Goal: Task Accomplishment & Management: Use online tool/utility

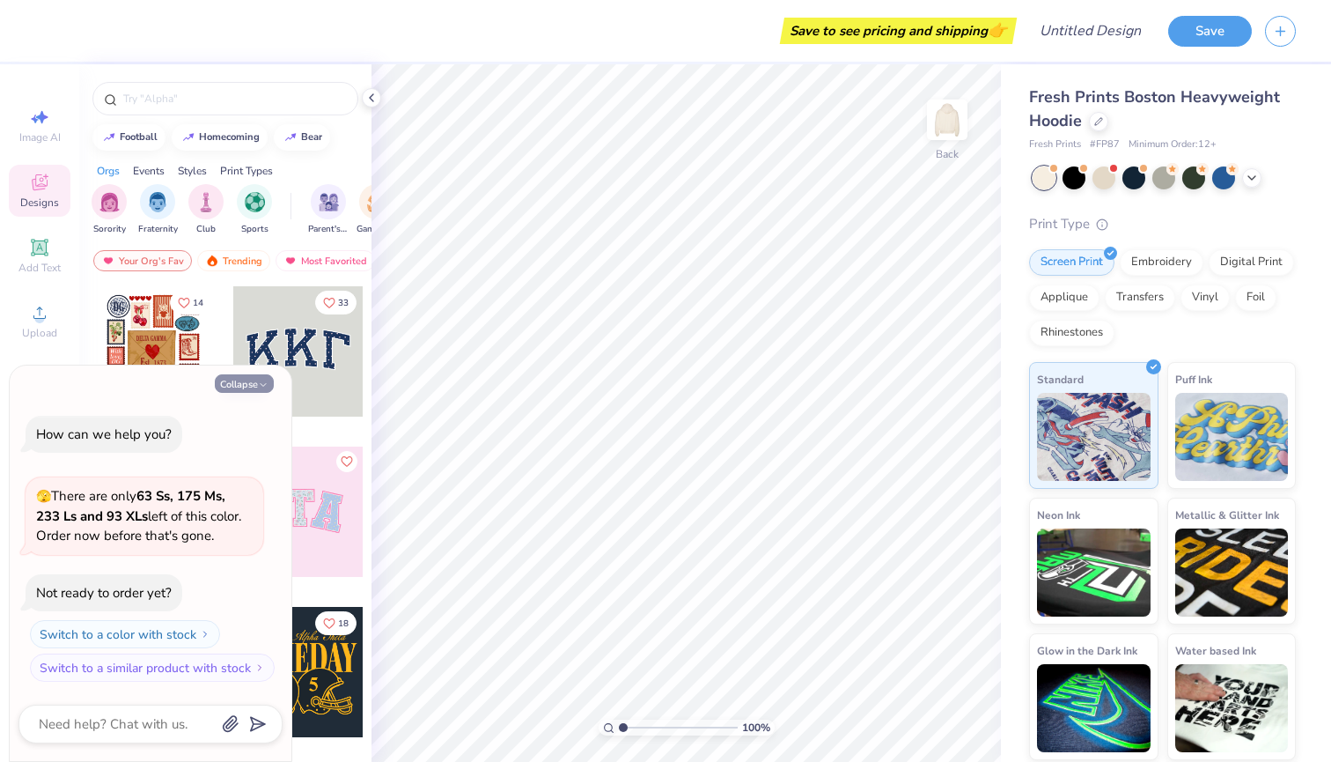
click at [230, 385] on button "Collapse" at bounding box center [244, 383] width 59 height 18
type textarea "x"
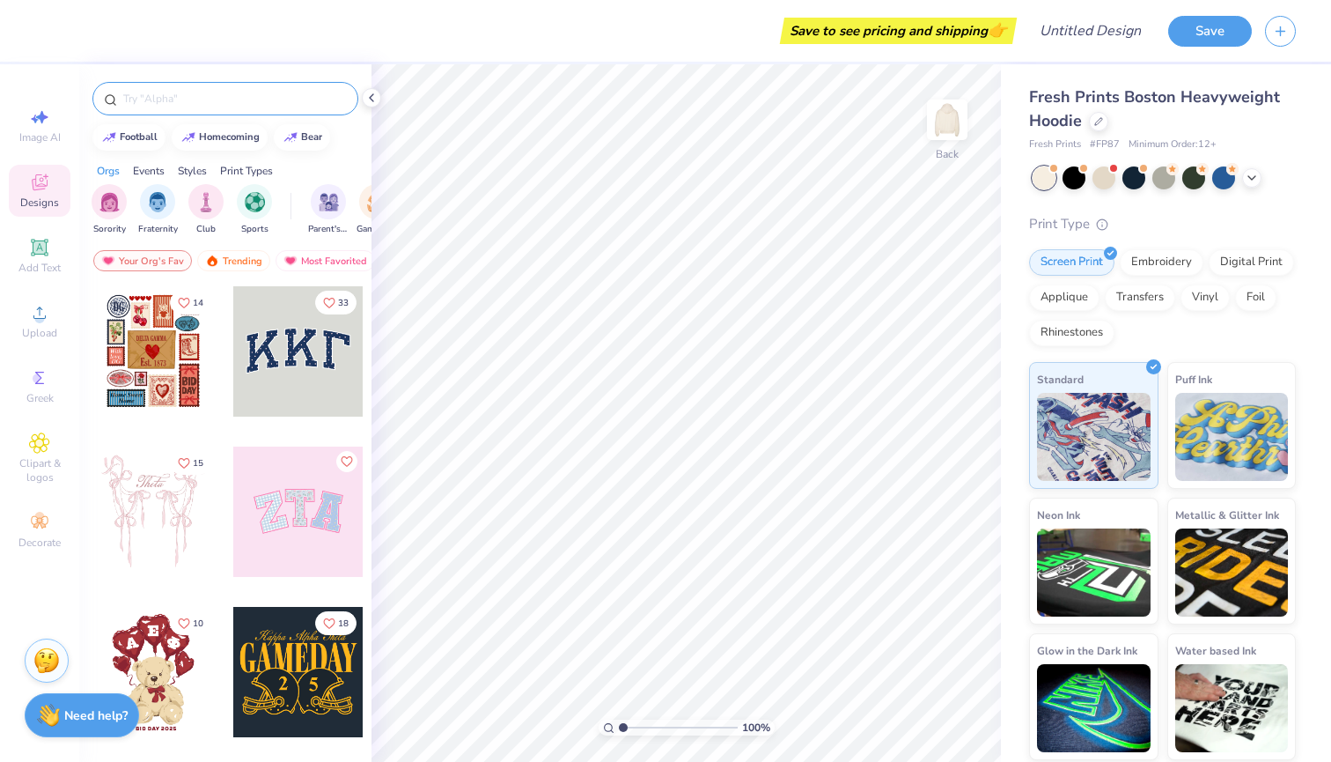
click at [275, 101] on input "text" at bounding box center [234, 99] width 225 height 18
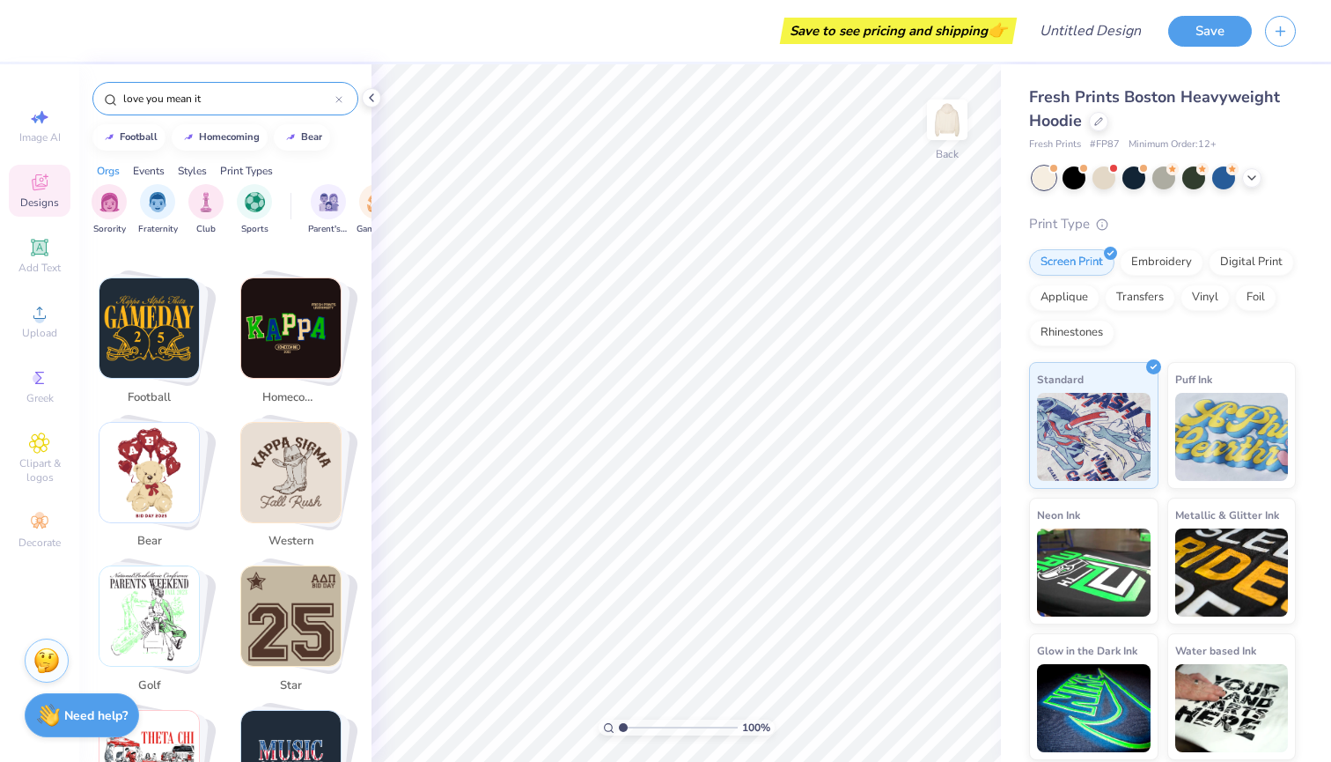
scroll to position [316, 0]
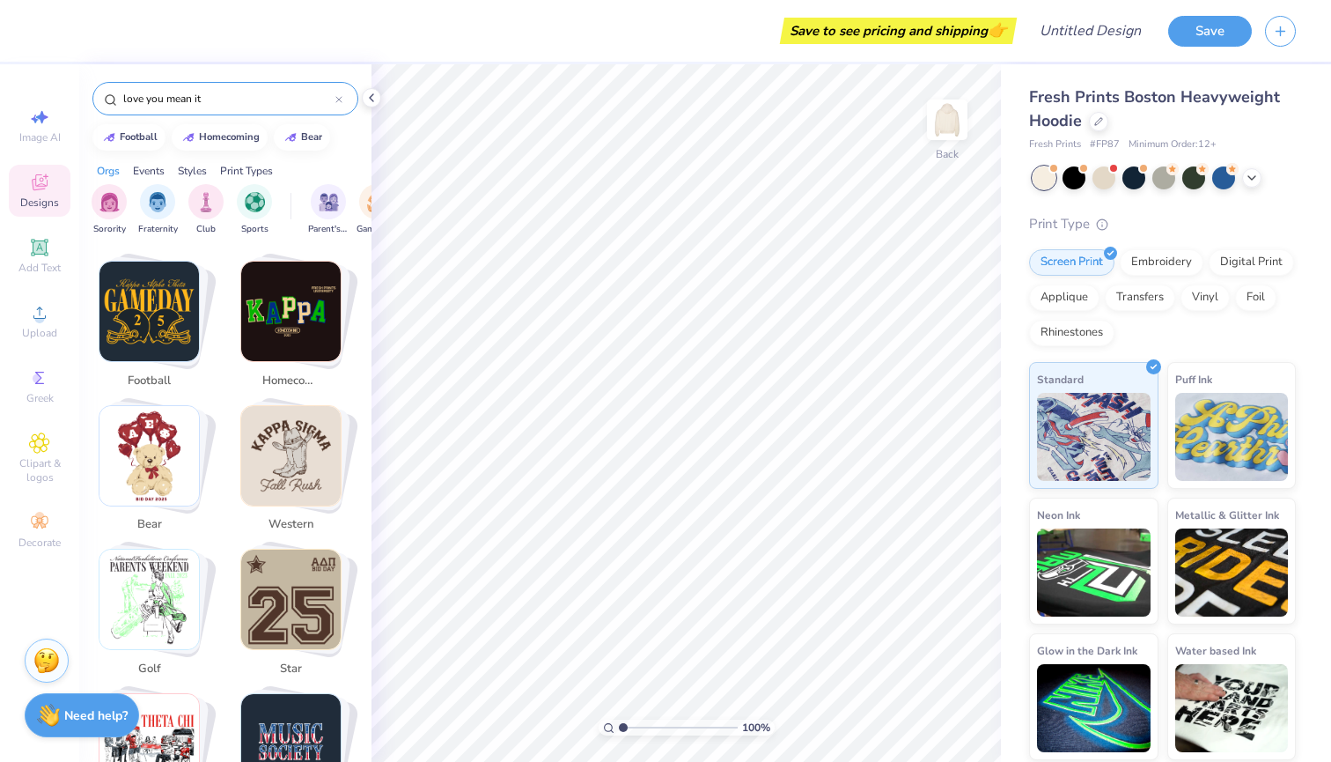
click at [182, 96] on input "love you mean it" at bounding box center [229, 99] width 214 height 18
drag, startPoint x: 182, startPoint y: 96, endPoint x: 197, endPoint y: 103, distance: 16.5
click at [197, 103] on input "love you mean it" at bounding box center [229, 99] width 214 height 18
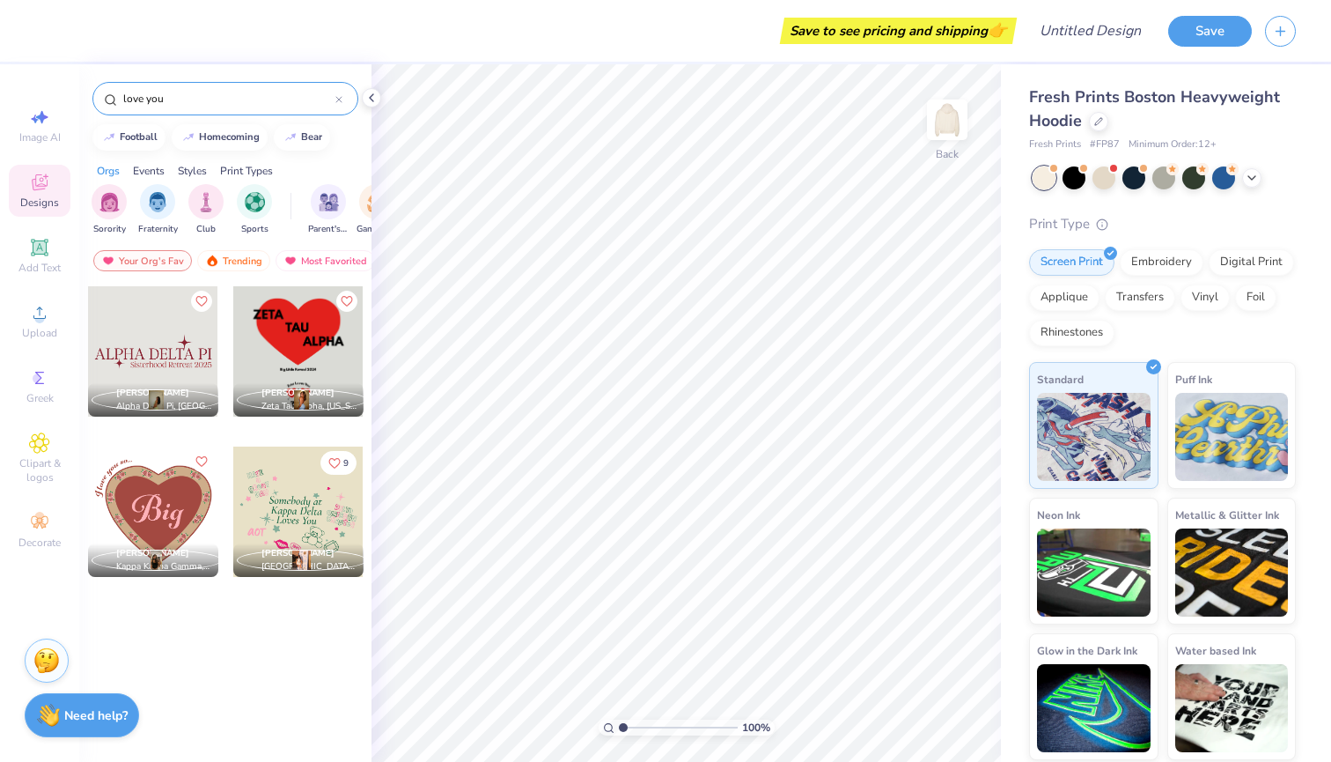
click at [134, 100] on input "love you" at bounding box center [229, 99] width 214 height 18
drag, startPoint x: 134, startPoint y: 100, endPoint x: 156, endPoint y: 99, distance: 22.0
click at [156, 99] on input "love you" at bounding box center [229, 99] width 214 height 18
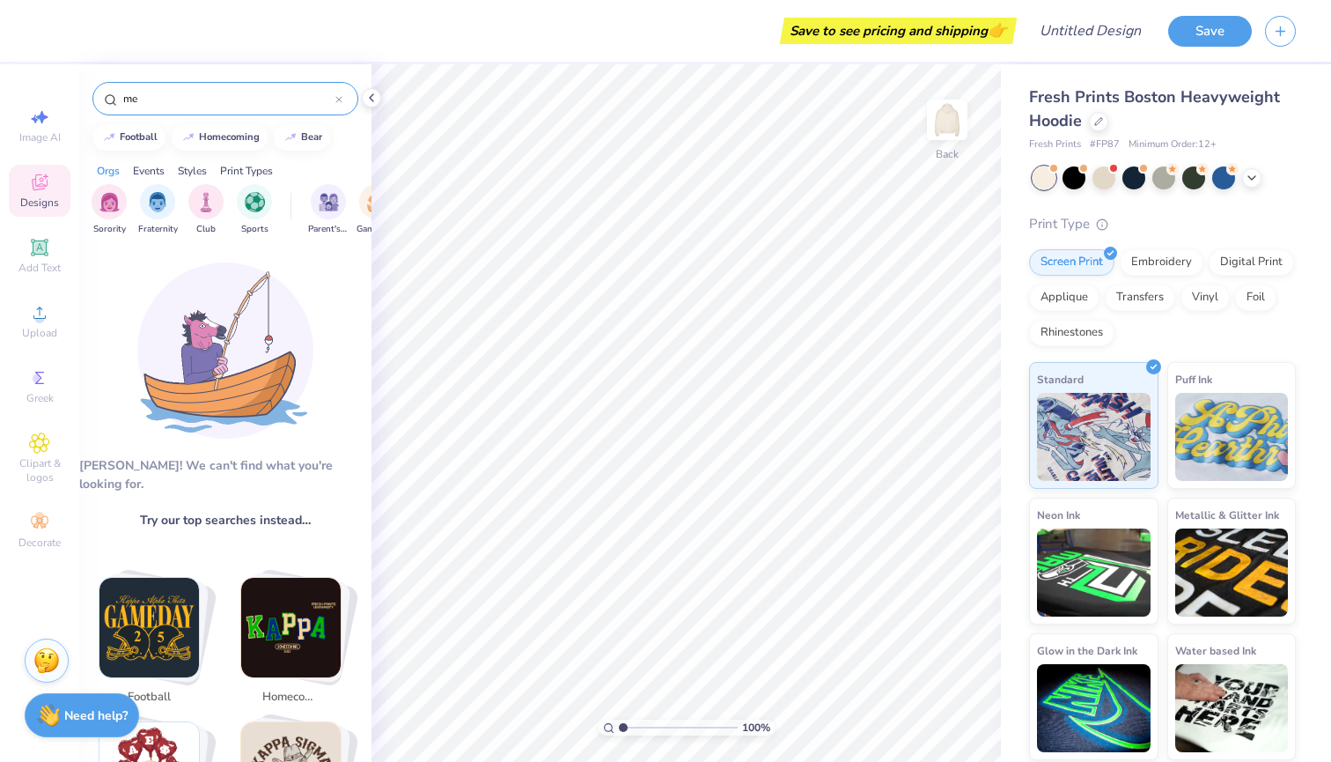
type input "m"
click at [55, 201] on span "Designs" at bounding box center [39, 202] width 39 height 14
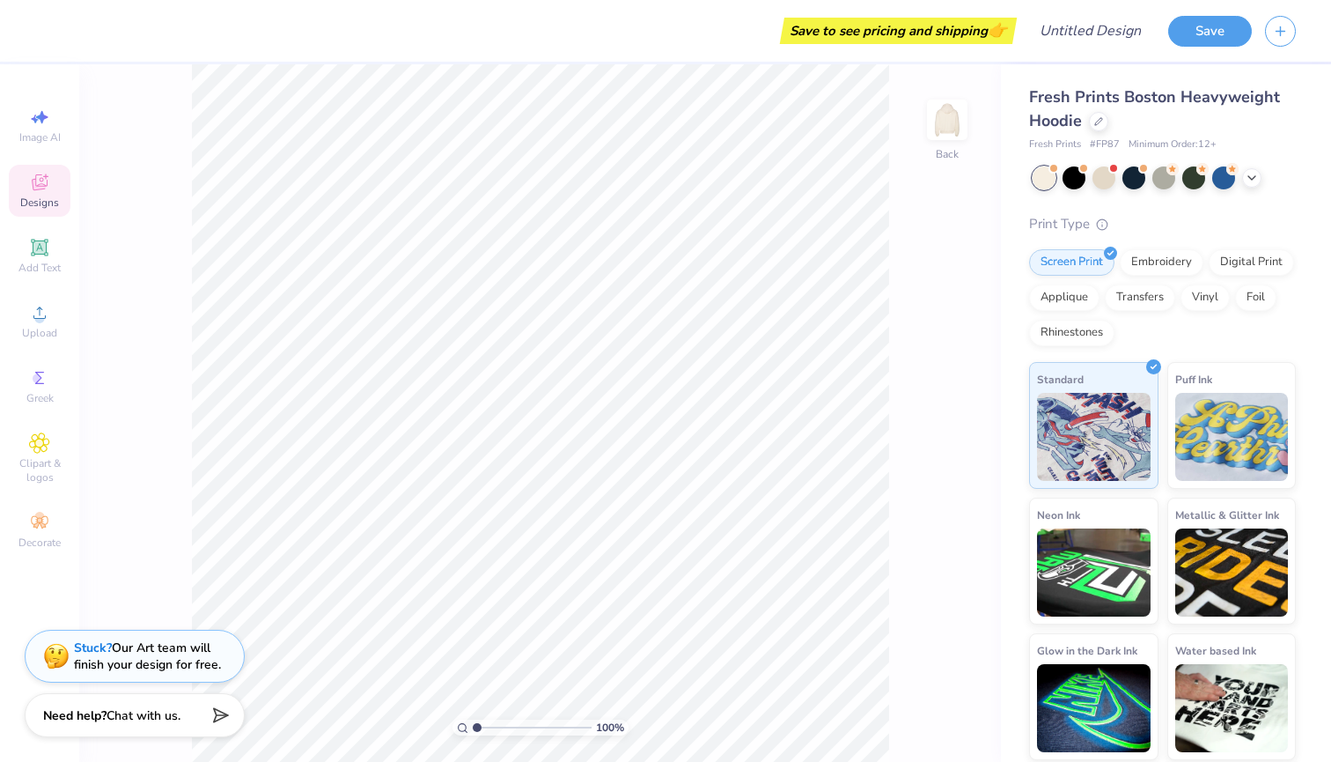
click at [43, 185] on icon at bounding box center [39, 182] width 21 height 21
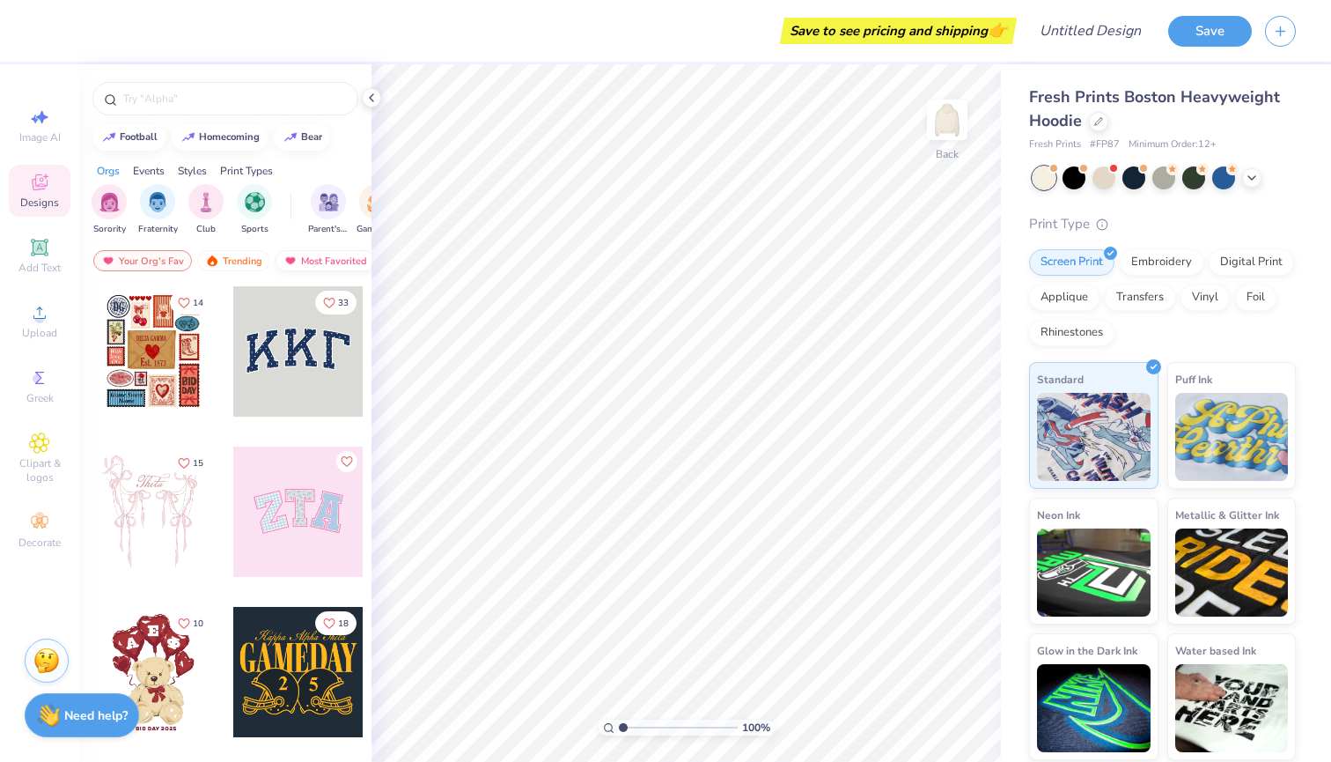
click at [308, 265] on div "Most Favorited" at bounding box center [326, 260] width 100 height 21
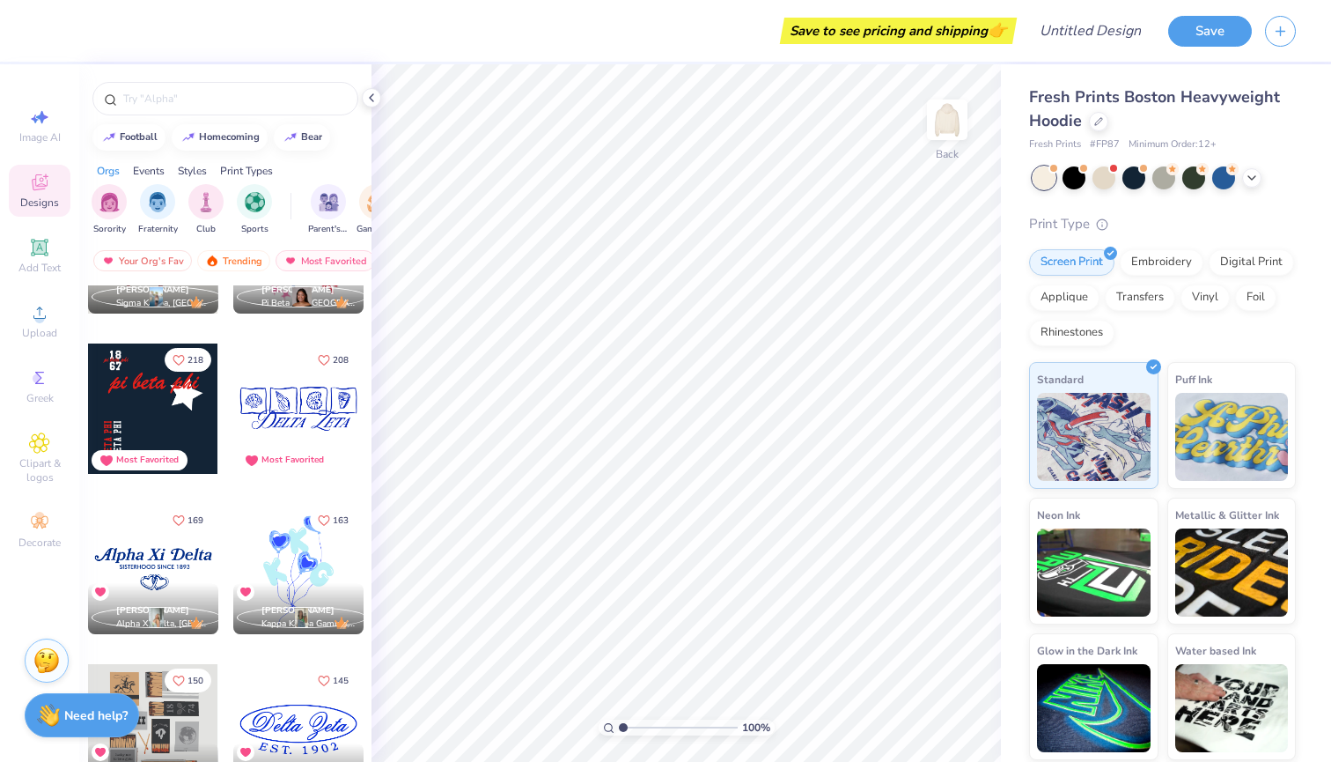
scroll to position [0, 0]
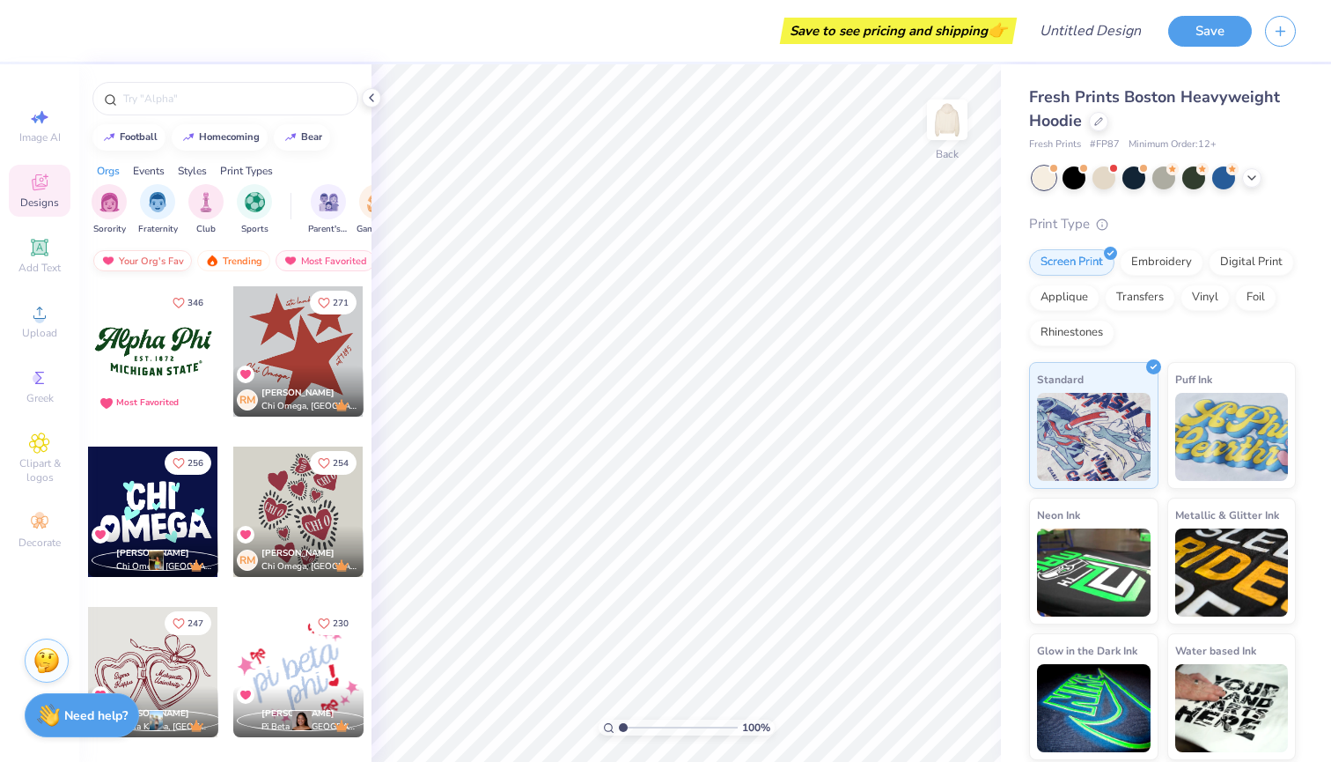
click at [166, 257] on div "Your Org's Fav" at bounding box center [142, 260] width 99 height 21
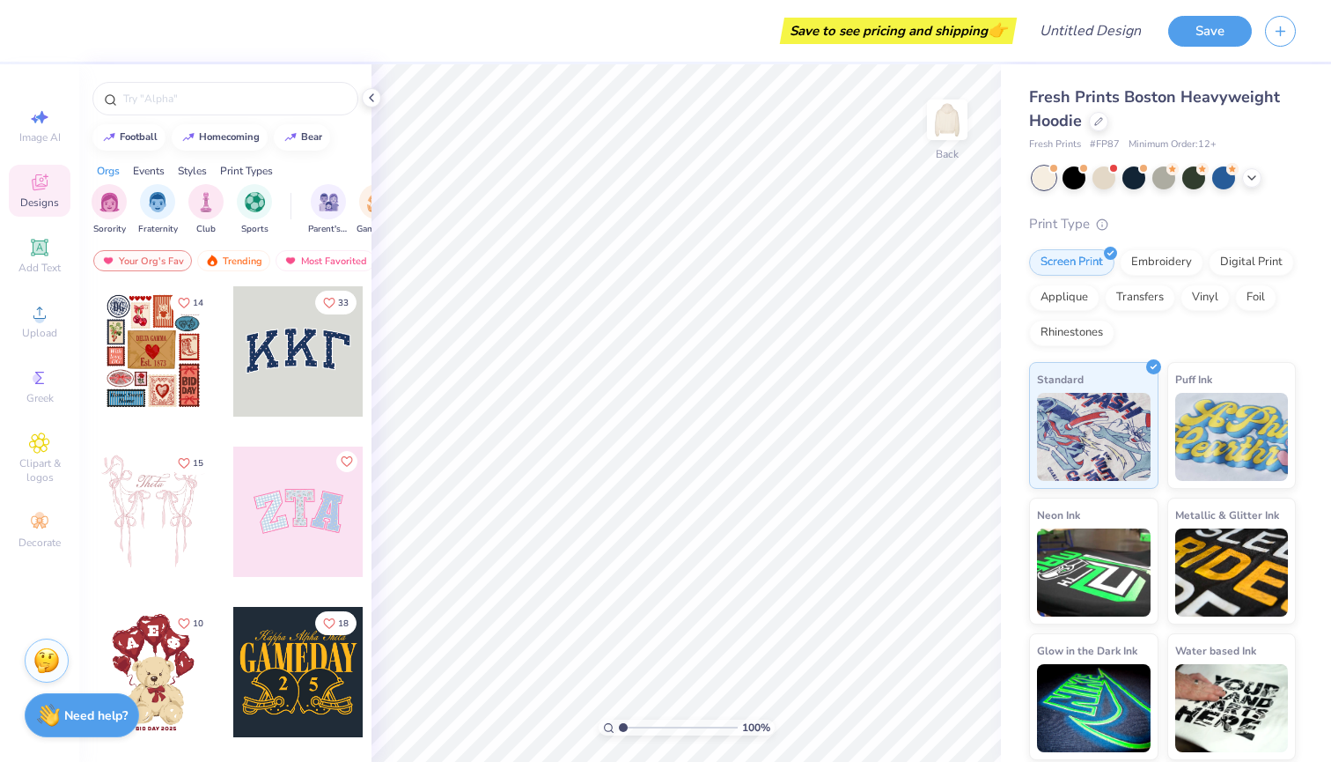
click at [142, 353] on div at bounding box center [153, 351] width 130 height 130
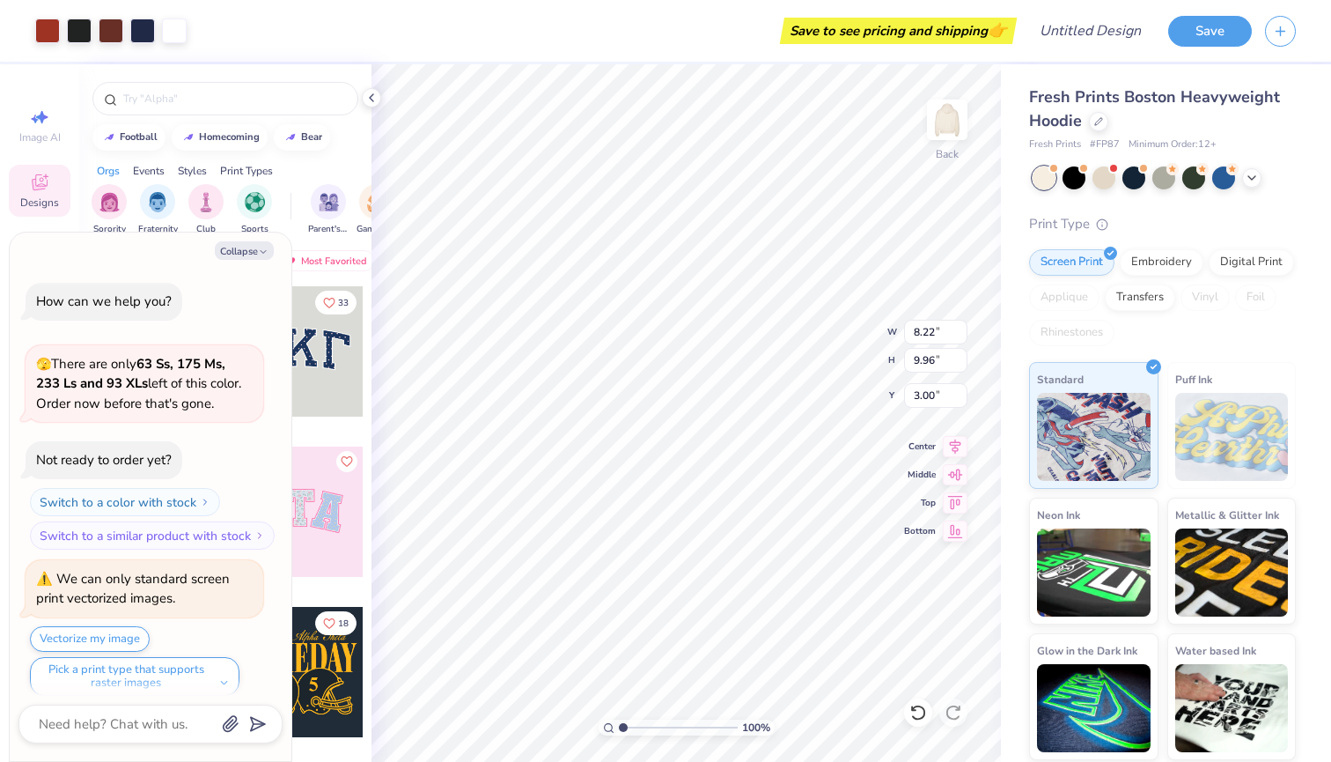
scroll to position [11, 0]
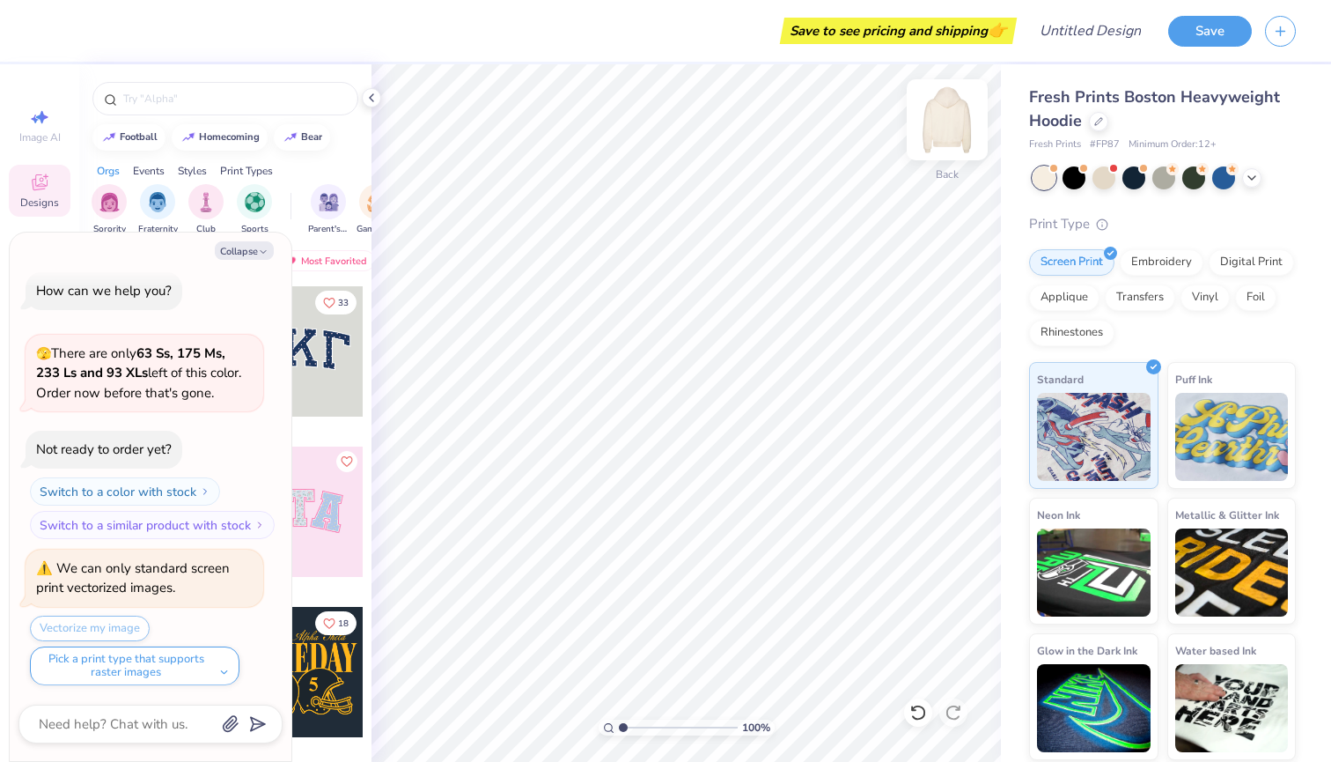
click at [957, 114] on img at bounding box center [947, 120] width 70 height 70
click at [262, 252] on icon "button" at bounding box center [263, 252] width 11 height 11
type textarea "x"
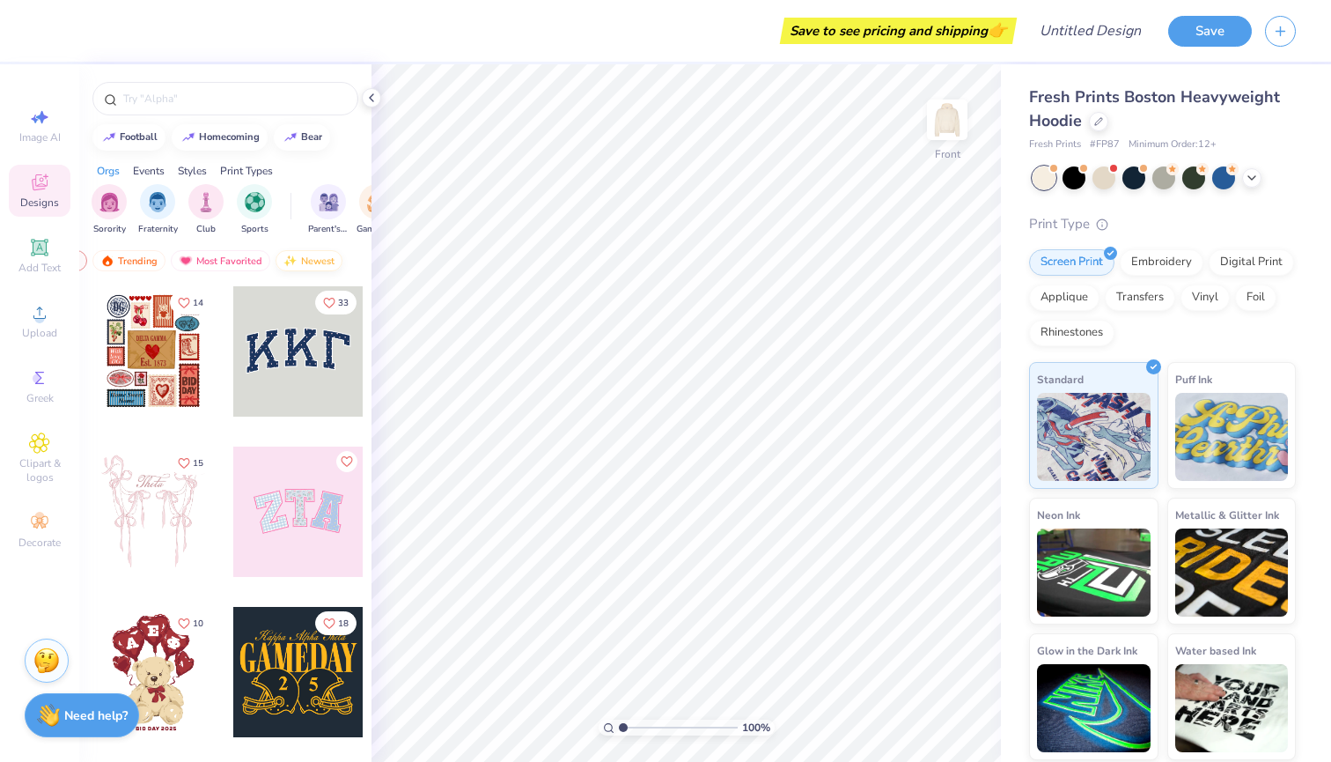
scroll to position [0, 103]
click at [313, 260] on div "Newest" at bounding box center [310, 260] width 67 height 21
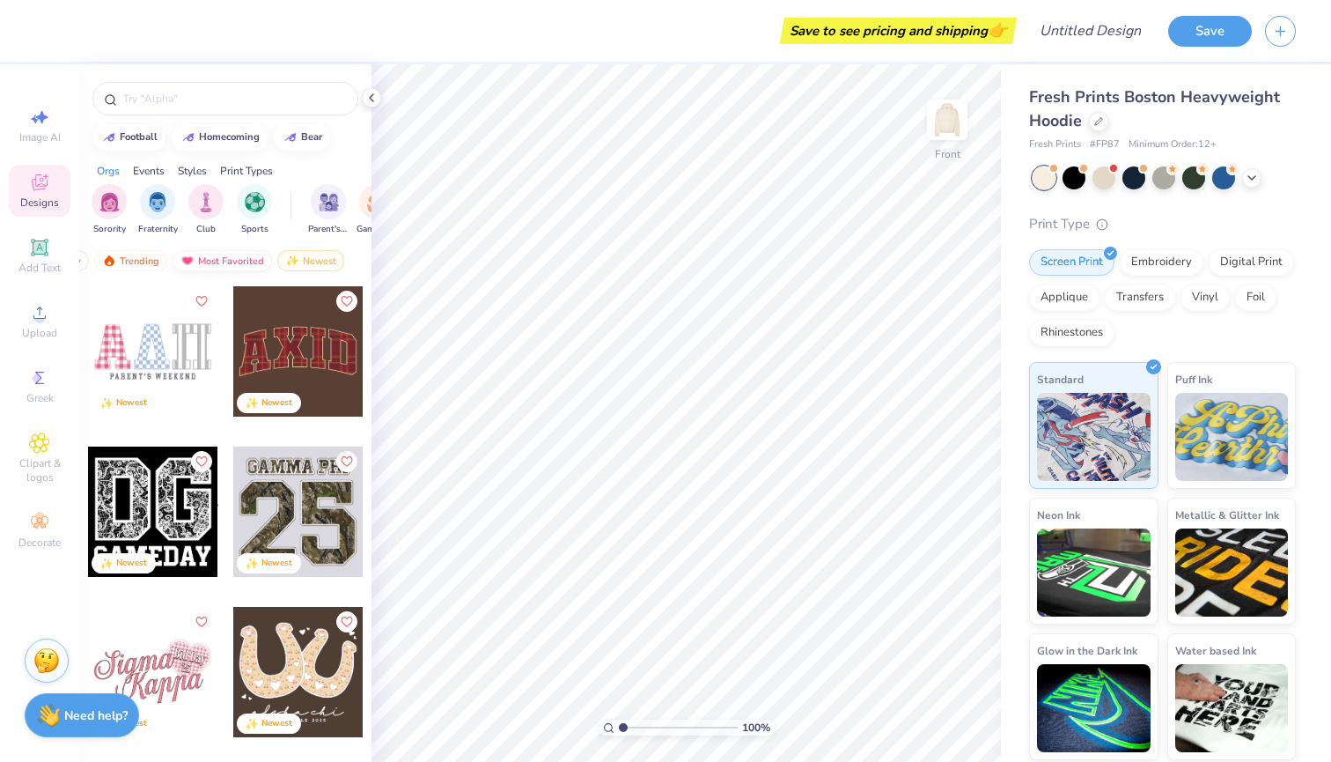
click at [226, 257] on div "Most Favorited" at bounding box center [223, 260] width 100 height 21
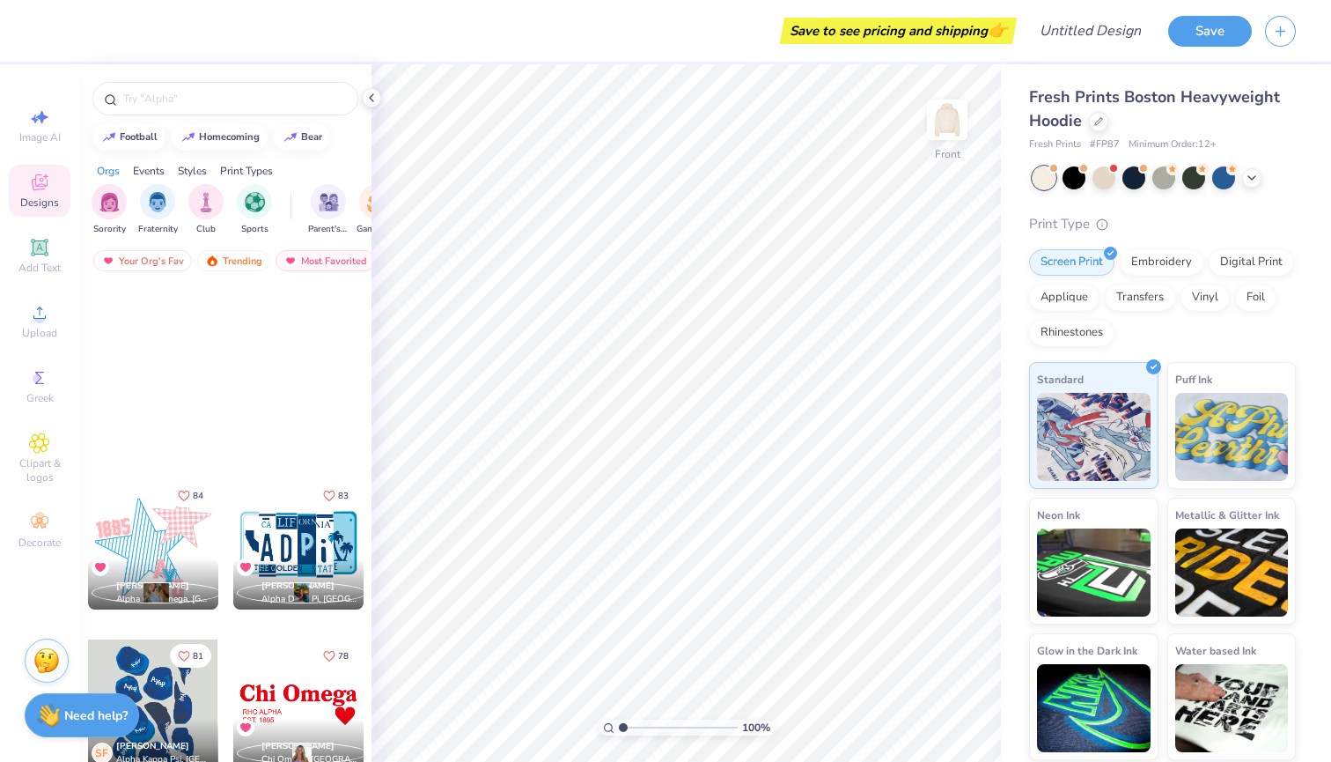
scroll to position [3864, 0]
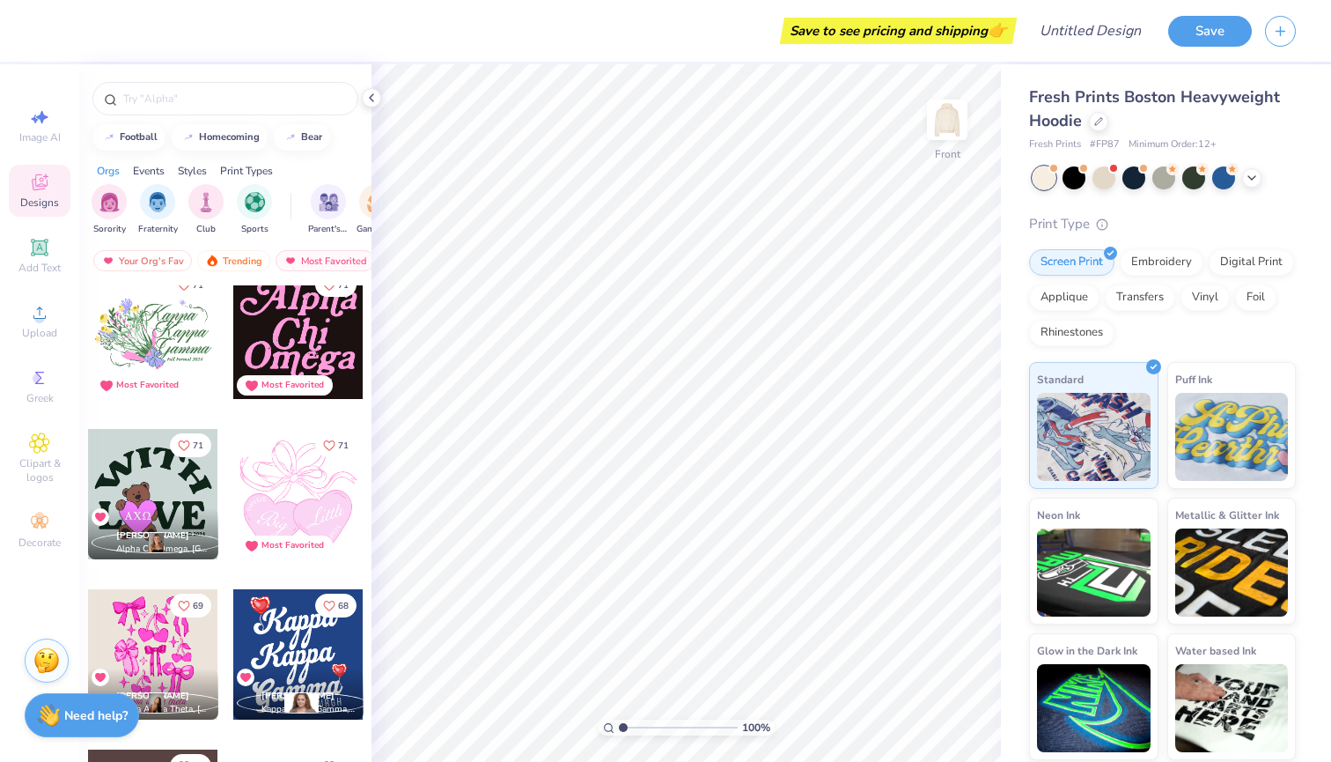
click at [159, 321] on div at bounding box center [153, 334] width 130 height 130
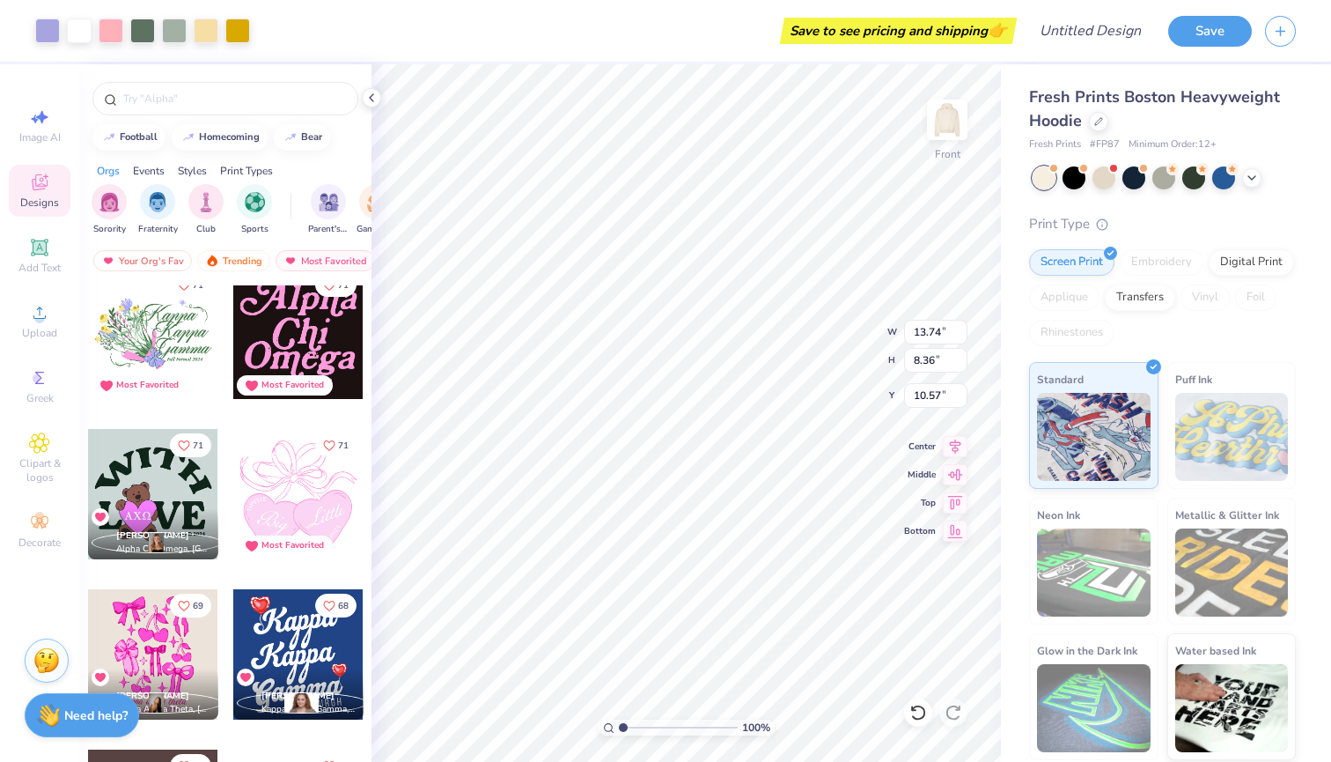
type input "8.59"
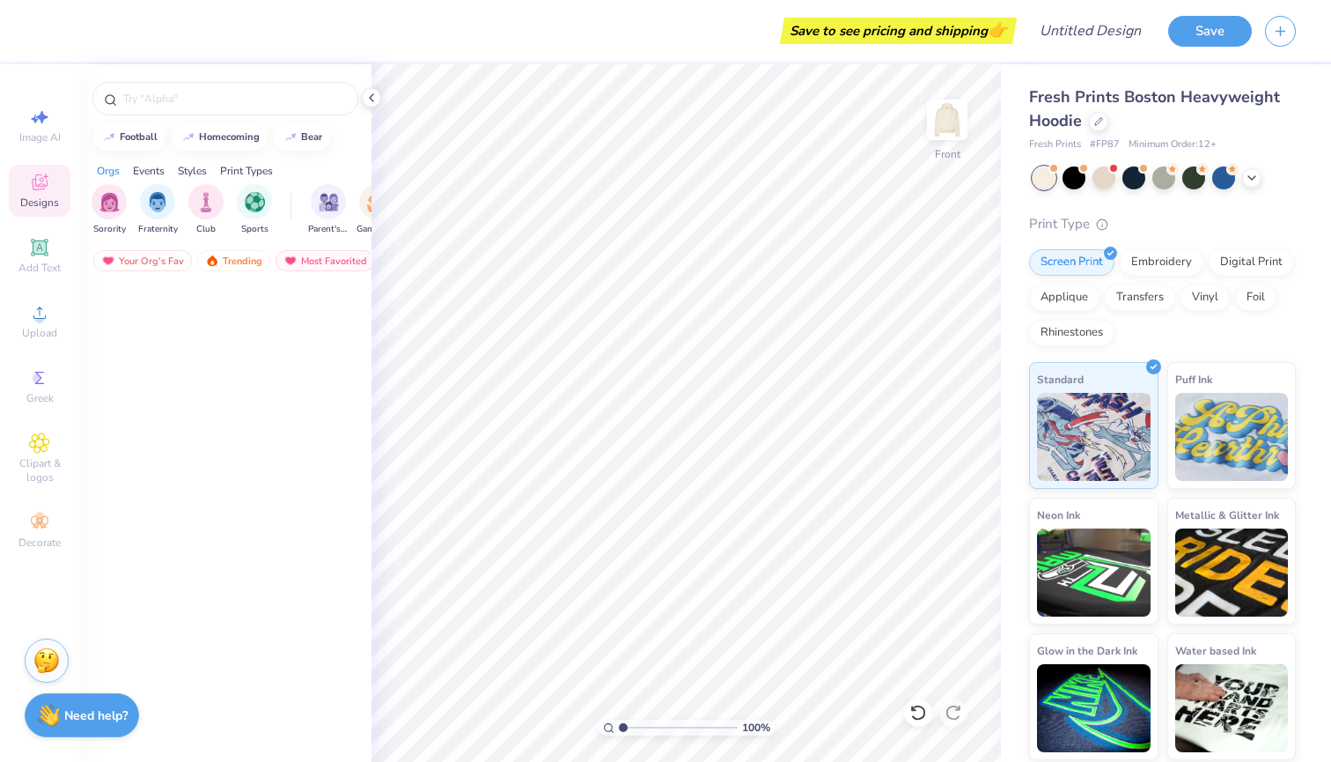
scroll to position [136, 0]
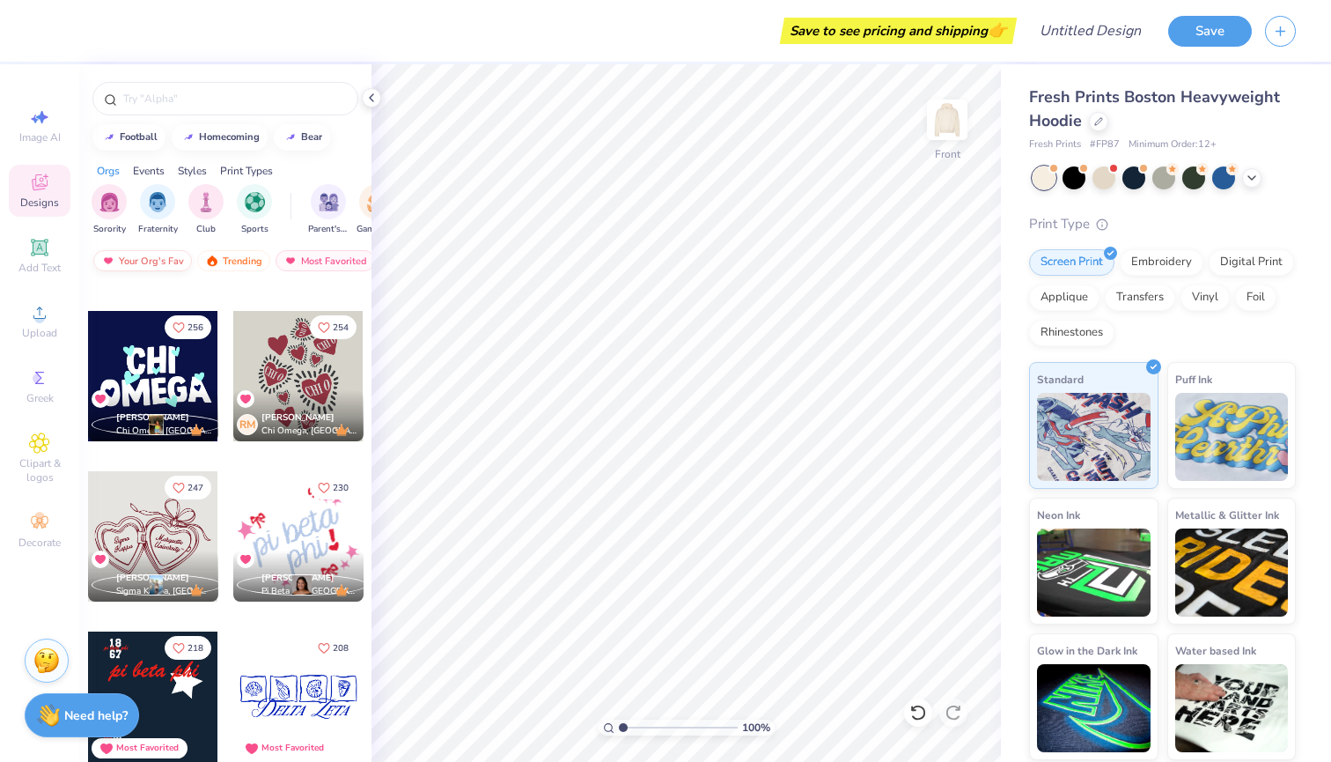
click at [151, 264] on div "Your Org's Fav" at bounding box center [142, 260] width 99 height 21
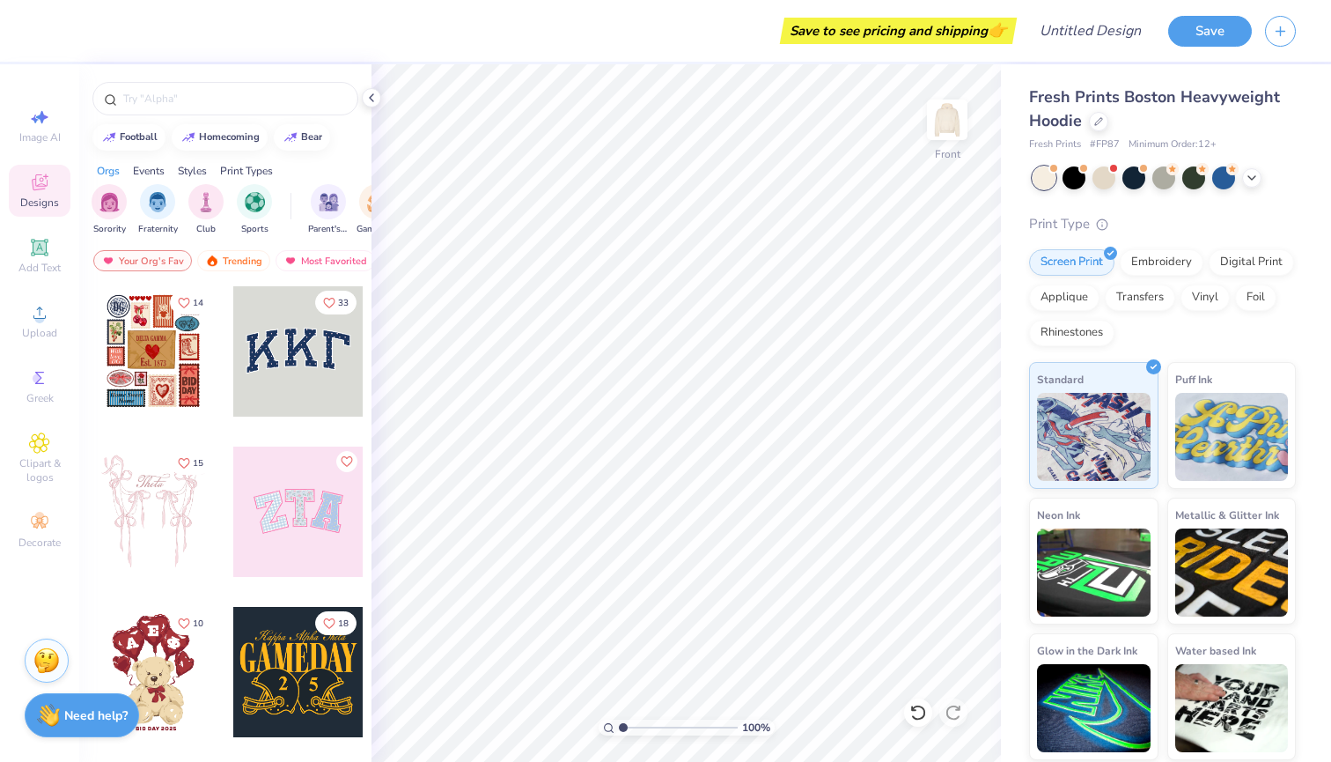
scroll to position [0, 0]
click at [157, 368] on div at bounding box center [153, 351] width 130 height 130
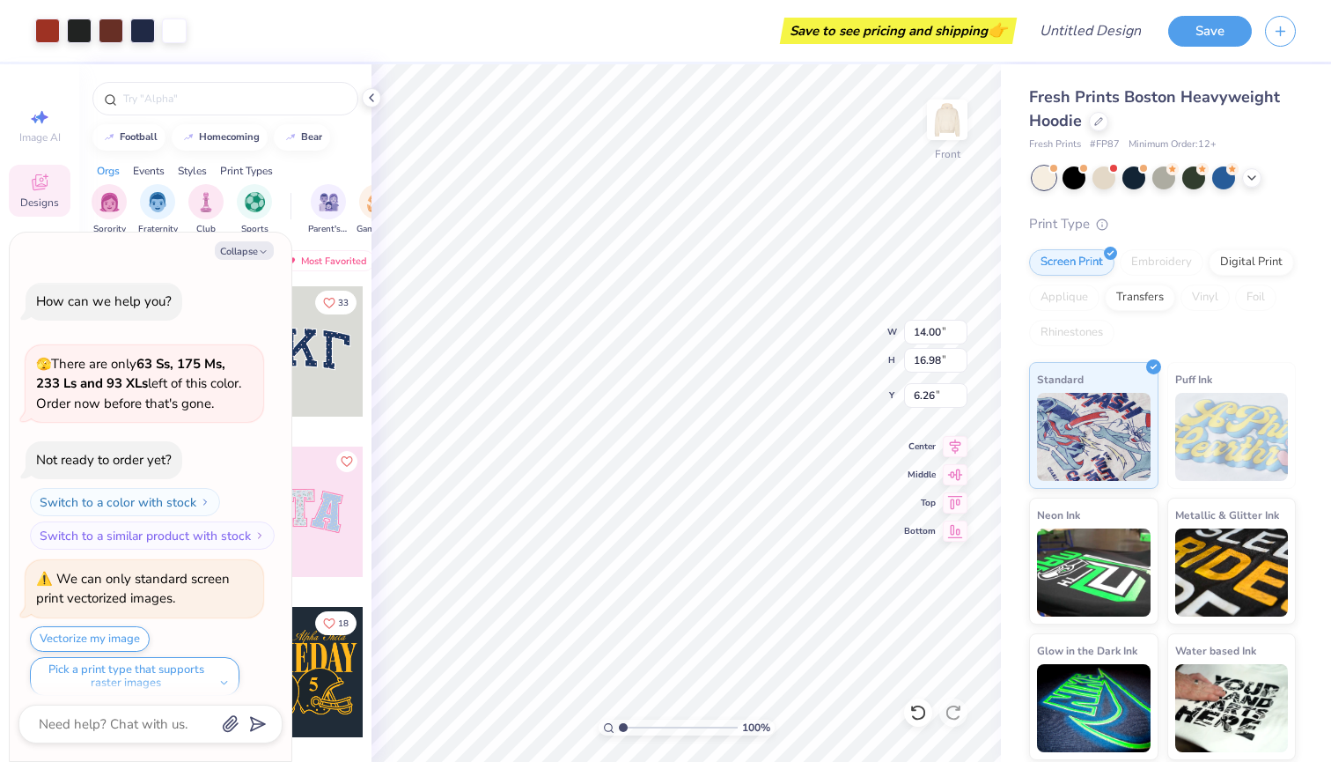
scroll to position [156, 0]
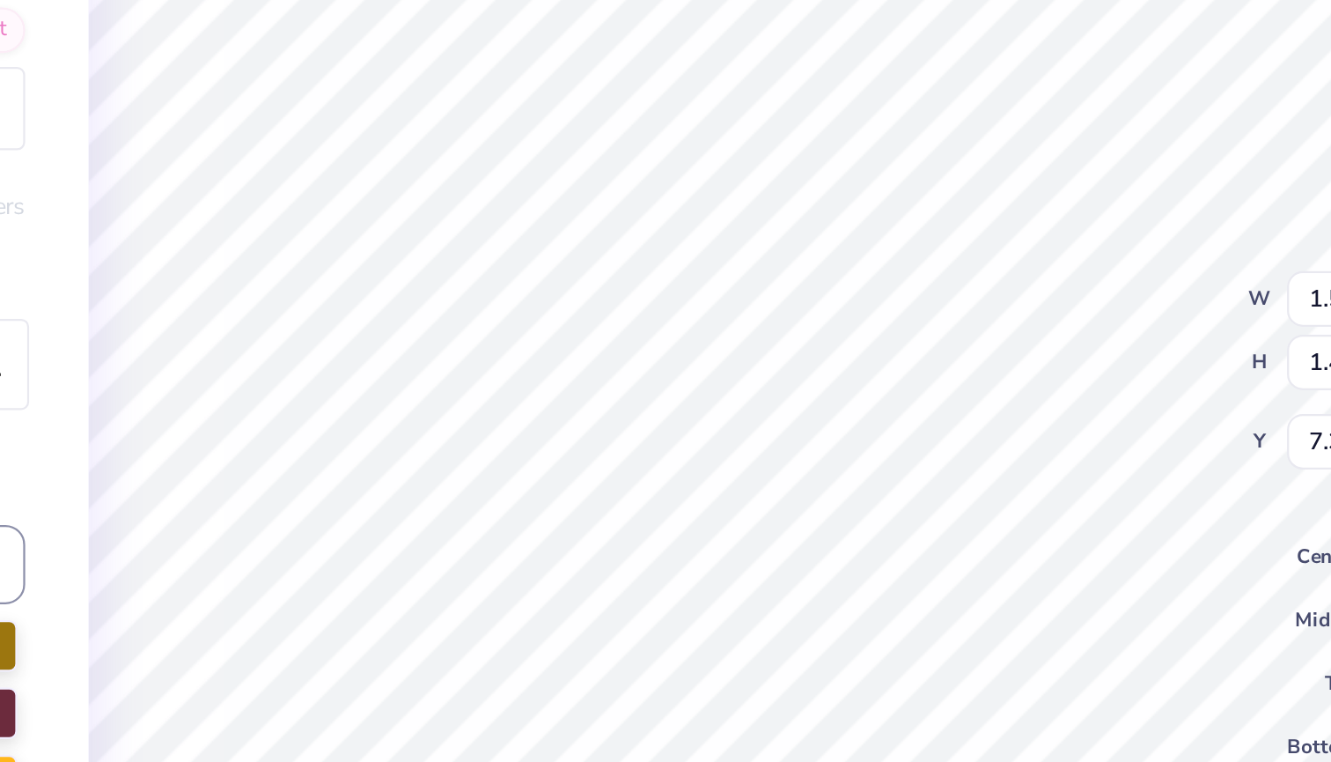
type textarea "x"
type textarea "DTG"
type textarea "x"
type textarea "DTG"
type textarea "x"
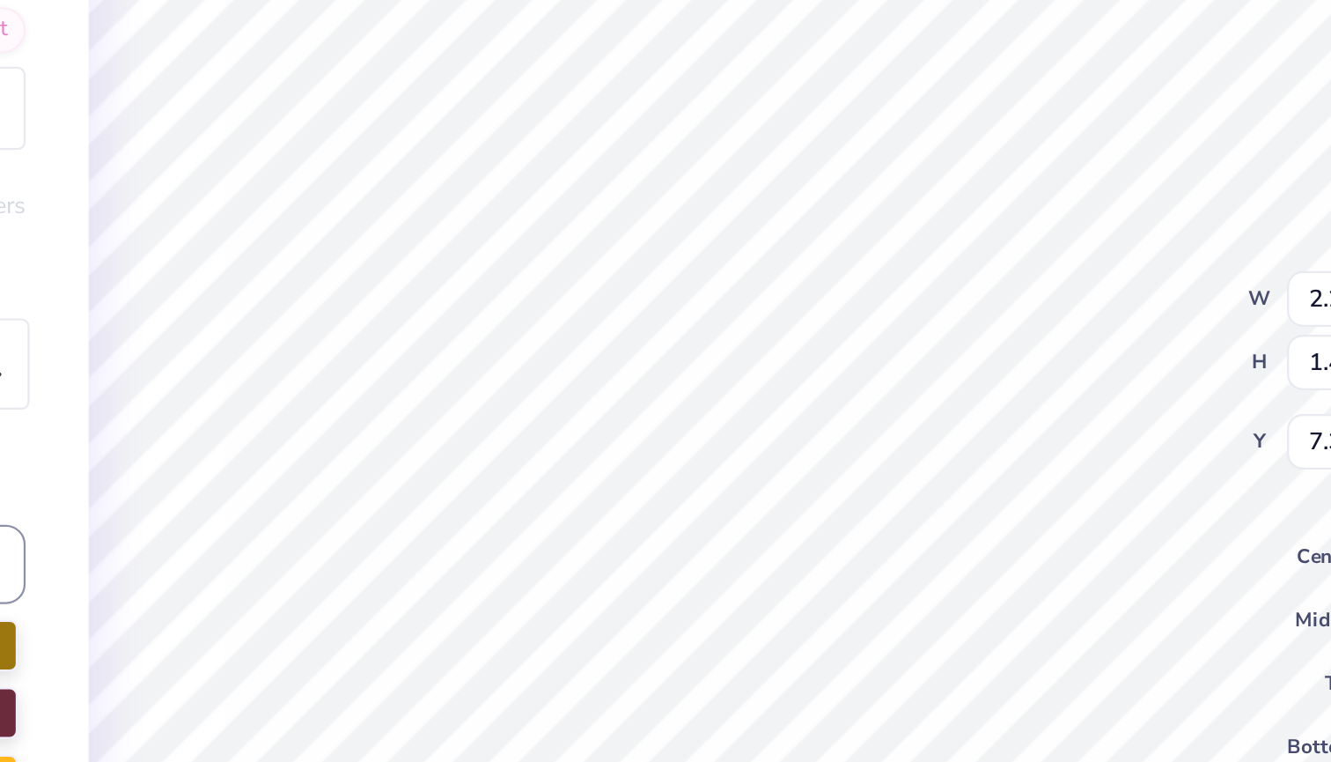
type input "1.78"
type input "1.17"
type input "7.60"
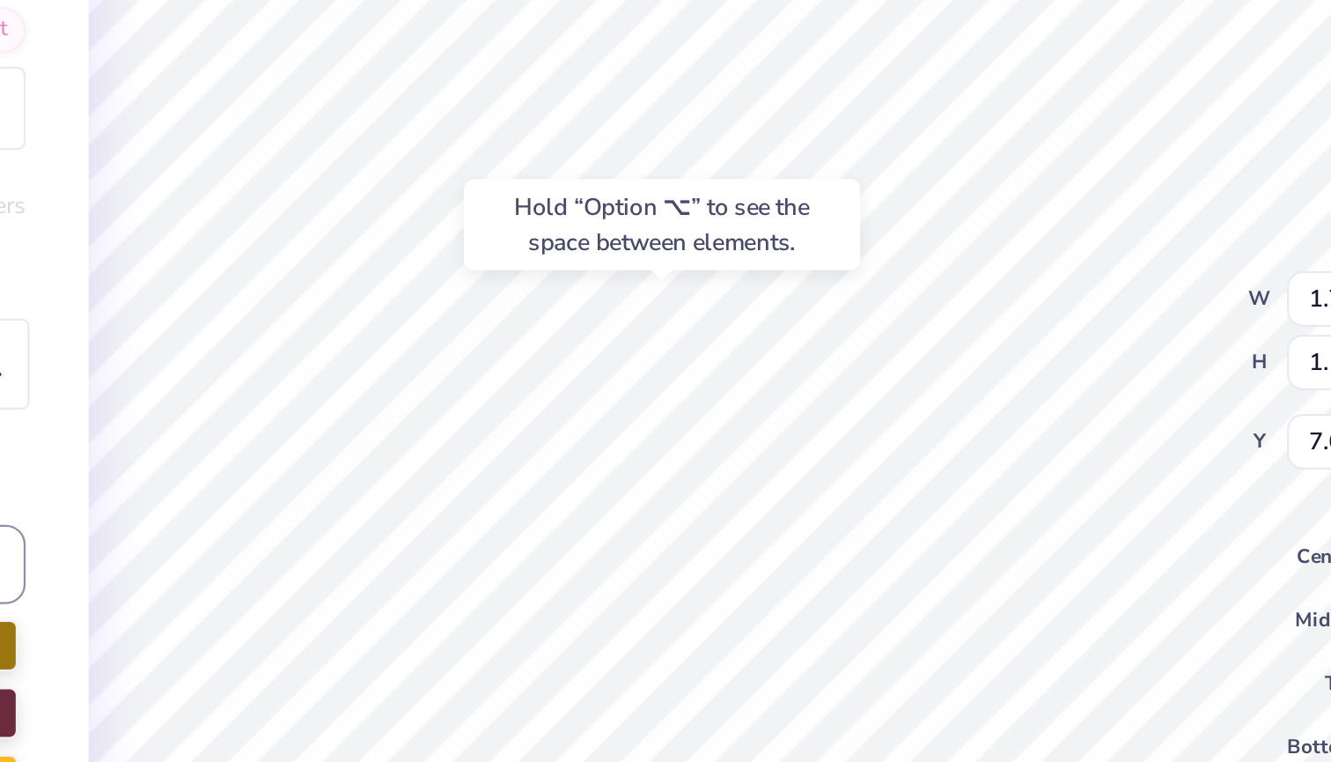
type textarea "x"
type input "7.52"
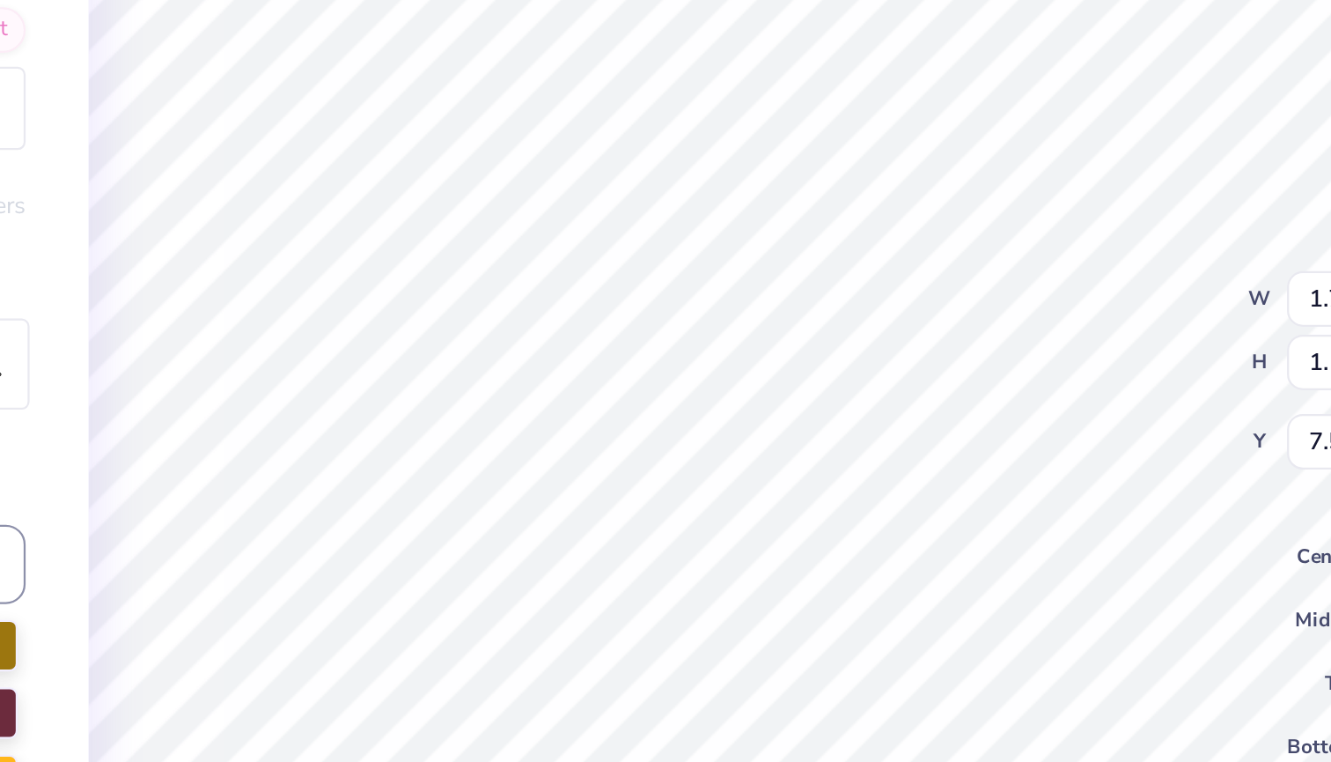
type textarea "x"
type input "1.98"
type input "1.30"
type input "7.38"
type textarea "x"
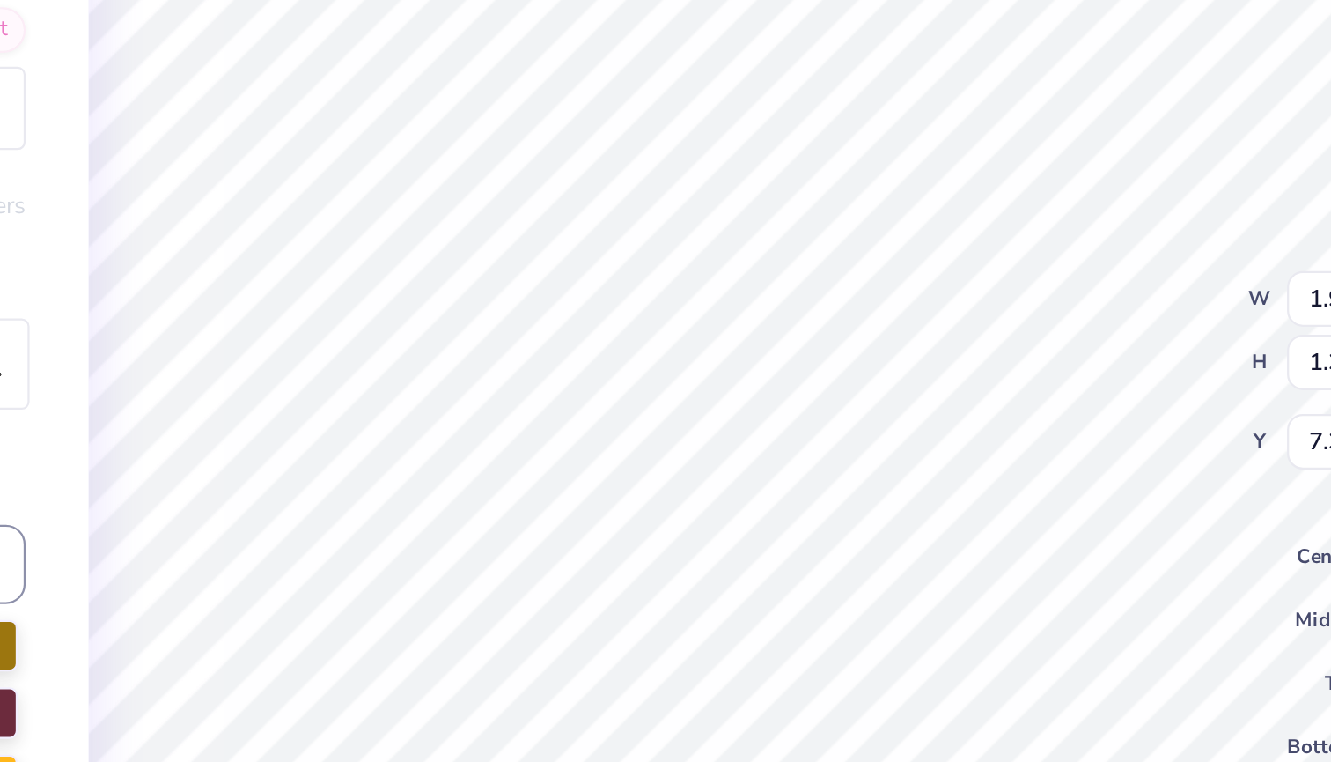
type input "7.45"
type textarea "x"
type input "2.11"
type input "1.39"
type input "7.37"
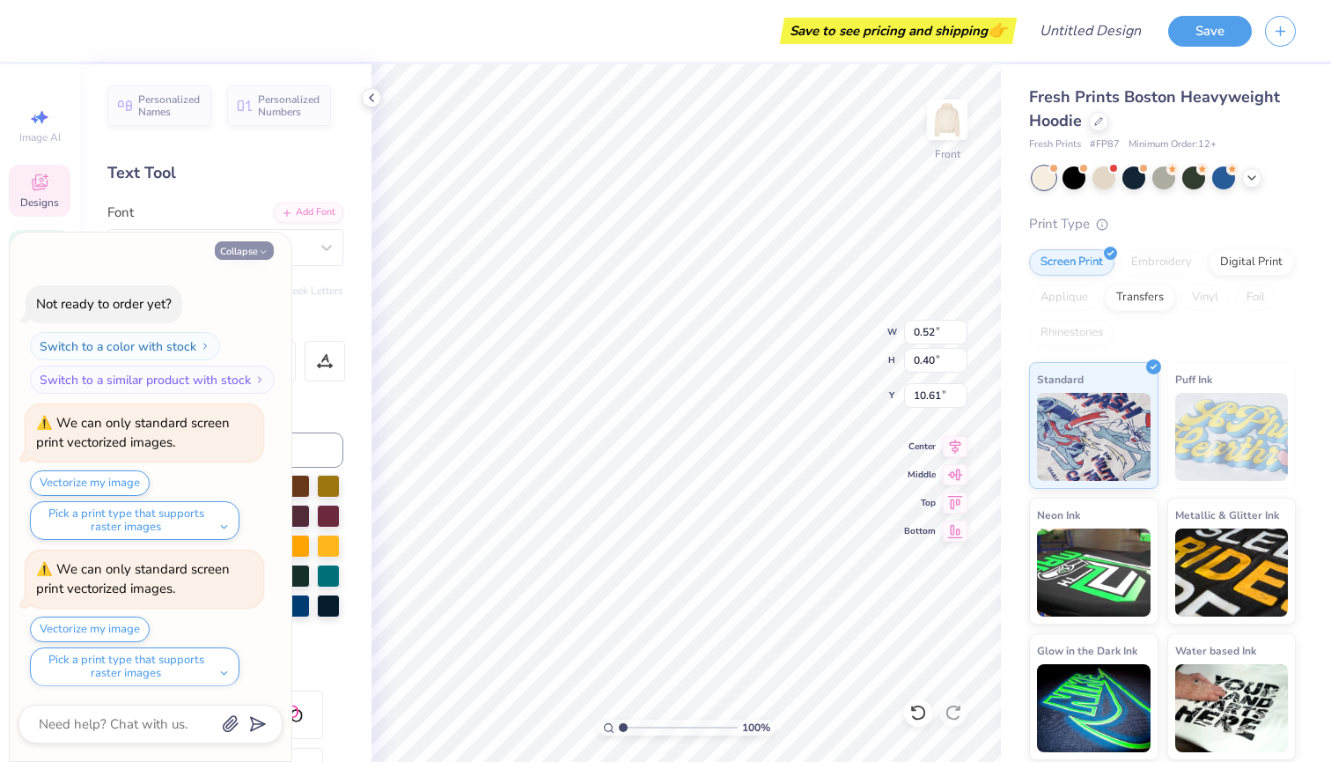
click at [240, 254] on button "Collapse" at bounding box center [244, 250] width 59 height 18
type textarea "x"
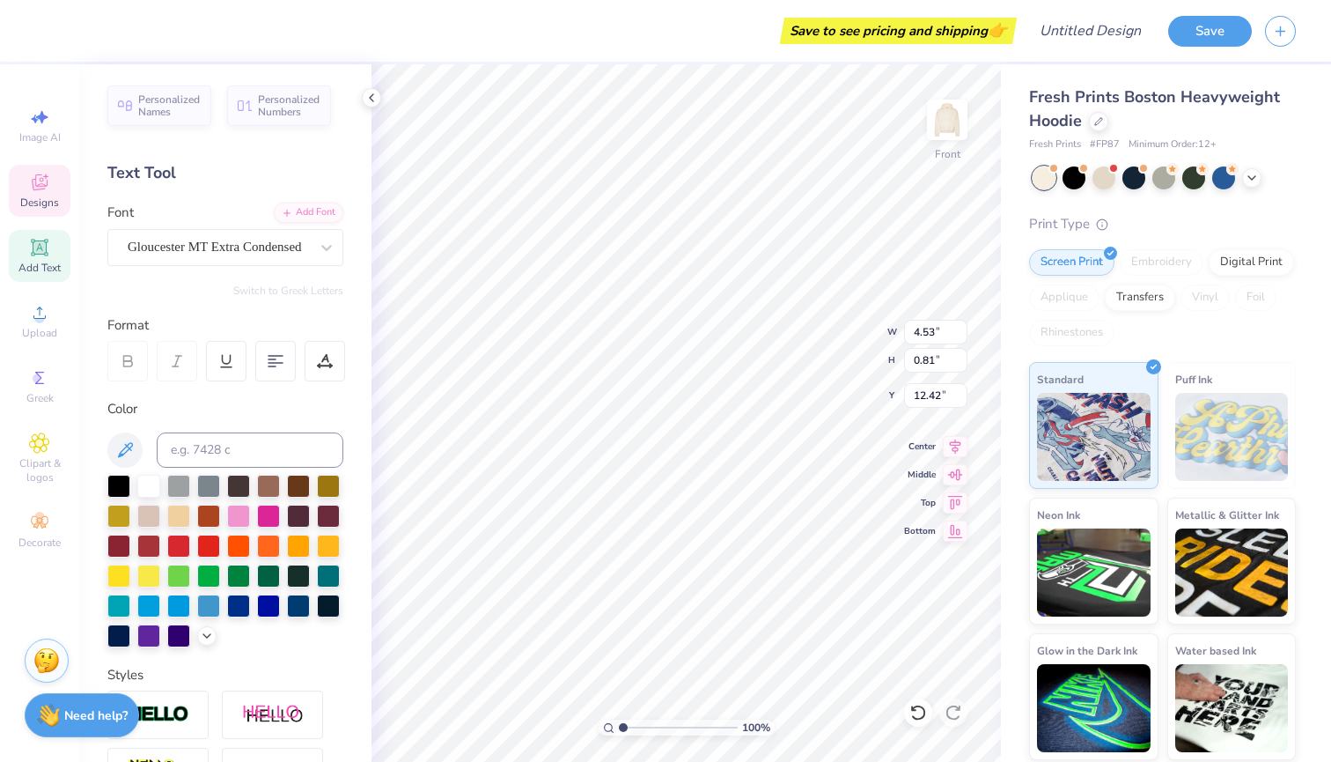
scroll to position [0, 0]
type textarea "D"
type textarea "[PERSON_NAME] Theater Group"
type input "1.76"
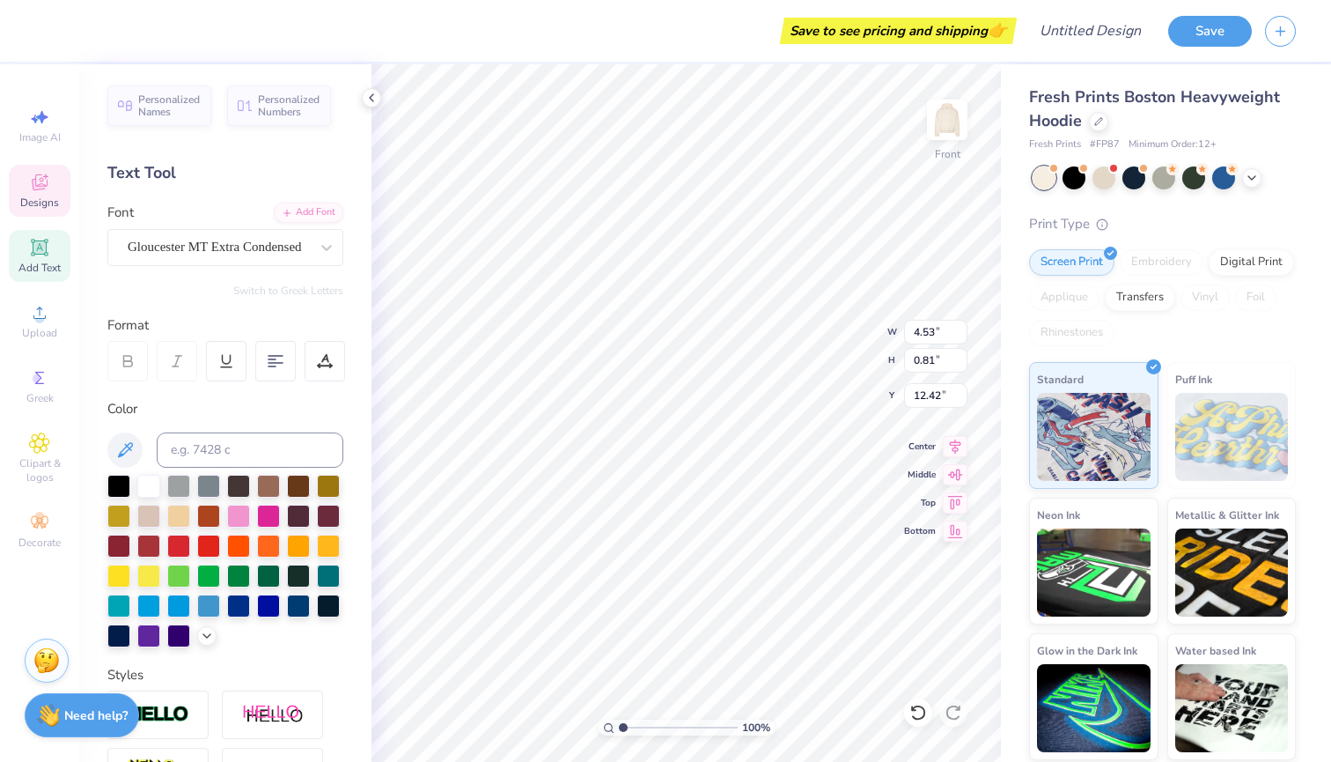
type input "0.91"
type input "16.13"
type textarea "2004"
type input "7.15"
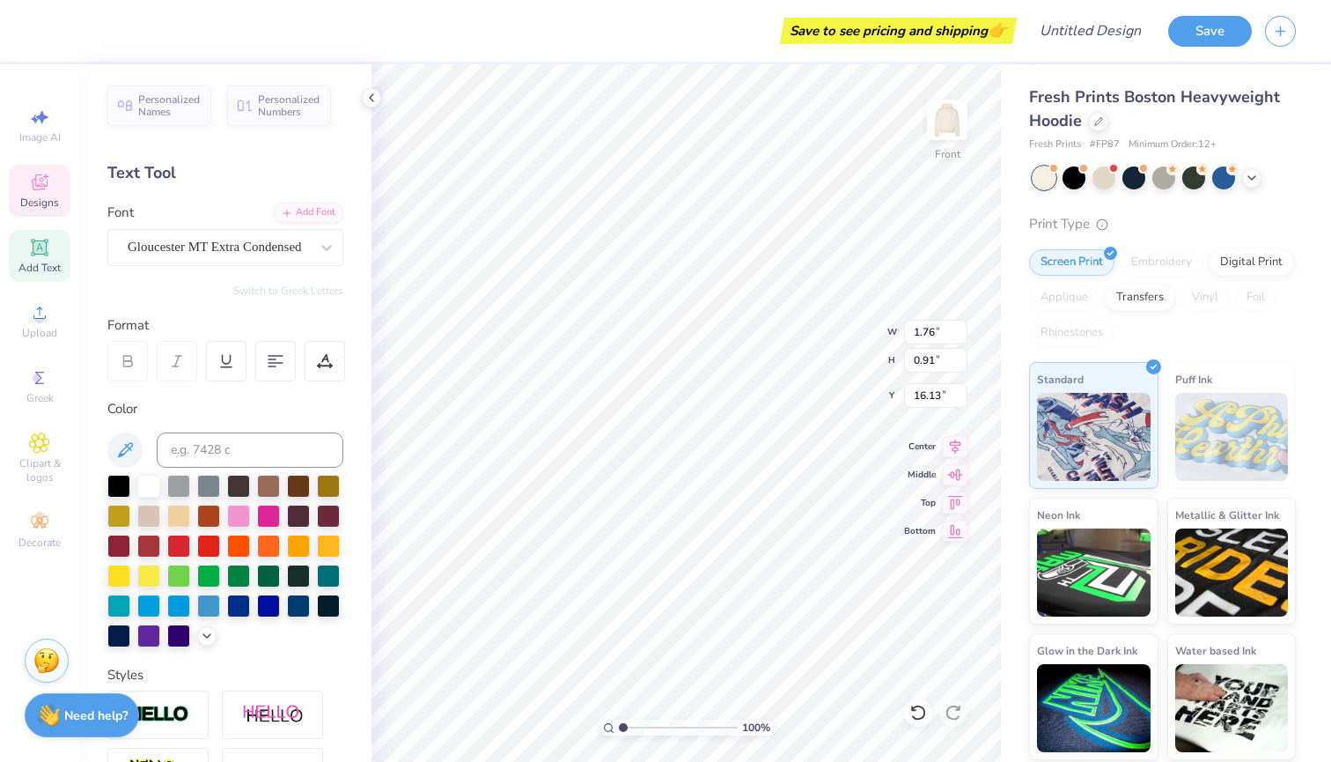
type input "0.96"
type input "12.34"
type input "6.47"
type input "0.87"
type input "12.43"
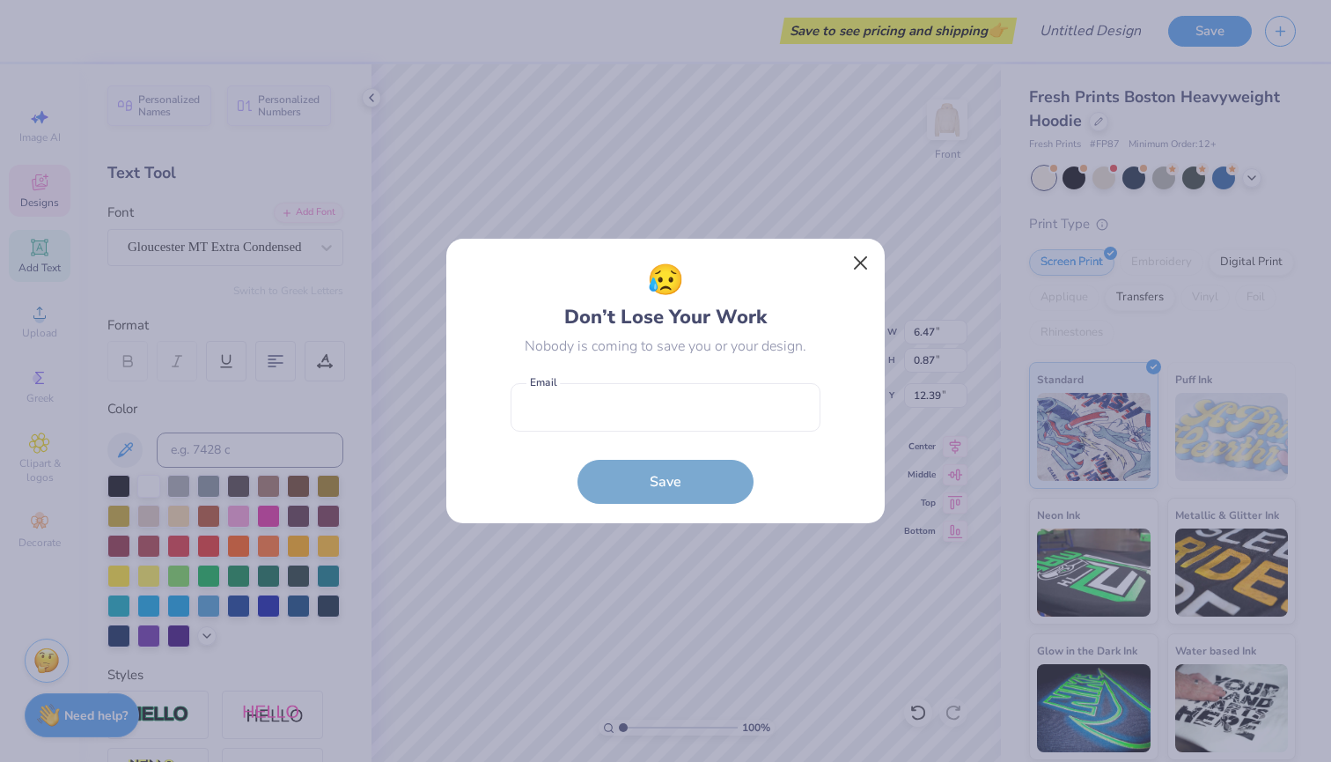
click at [866, 262] on button "Close" at bounding box center [860, 263] width 33 height 33
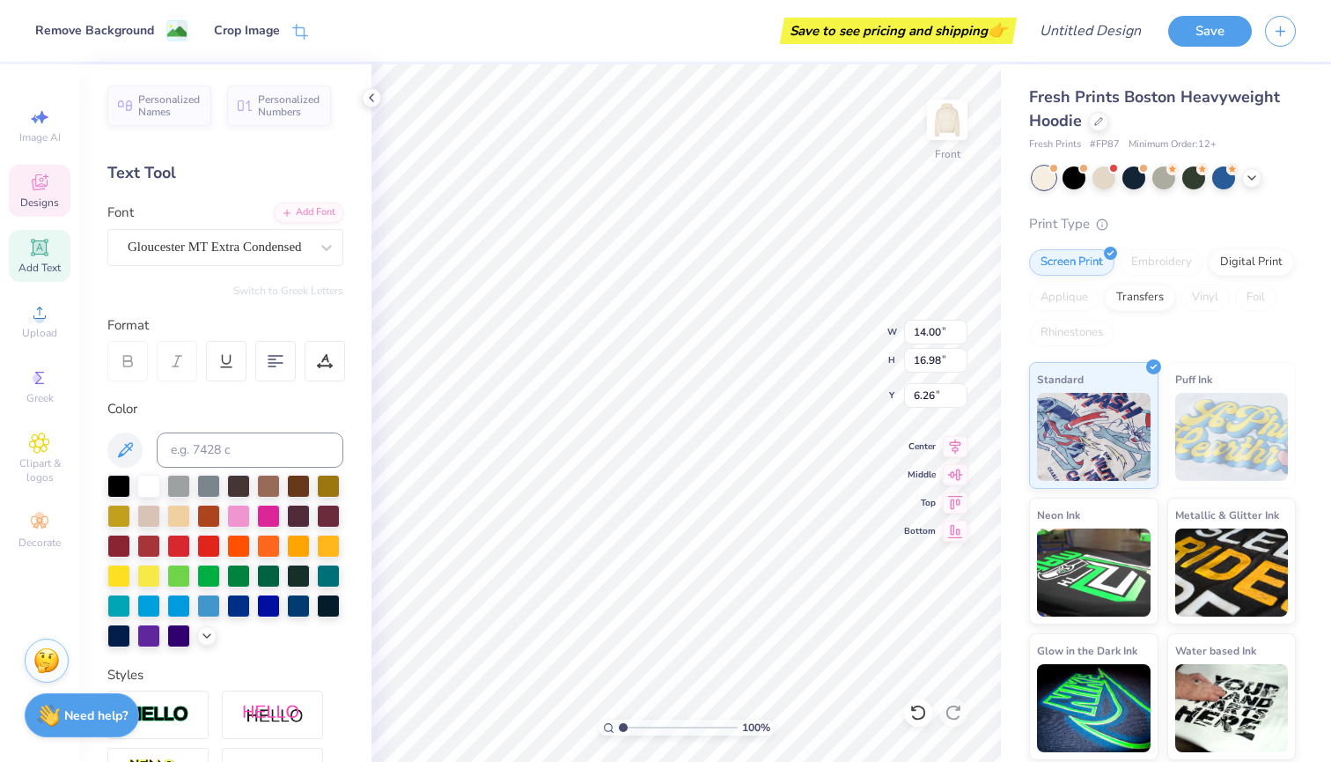
type input "14.00"
type input "16.98"
type input "6.26"
type input "0.52"
type input "0.40"
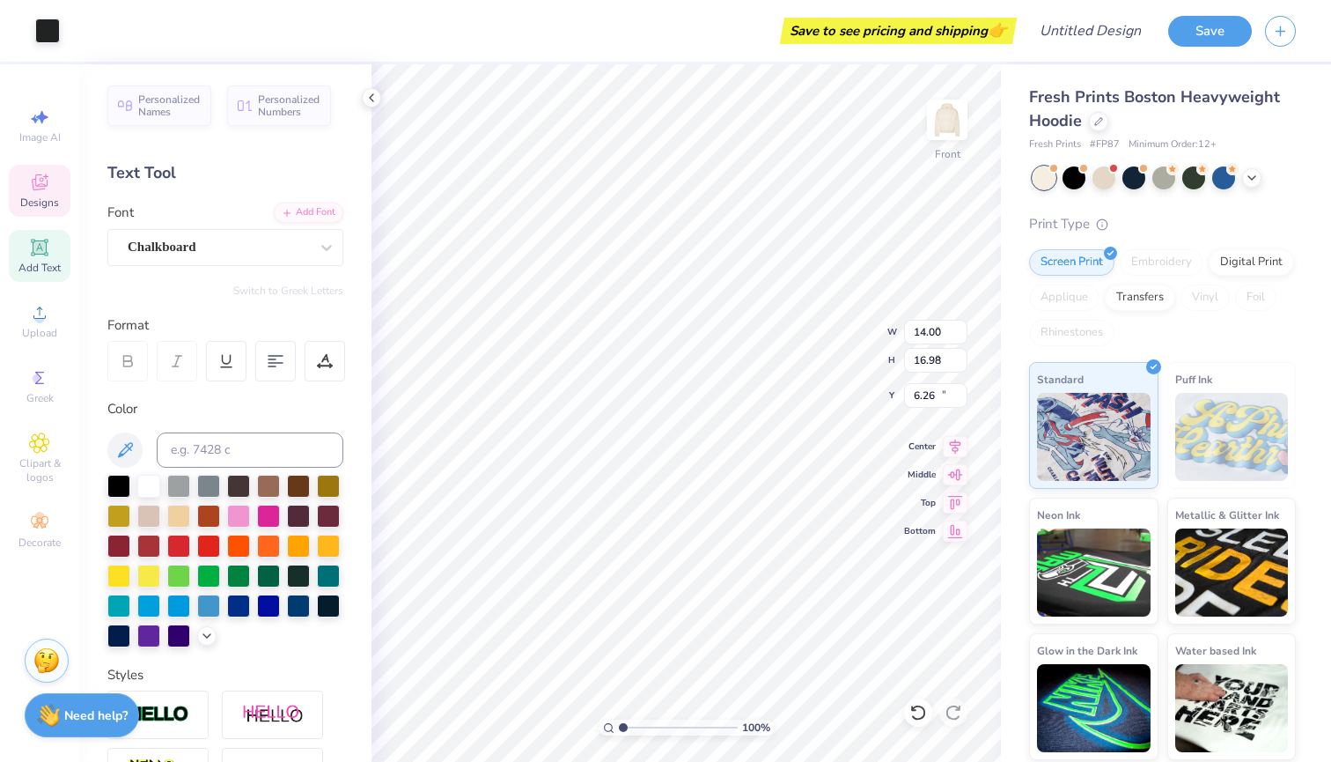
type input "10.61"
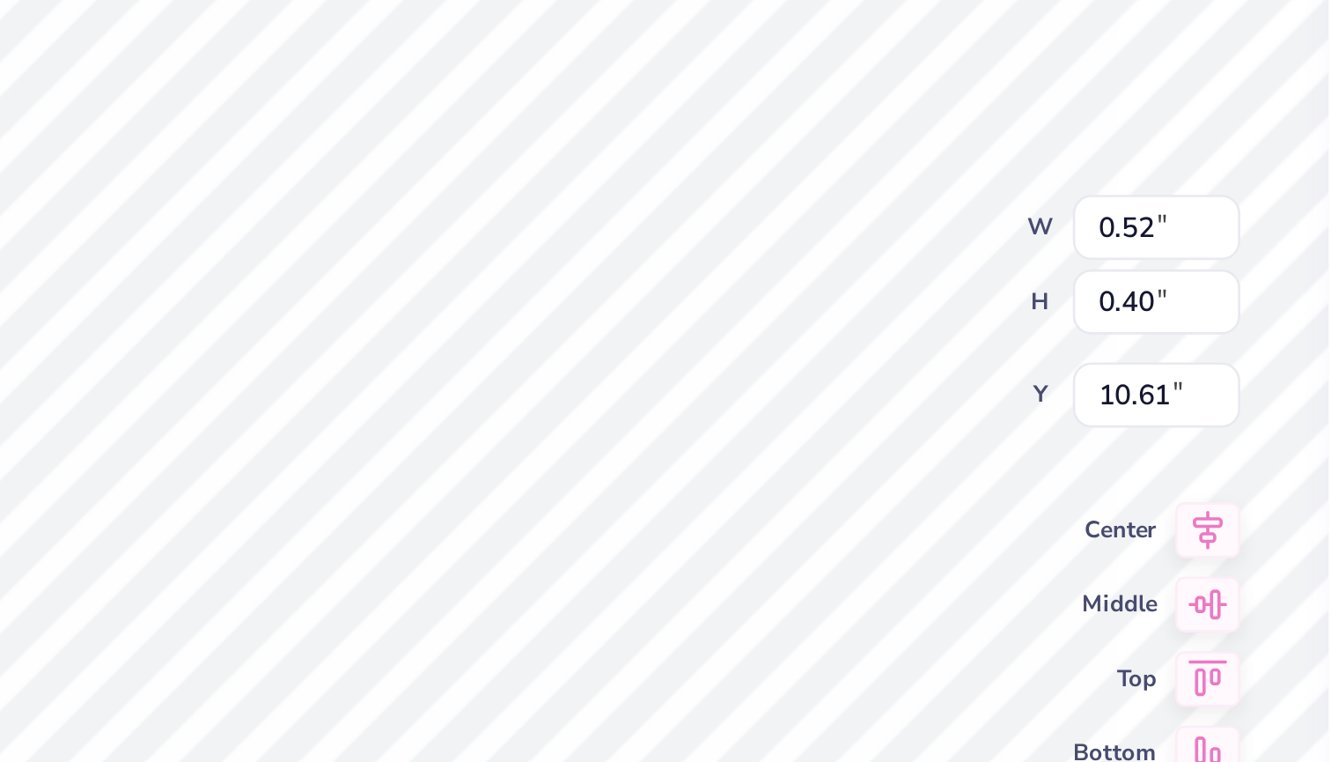
type input "2.22"
type input "1.69"
type input "9.73"
type textarea "04"
type input "2.02"
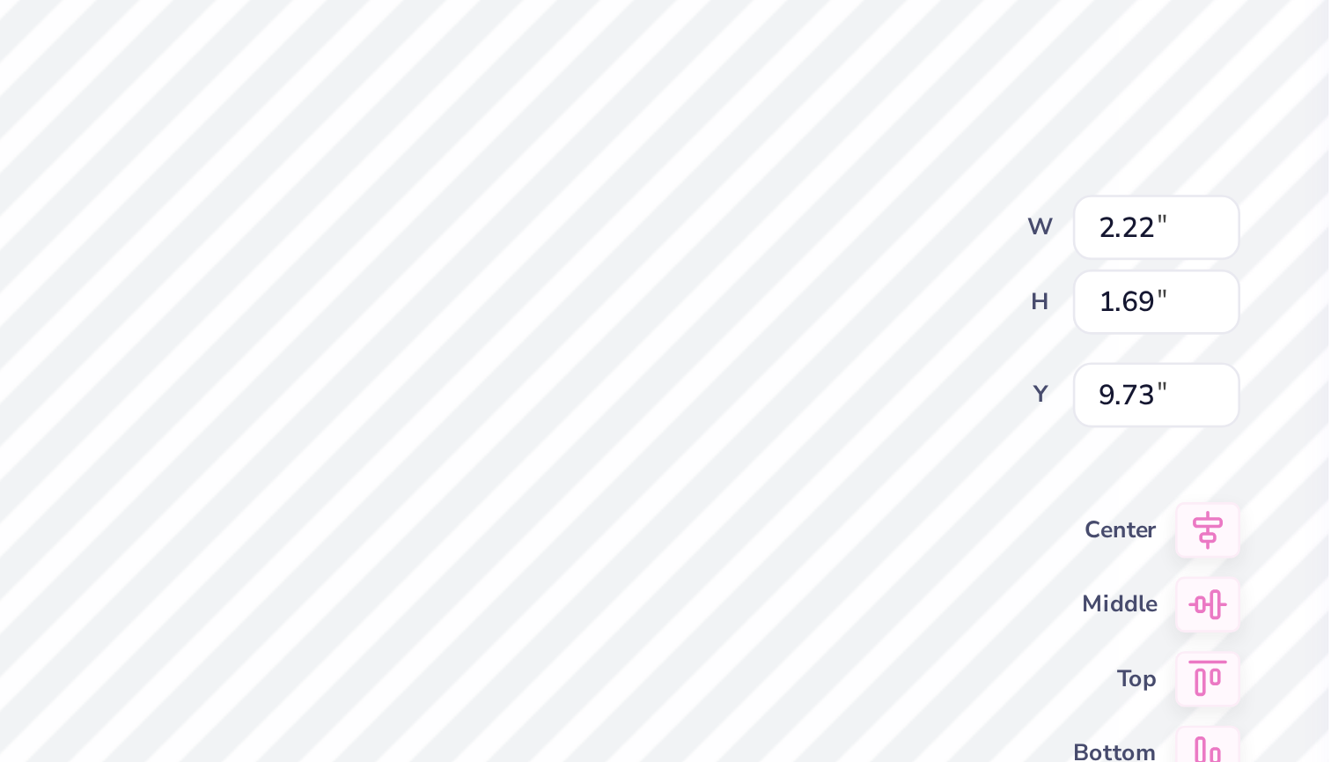
type input "1.77"
type input "9.72"
type input "0.58"
type input "0.51"
type input "10.54"
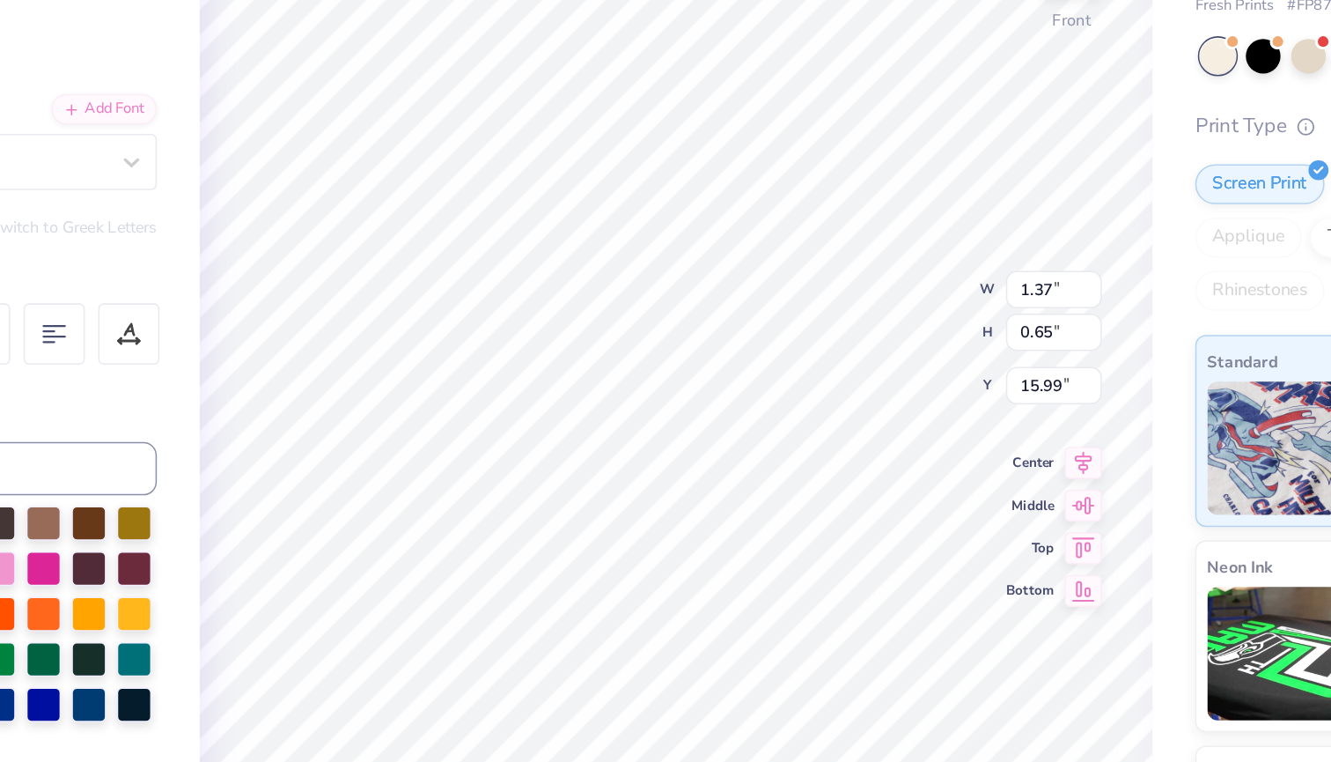
type input "1.37"
type input "0.65"
type input "15.99"
type textarea "DTG"
type input "2.19"
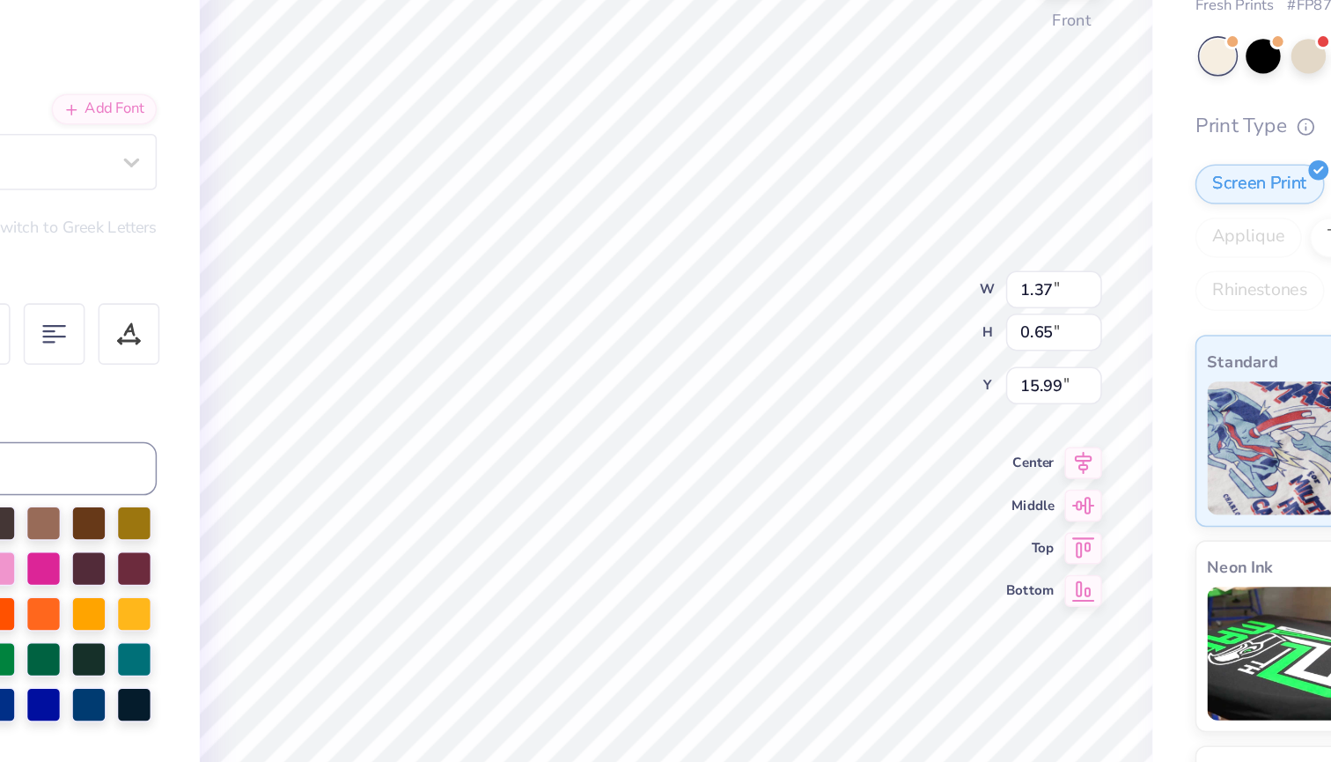
type input "1.32"
type input "18.65"
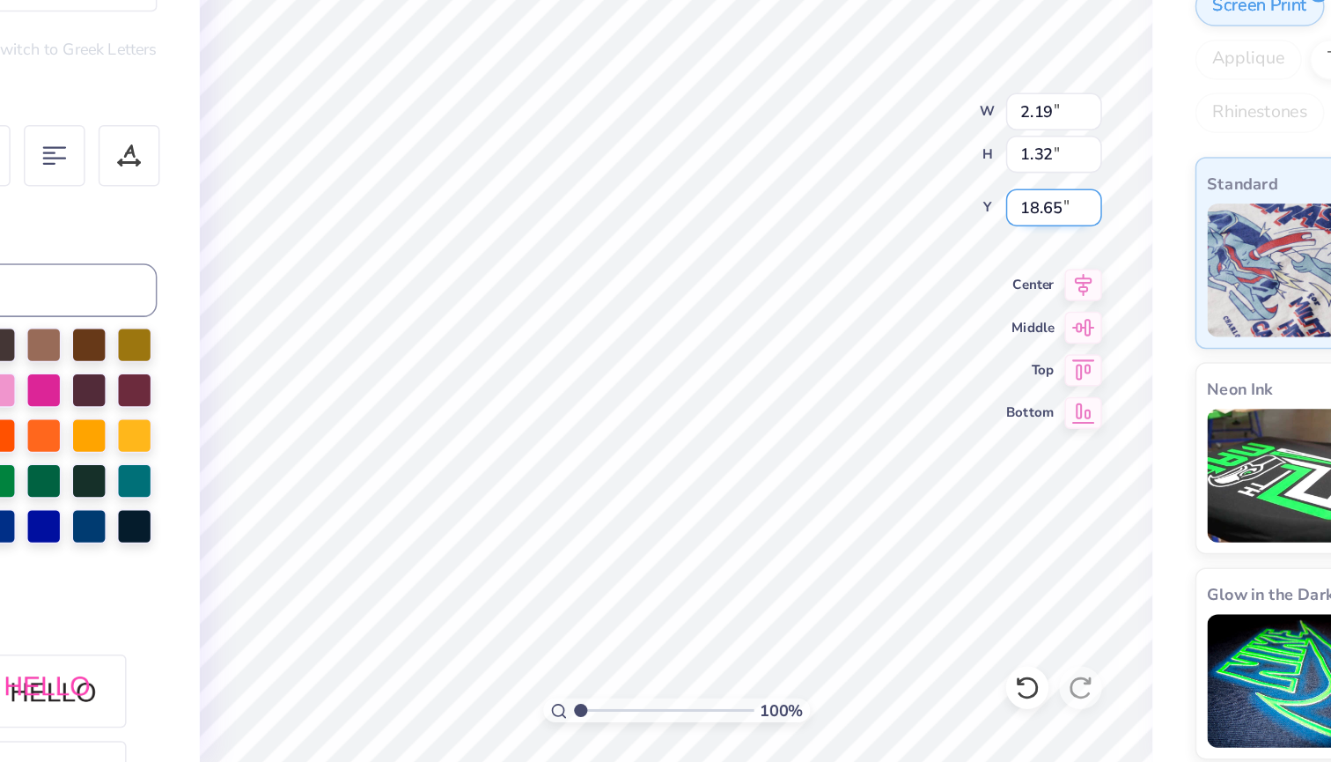
type textarea "B"
type textarea "Love"
type input "14.14"
type input "2.34"
type input "1.05"
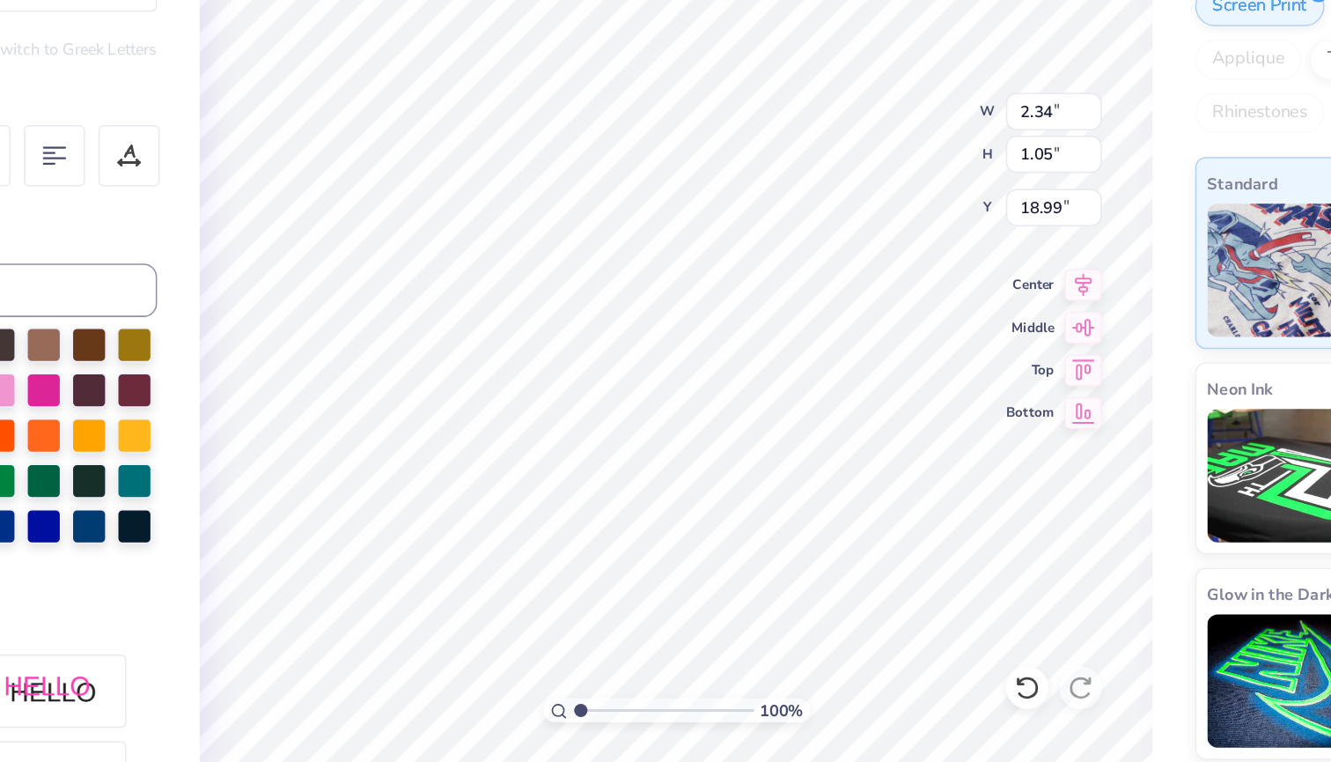
type input "18.40"
type textarea "you mean it"
type input "5.55"
type input "1.00"
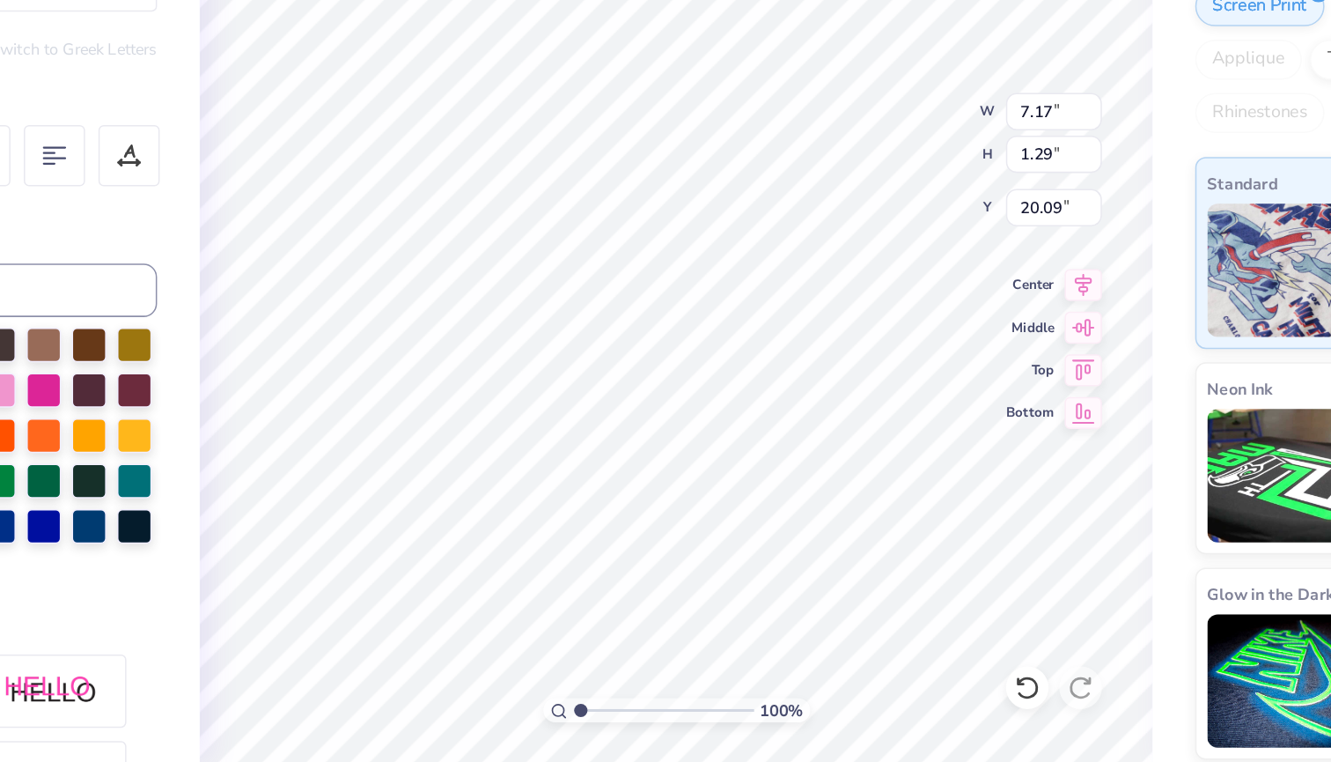
type input "20.38"
type textarea "you mean it"
click at [943, 433] on icon at bounding box center [955, 443] width 25 height 21
type input "2.48"
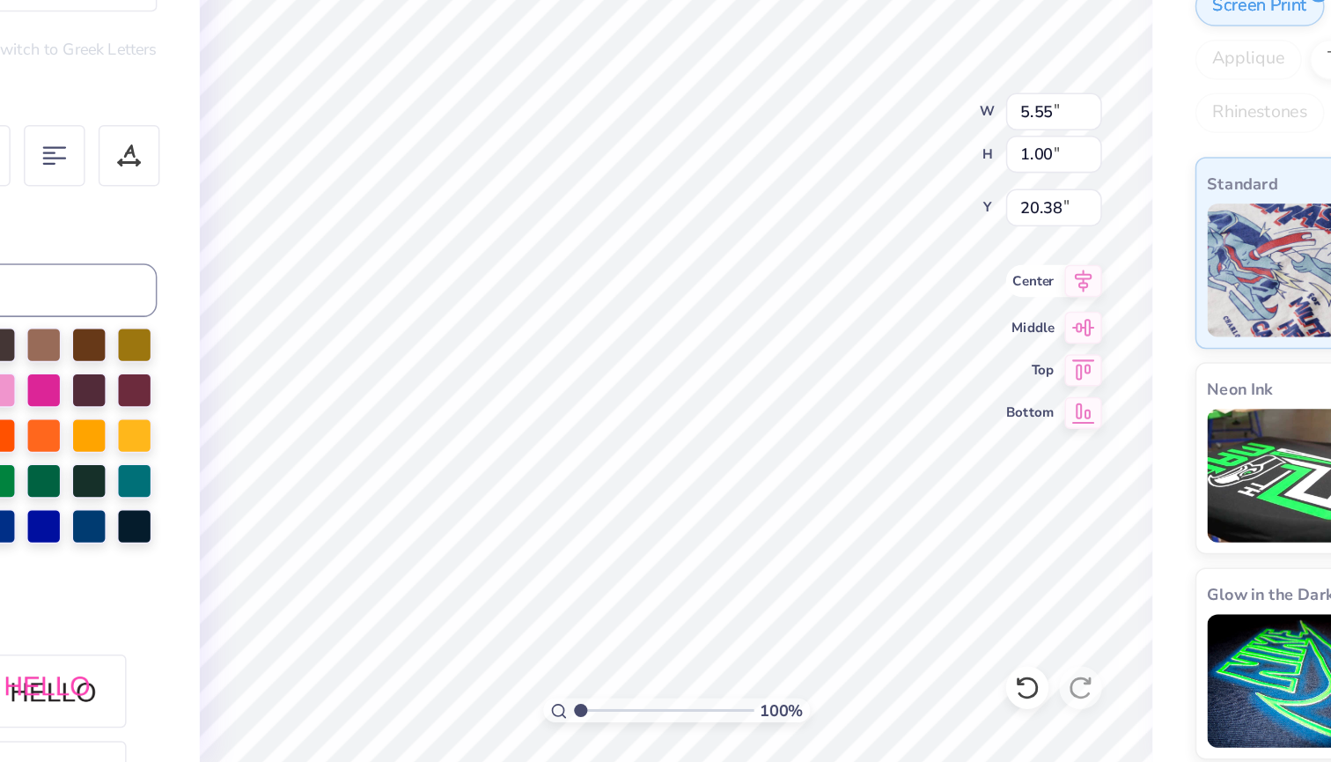
type input "3.55"
type input "19.62"
type input "2.34"
type input "1.05"
type input "18.40"
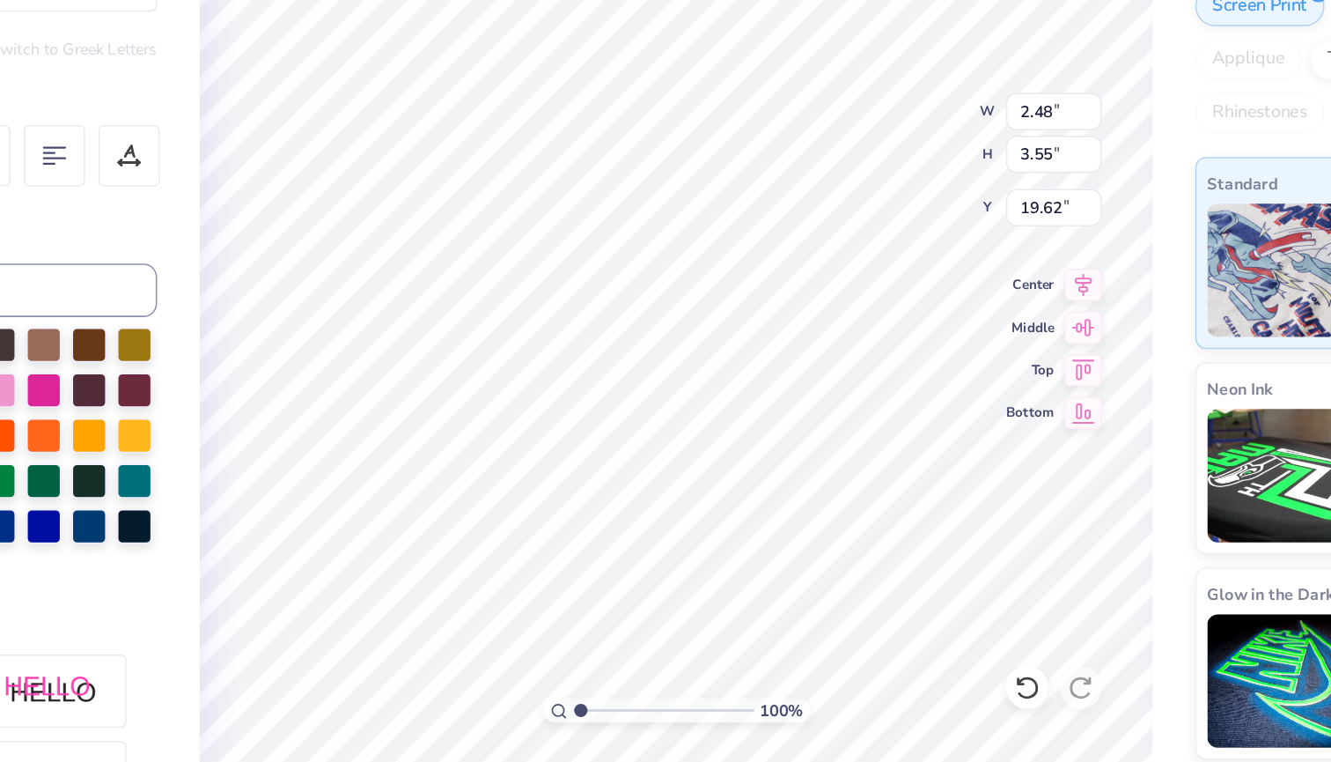
scroll to position [2, 1]
type textarea "you mean it"
type input "14.00"
type input "16.98"
type input "6.26"
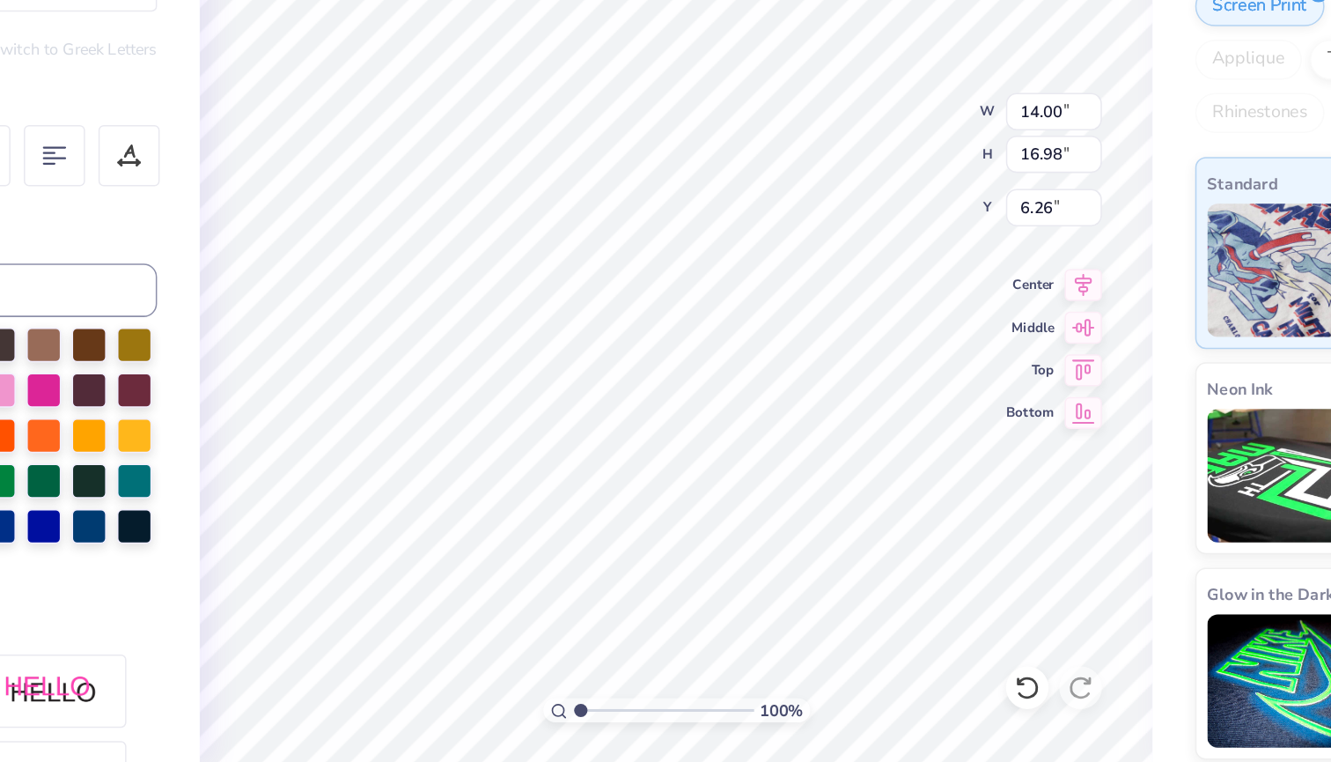
type input "2.48"
type input "3.55"
type input "19.62"
type textarea "Love you mean it"
type input "1.99"
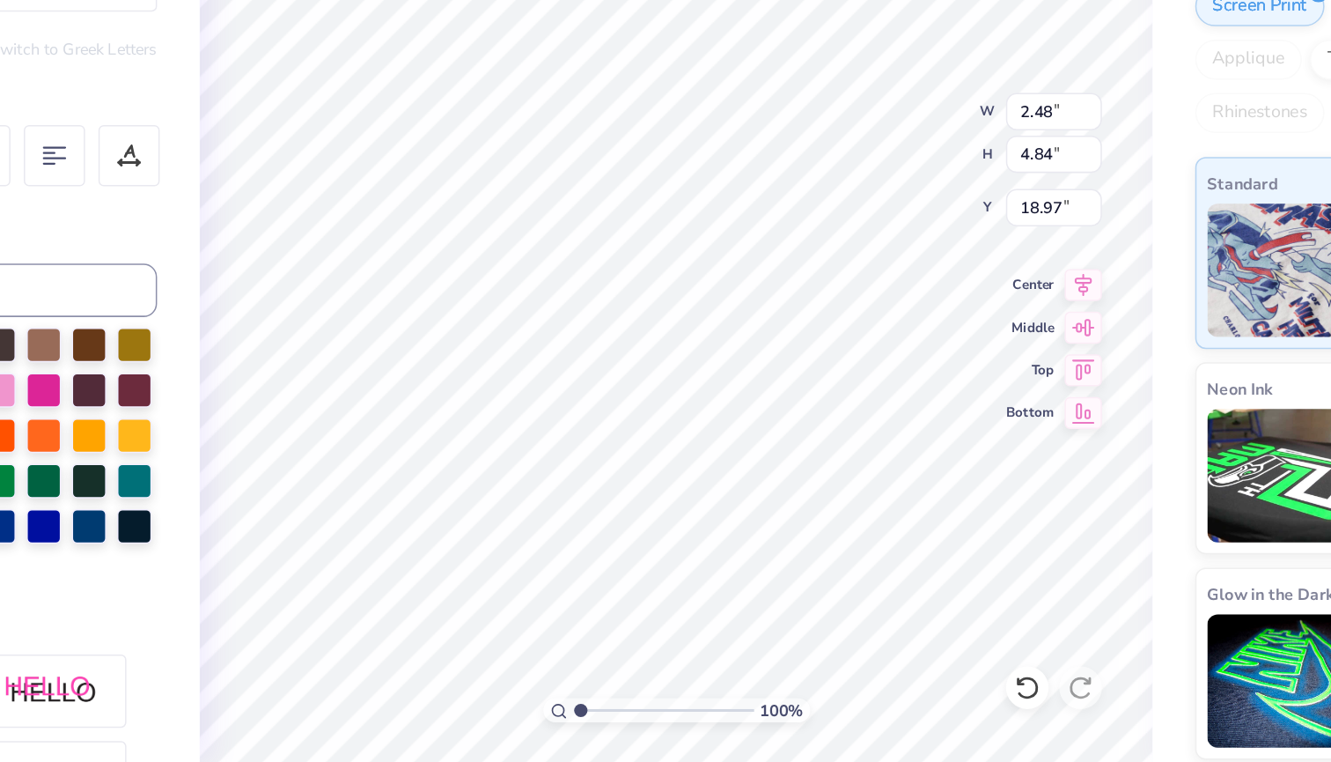
type input "3.88"
type input "18.09"
type input "1.99"
type input "3.88"
type input "18.09"
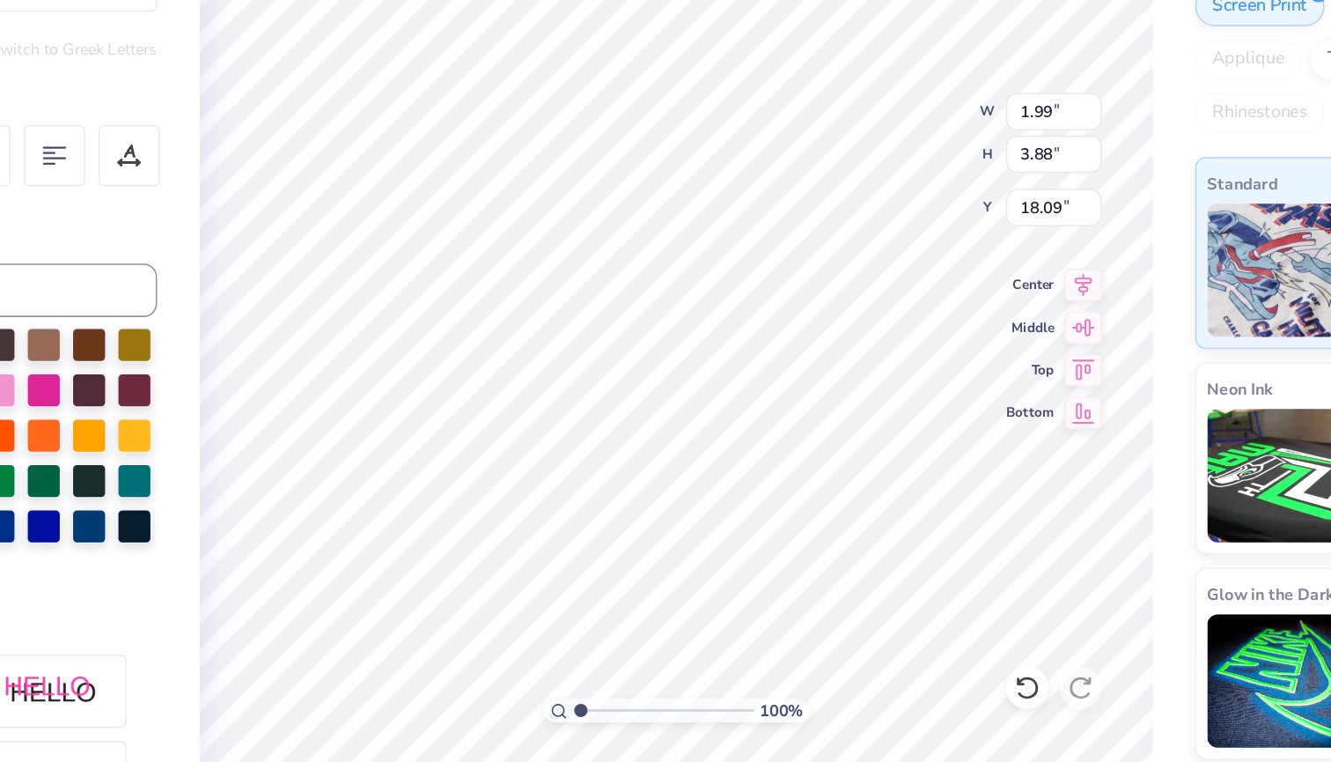
type input "1.76"
type input "3.43"
type input "18.54"
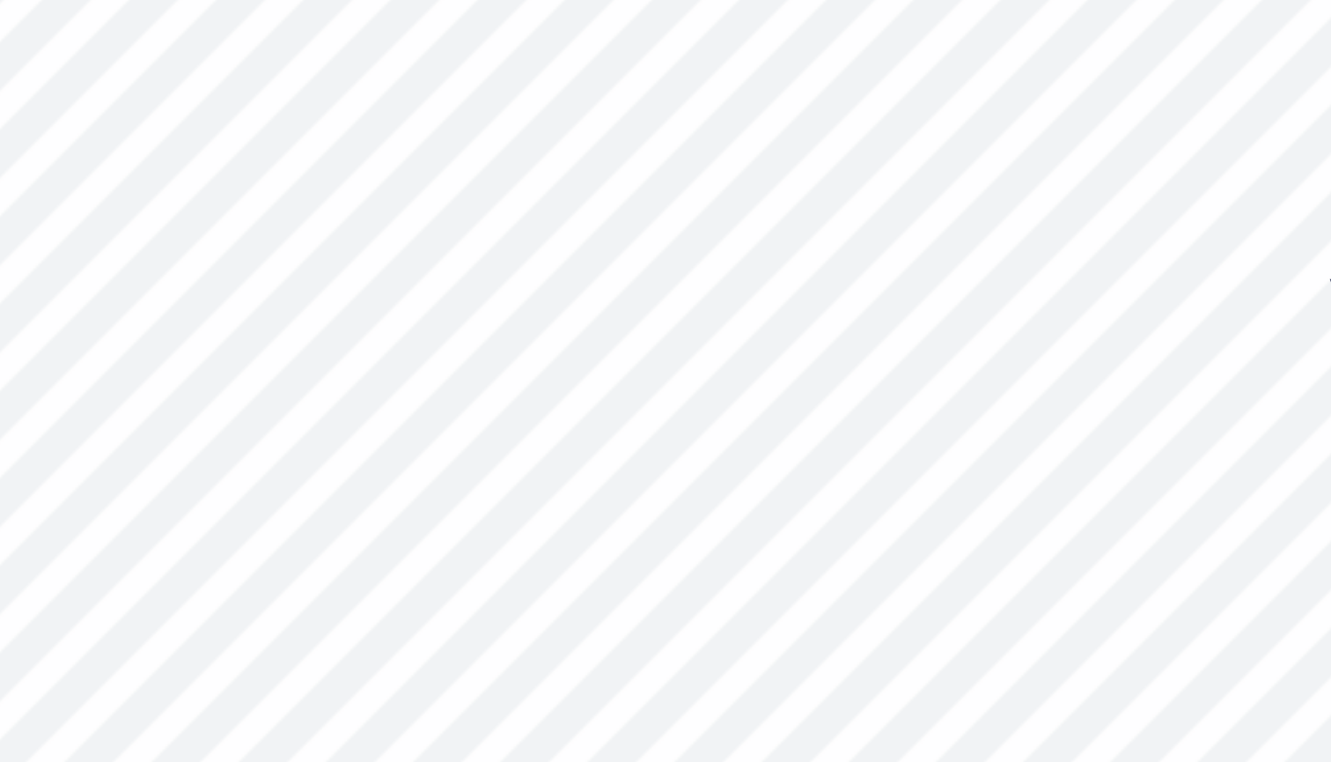
type input "0.27"
type input "0.16"
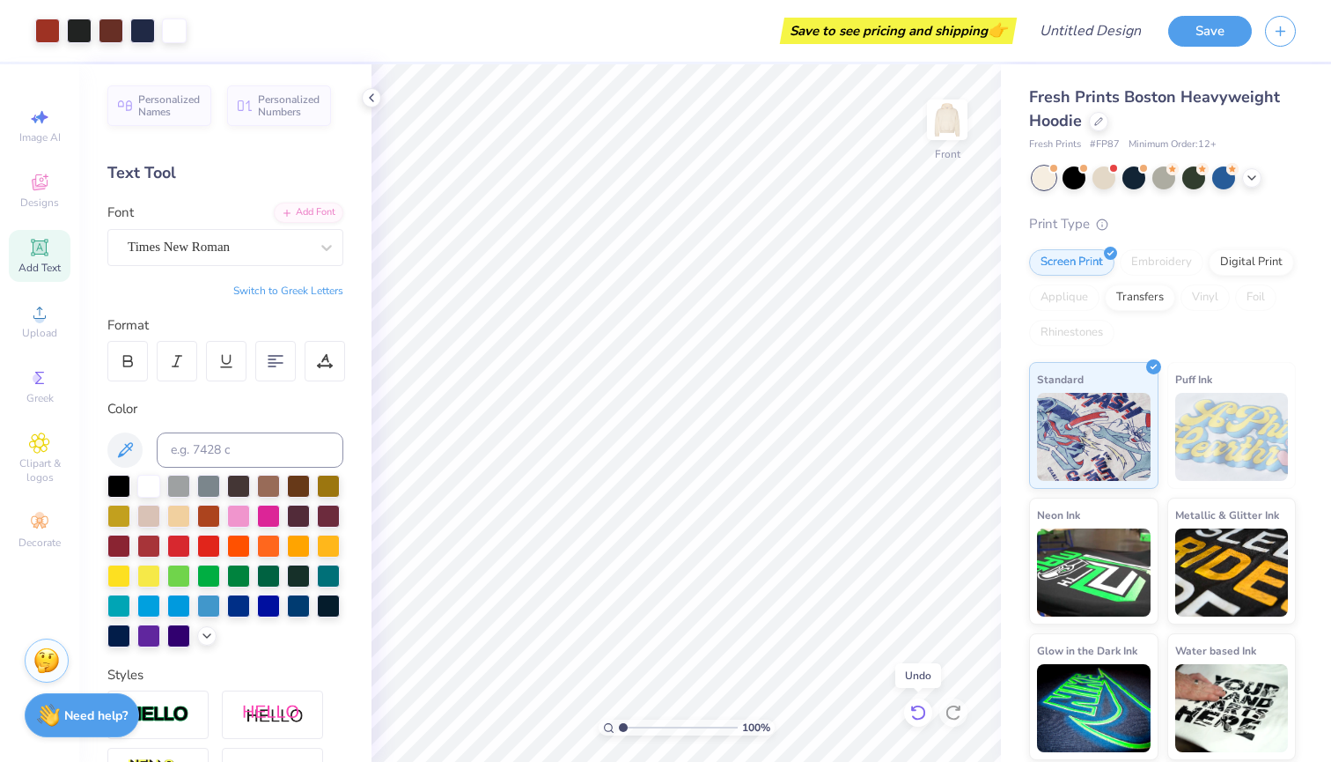
click at [920, 714] on icon at bounding box center [919, 713] width 18 height 18
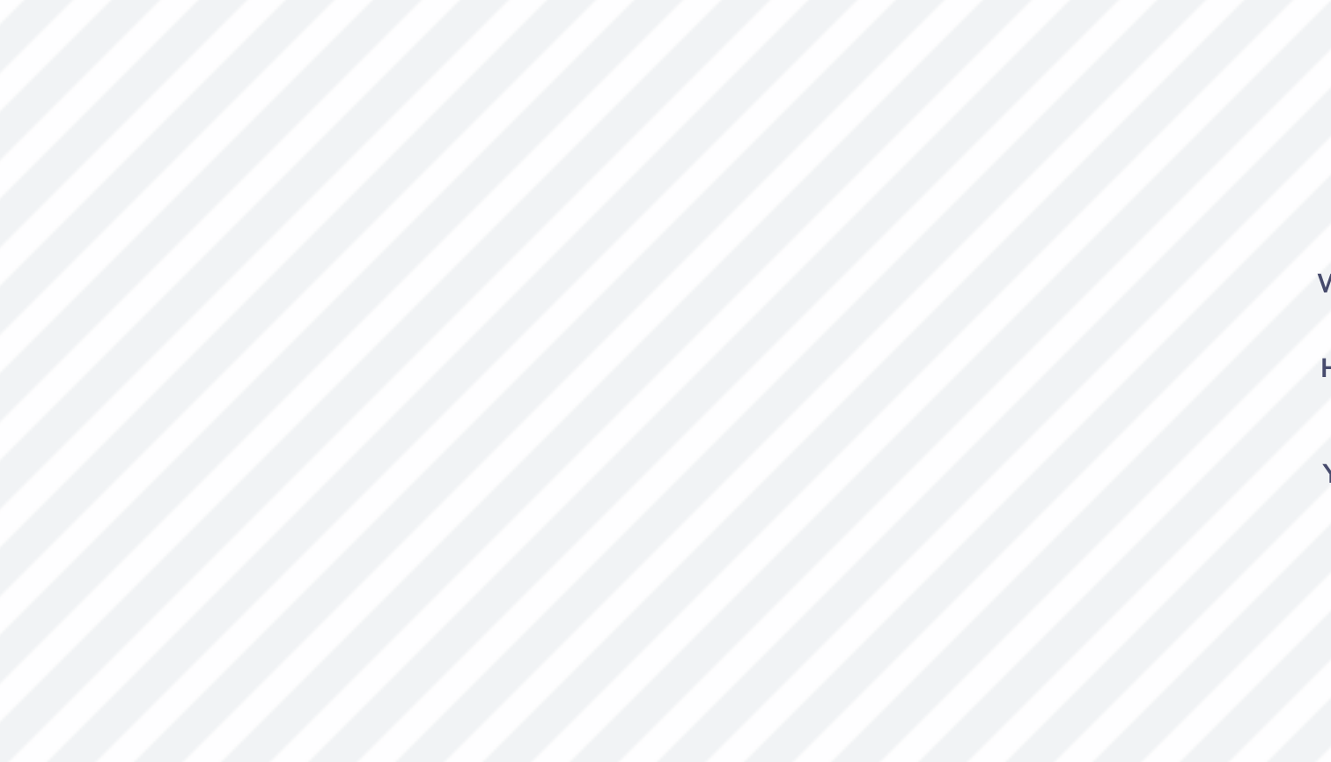
type input "1.88"
type input "1.10"
type input "7.16"
type textarea "‘04"
type input "14.00"
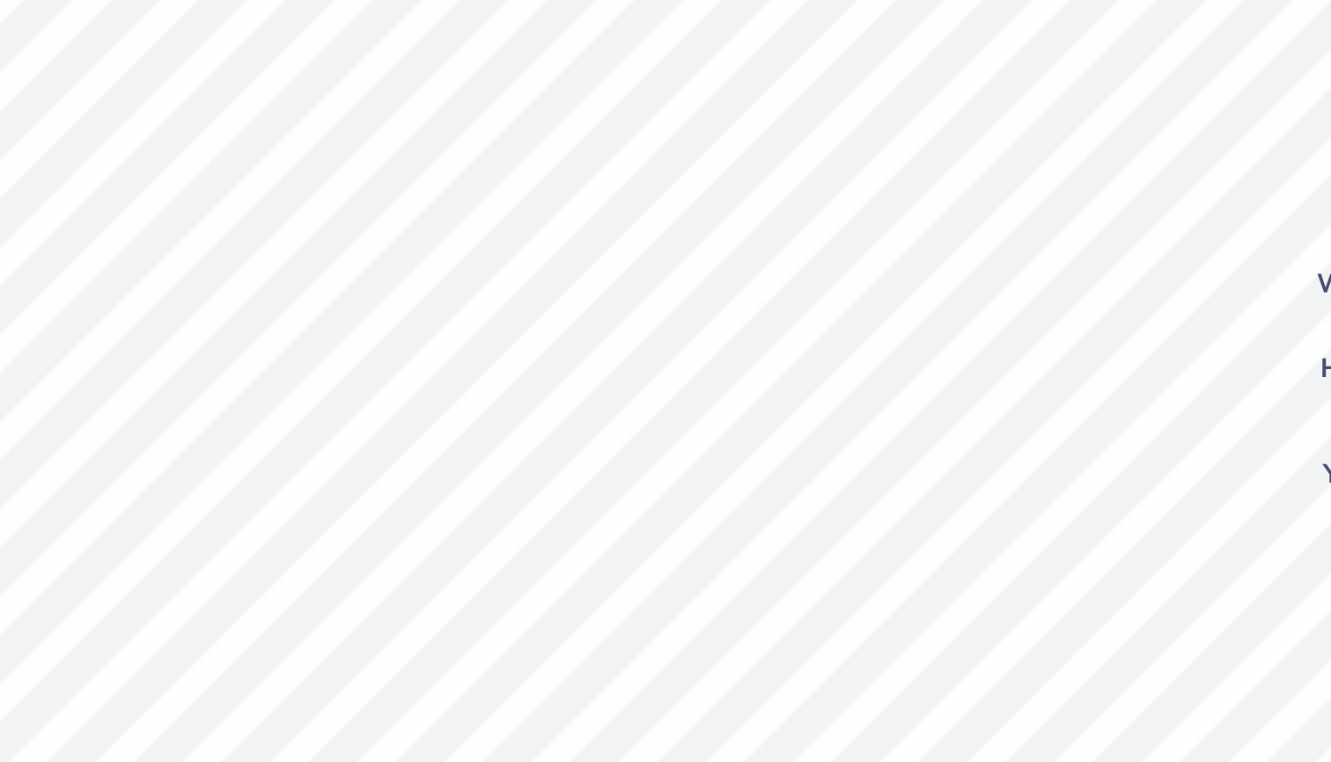
type input "16.98"
type input "6.26"
type input "1.93"
type input "1.10"
type input "7.16"
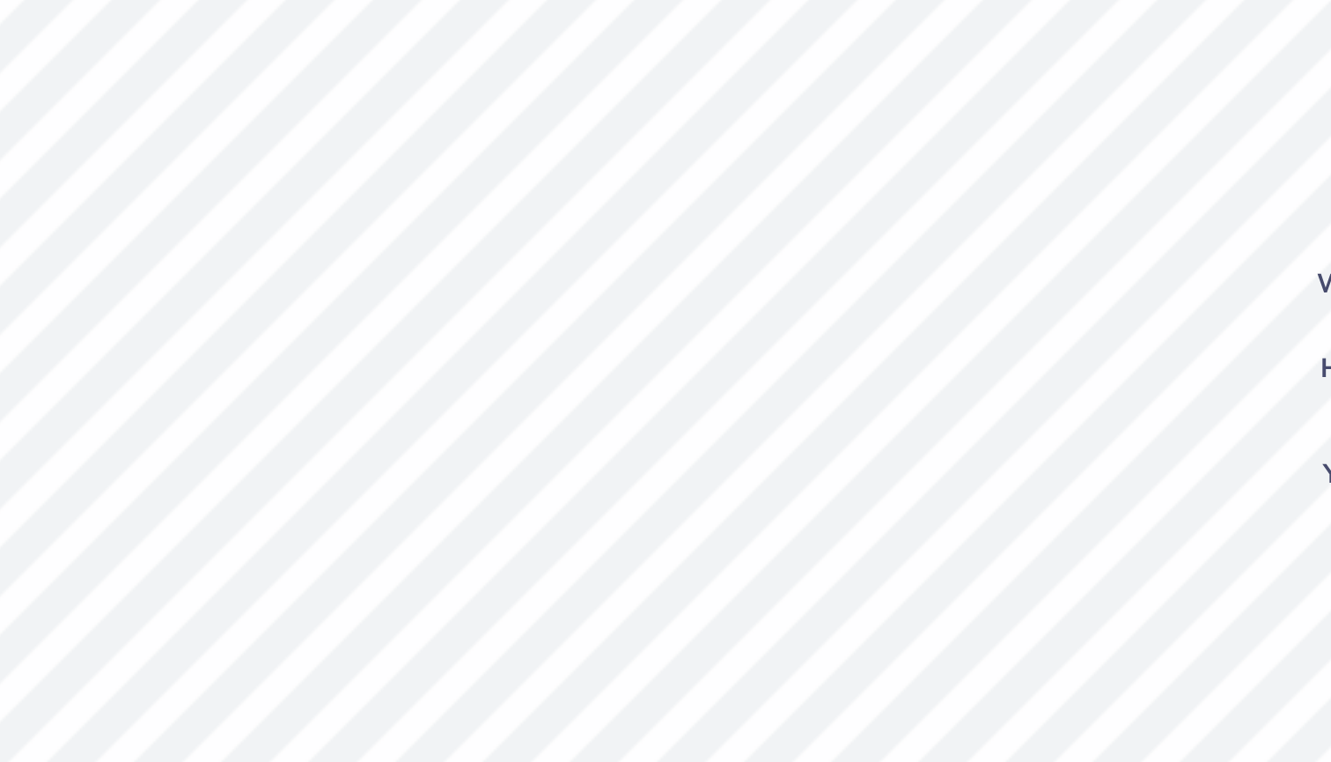
type input "14.00"
type input "16.98"
type input "6.26"
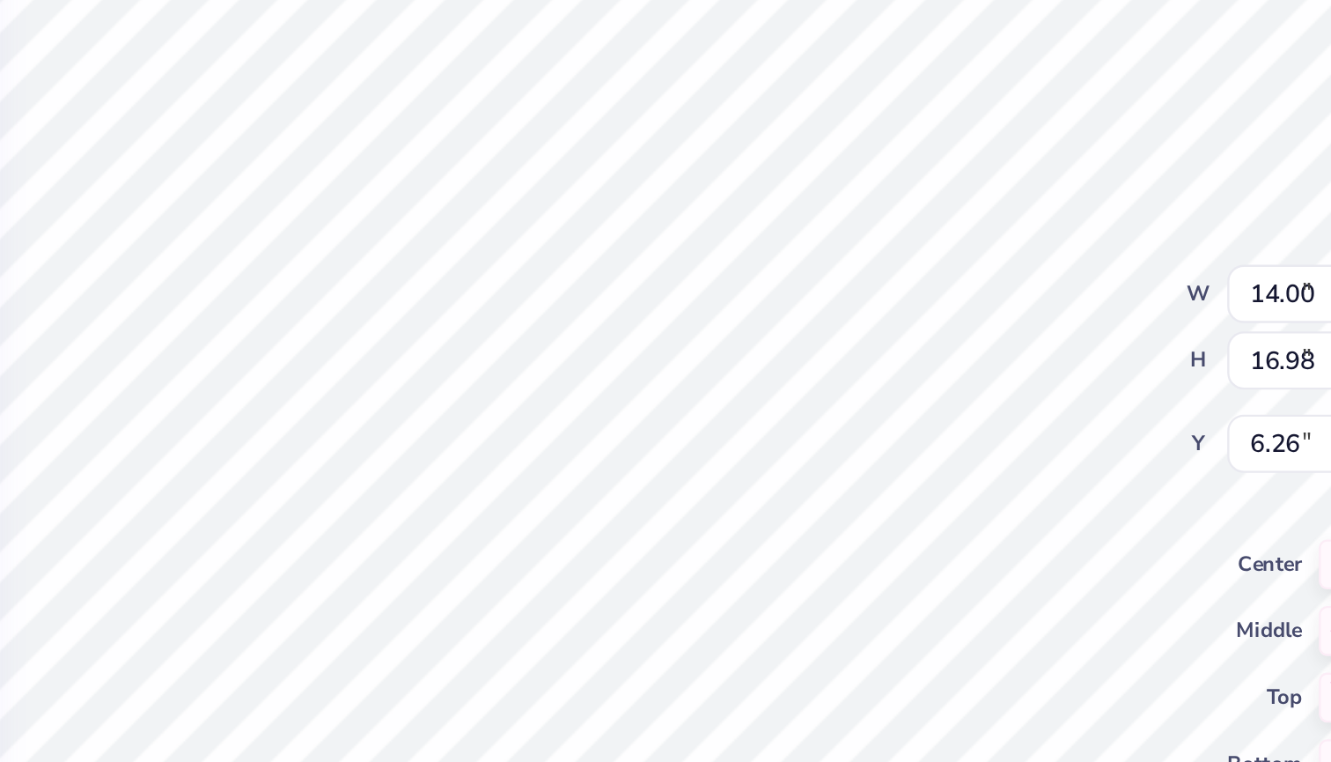
type input "0.49"
type input "0.28"
type input "7.98"
type input "14.00"
type input "16.98"
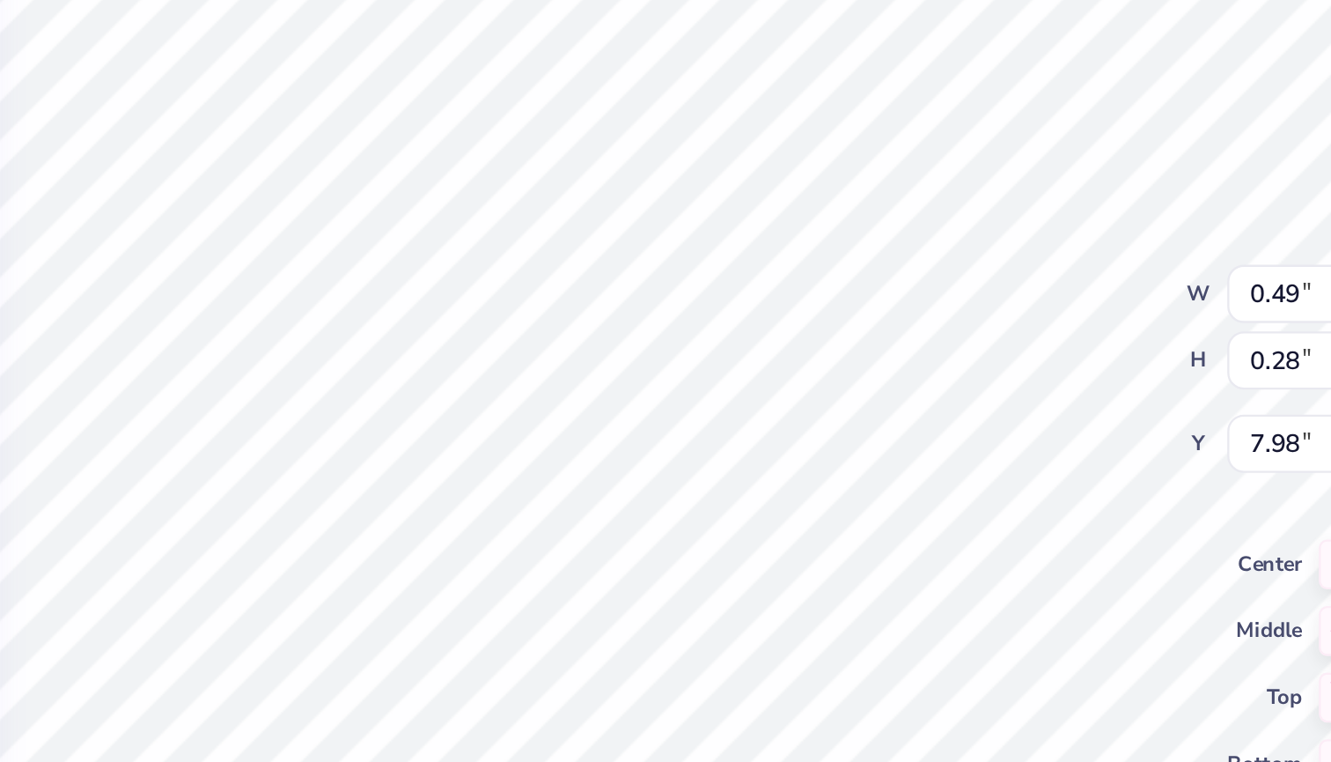
type input "6.26"
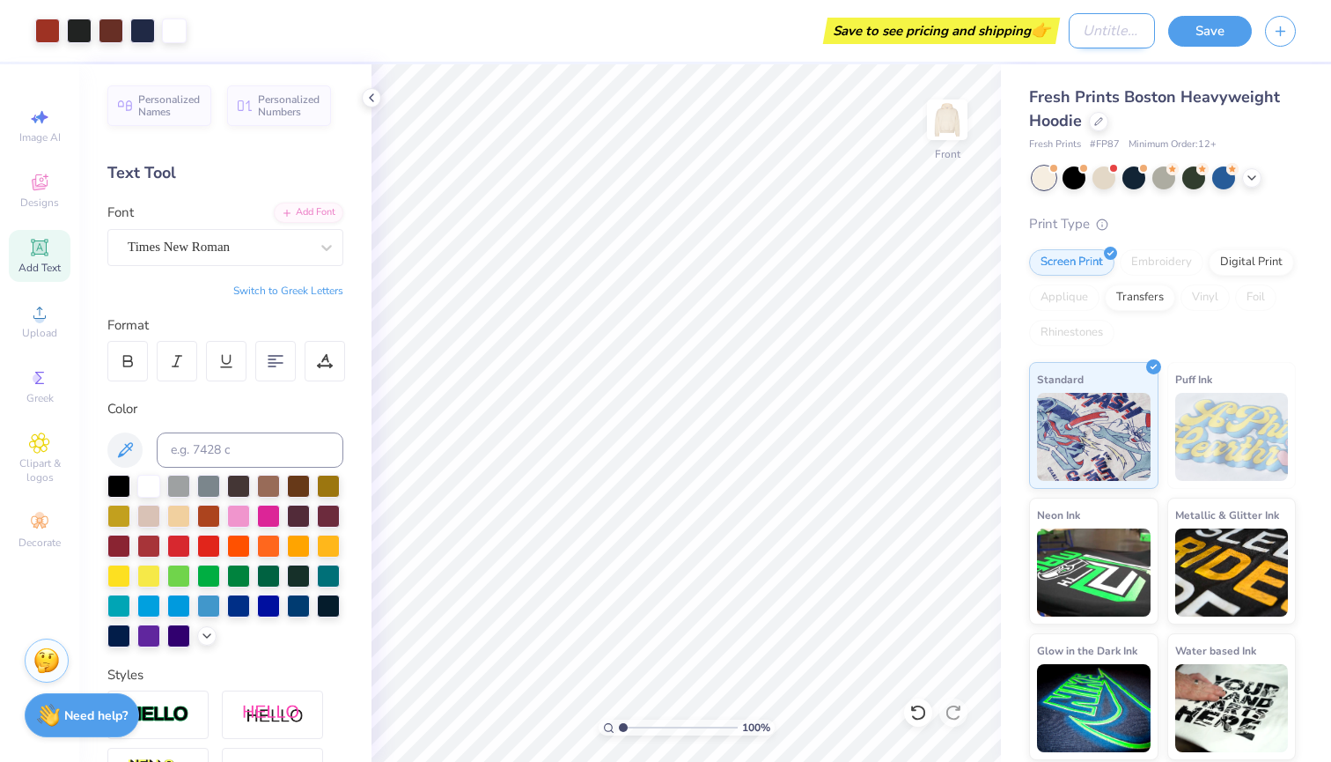
click at [1069, 38] on input "Design Title" at bounding box center [1112, 30] width 86 height 35
click at [1258, 223] on div "Print Type" at bounding box center [1162, 224] width 267 height 20
click at [1081, 28] on input "dog hoodie" at bounding box center [1112, 30] width 86 height 35
click at [1094, 30] on input "dog hoodie" at bounding box center [1112, 30] width 86 height 35
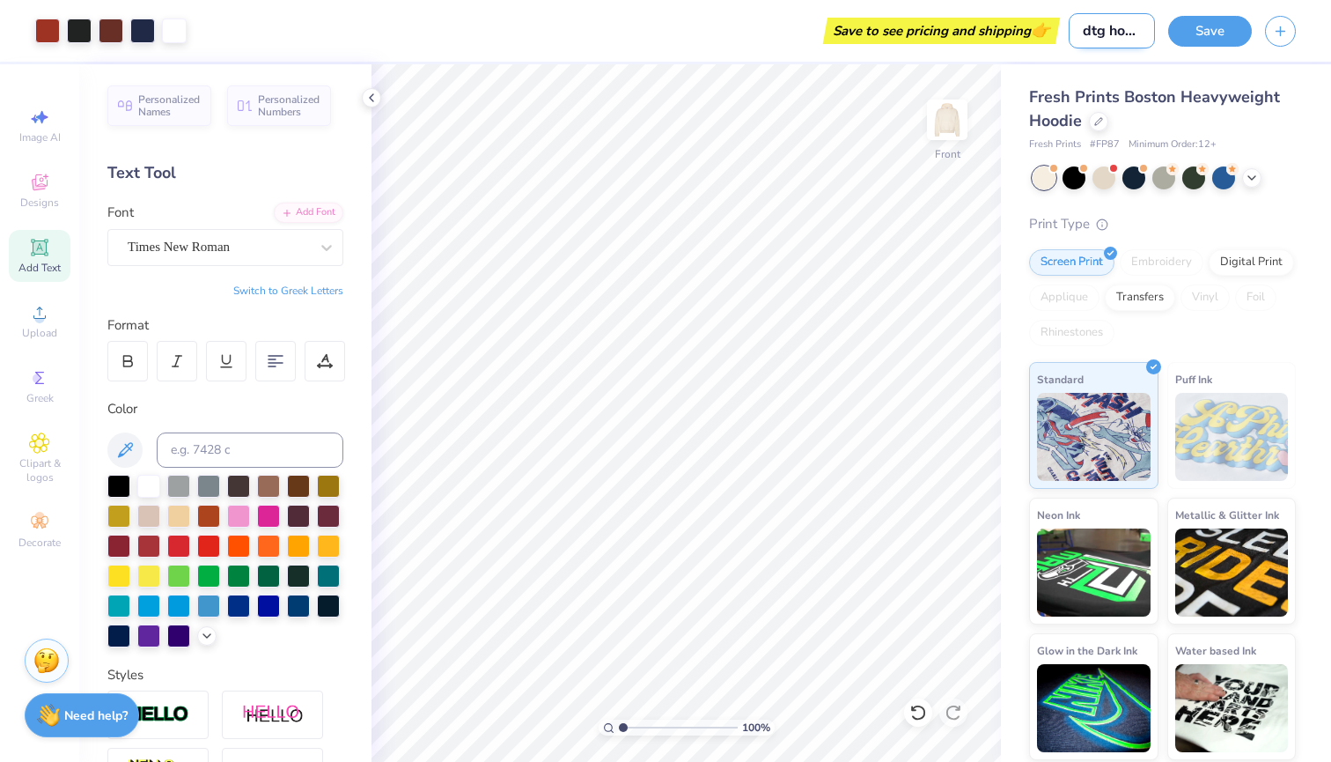
type input "dtg hoodie"
click at [1235, 222] on div "Print Type" at bounding box center [1162, 224] width 267 height 20
click at [985, 31] on div "Save to see pricing and shipping 👉" at bounding box center [942, 31] width 228 height 26
click at [1192, 34] on button "Save" at bounding box center [1210, 28] width 84 height 31
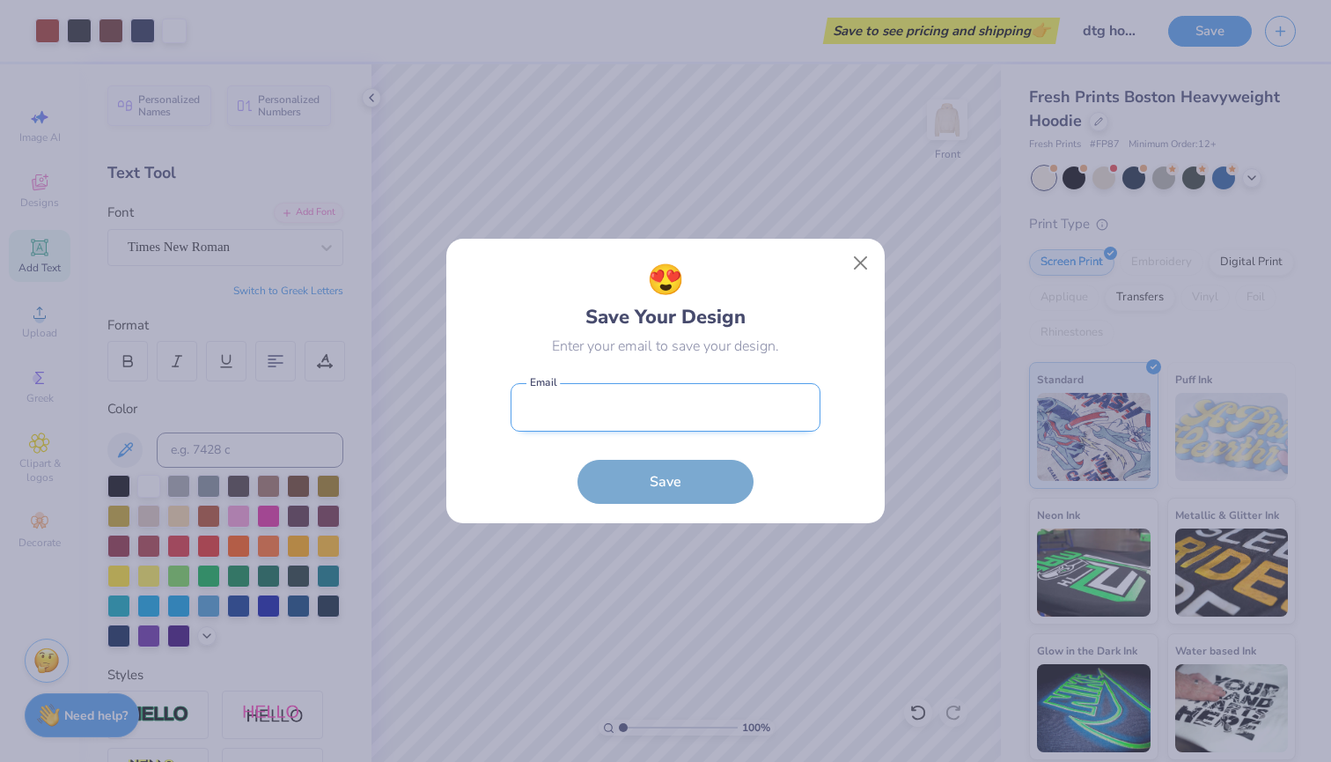
click at [665, 419] on input "email" at bounding box center [666, 407] width 310 height 48
type input "[PERSON_NAME]"
type input "[EMAIL_ADDRESS][DOMAIN_NAME]"
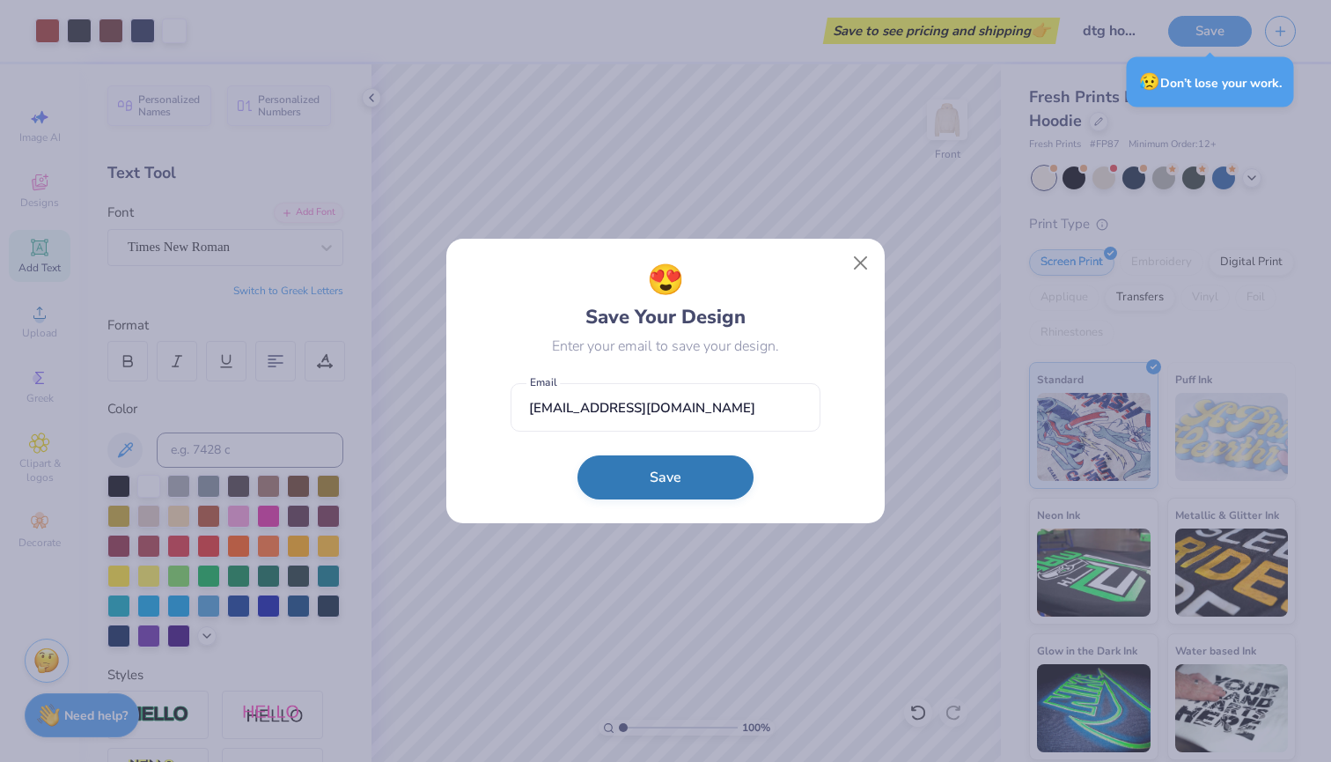
click at [642, 484] on button "Save" at bounding box center [666, 477] width 176 height 44
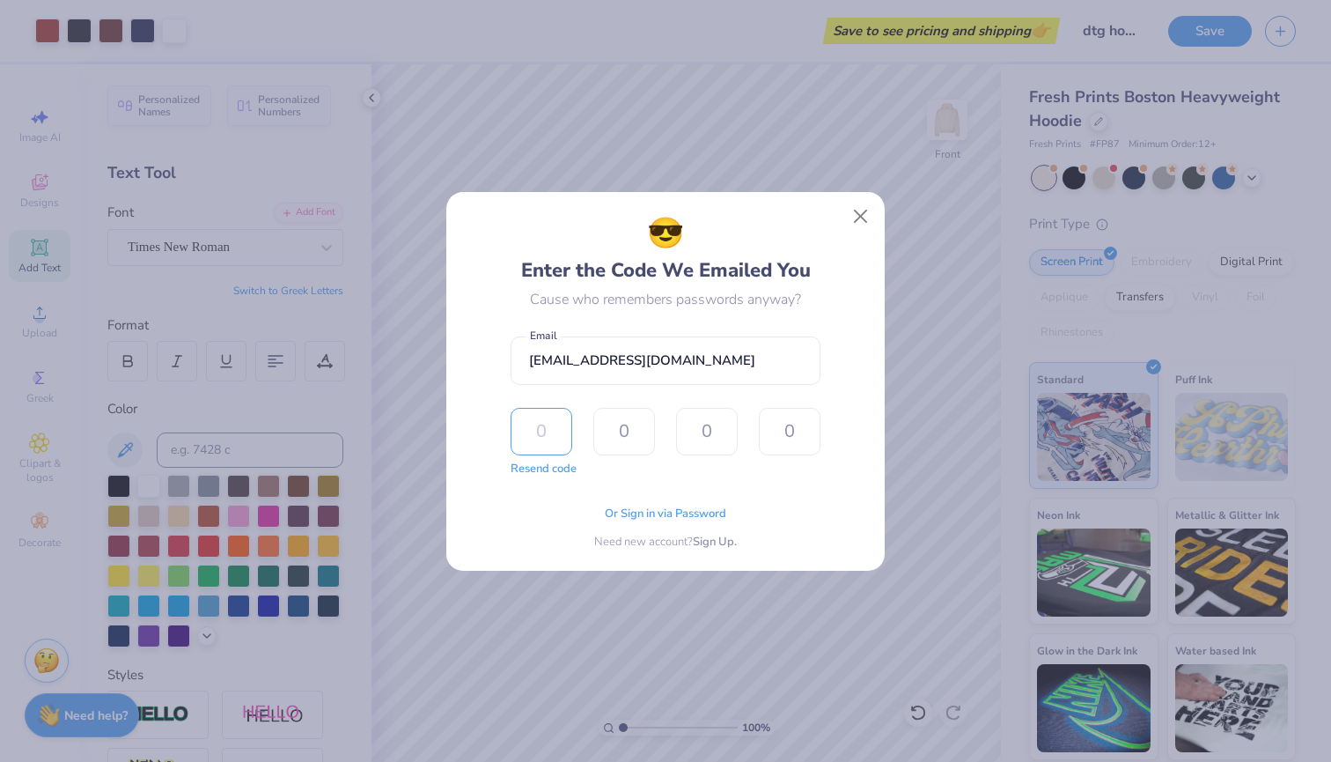
paste input "2572"
type input "2"
type input "5"
type input "7"
type input "2"
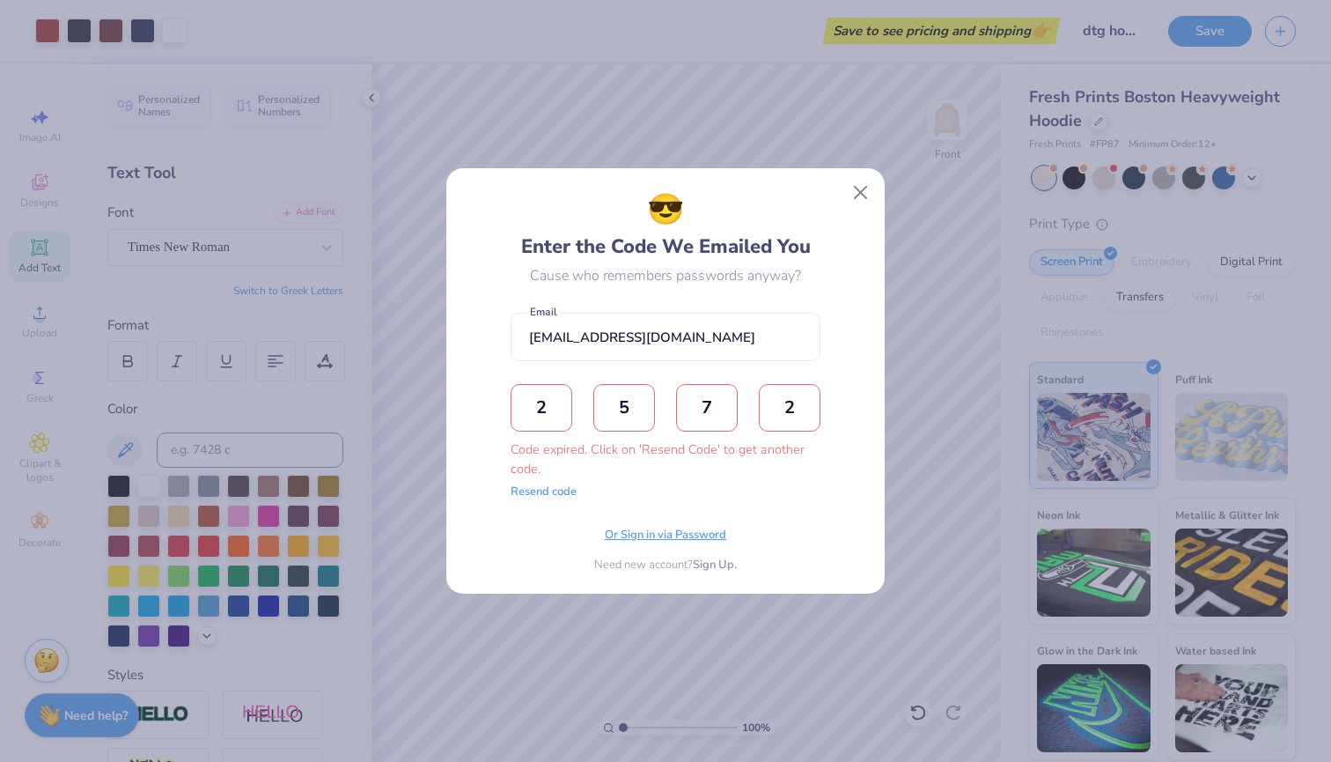
click at [638, 530] on span "Or Sign in via Password" at bounding box center [666, 536] width 122 height 18
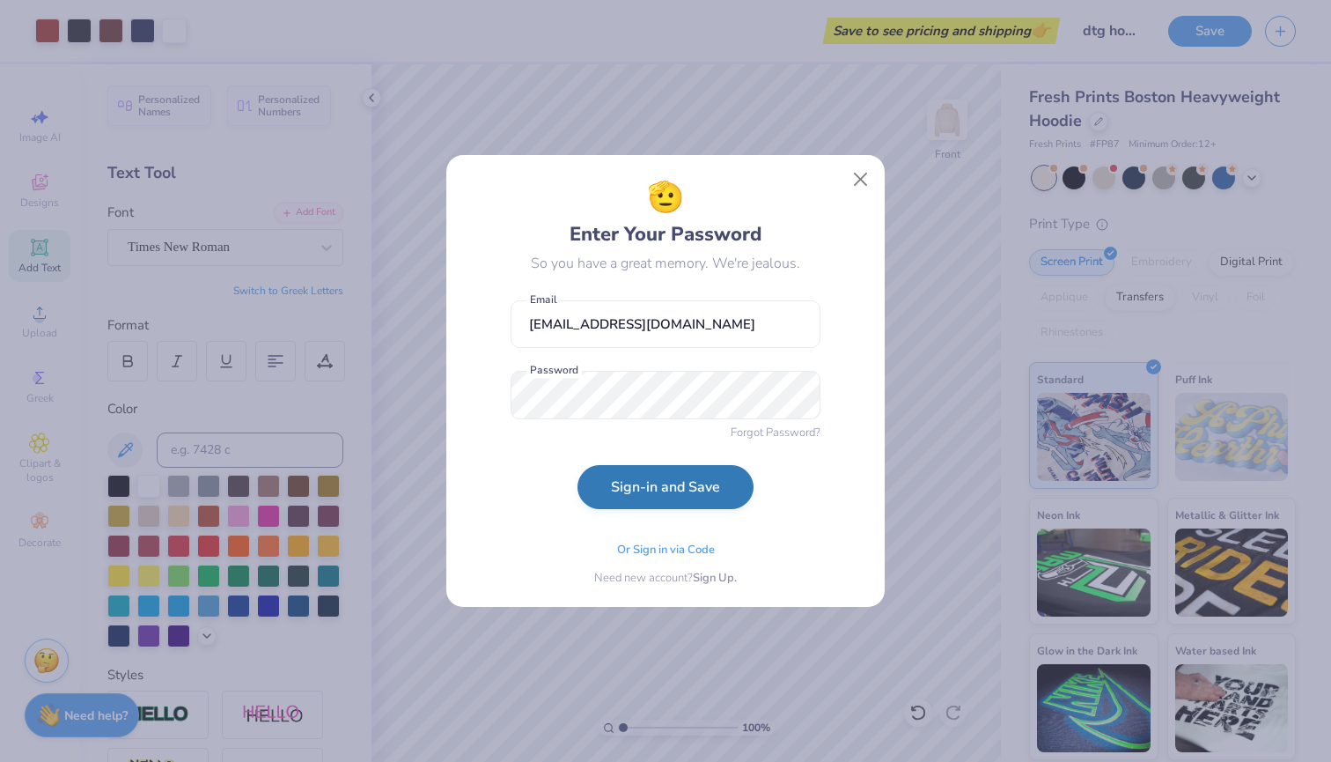
click at [687, 486] on button "Sign-in and Save" at bounding box center [666, 487] width 176 height 44
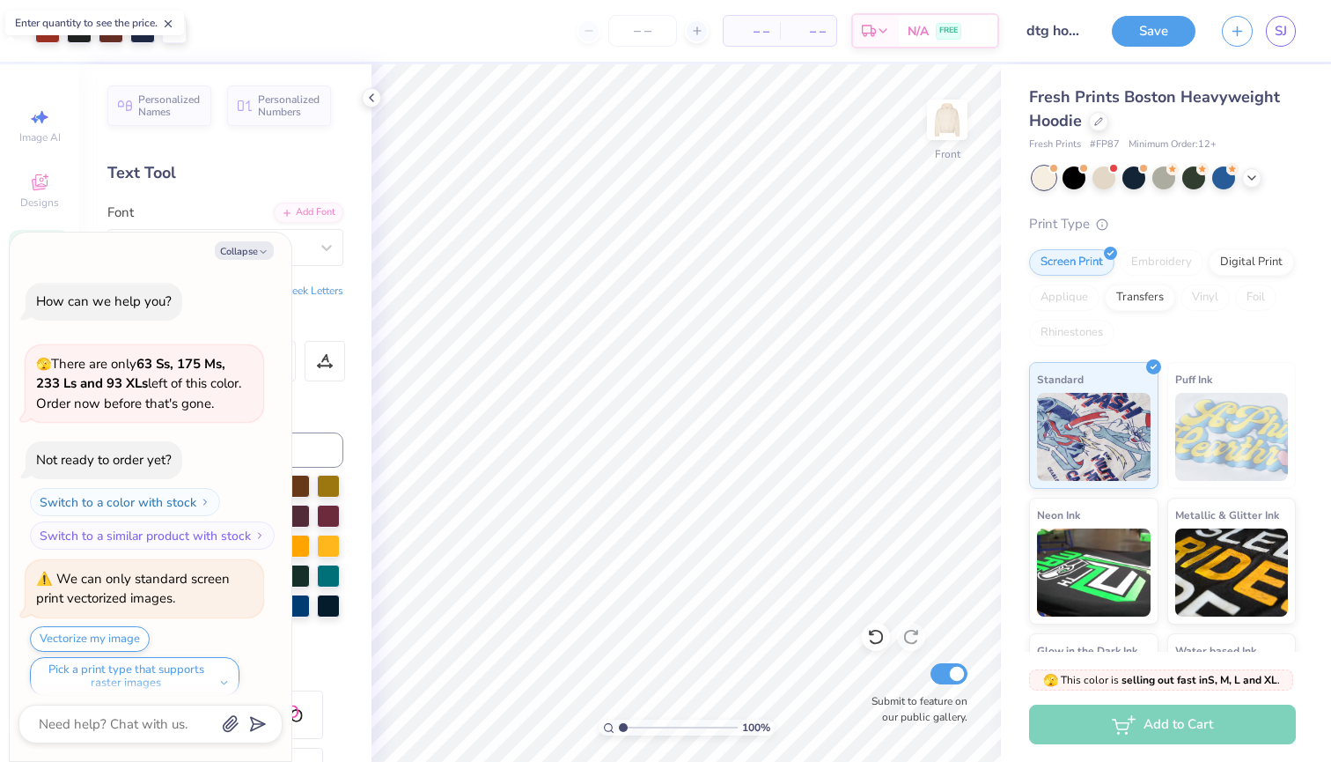
scroll to position [281, 0]
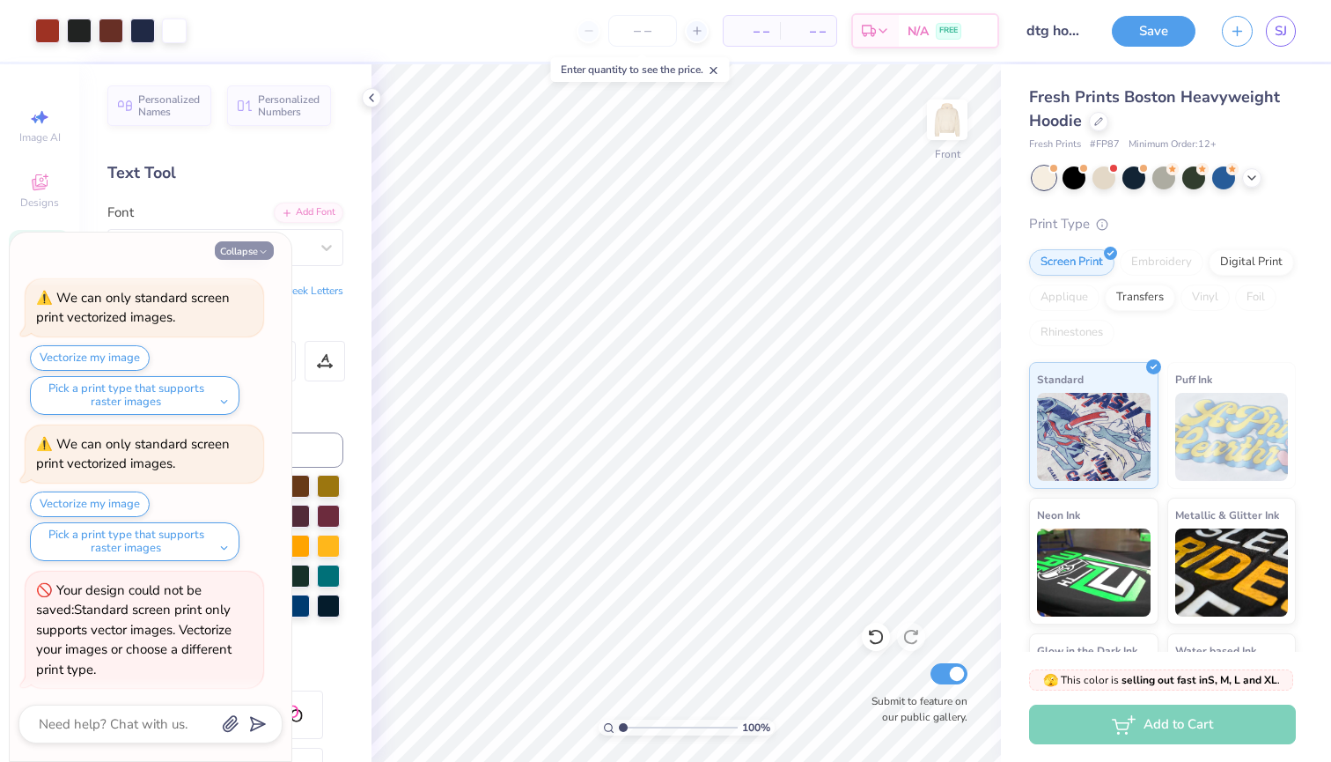
click at [250, 251] on button "Collapse" at bounding box center [244, 250] width 59 height 18
type textarea "x"
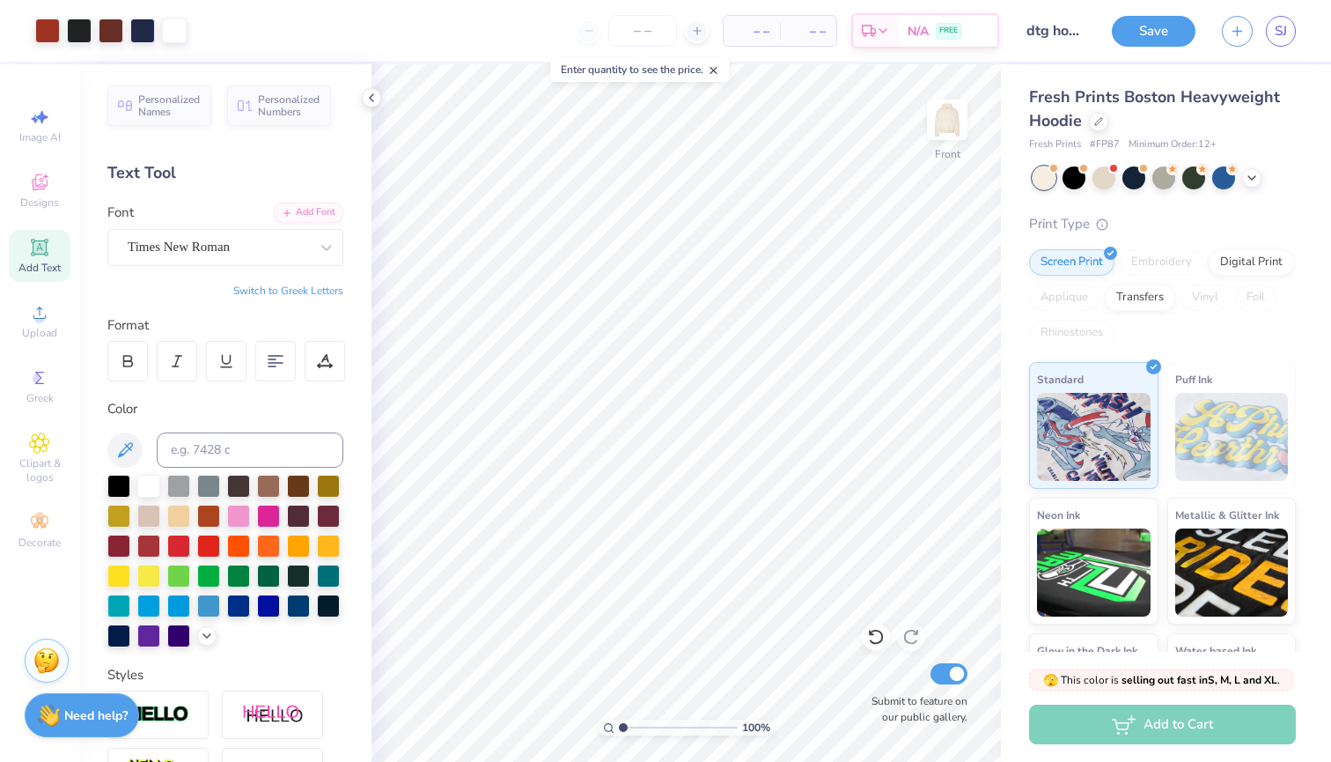
click at [250, 251] on div "Times New Roman" at bounding box center [218, 246] width 185 height 27
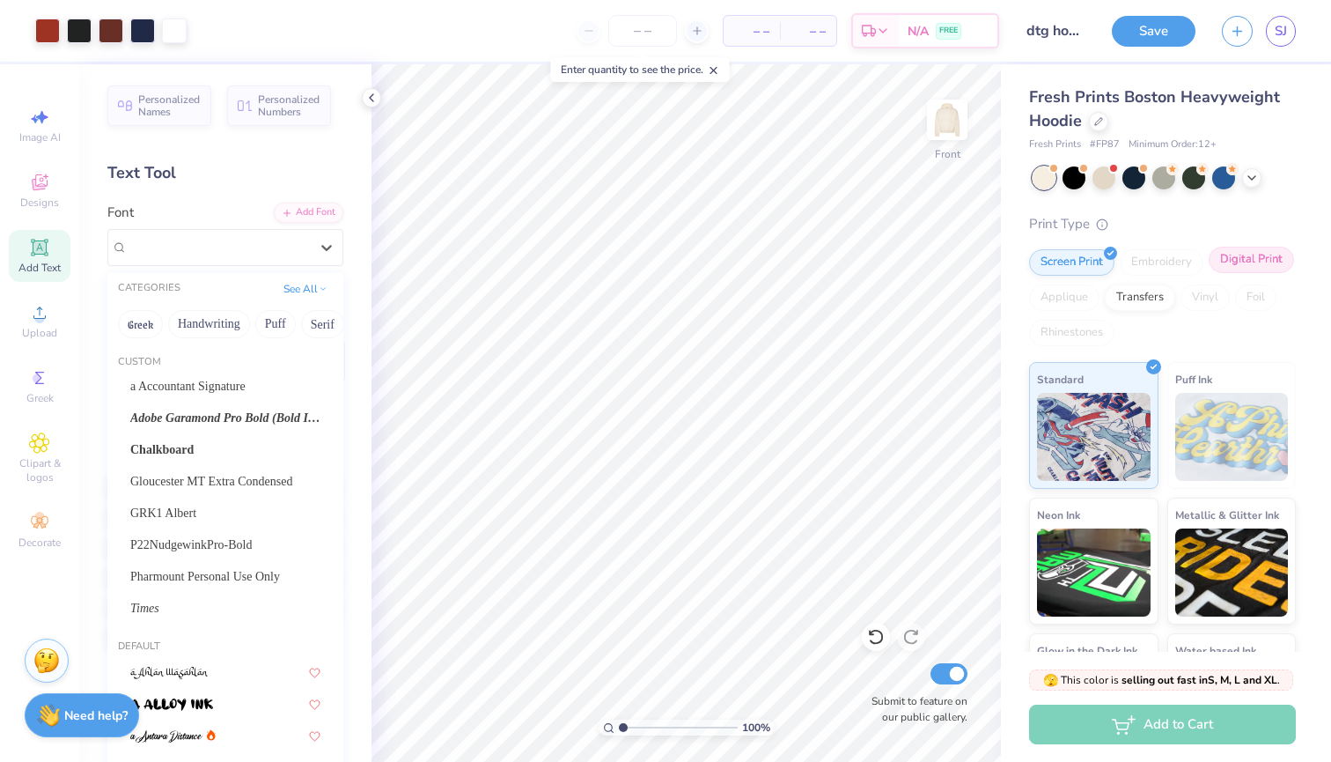
click at [1263, 261] on div "Digital Print" at bounding box center [1251, 260] width 85 height 26
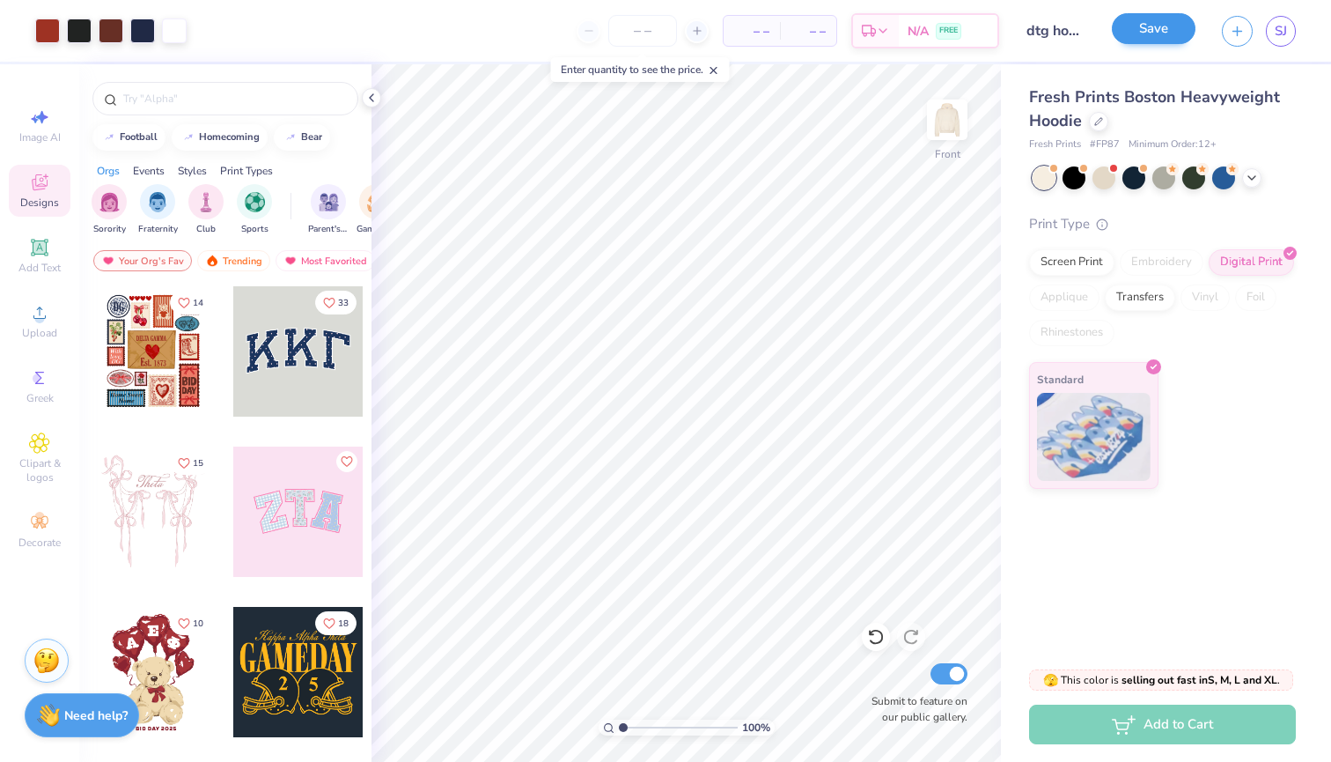
click at [1150, 42] on button "Save" at bounding box center [1154, 28] width 84 height 31
click at [1110, 428] on img at bounding box center [1094, 434] width 114 height 88
click at [1120, 400] on img at bounding box center [1094, 434] width 114 height 88
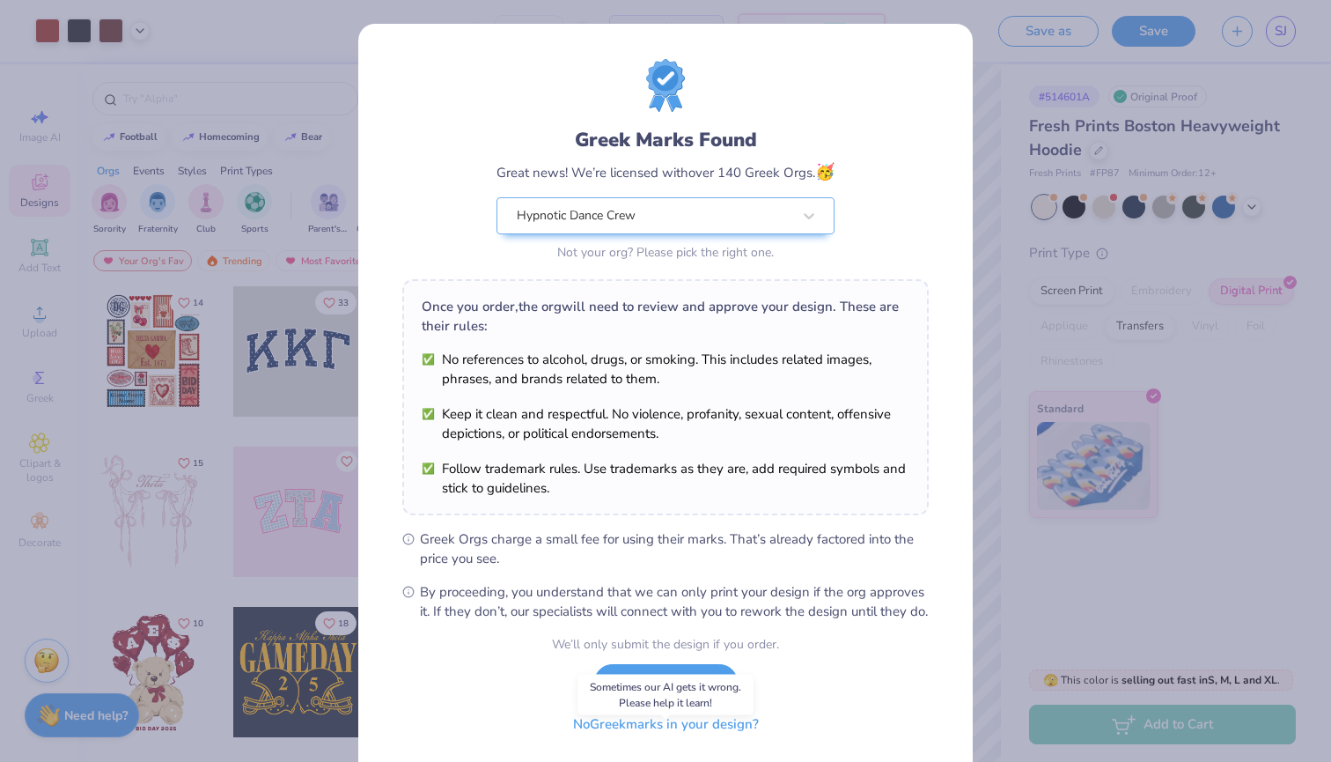
click at [700, 742] on button "No Greek marks in your design?" at bounding box center [666, 724] width 216 height 36
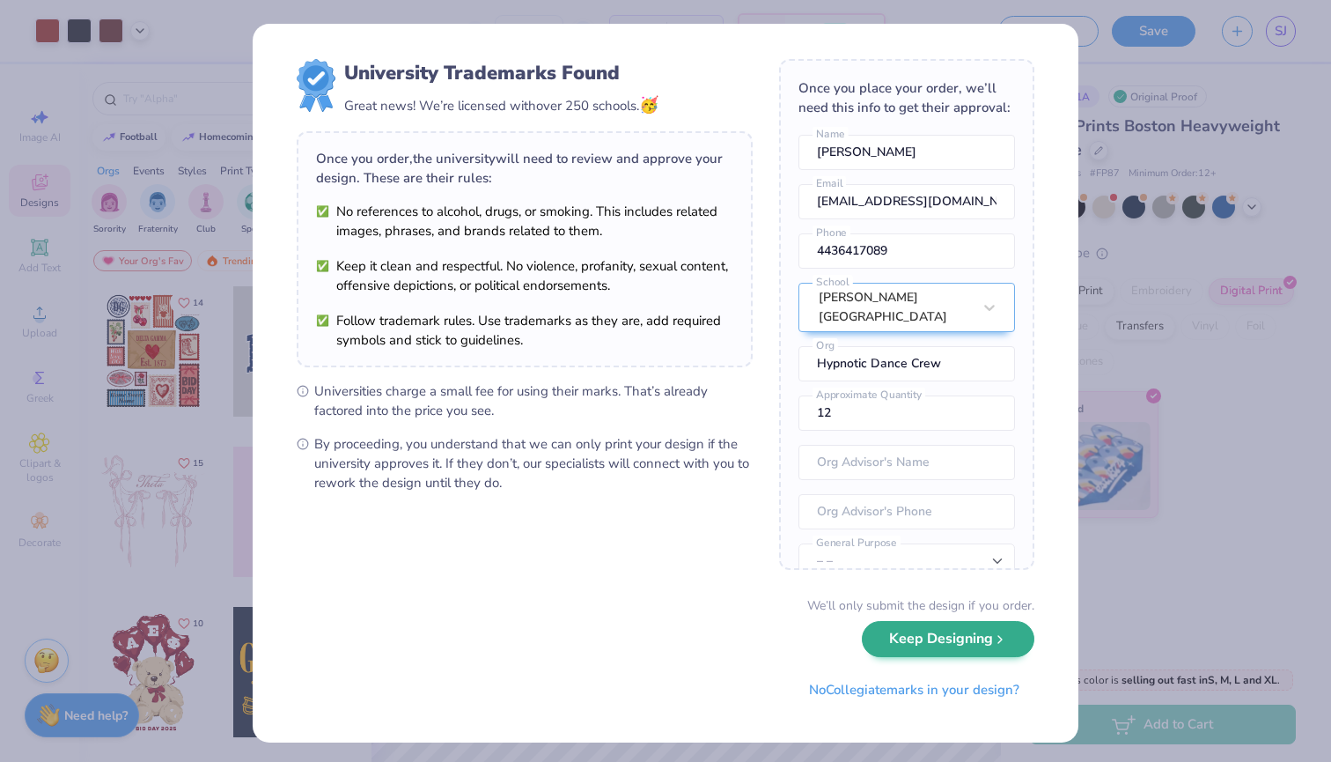
click at [989, 635] on button "Keep Designing" at bounding box center [948, 639] width 173 height 36
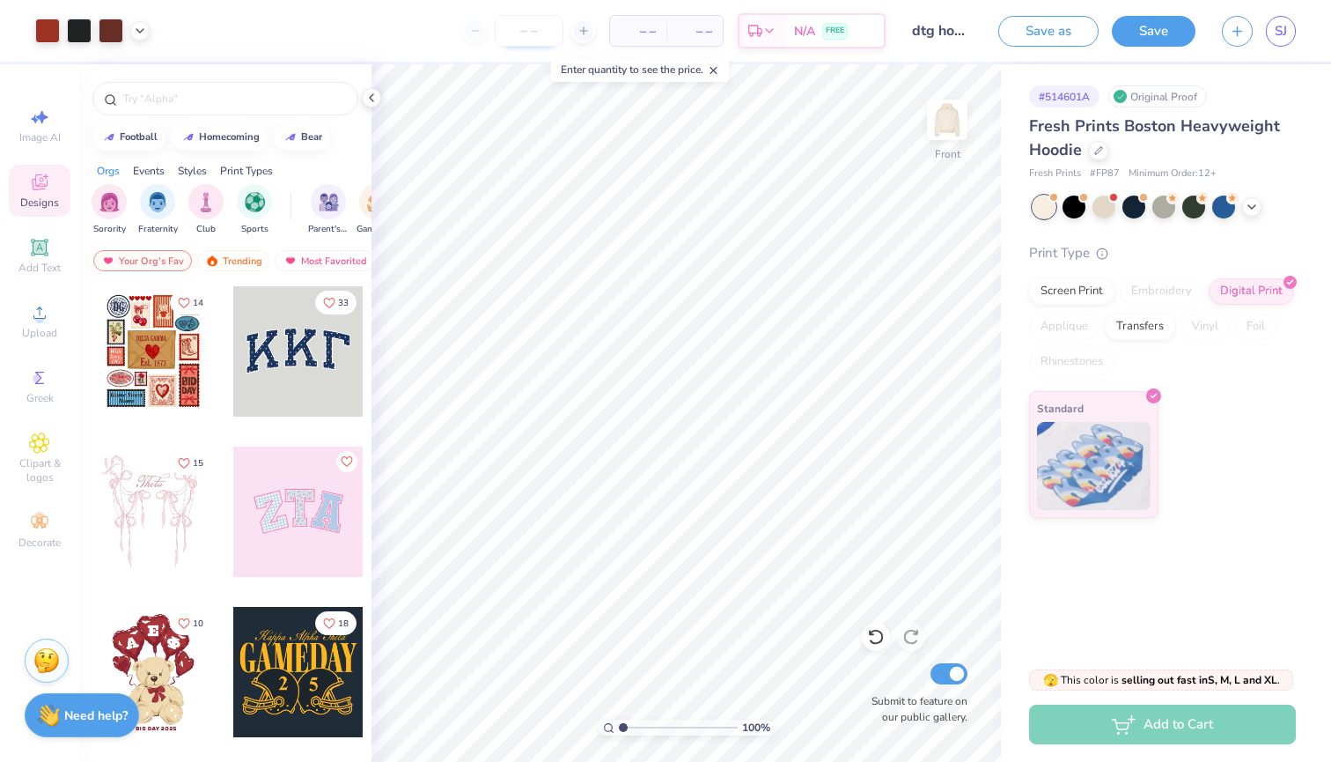
click at [534, 35] on input "number" at bounding box center [529, 31] width 69 height 32
type input "5"
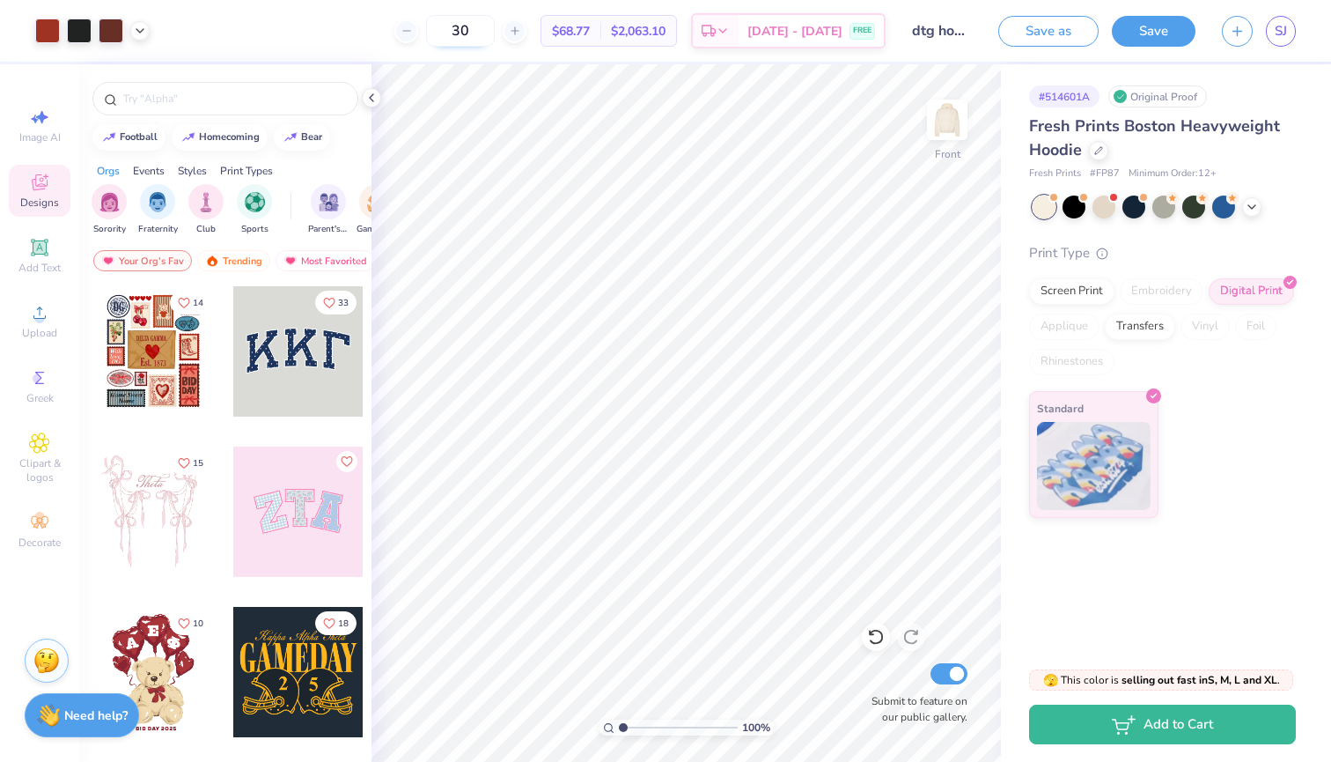
type input "3"
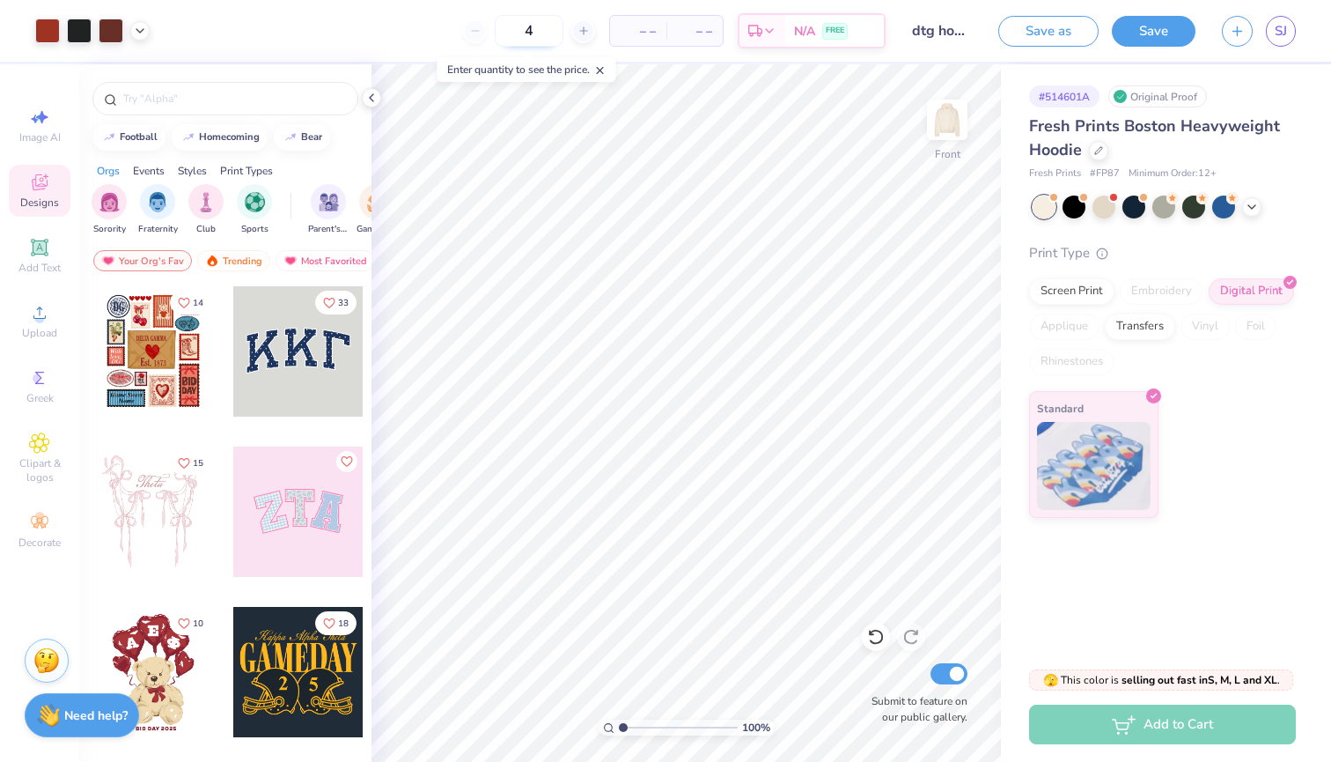
type input "40"
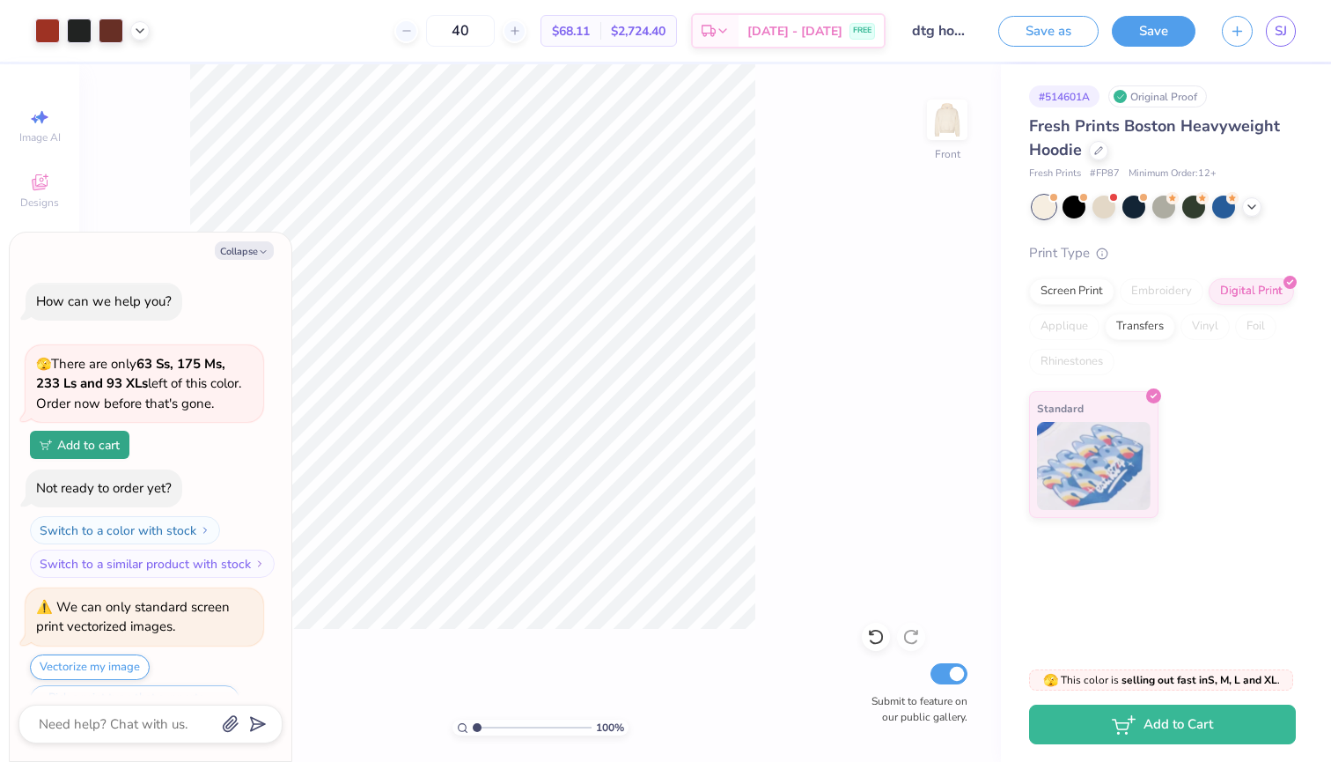
scroll to position [402, 0]
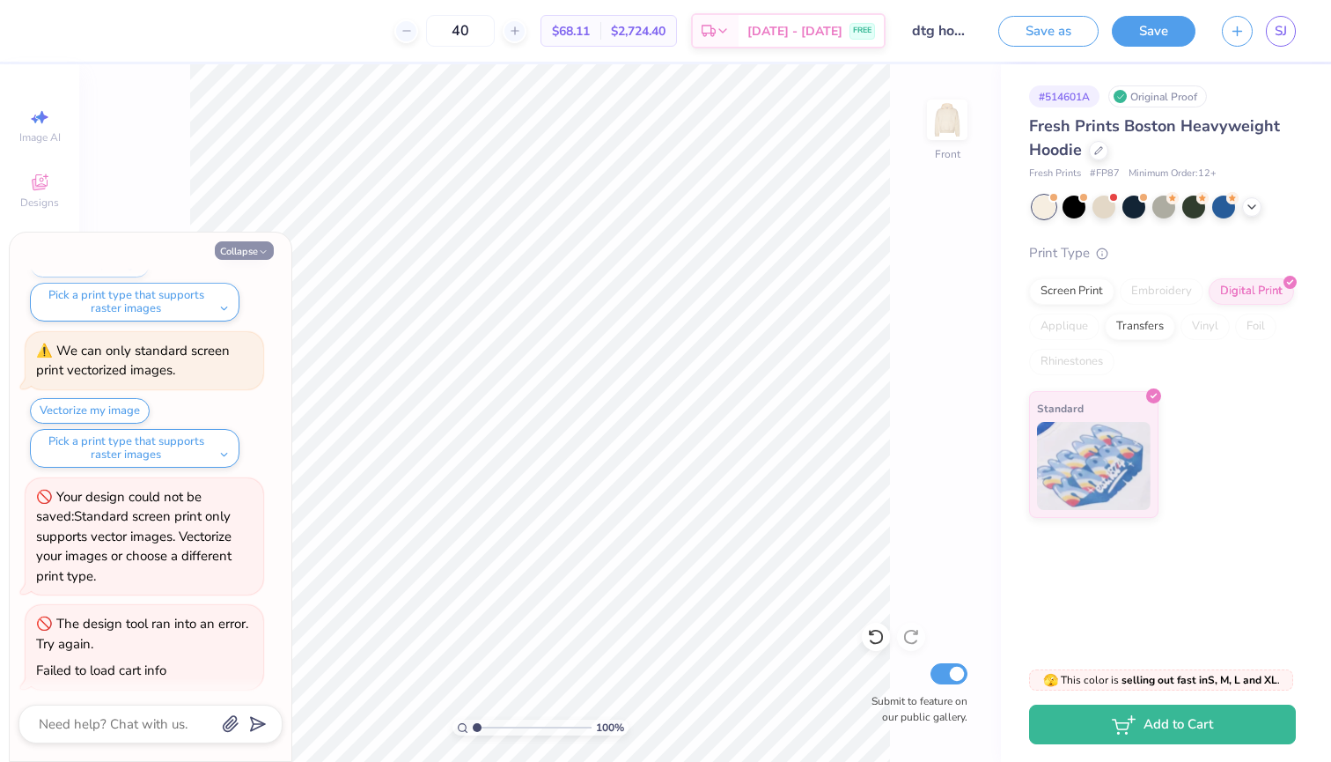
click at [254, 249] on button "Collapse" at bounding box center [244, 250] width 59 height 18
type textarea "x"
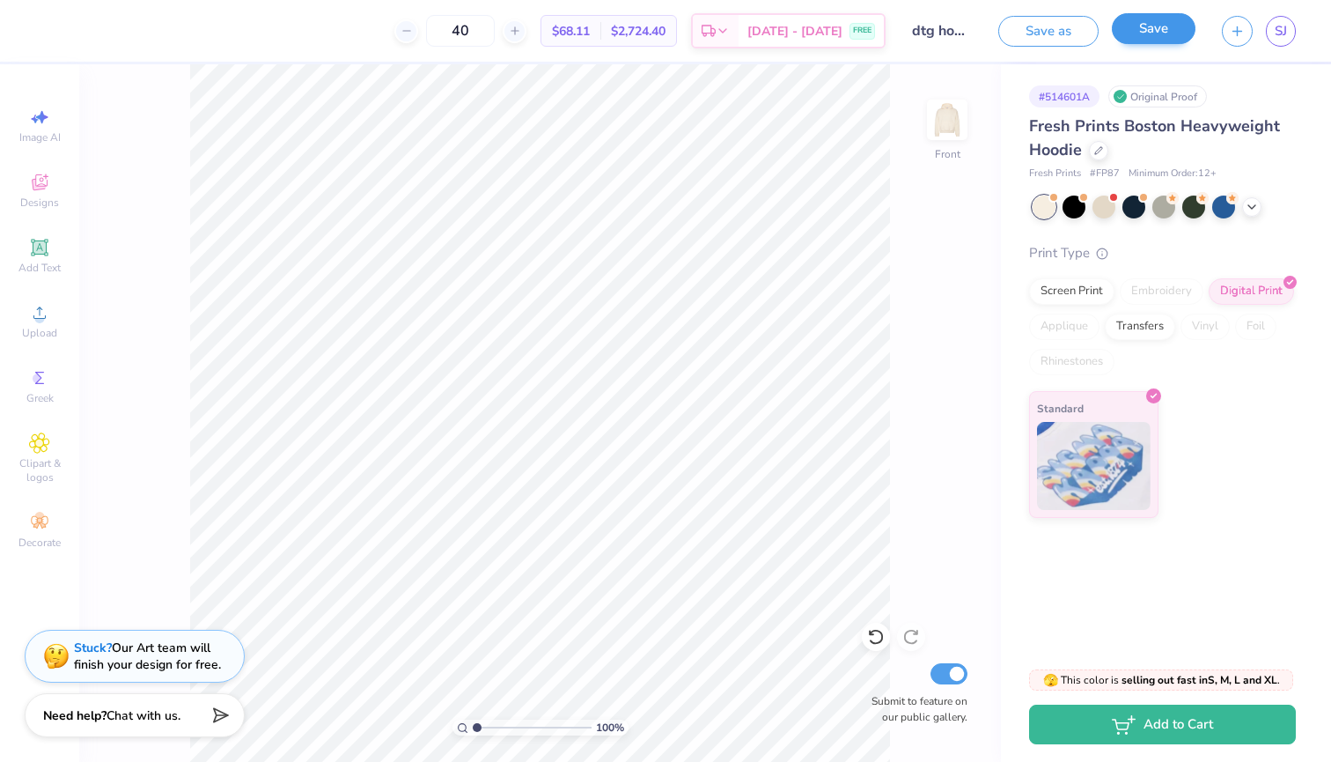
click at [1146, 28] on button "Save" at bounding box center [1154, 28] width 84 height 31
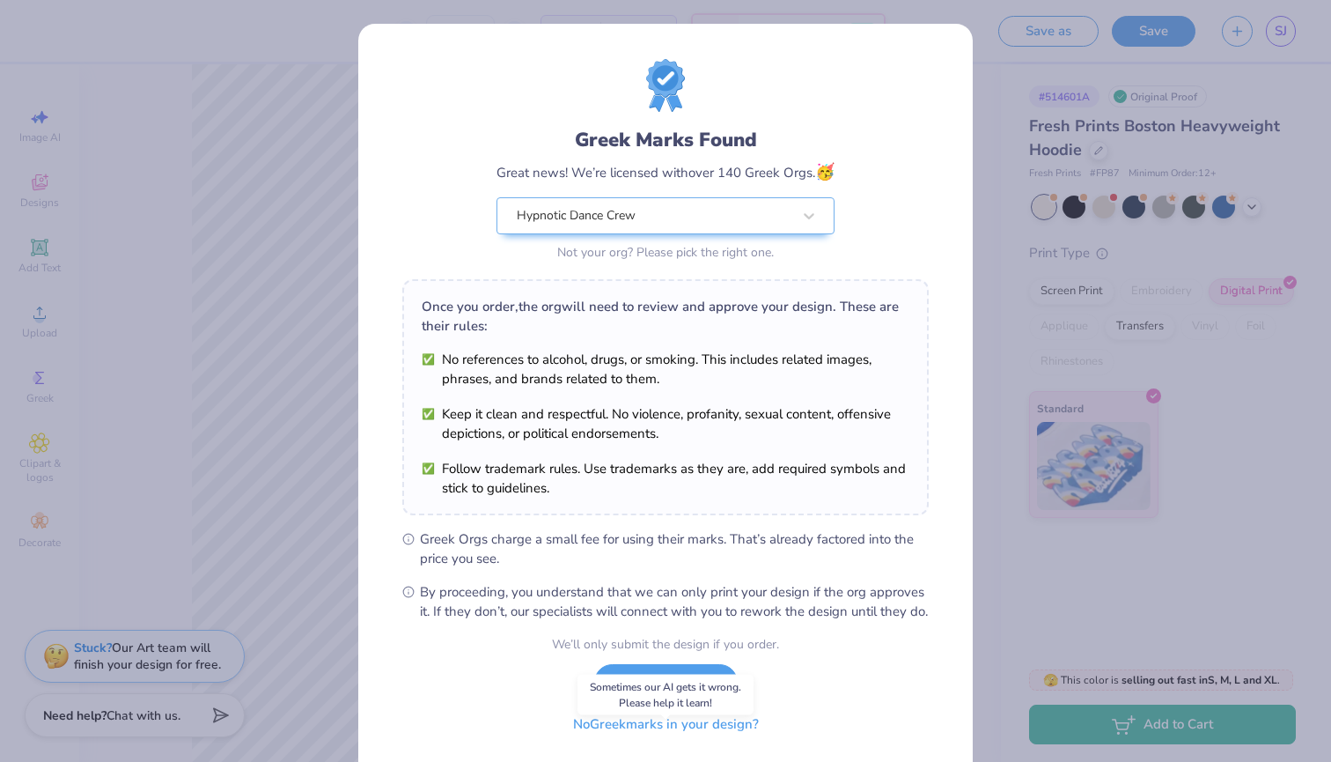
click at [630, 742] on button "No Greek marks in your design?" at bounding box center [666, 724] width 216 height 36
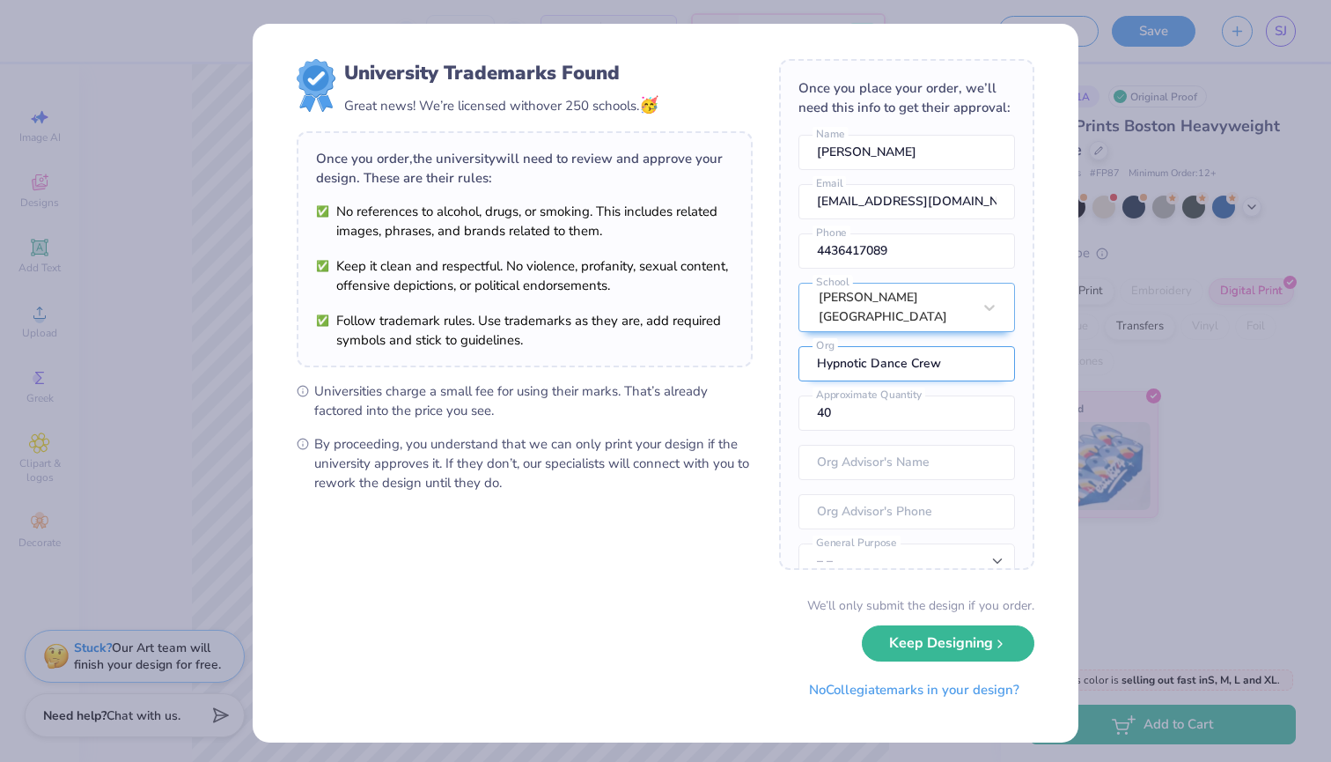
drag, startPoint x: 857, startPoint y: 349, endPoint x: 946, endPoint y: 344, distance: 89.0
click at [946, 346] on input "Hypnotic Dance Crew" at bounding box center [907, 363] width 217 height 35
type input "dtg"
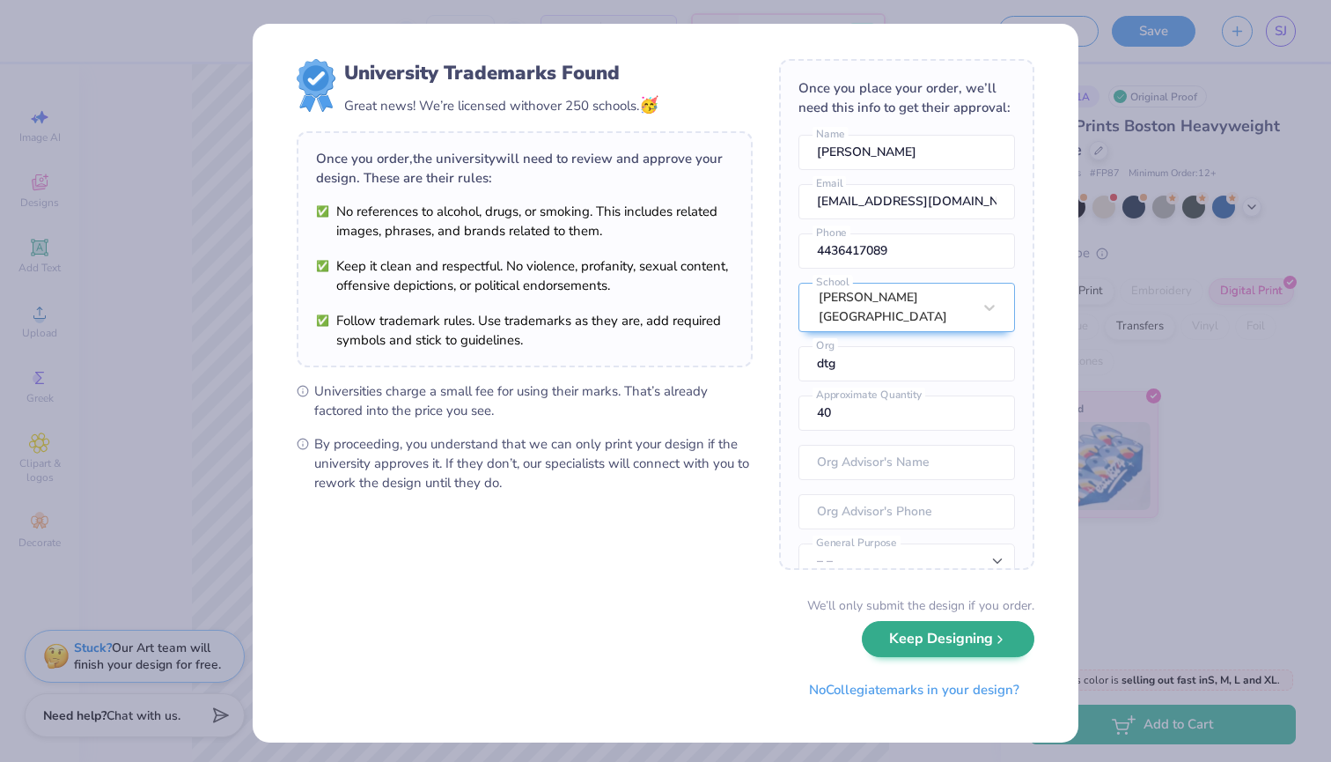
click at [1010, 641] on button "Keep Designing" at bounding box center [948, 639] width 173 height 36
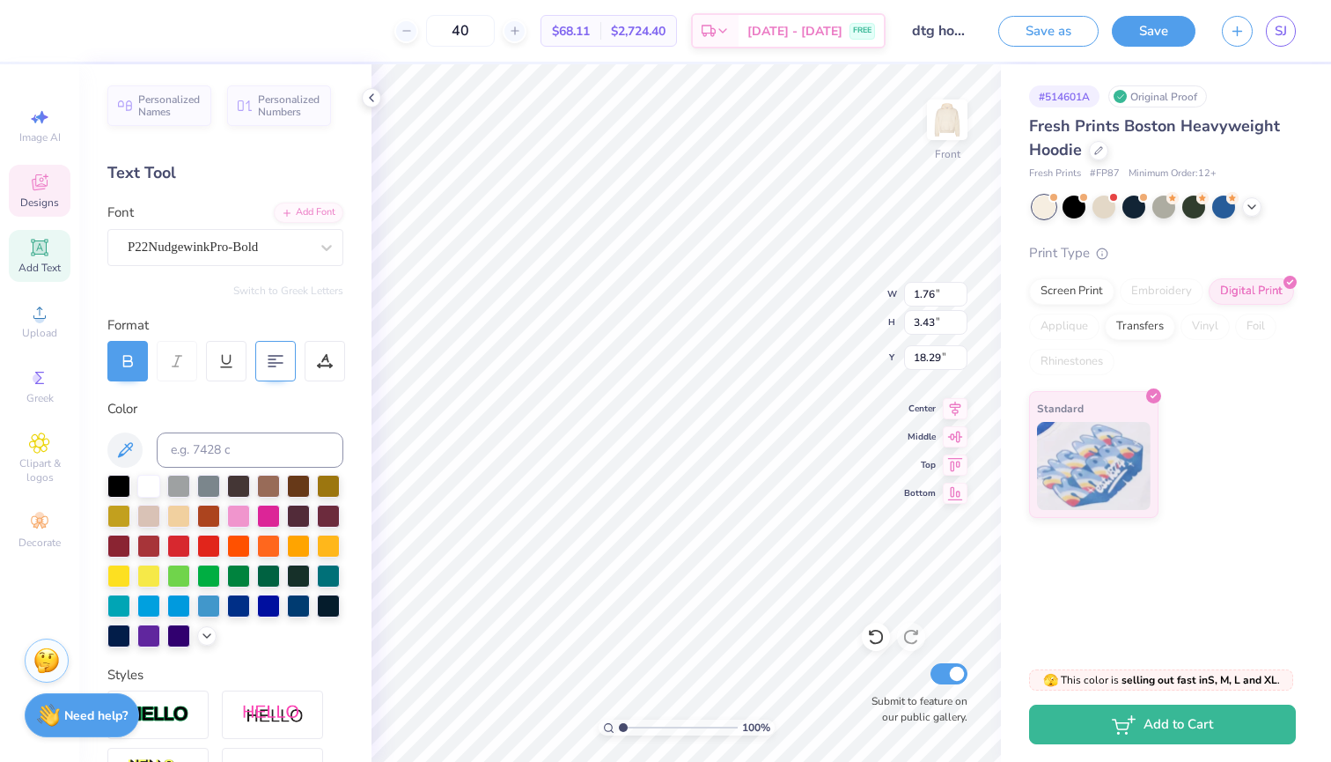
click at [269, 363] on icon at bounding box center [276, 361] width 16 height 16
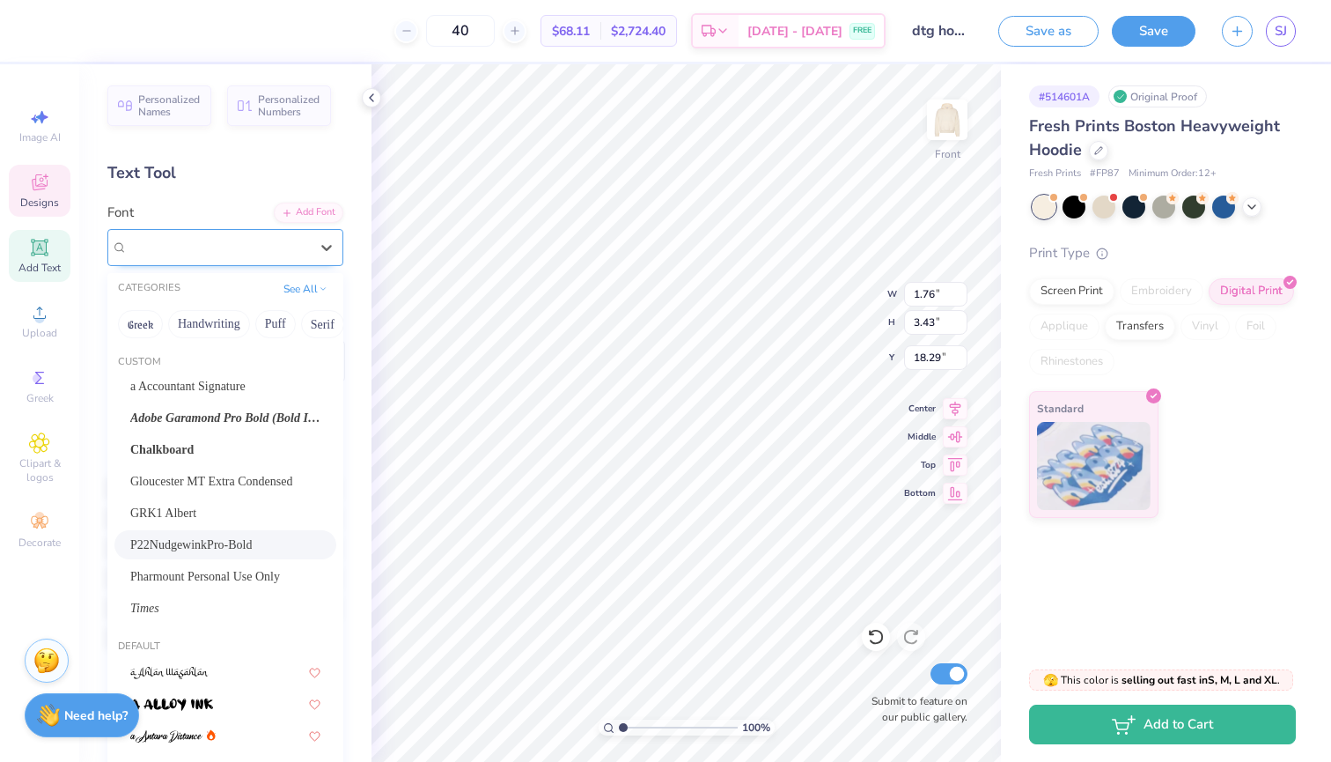
click at [285, 254] on div "P22NudgewinkPro-Bold" at bounding box center [218, 246] width 185 height 27
click at [247, 416] on span "Adobe Garamond Pro Bold (Bold Italic)" at bounding box center [225, 418] width 190 height 18
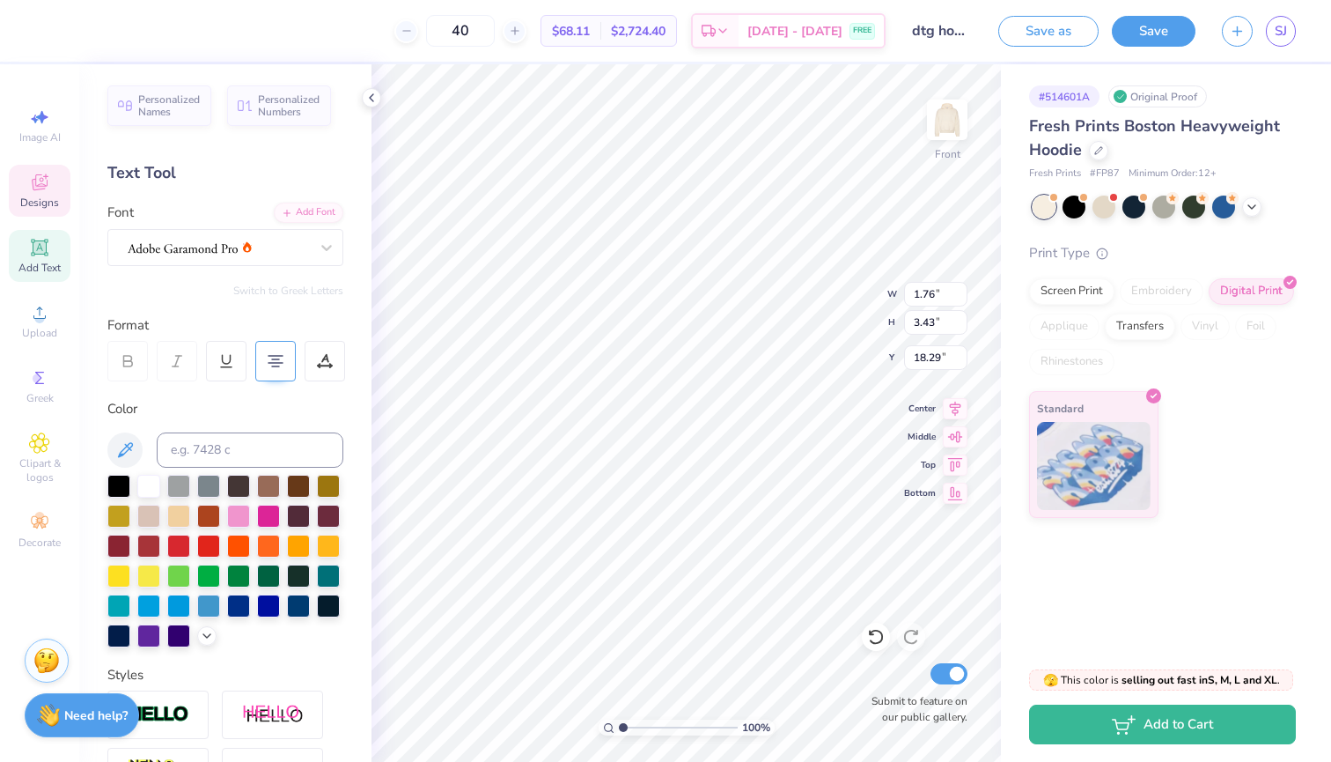
type input "1.67"
type input "3.28"
type input "18.36"
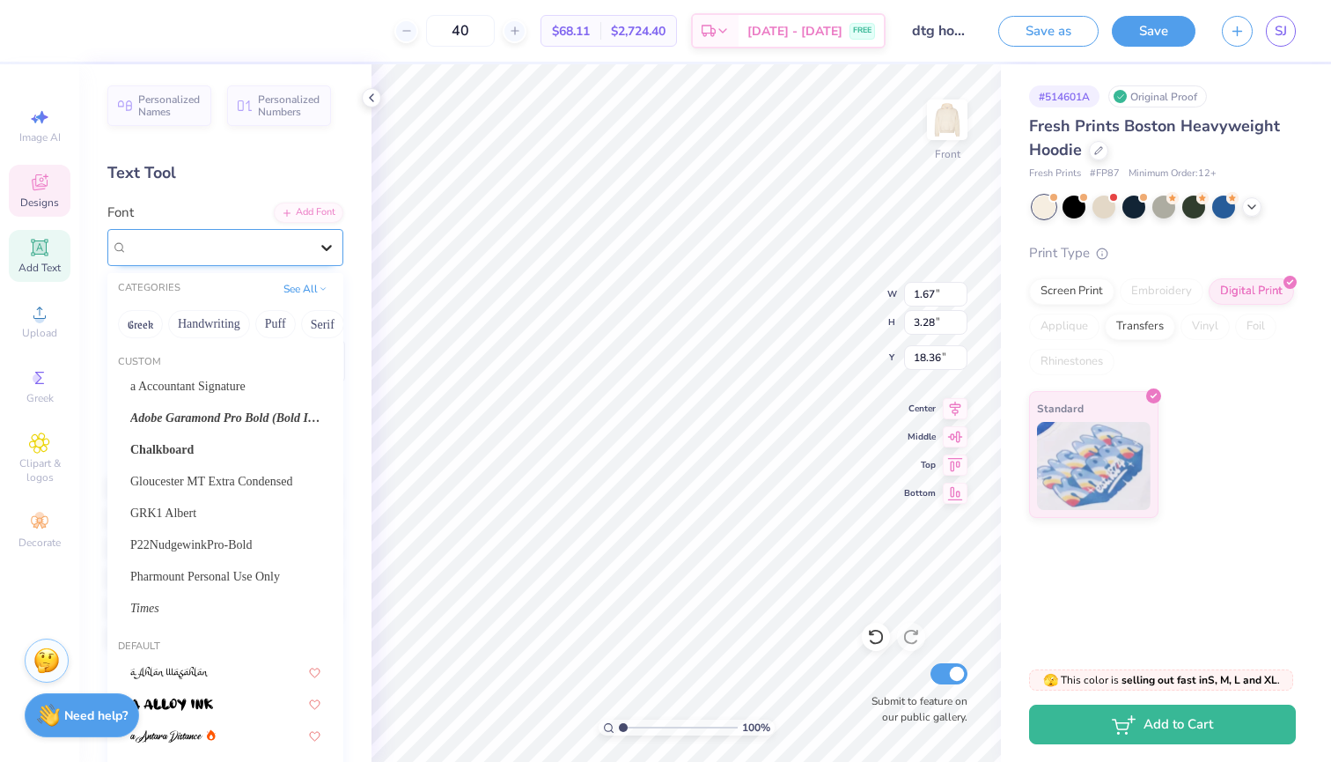
click at [326, 253] on icon at bounding box center [327, 248] width 18 height 18
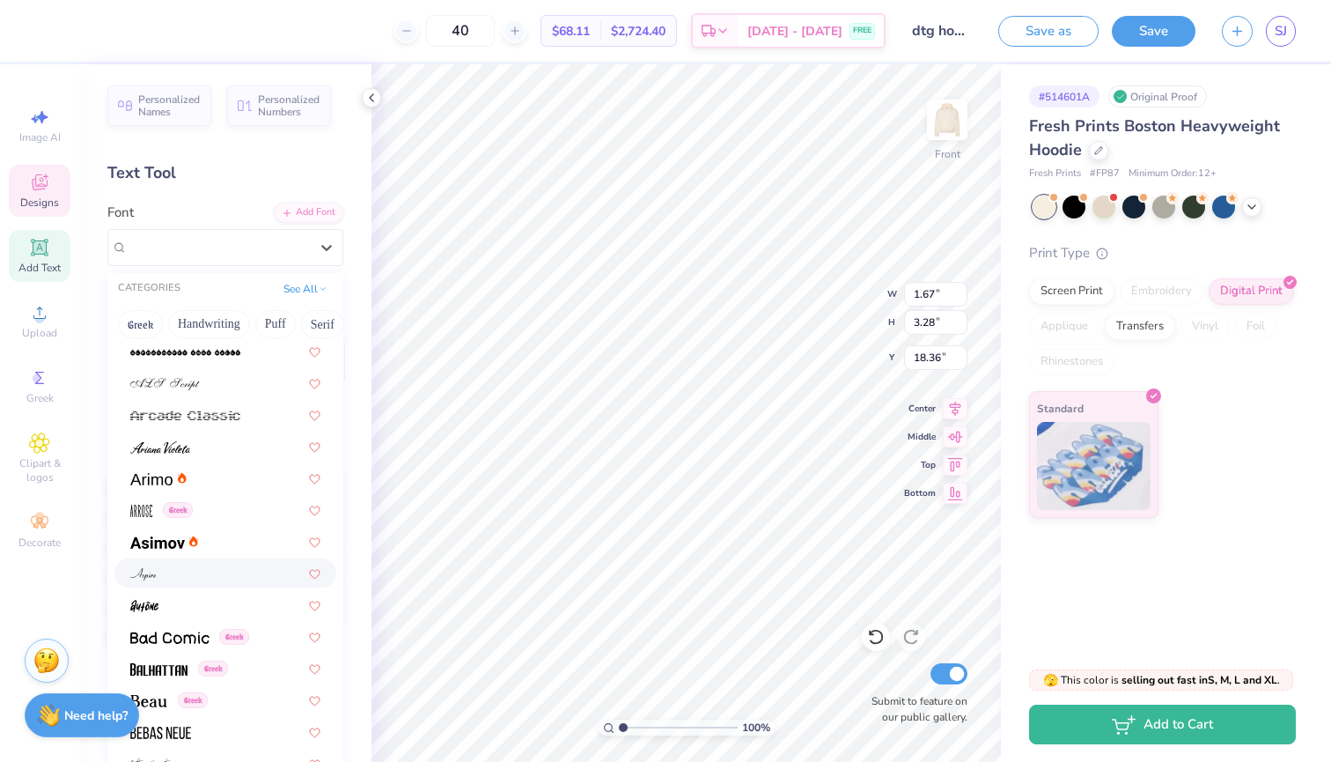
scroll to position [766, 0]
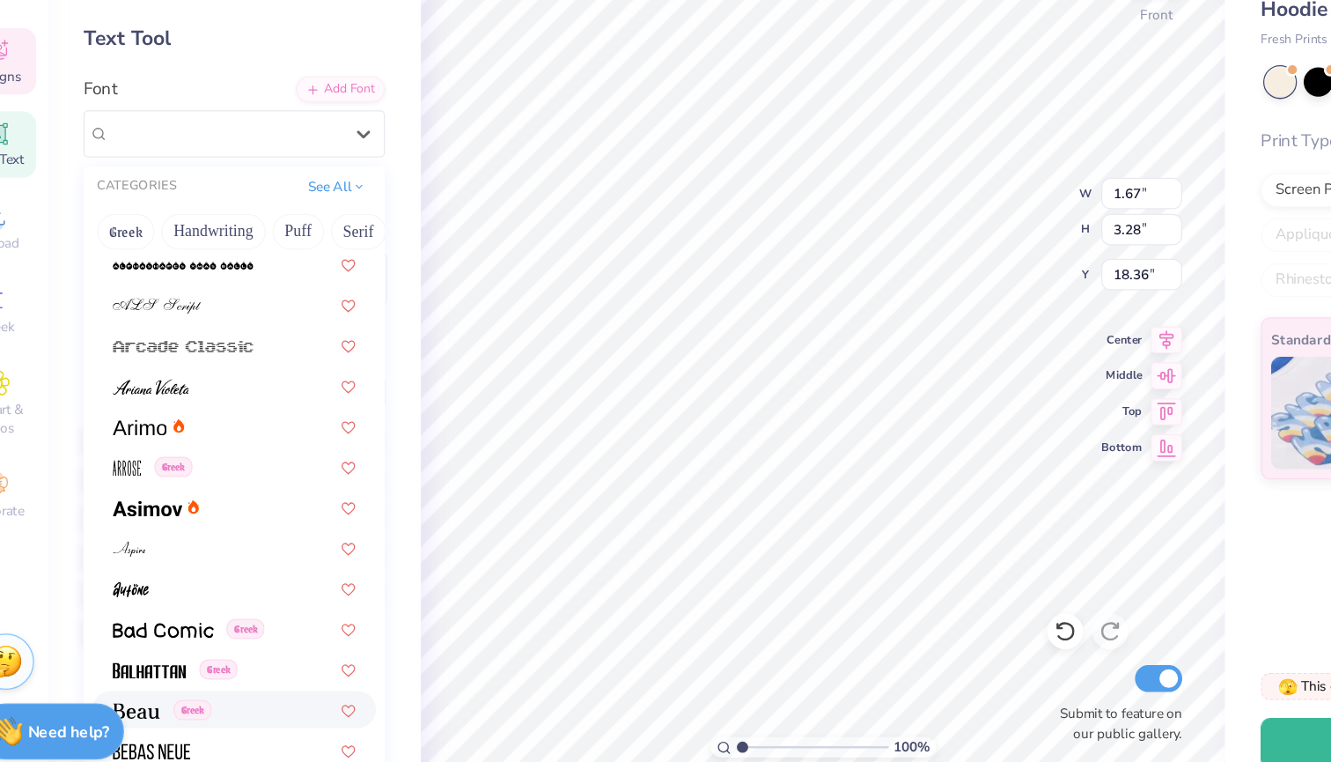
click at [130, 689] on div "Greek" at bounding box center [168, 698] width 77 height 18
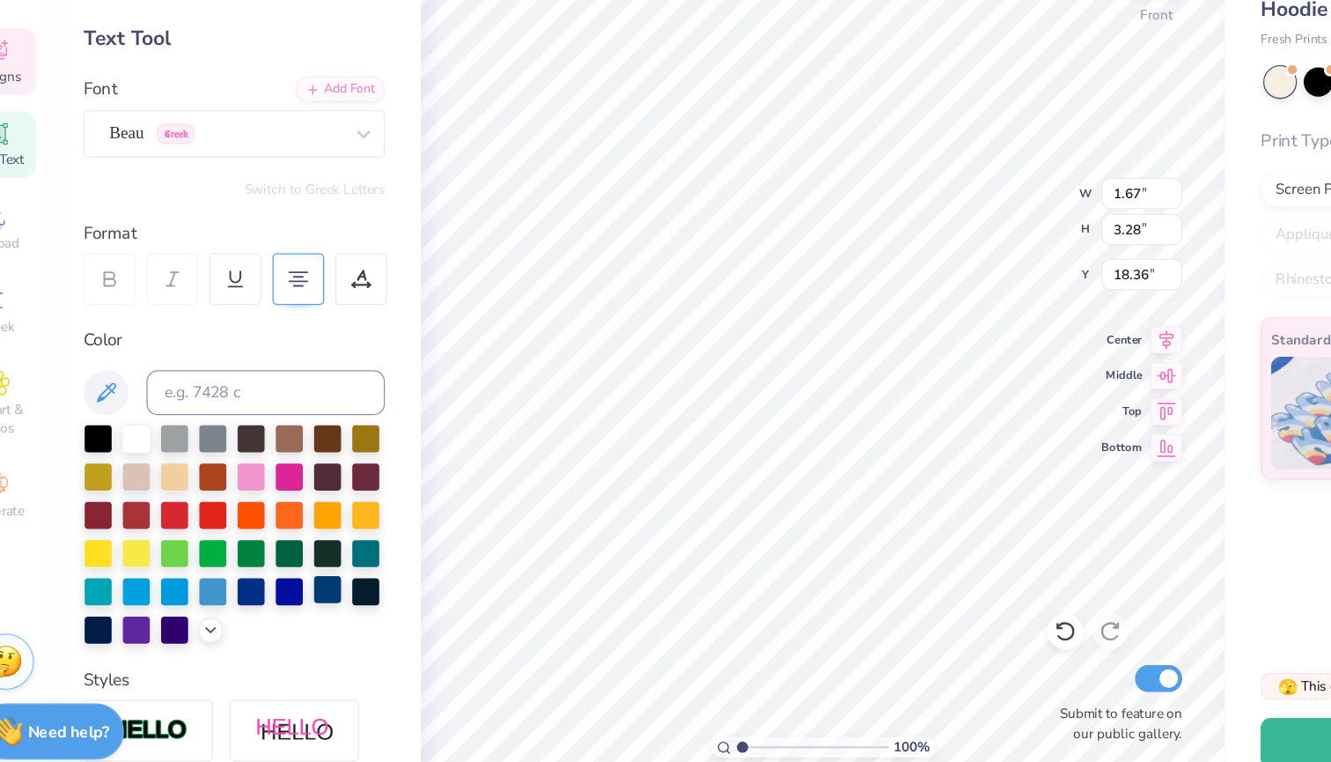
type input "1.76"
type input "3.29"
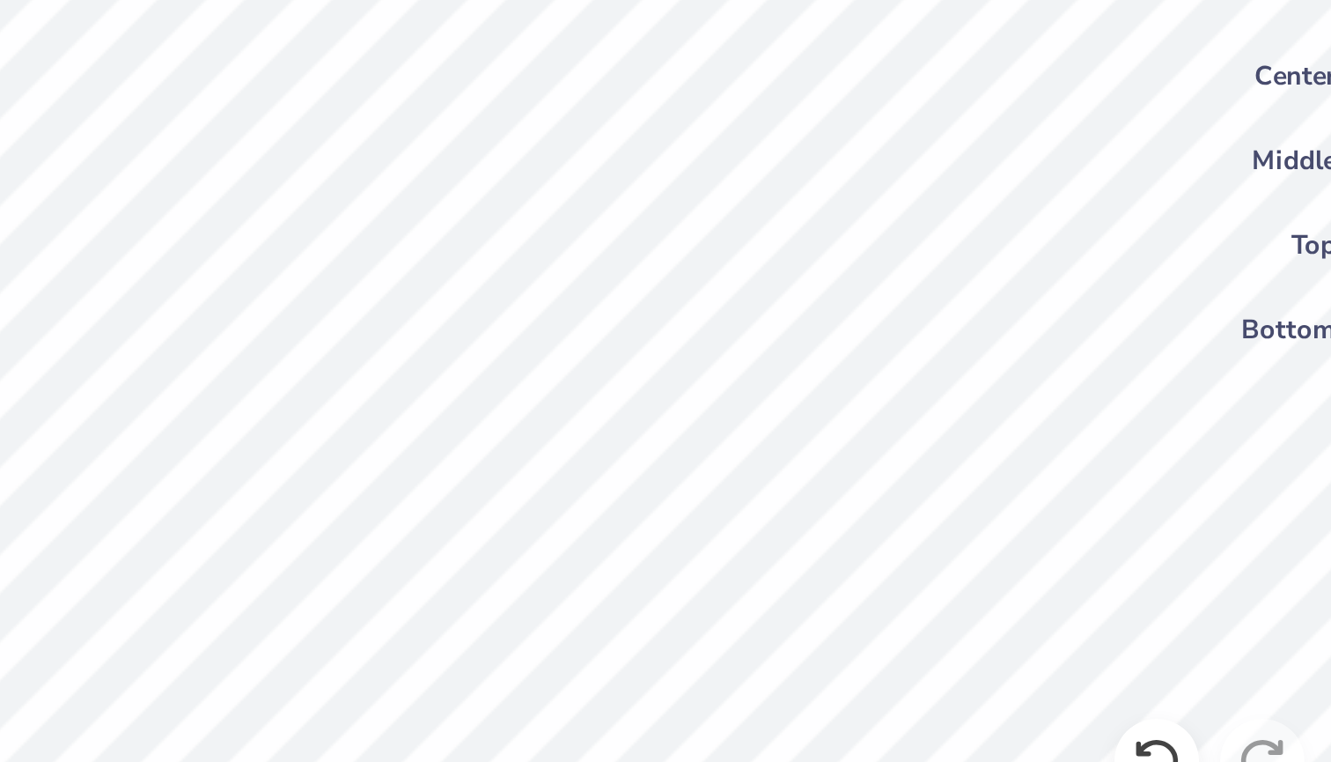
type input "14.00"
type input "16.98"
type input "6.26"
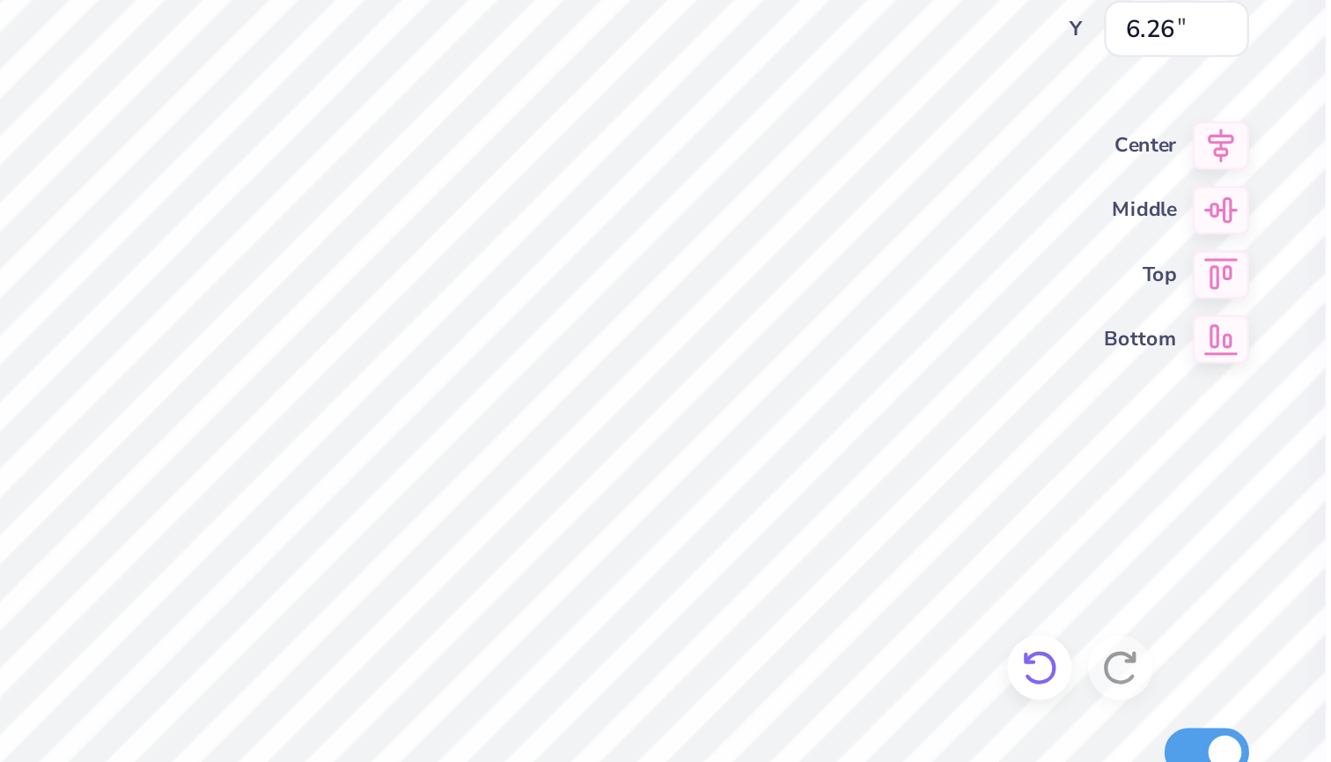
click at [867, 628] on icon at bounding box center [876, 637] width 18 height 18
type input "1.70"
type input "3.17"
type input "18.36"
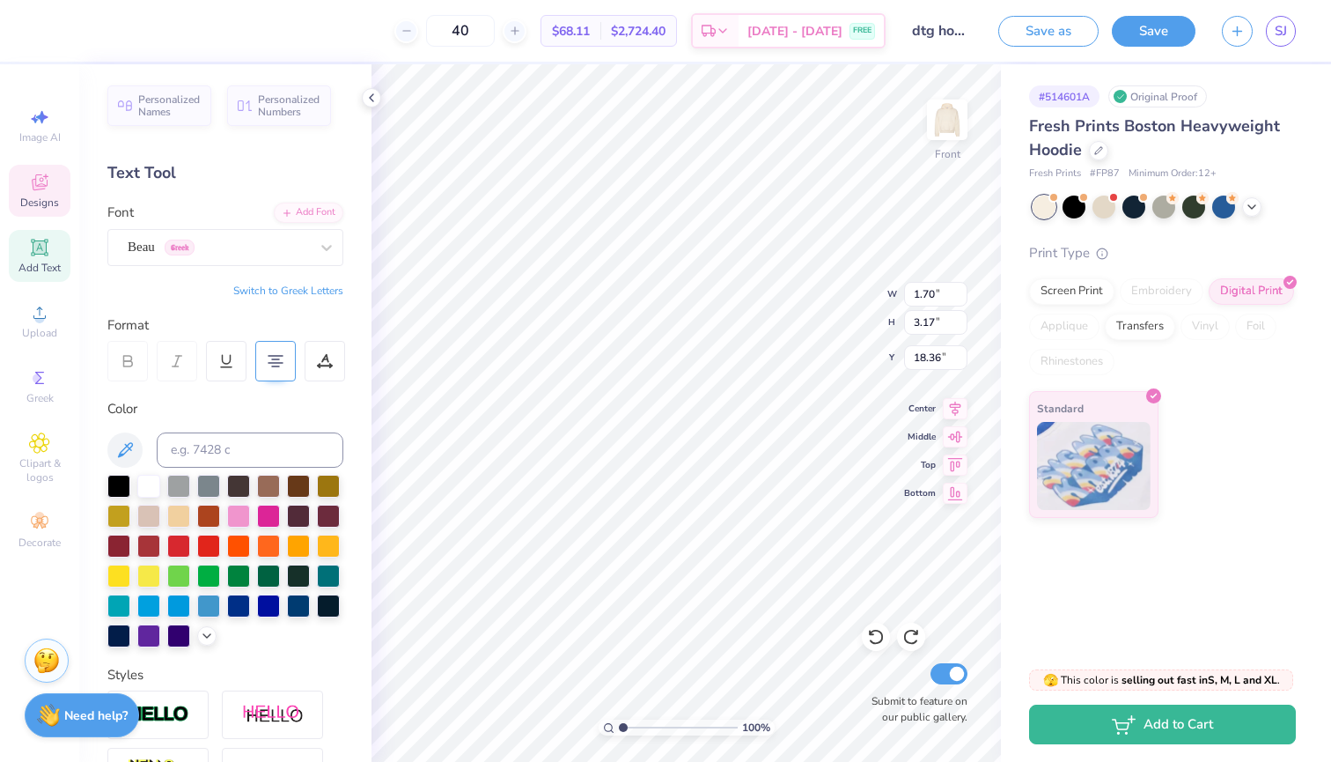
click at [135, 355] on icon at bounding box center [128, 361] width 16 height 16
click at [136, 368] on div at bounding box center [127, 361] width 41 height 41
click at [188, 247] on span "Greek" at bounding box center [180, 248] width 30 height 16
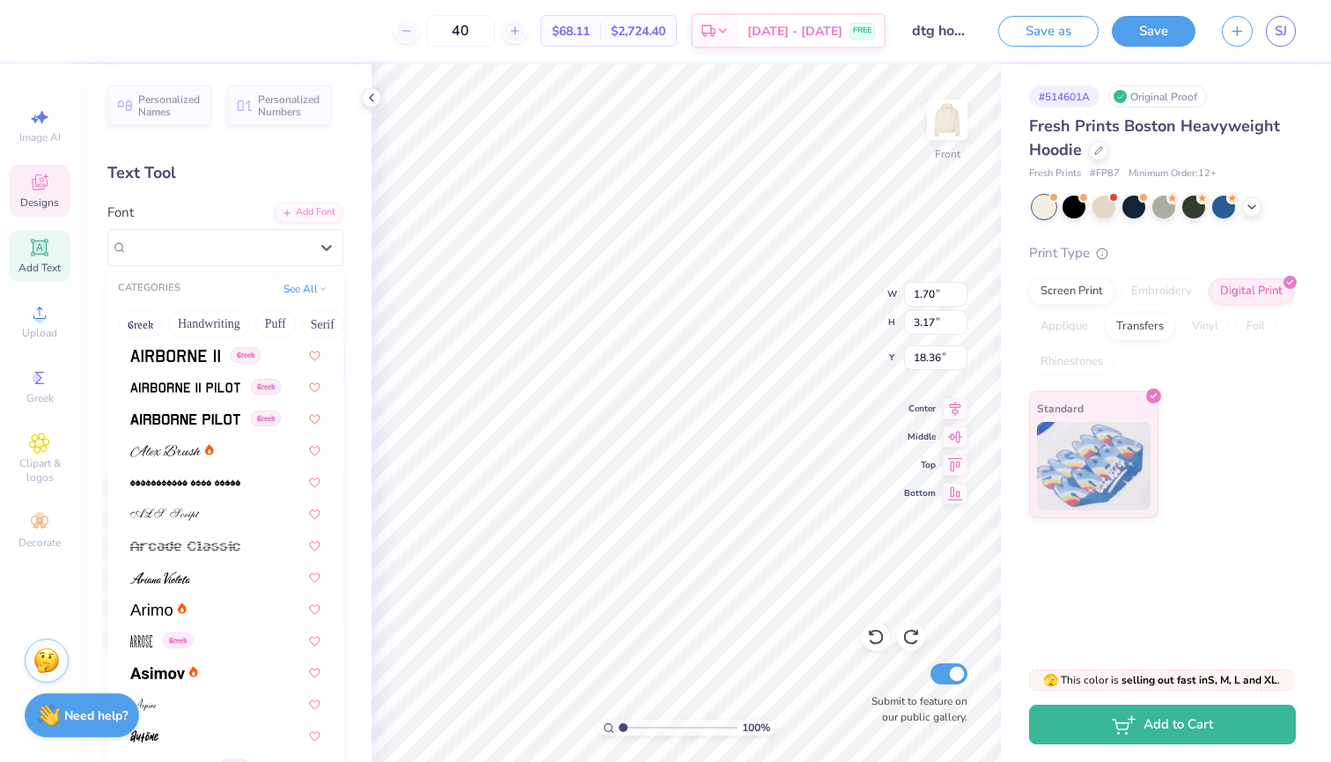
scroll to position [732, 0]
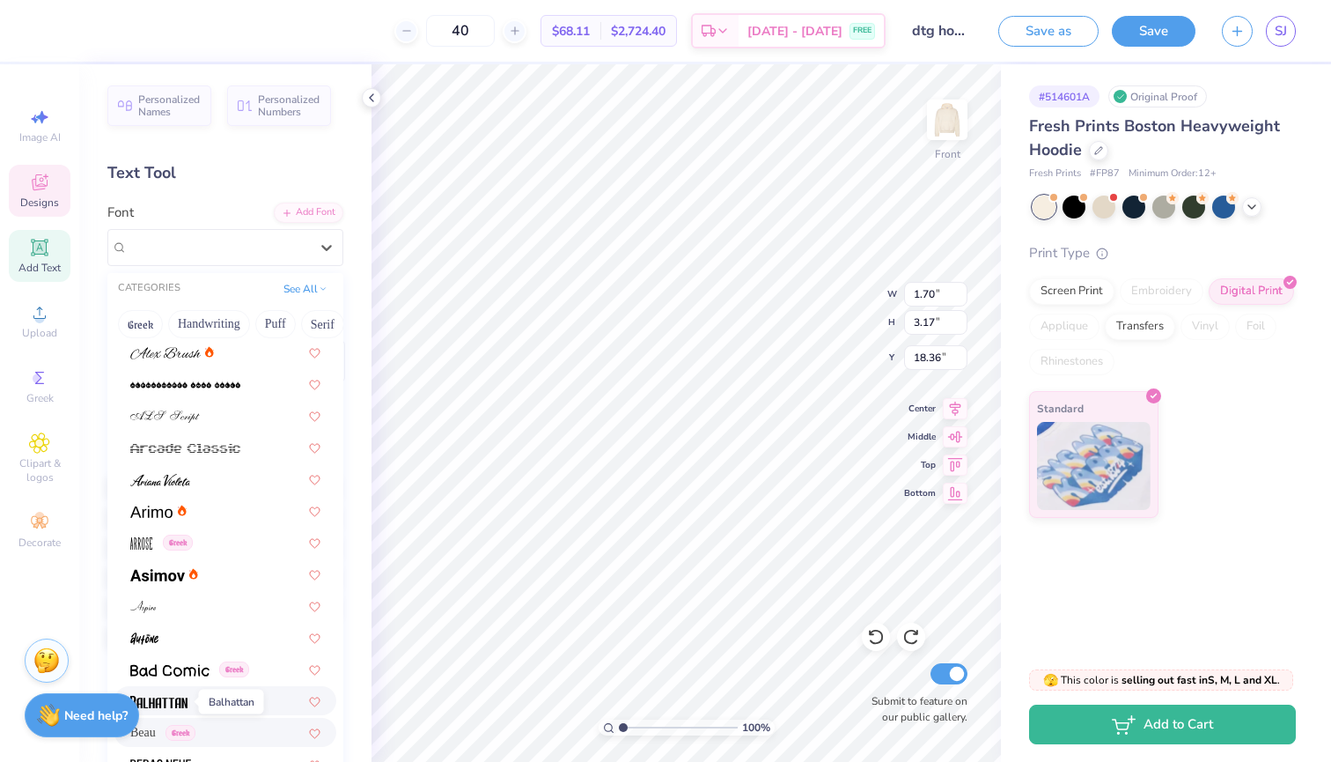
click at [181, 704] on img at bounding box center [158, 702] width 57 height 12
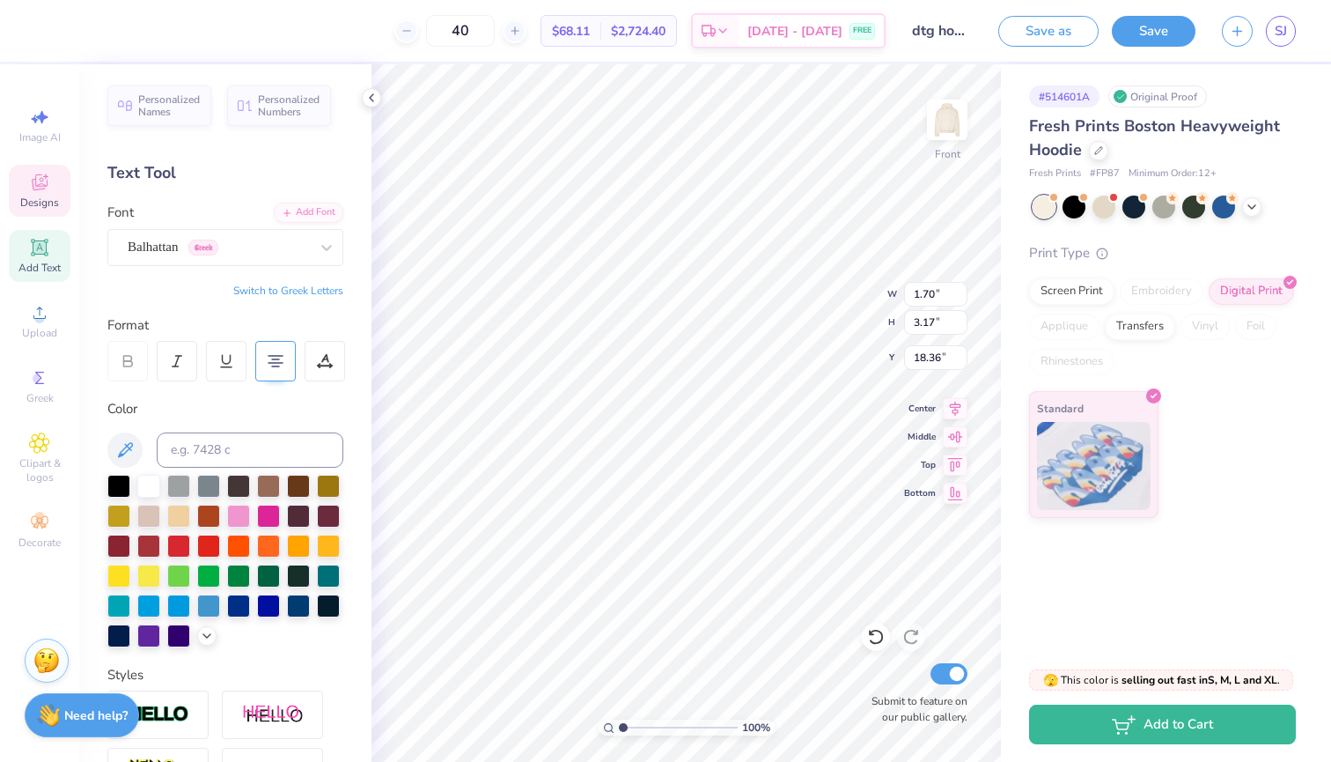
type input "1.34"
type input "3.26"
type input "18.31"
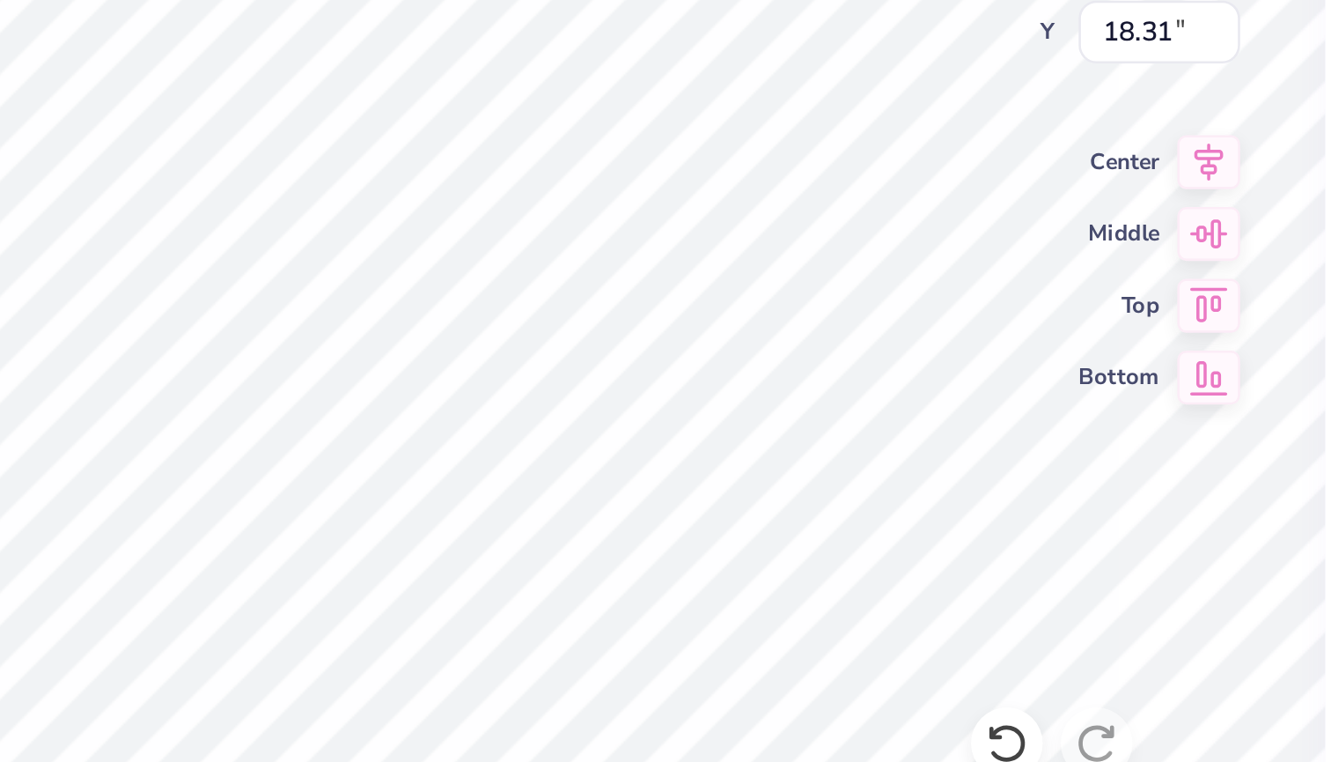
type input "1.51"
type input "3.67"
type textarea "Love mean it"
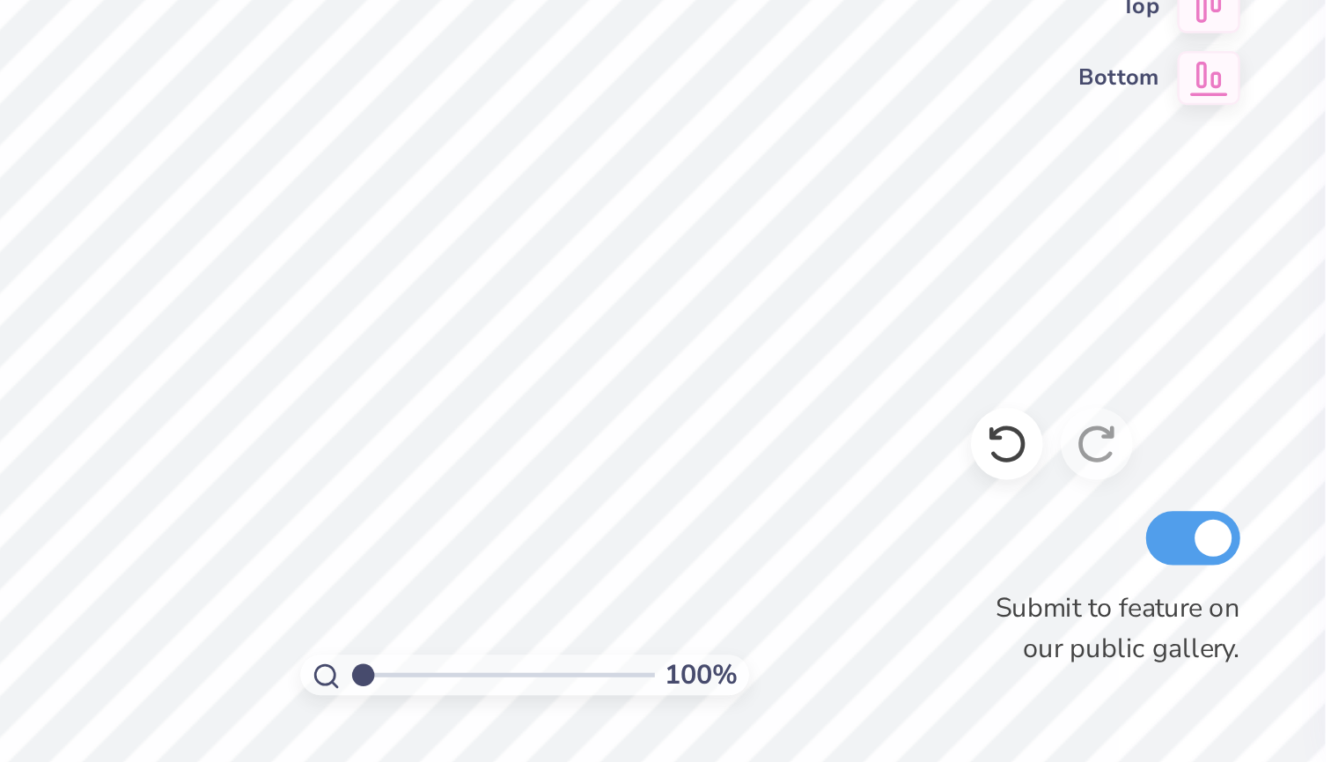
type input "2.67"
type input "18.81"
type textarea "Love"
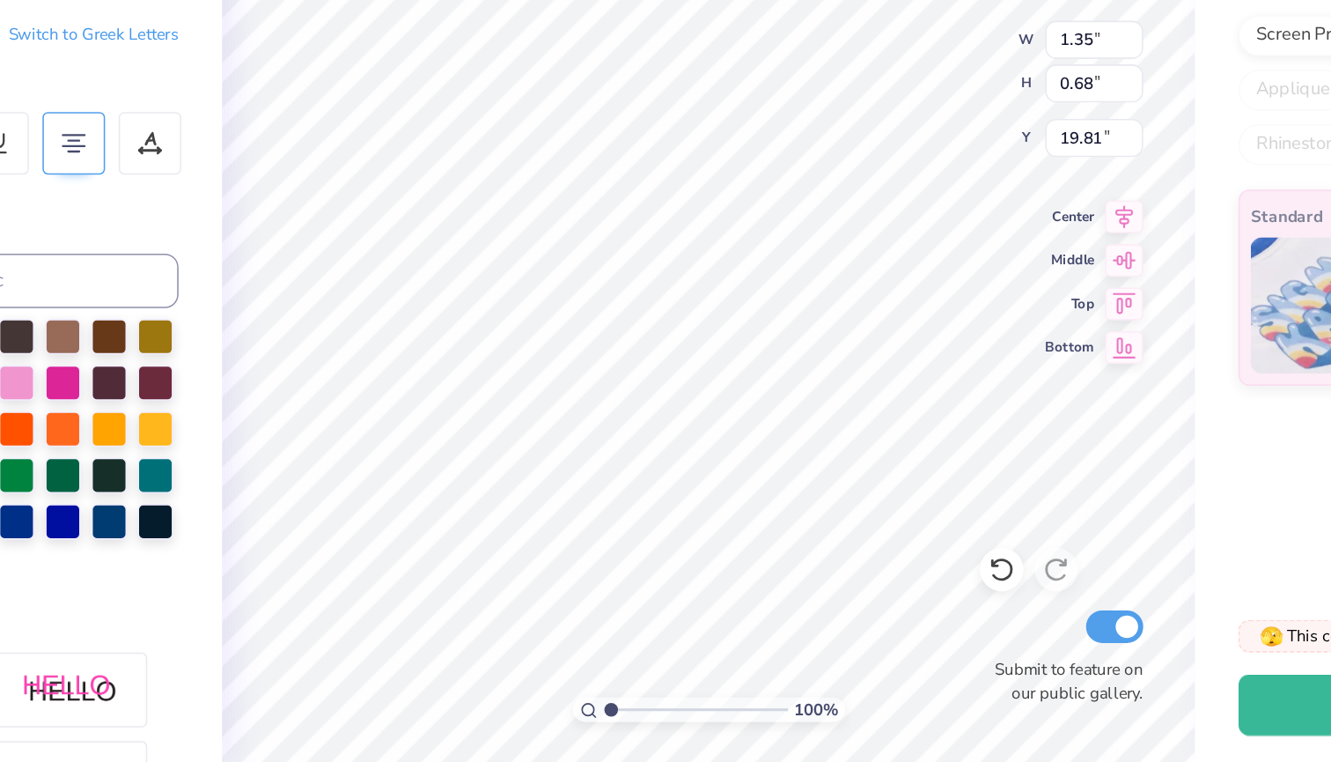
type input "1.84"
type input "0.92"
type input "18.23"
type input "14.00"
type input "16.98"
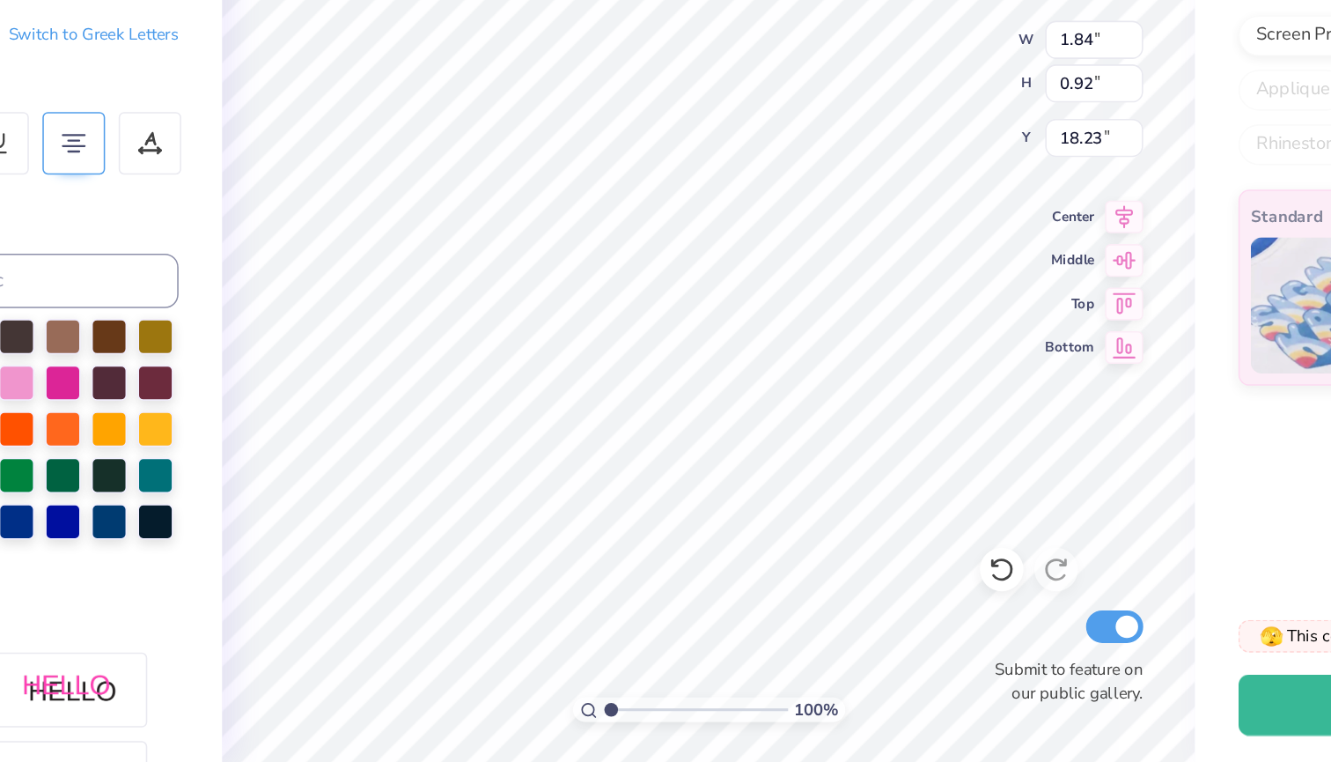
type input "6.26"
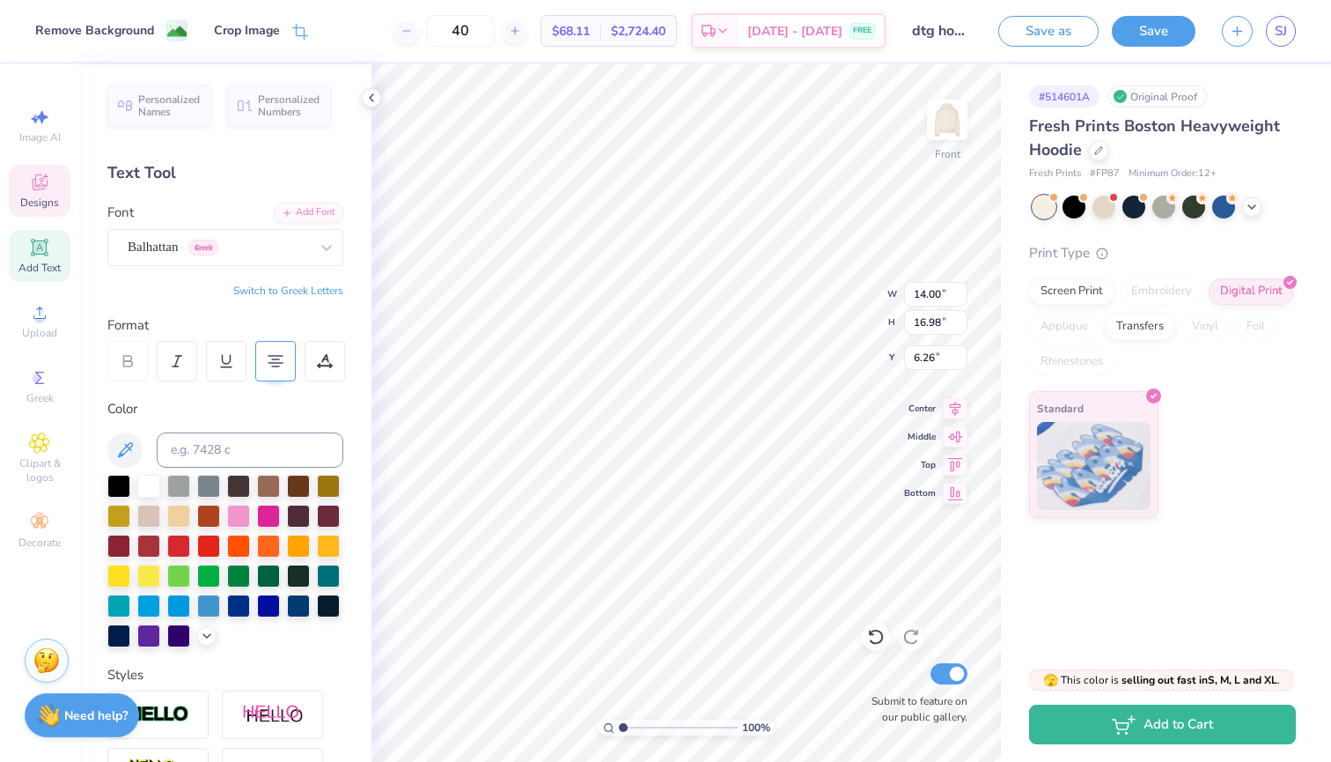
click at [35, 252] on icon at bounding box center [39, 246] width 13 height 13
type input "7.22"
type input "2.09"
type input "13.71"
type textarea "X"
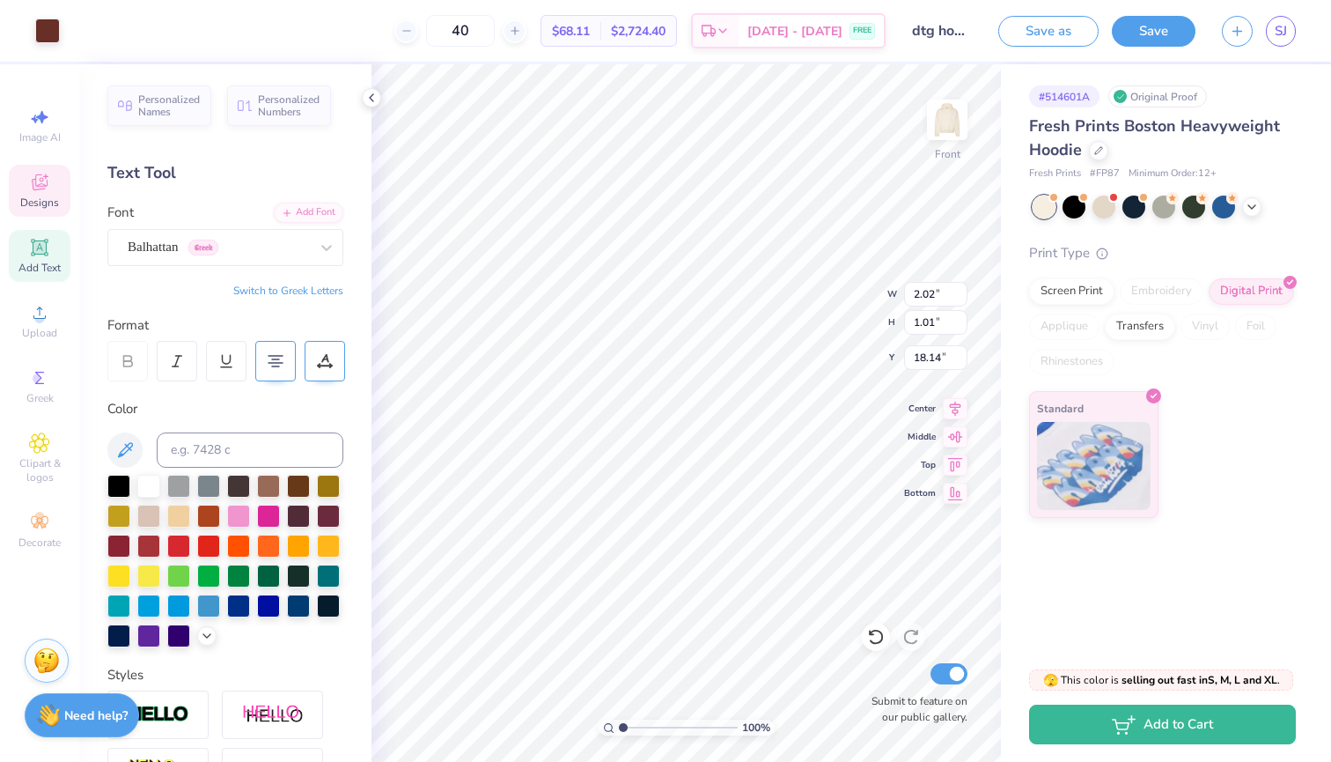
type input "2.02"
type input "1.01"
type input "18.14"
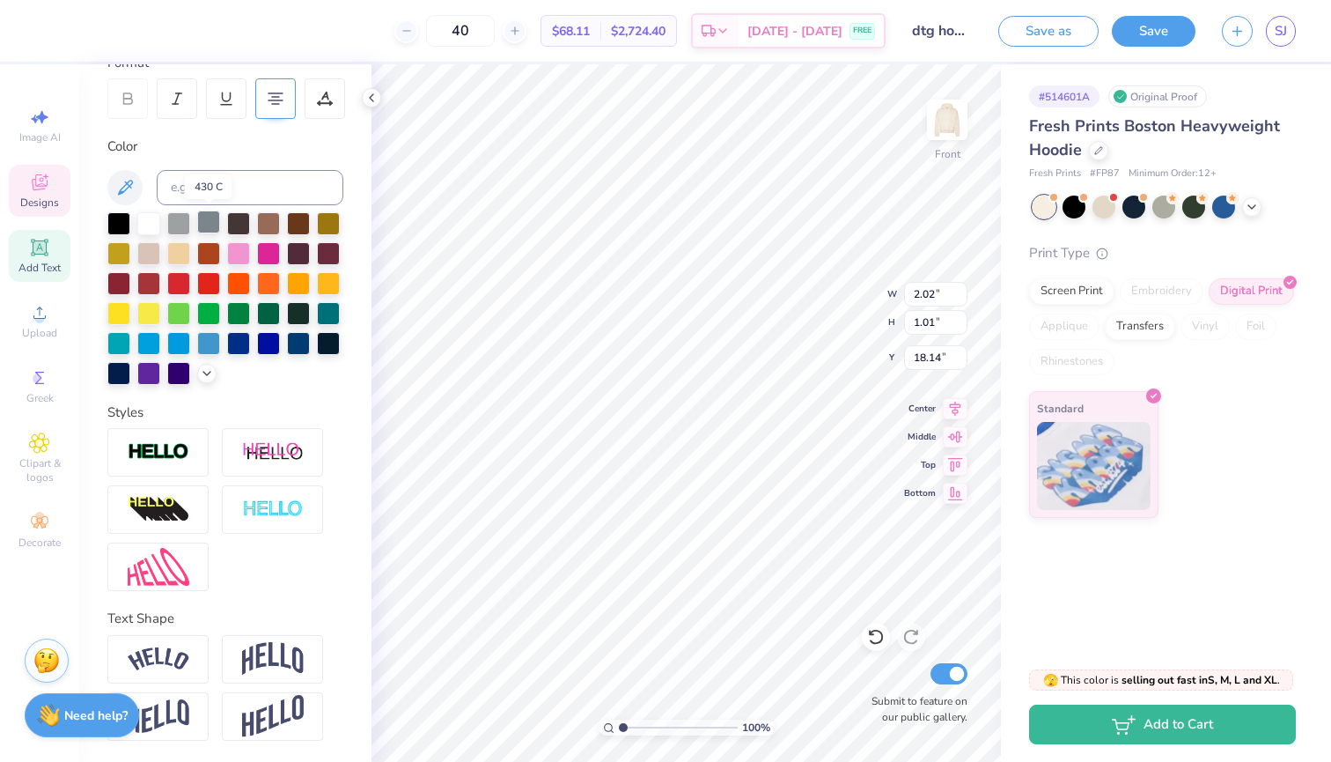
scroll to position [262, 0]
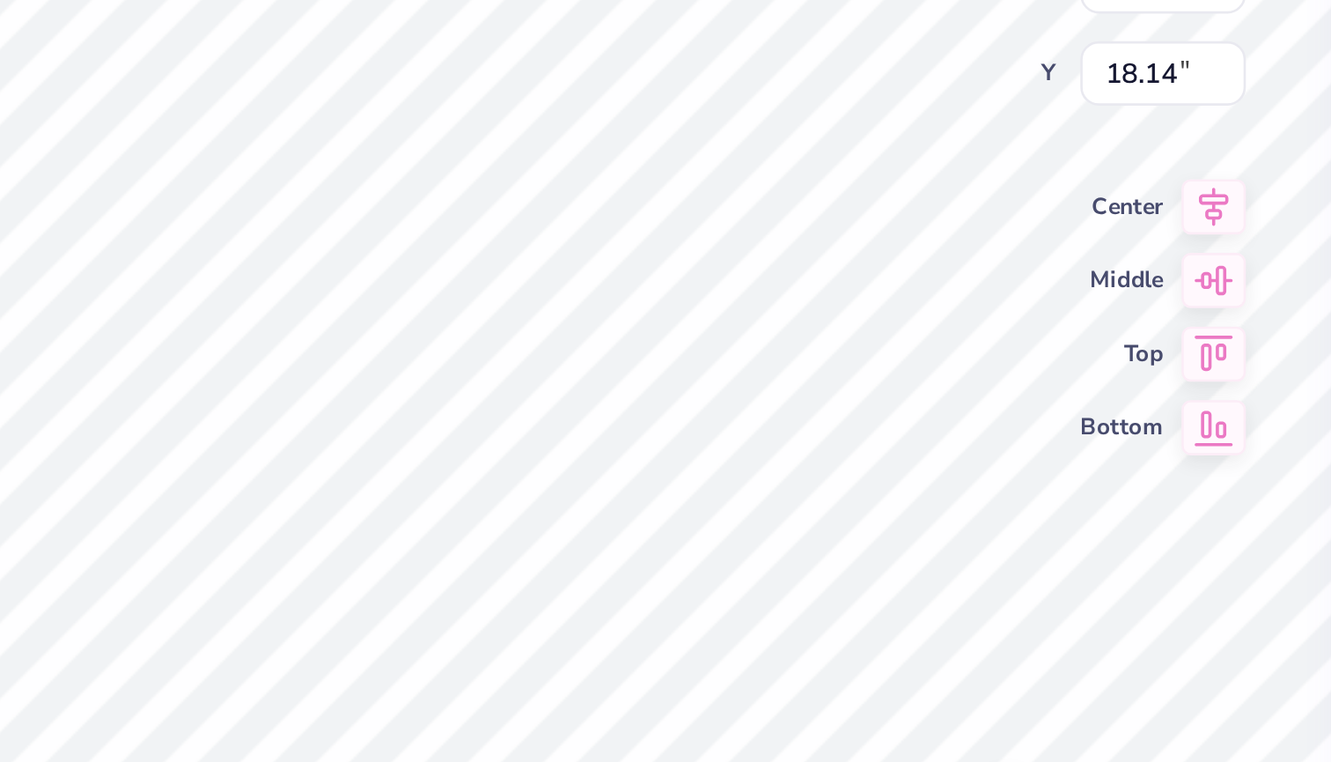
type input "14.00"
type input "16.98"
type input "6.26"
type input "2.02"
type input "1.01"
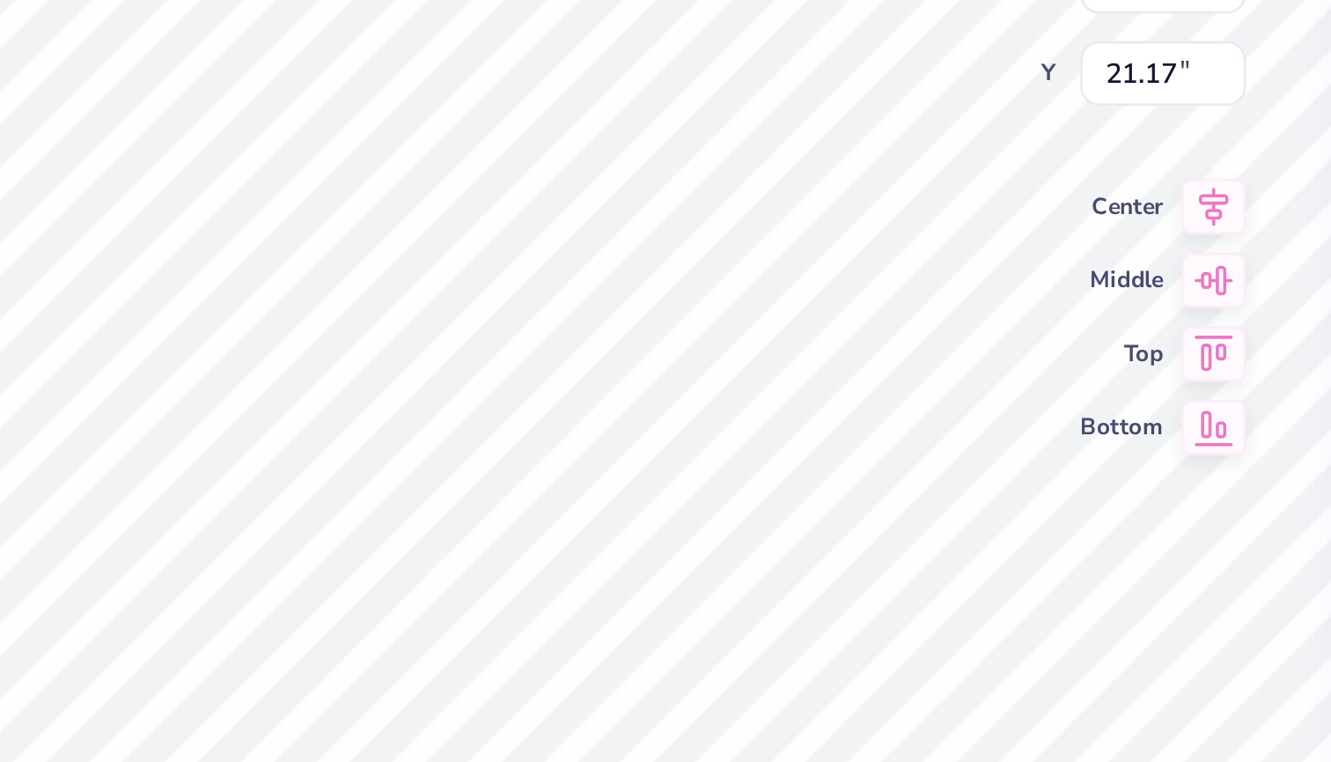
type input "19.15"
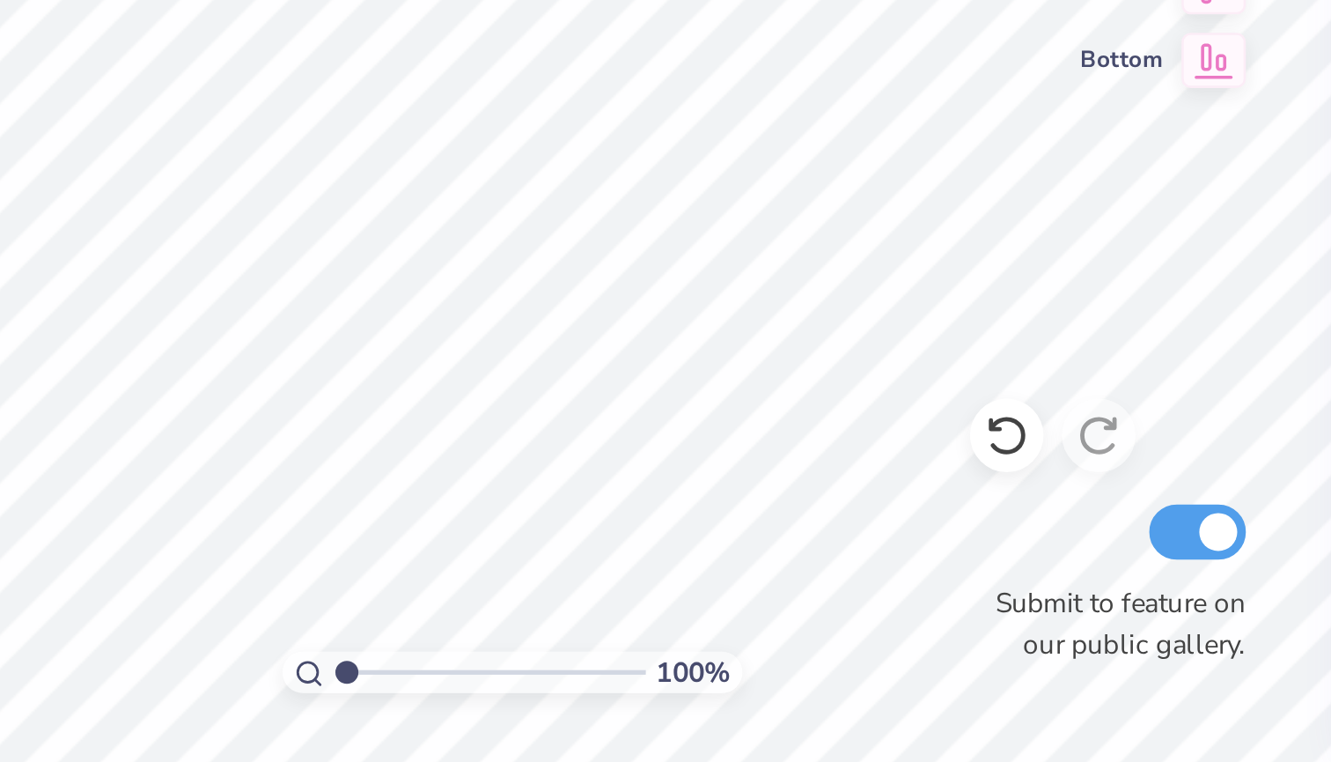
type textarea "you"
type input "20.16"
type textarea "mean"
type input "21.17"
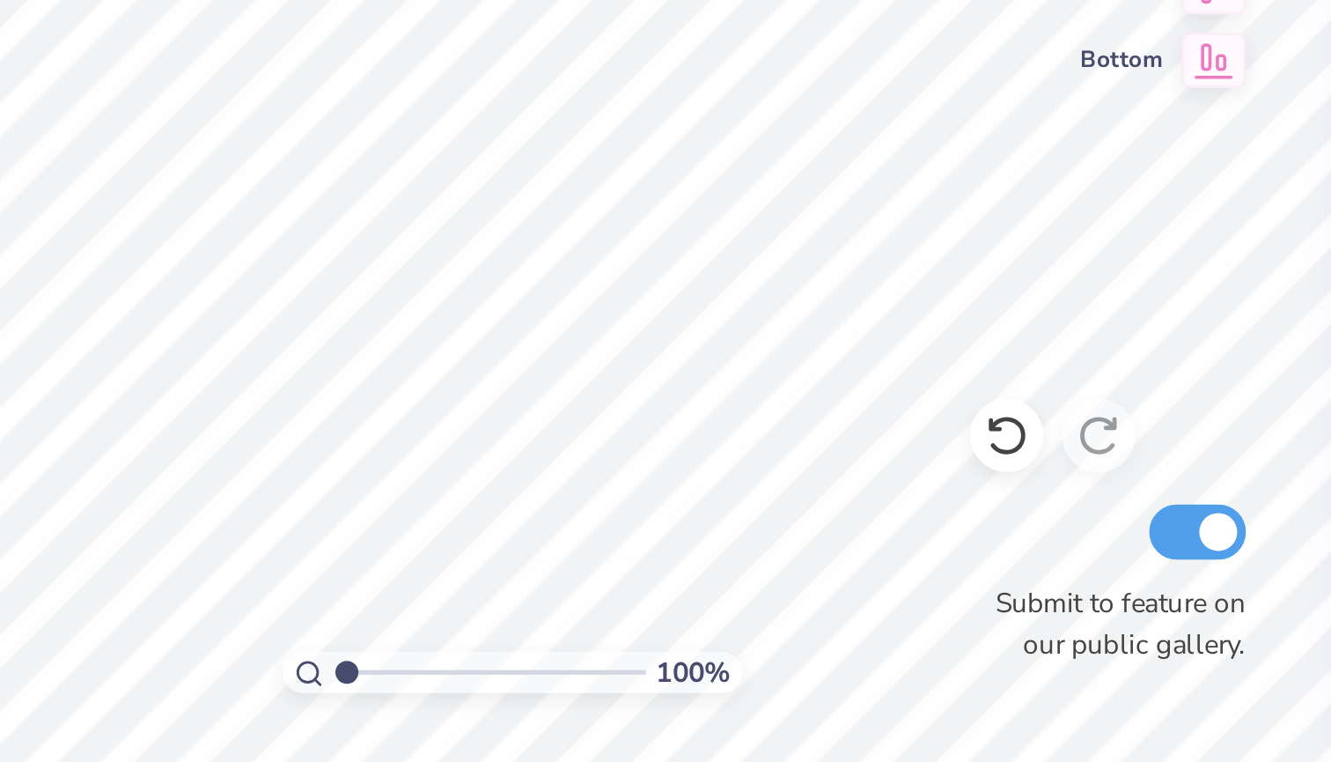
type textarea "t"
type textarea "it"
type input "1.83"
type input "0.92"
type input "18.04"
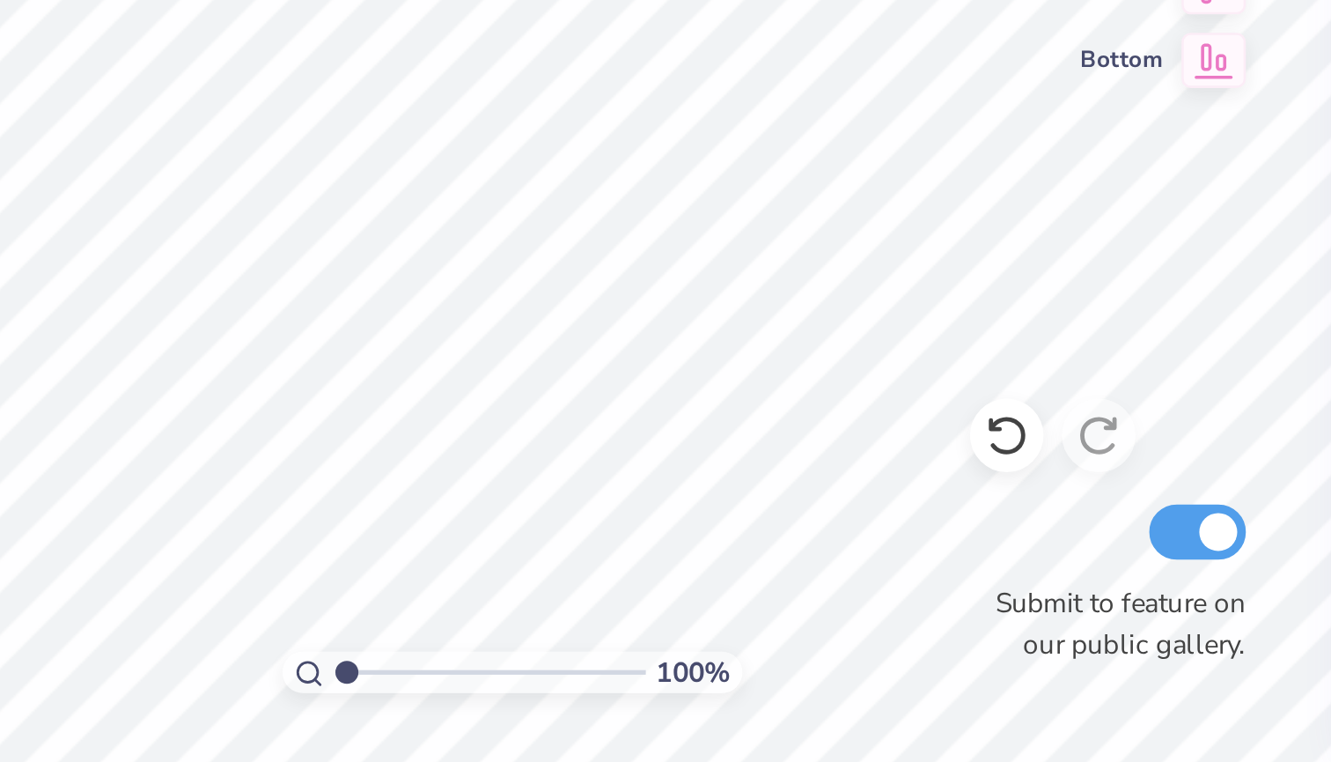
type input "2.26"
type input "0.86"
type input "20.24"
type input "1.56"
type input "19.23"
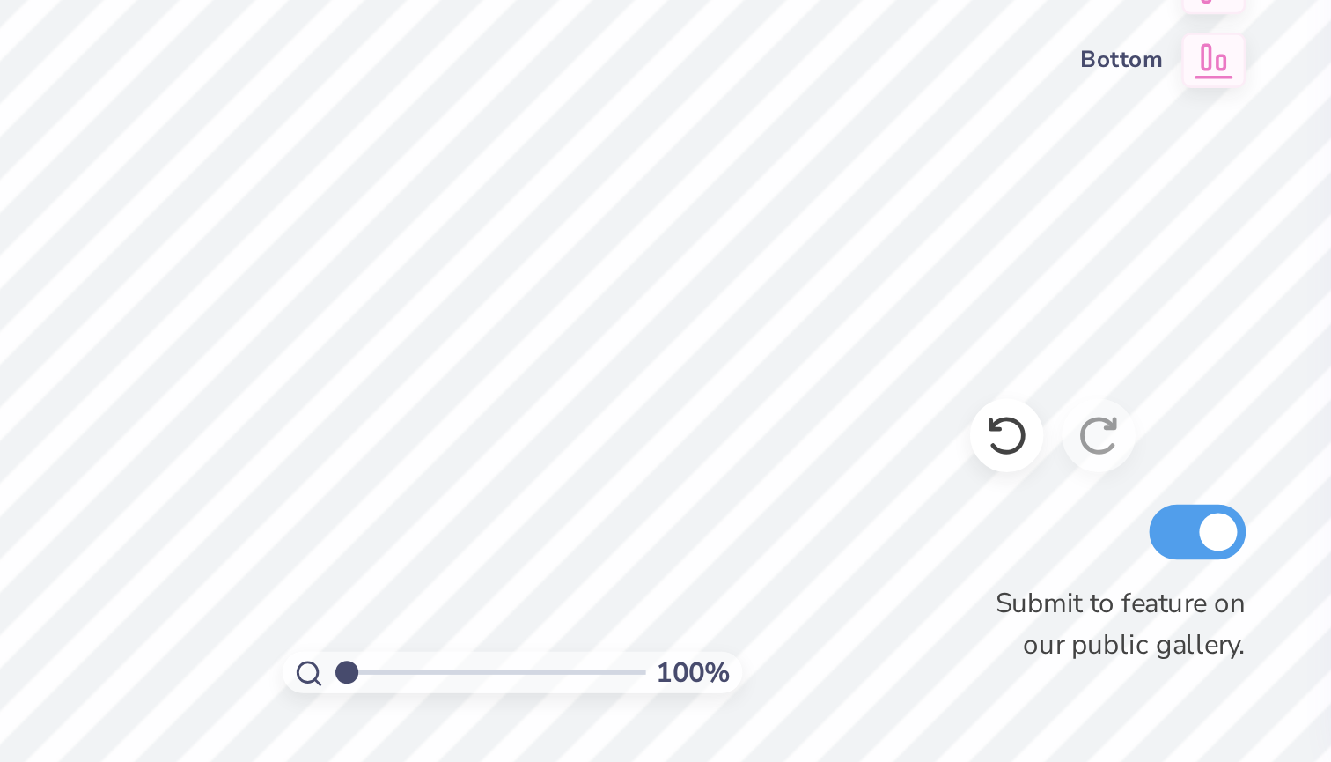
type input "1.43"
type input "0.79"
type input "18.95"
type input "2.26"
type input "0.86"
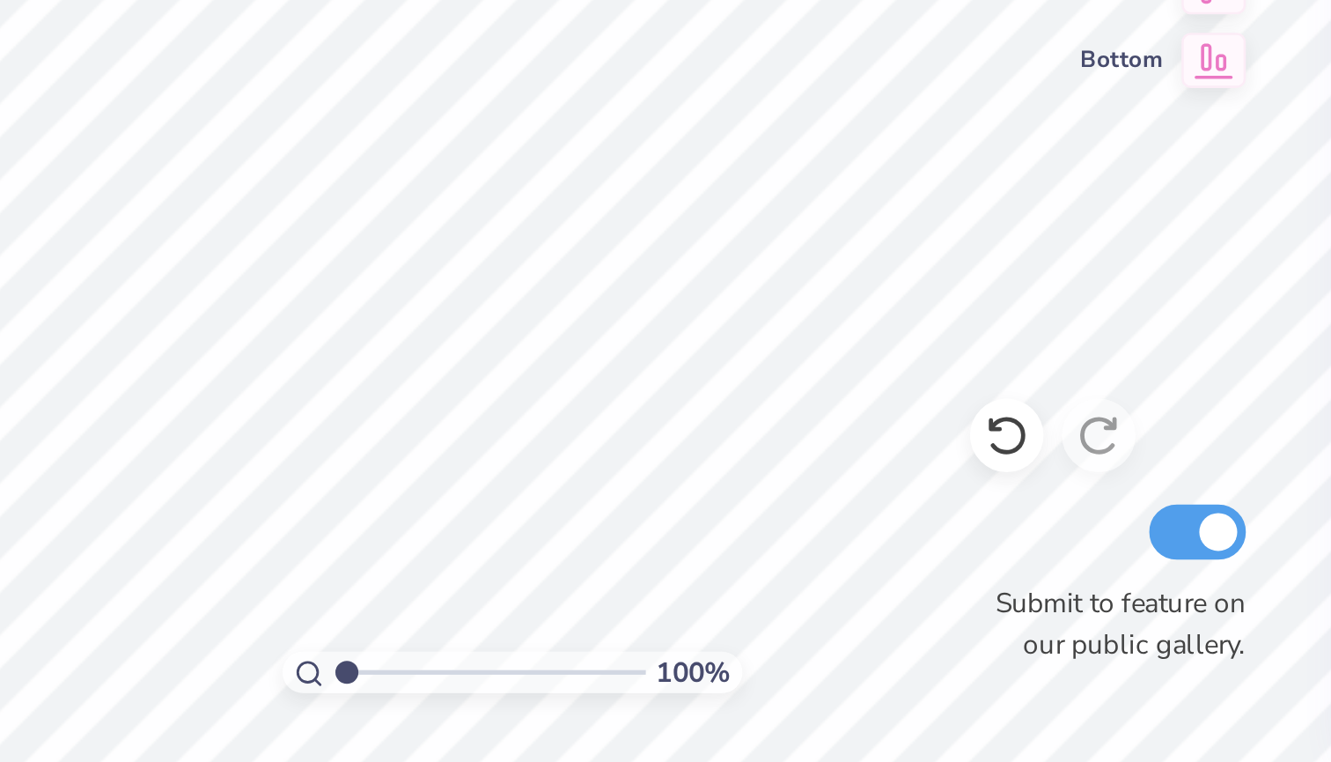
type input "20.24"
type input "2.02"
type input "0.77"
type input "19.74"
type input "0.70"
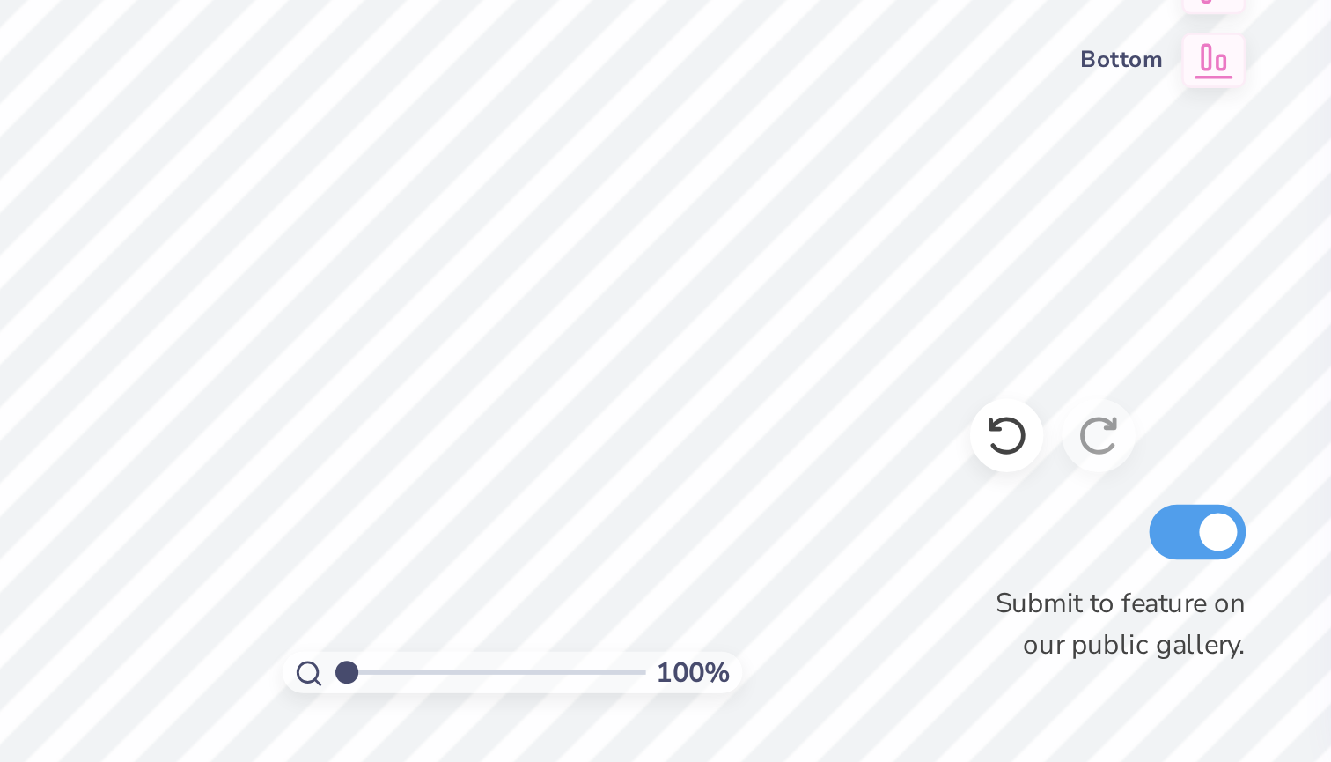
type input "0.86"
type input "21.25"
type input "0.62"
type input "0.76"
type input "21.35"
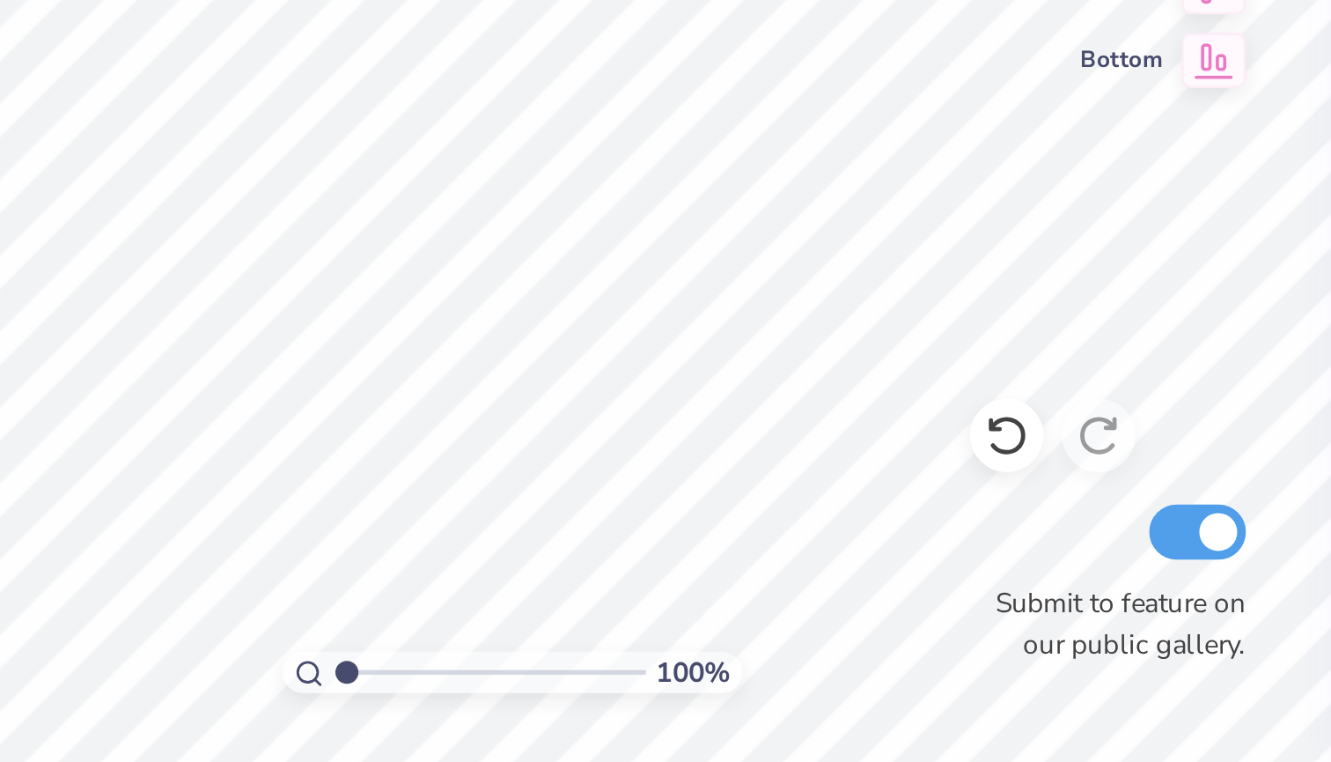
type input "2.02"
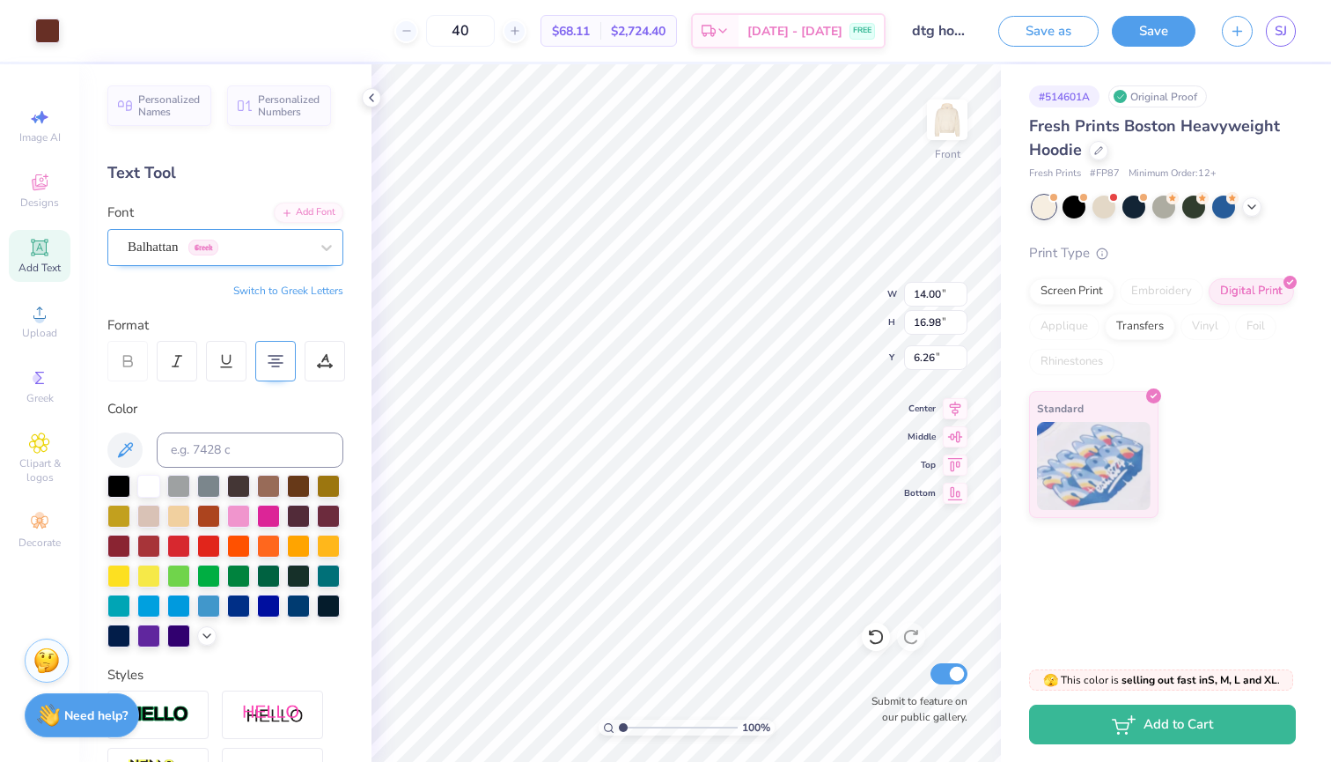
scroll to position [0, 0]
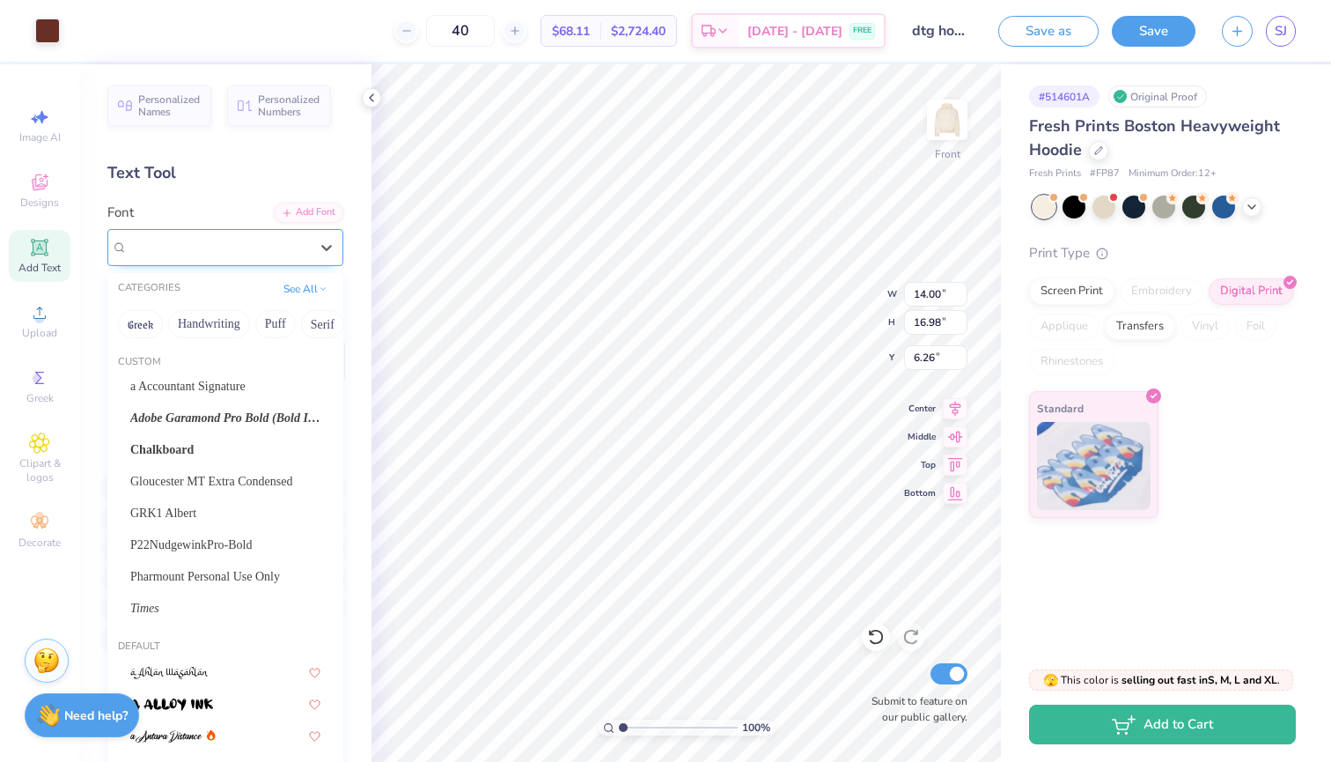
click at [238, 252] on div "Balhattan Greek" at bounding box center [218, 246] width 185 height 27
click at [220, 329] on button "Handwriting" at bounding box center [209, 324] width 82 height 28
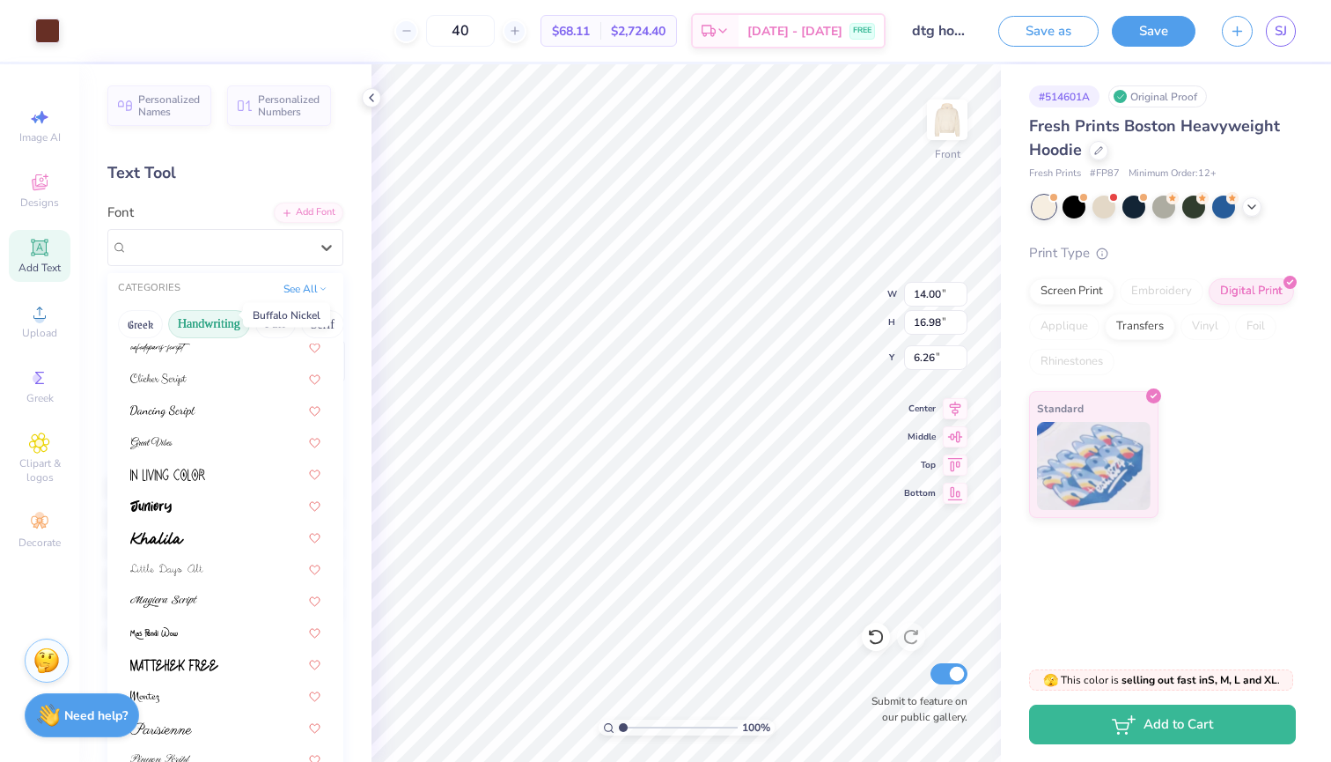
scroll to position [202, 0]
click at [175, 409] on img at bounding box center [162, 408] width 65 height 12
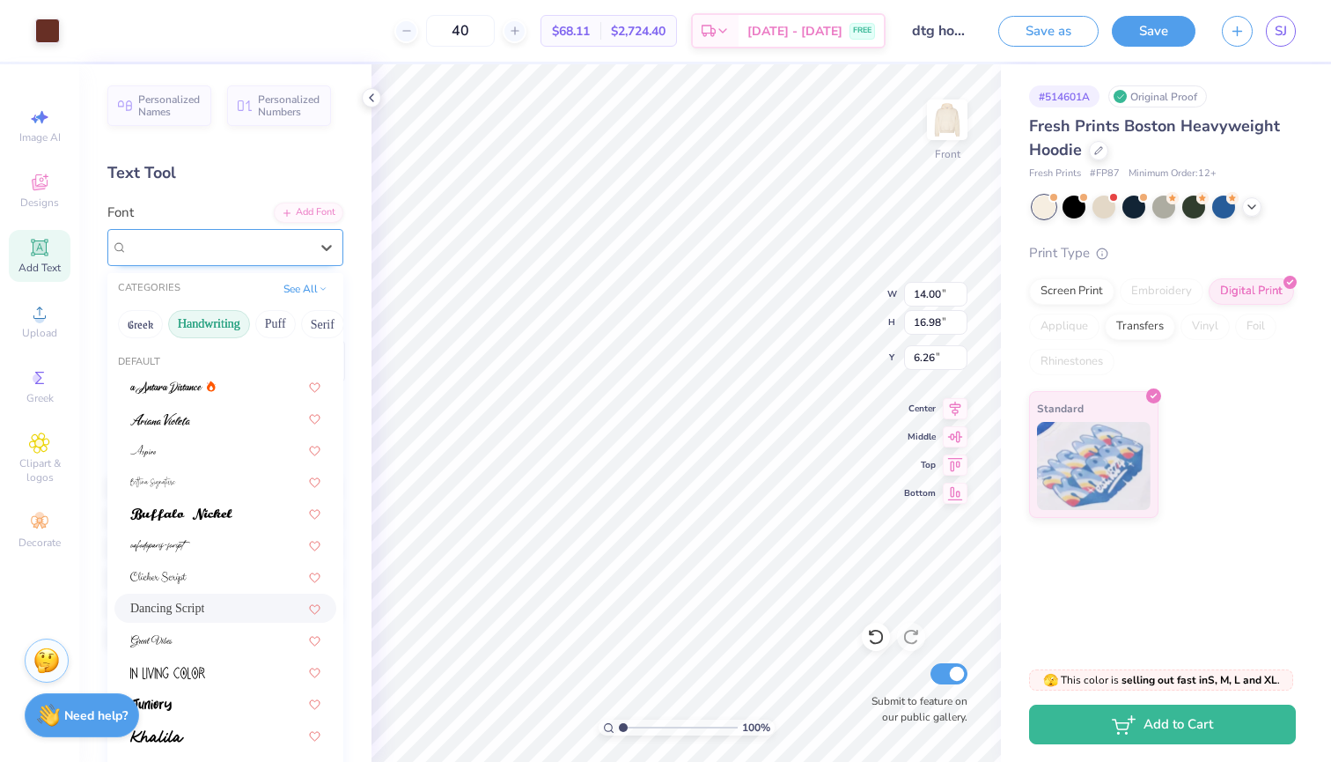
click at [262, 243] on div "Dancing Script" at bounding box center [218, 246] width 185 height 27
click at [181, 600] on div "Dancing Script" at bounding box center [225, 607] width 222 height 29
click at [288, 238] on div "Balhattan Greek" at bounding box center [218, 246] width 185 height 27
click at [166, 607] on span "Dancing Script" at bounding box center [167, 608] width 74 height 18
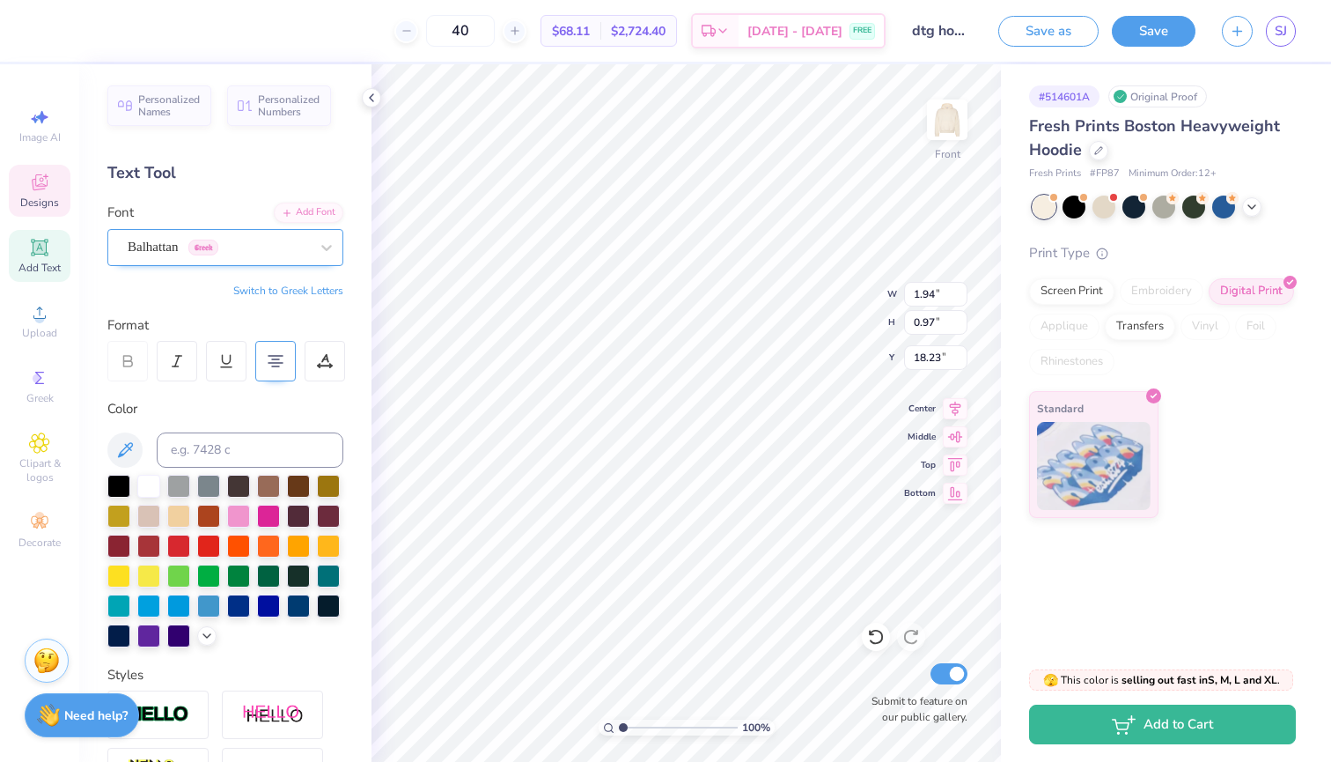
click at [263, 247] on div "Balhattan Greek" at bounding box center [218, 246] width 185 height 27
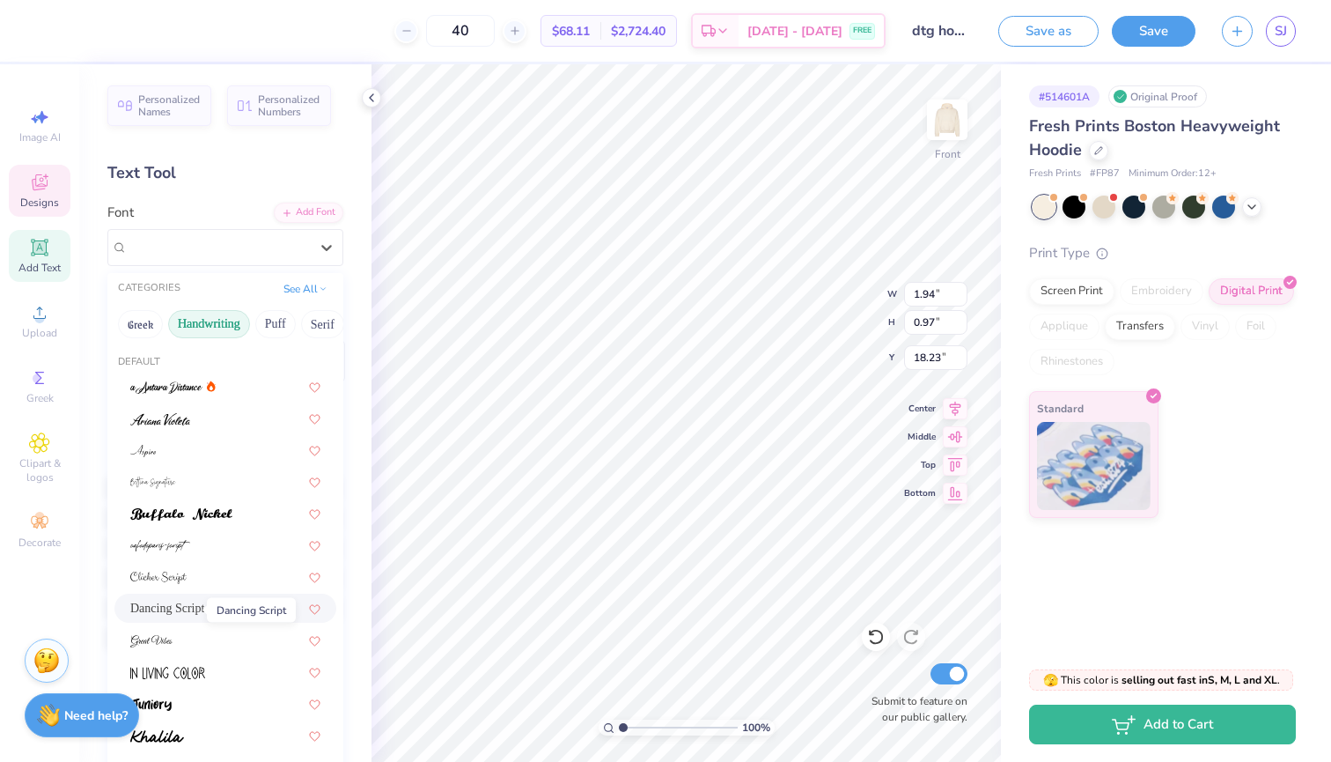
click at [177, 604] on span "Dancing Script" at bounding box center [167, 608] width 74 height 18
click at [195, 247] on span "Greek" at bounding box center [203, 248] width 30 height 16
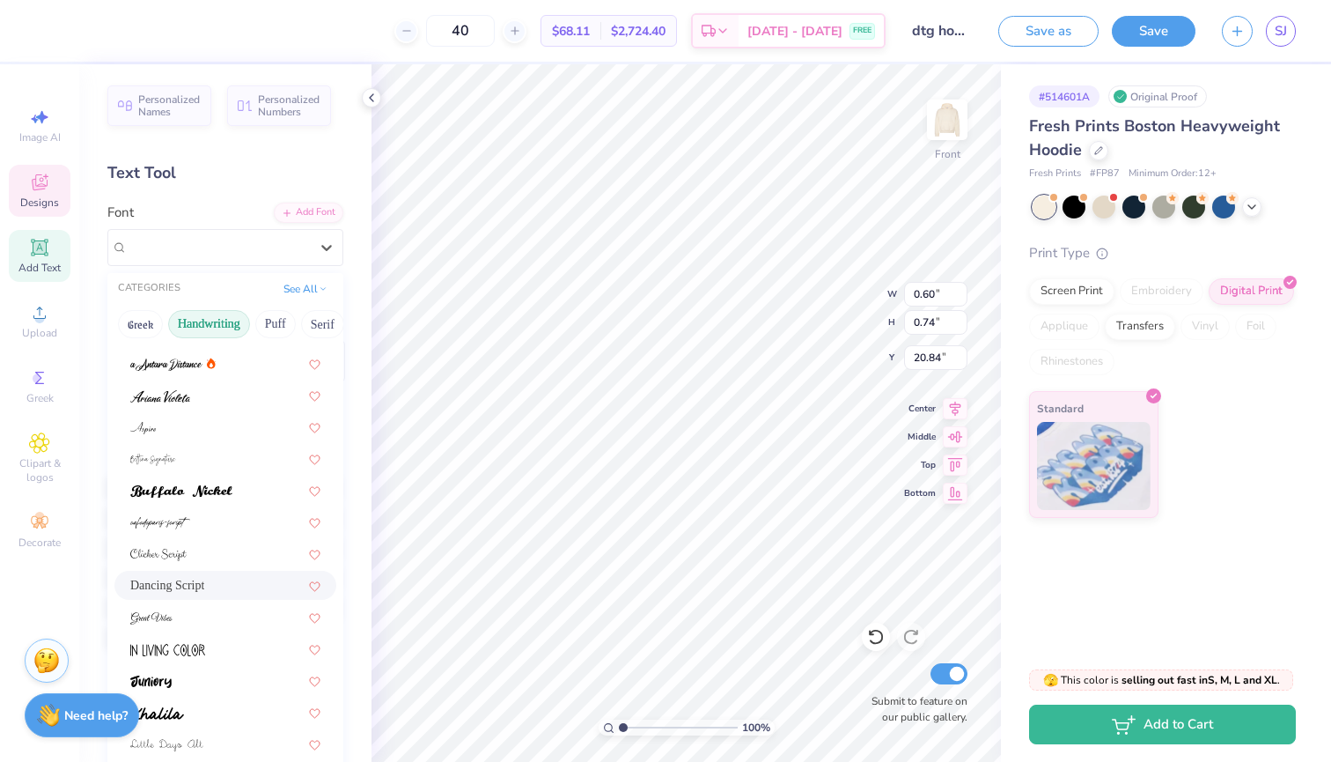
click at [215, 579] on div "Dancing Script" at bounding box center [225, 585] width 190 height 18
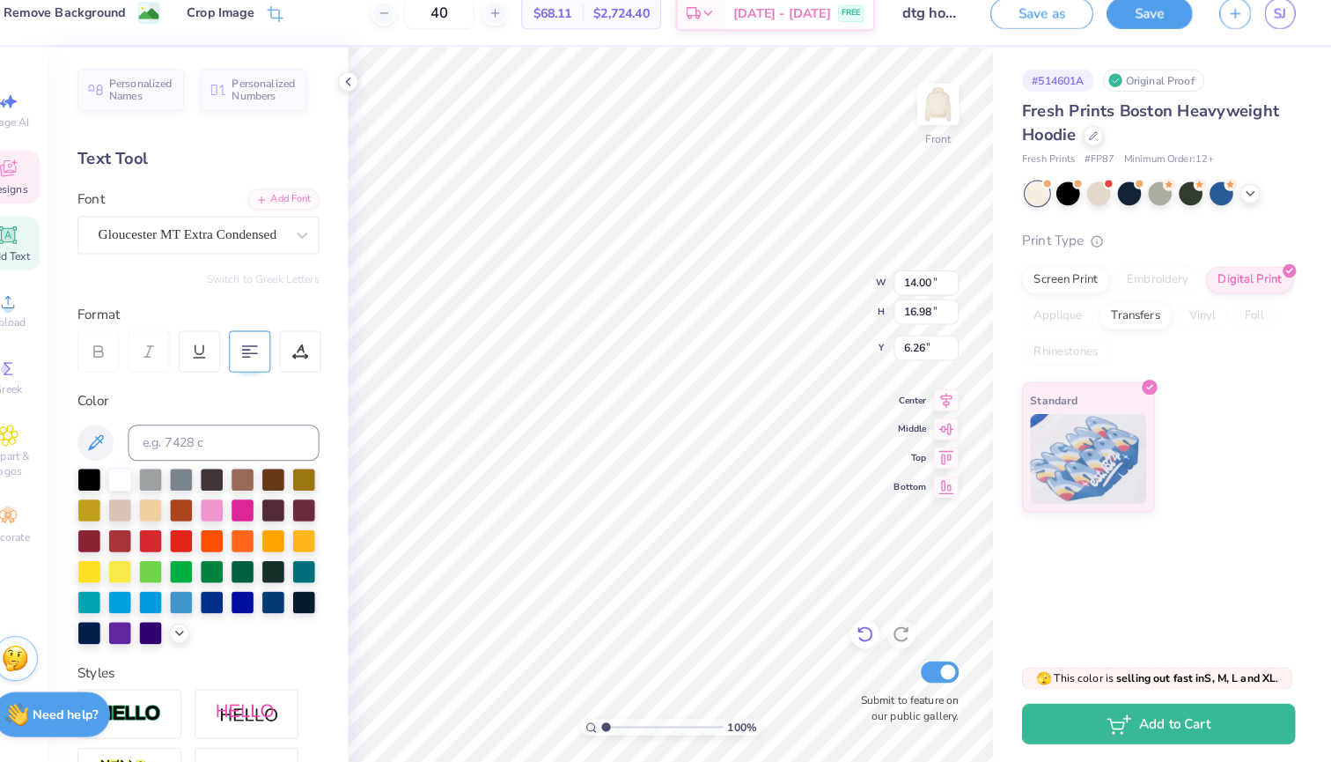
click at [862, 624] on div at bounding box center [876, 637] width 28 height 28
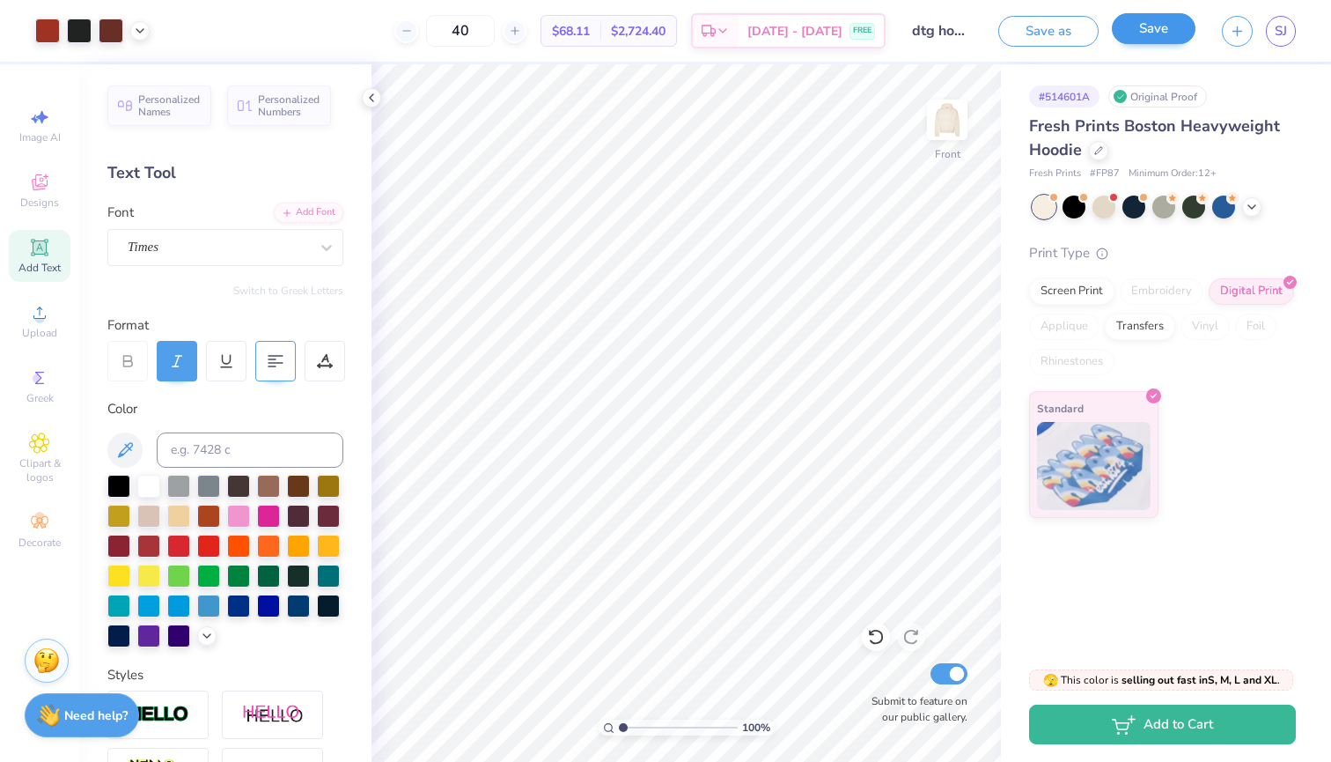
click at [1143, 43] on button "Save" at bounding box center [1154, 28] width 84 height 31
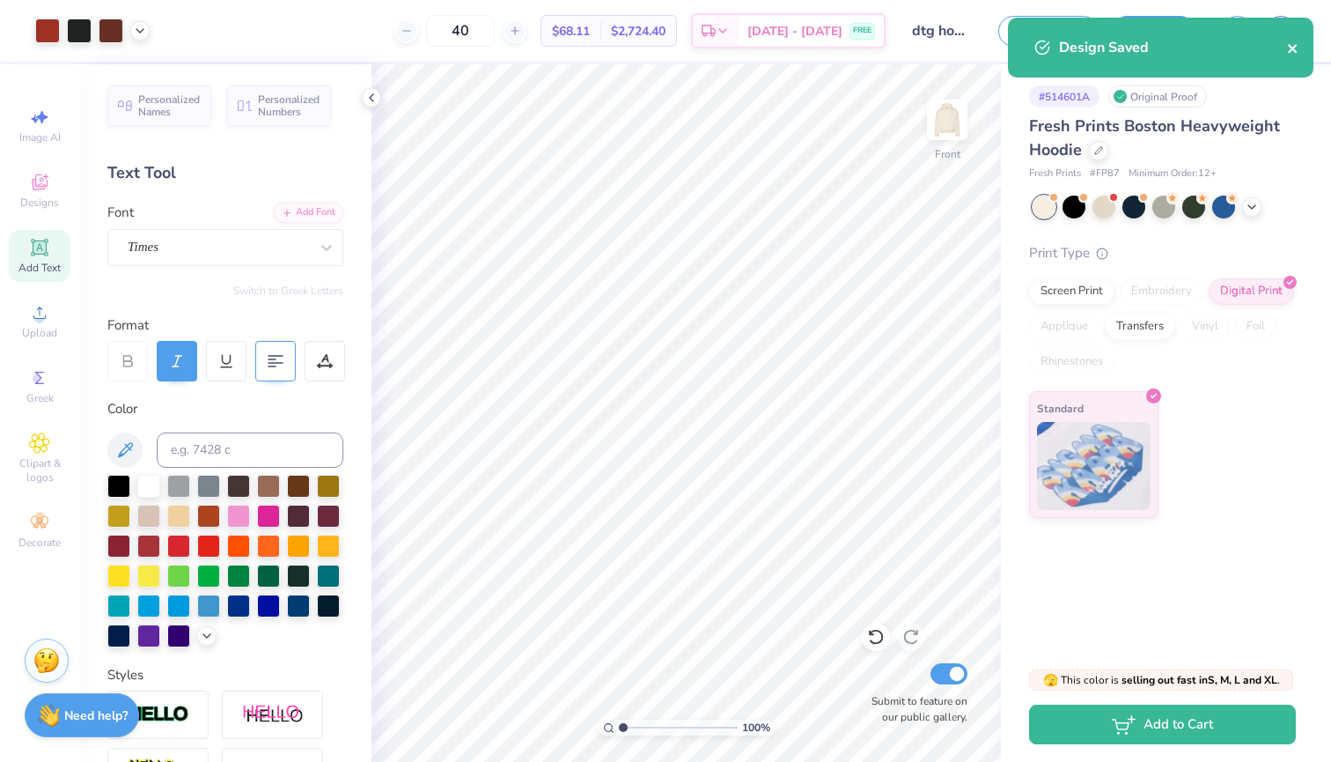
click at [1294, 48] on icon "close" at bounding box center [1293, 48] width 12 height 14
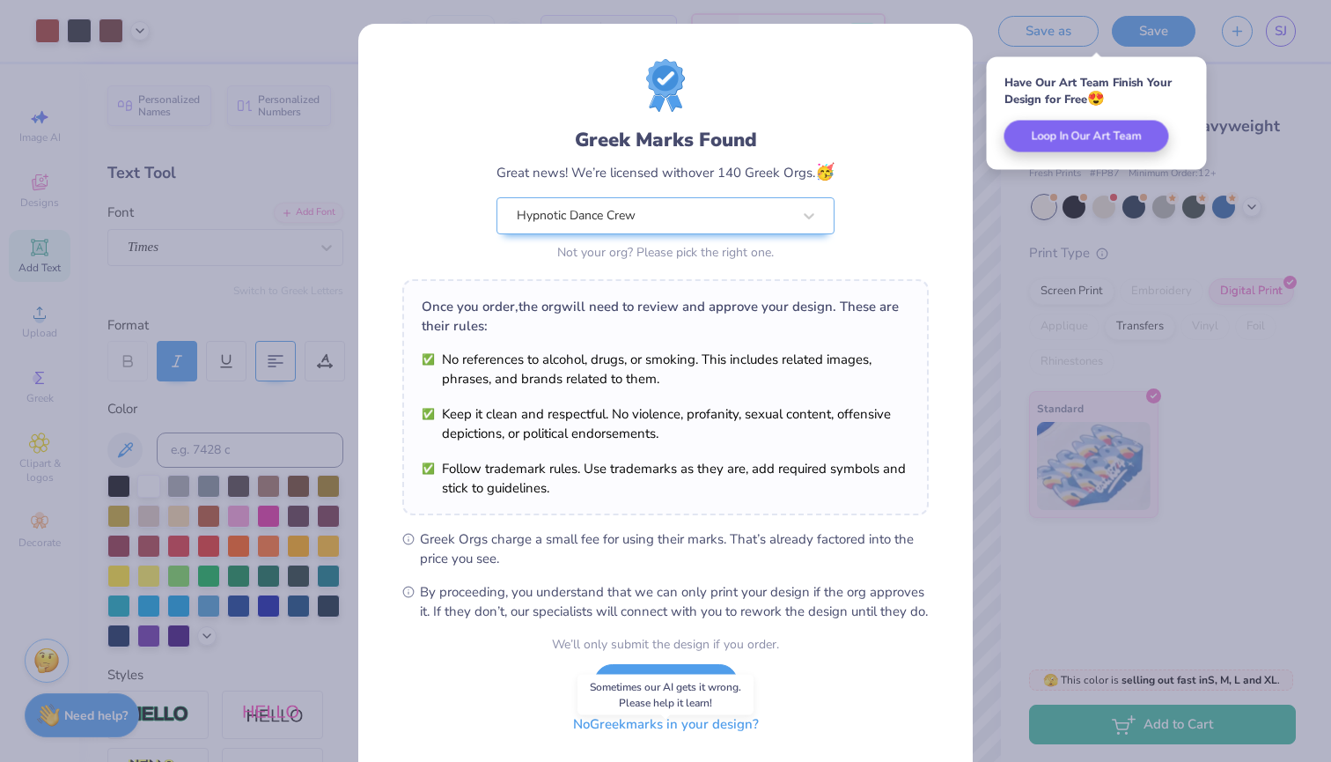
click at [630, 742] on button "No Greek marks in your design?" at bounding box center [666, 724] width 216 height 36
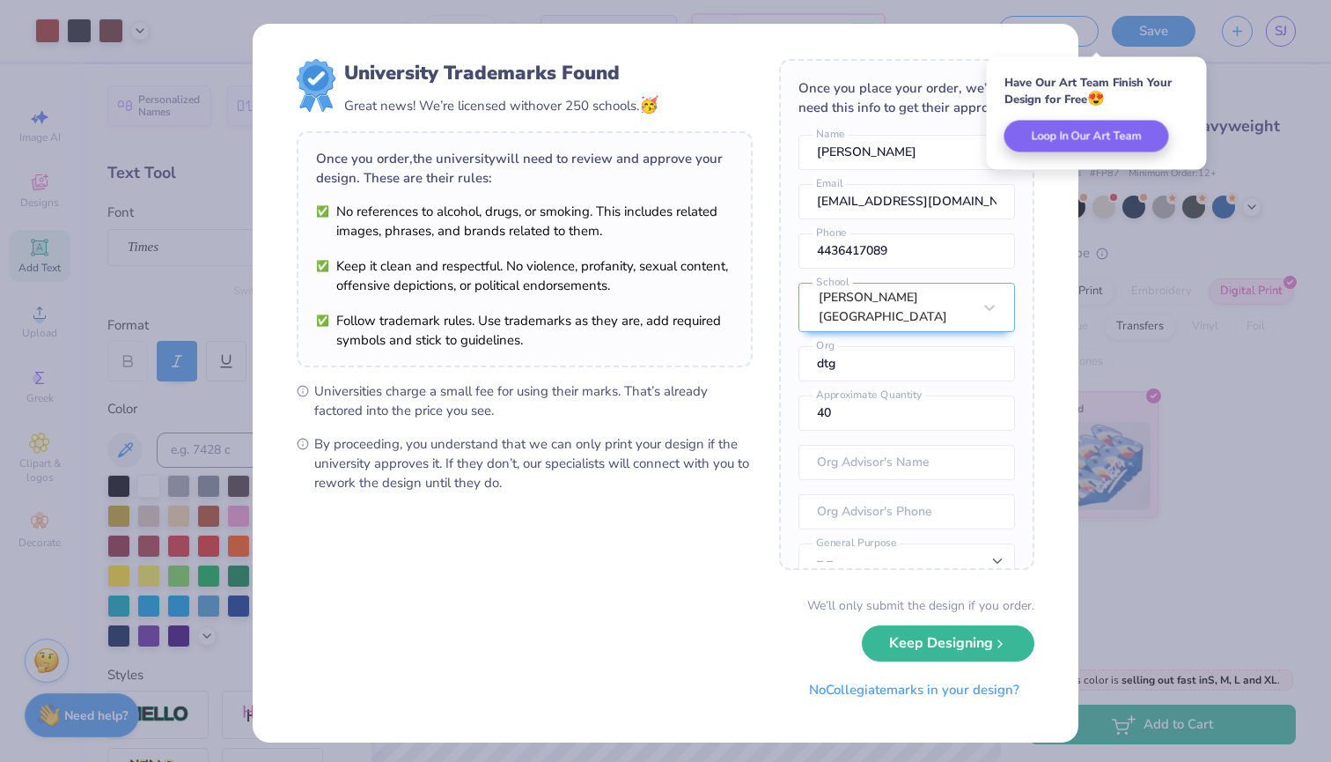
click at [1183, 316] on div "University Trademarks Found Great news! We’re licensed with over 250 schools. 🥳…" at bounding box center [665, 381] width 1331 height 762
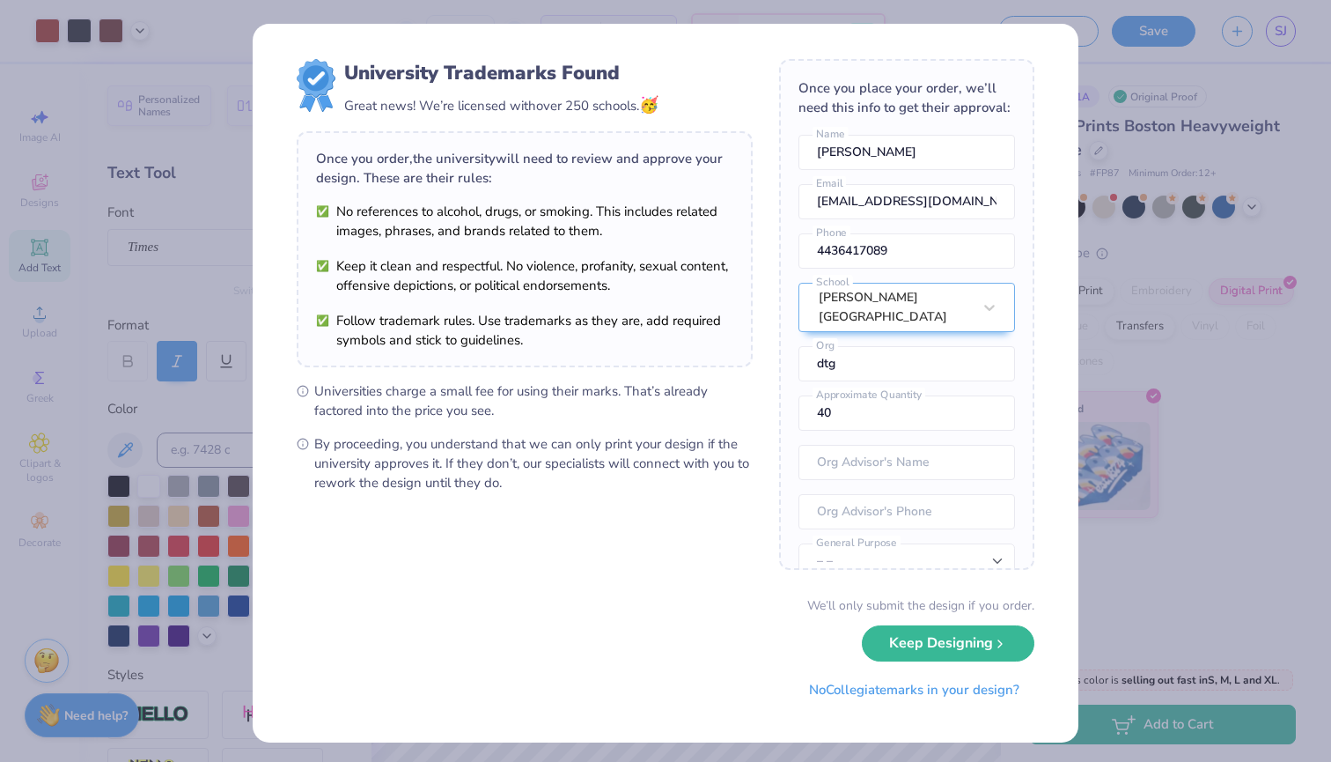
click at [1115, 590] on div "University Trademarks Found Great news! We’re licensed with over 250 schools. 🥳…" at bounding box center [665, 381] width 1331 height 762
click at [1115, 593] on div "University Trademarks Found Great news! We’re licensed with over 250 schools. 🥳…" at bounding box center [665, 381] width 1331 height 762
click at [986, 684] on button "No Collegiate marks in your design?" at bounding box center [914, 685] width 240 height 36
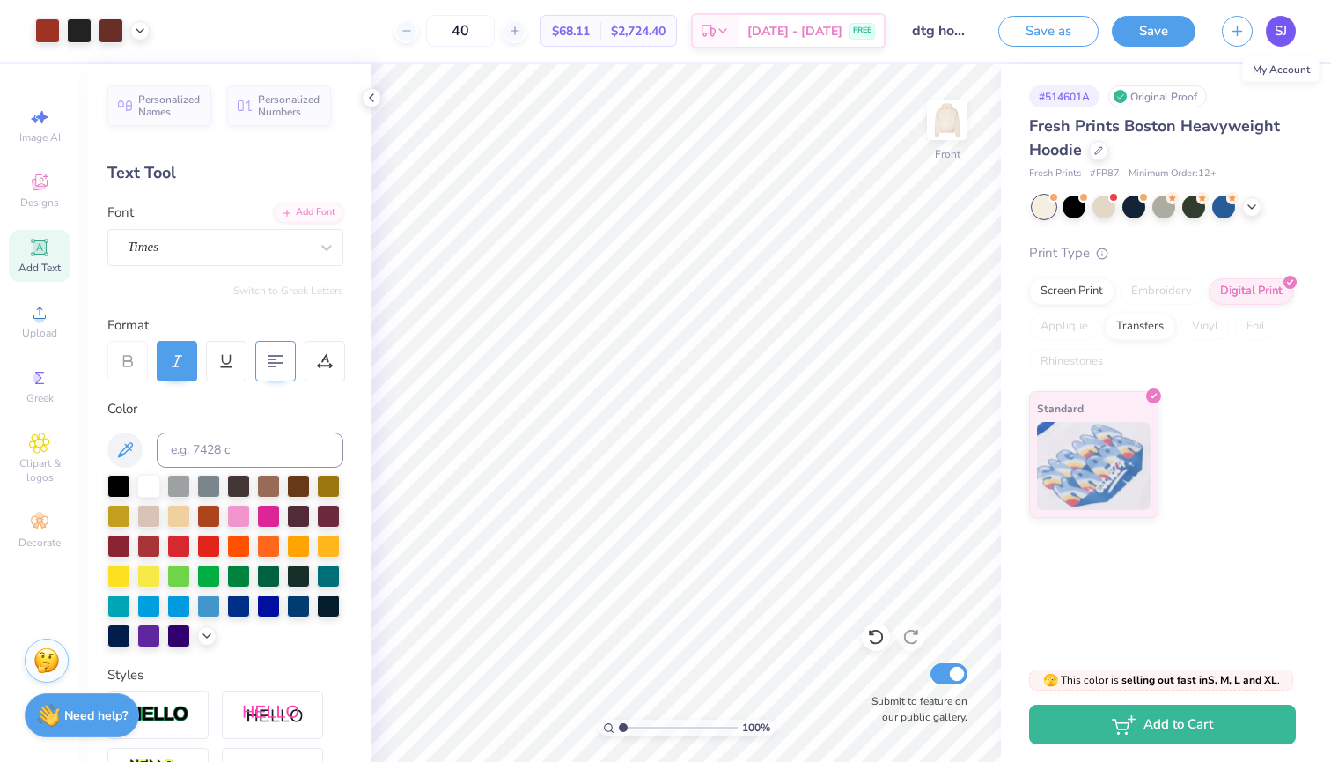
click at [1271, 35] on link "SJ" at bounding box center [1281, 31] width 30 height 31
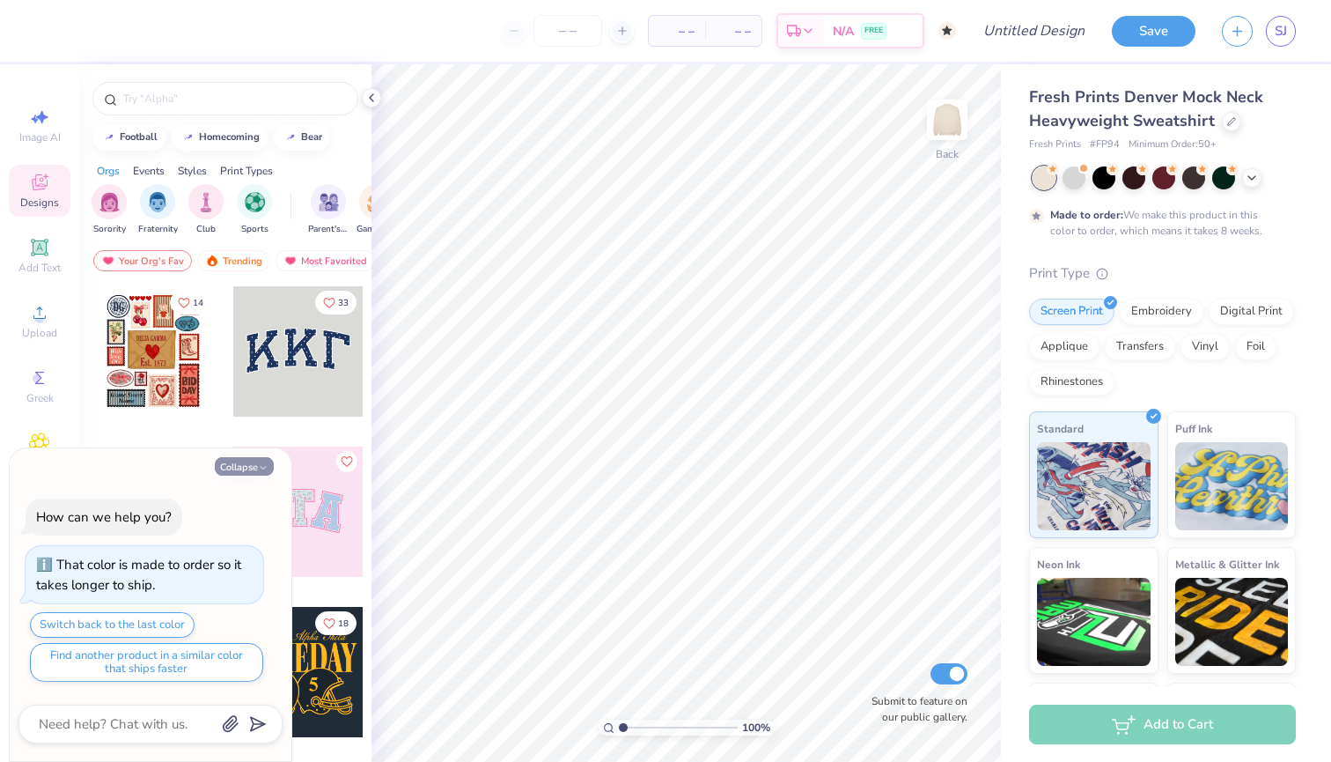
click at [252, 463] on button "Collapse" at bounding box center [244, 466] width 59 height 18
type textarea "x"
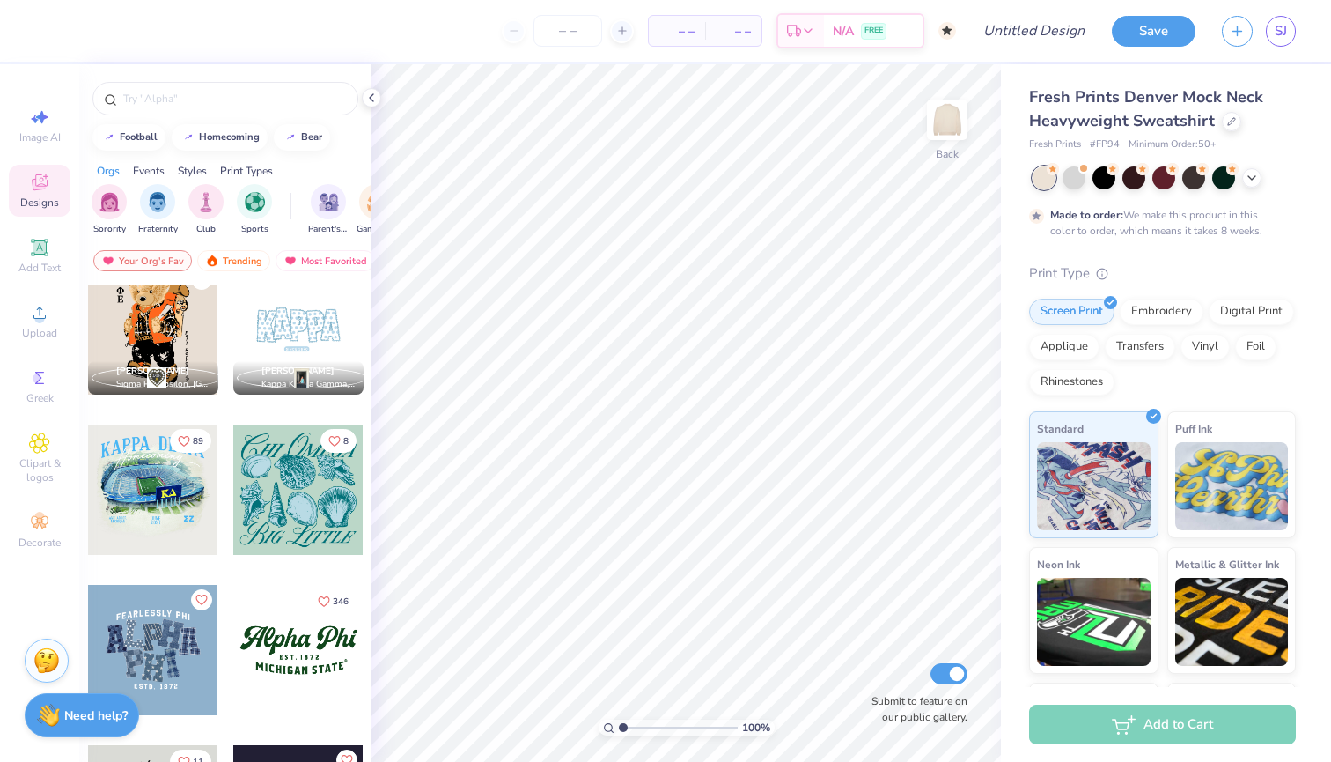
scroll to position [1308, 0]
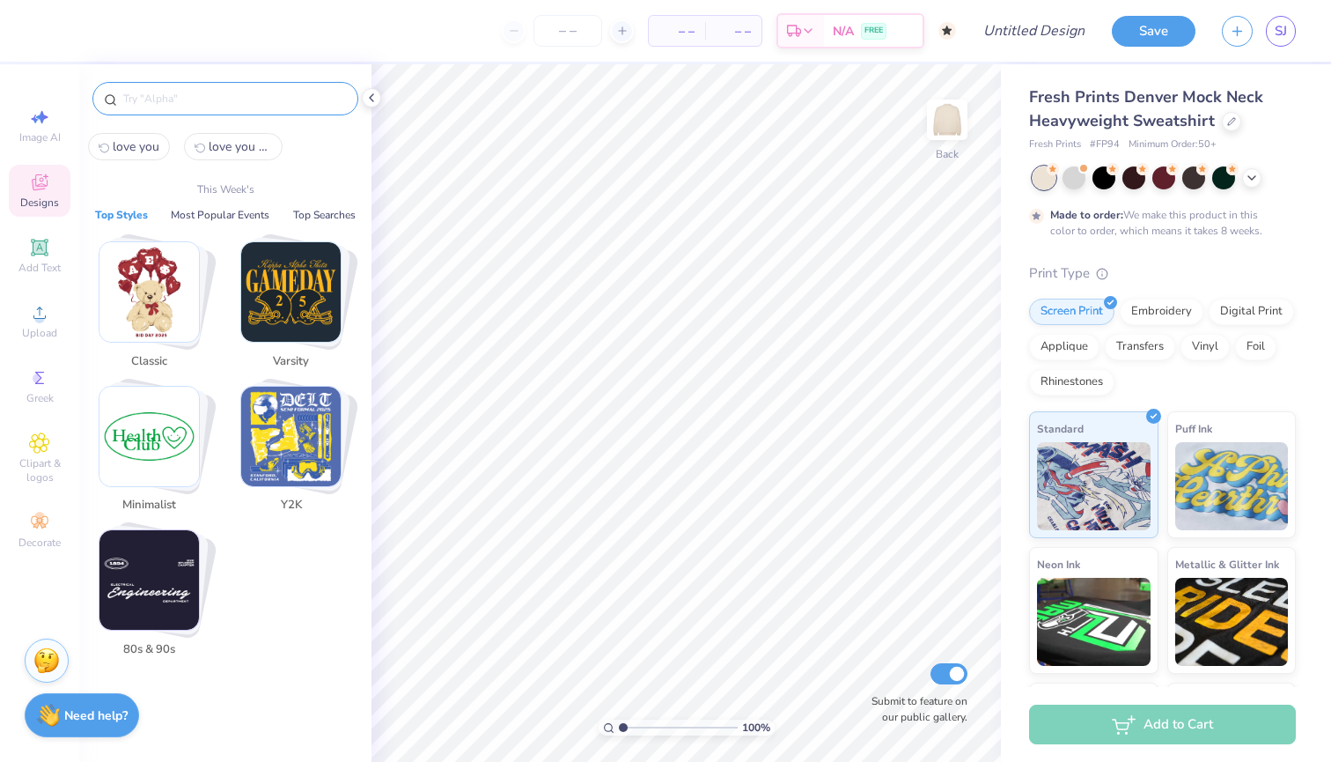
click at [262, 105] on input "text" at bounding box center [234, 99] width 225 height 18
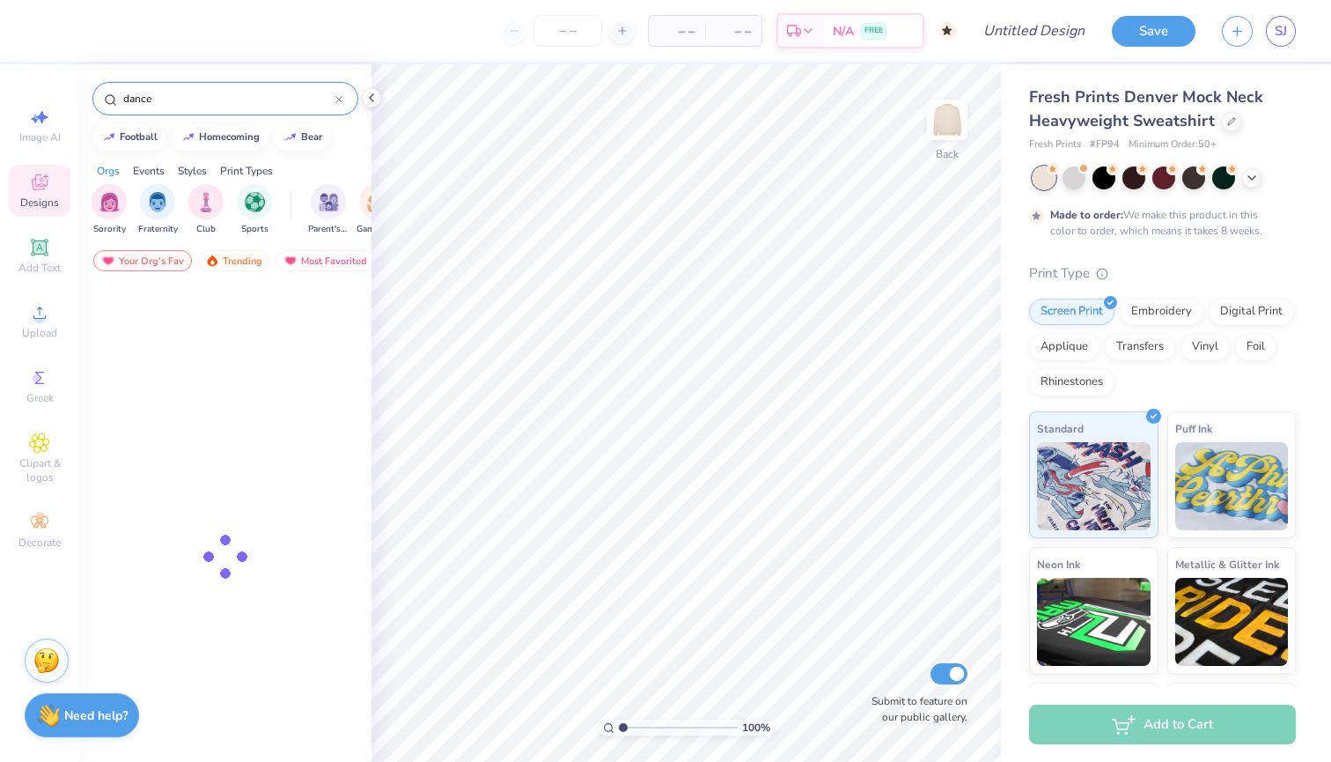
type input "dance"
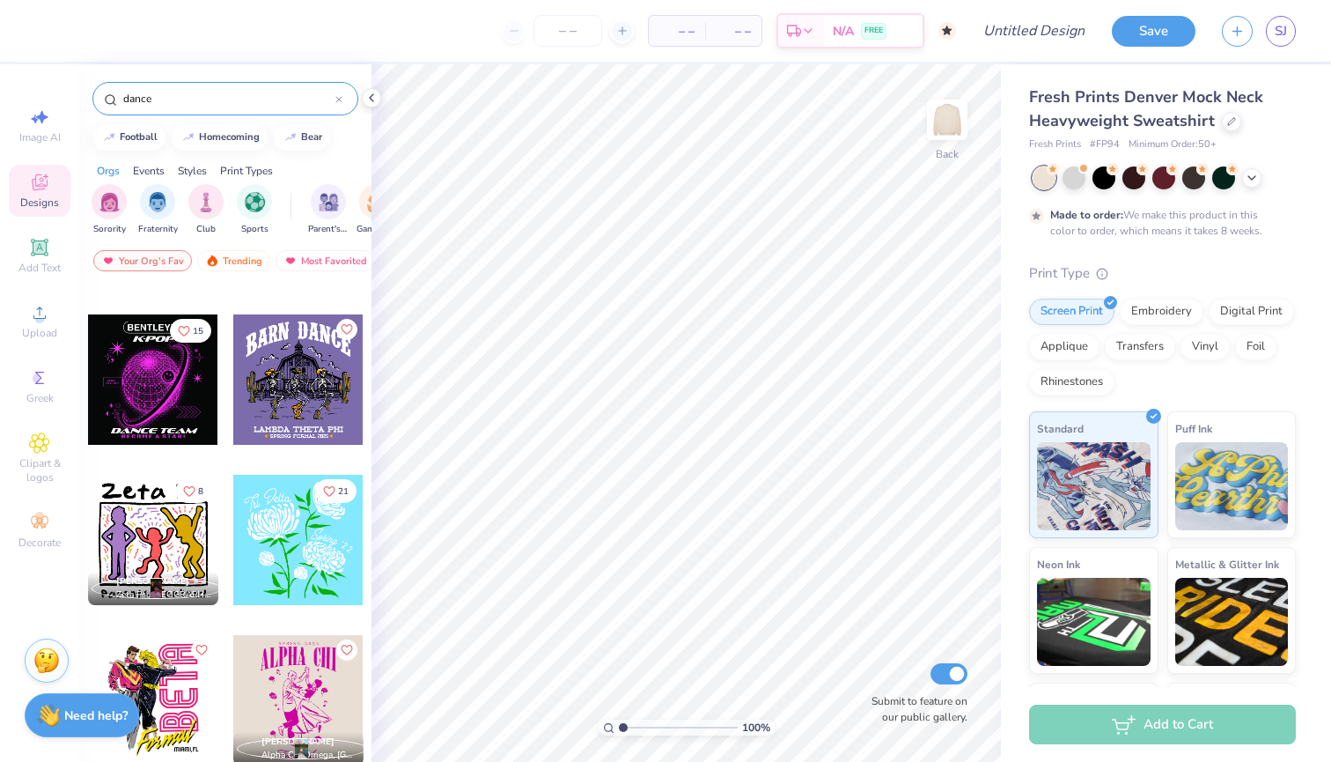
scroll to position [2377, 0]
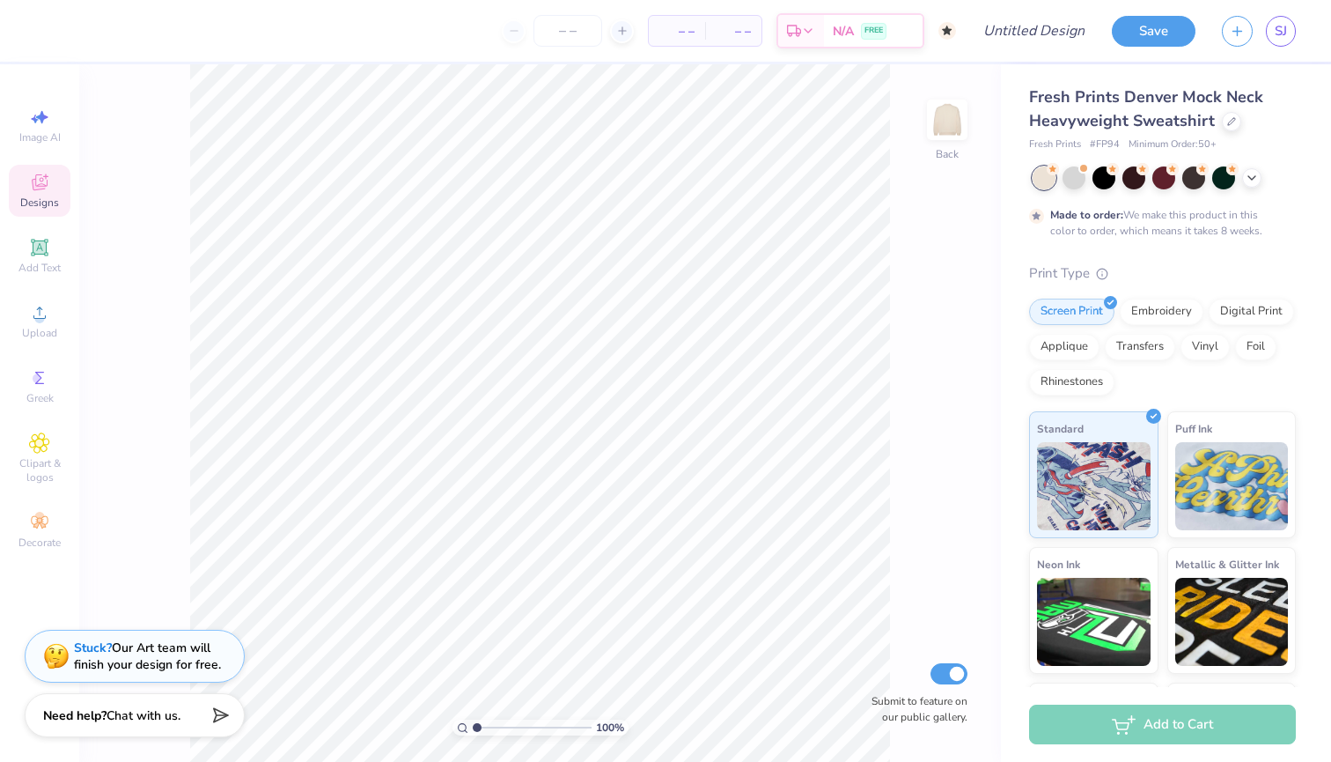
click at [35, 178] on icon at bounding box center [39, 182] width 21 height 21
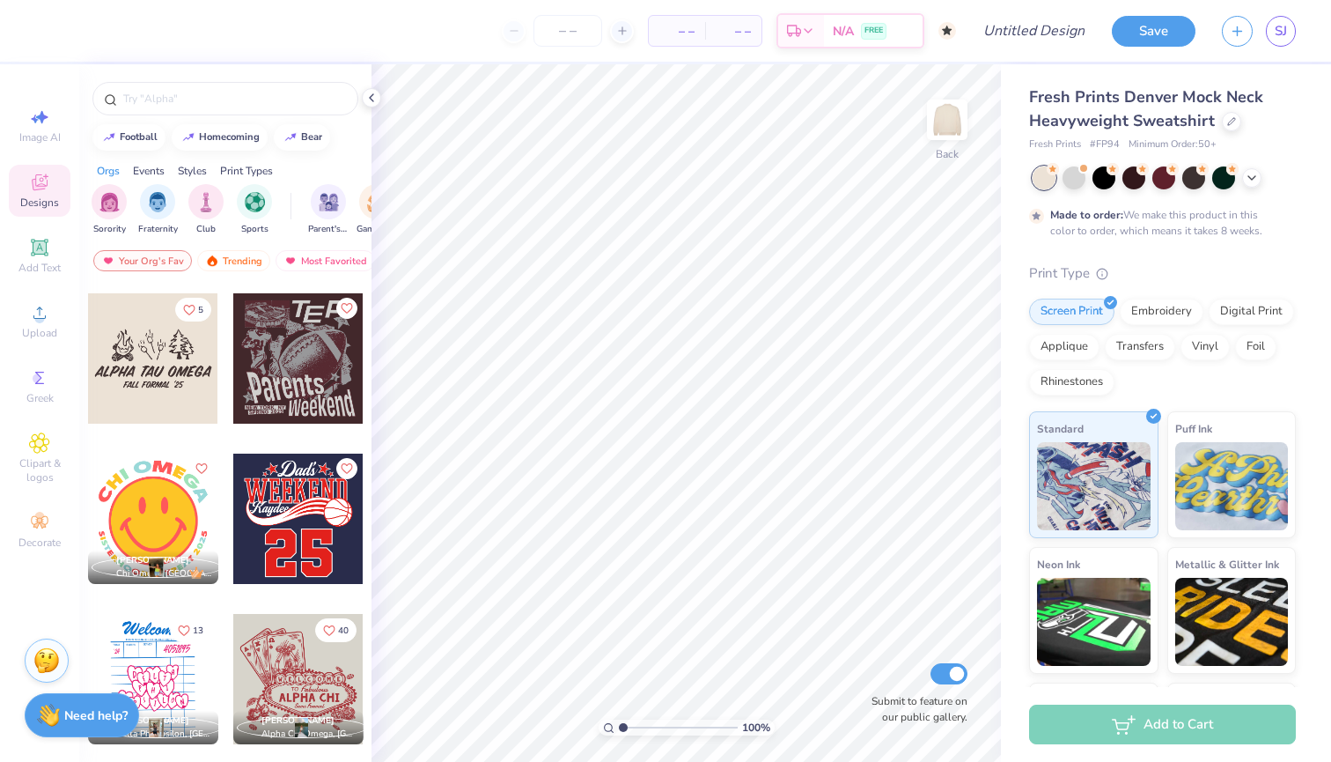
scroll to position [5508, 0]
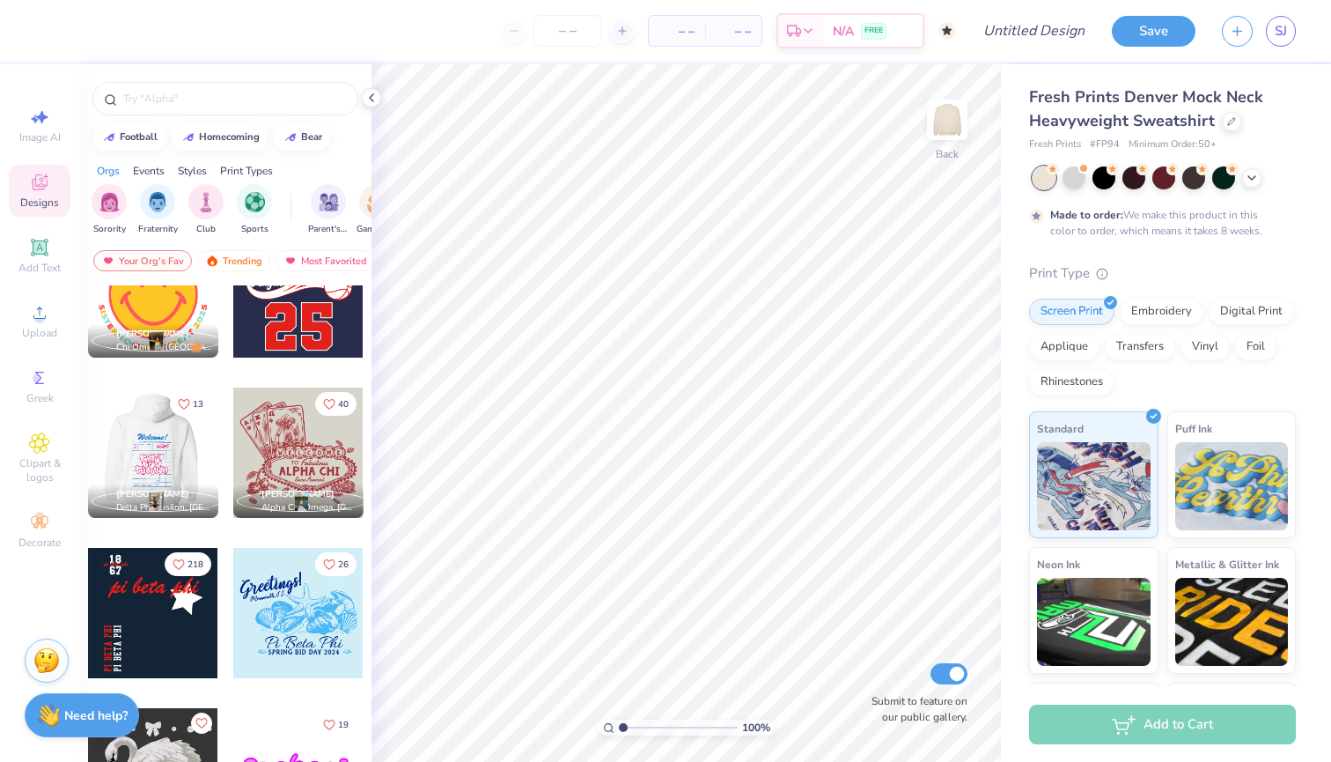
click at [88, 448] on div at bounding box center [23, 452] width 130 height 130
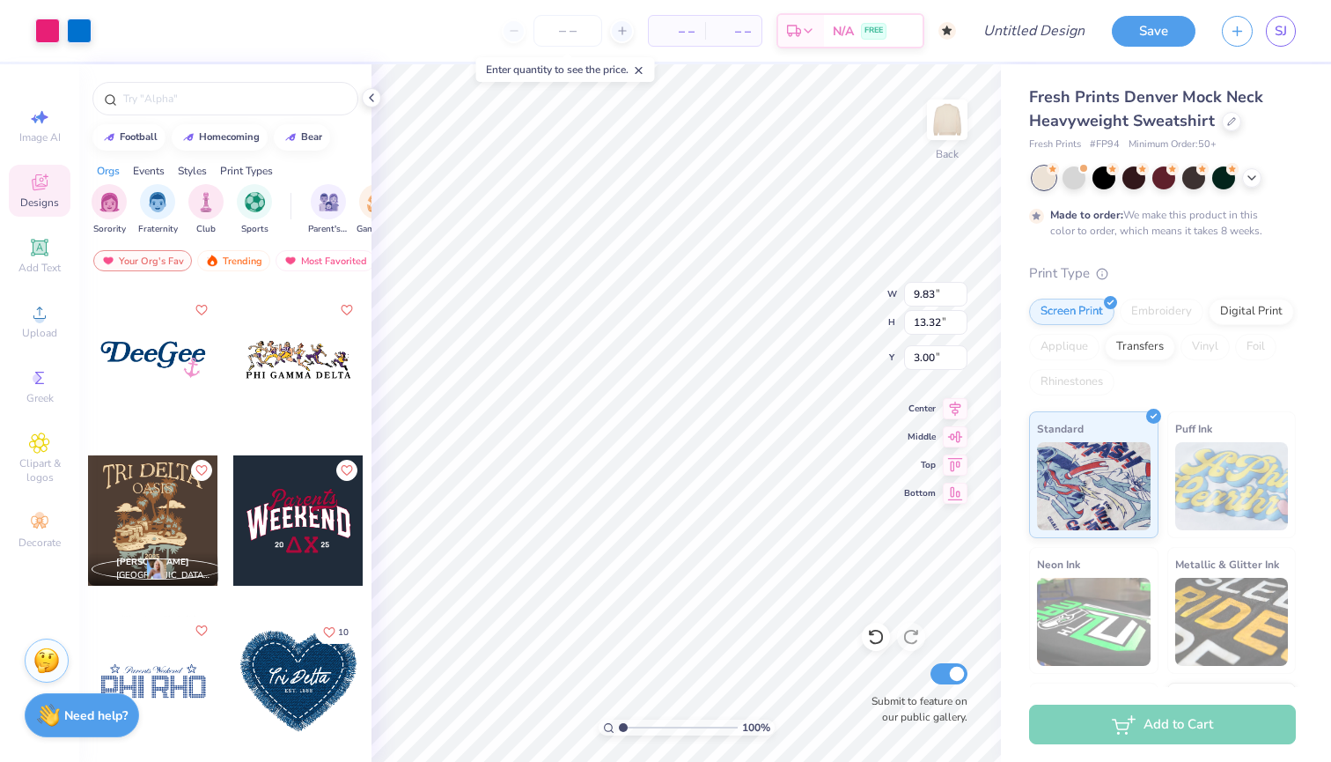
scroll to position [8648, 0]
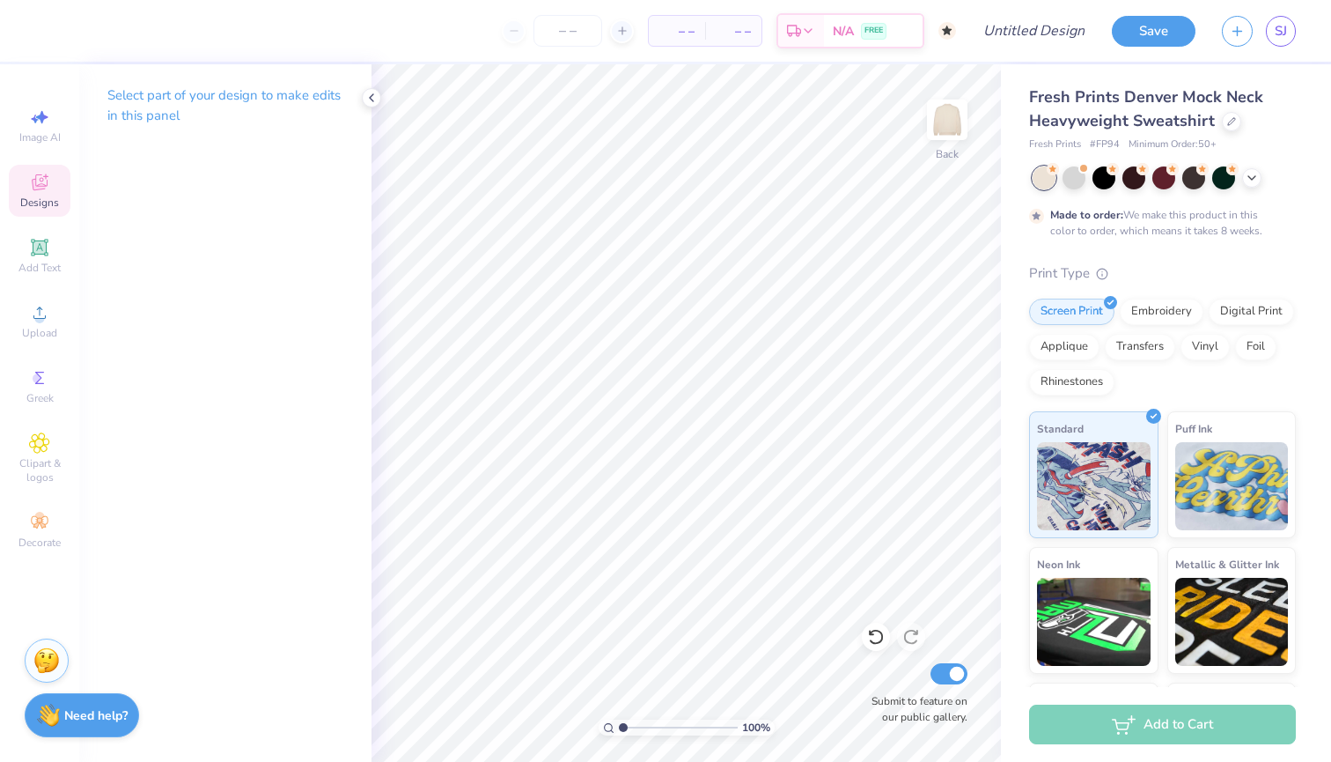
click at [40, 195] on div "Designs" at bounding box center [40, 191] width 62 height 52
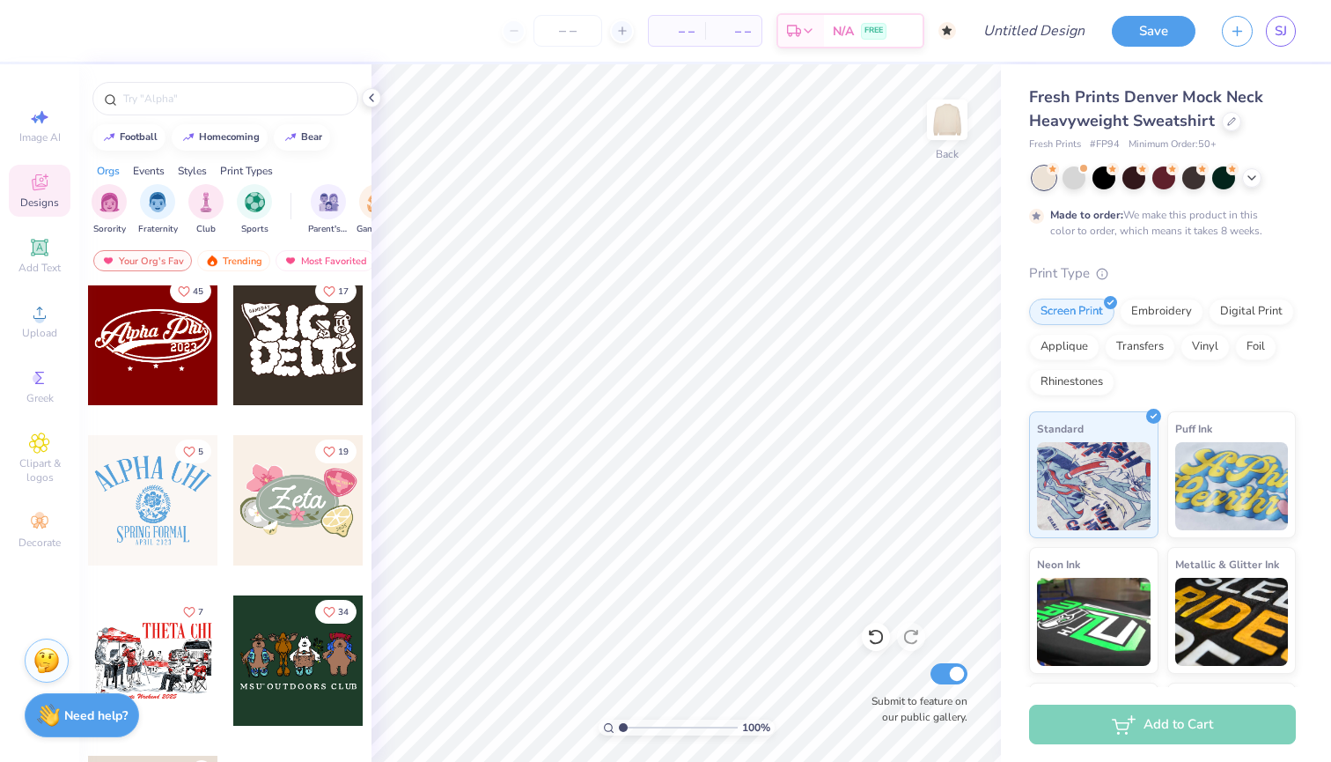
scroll to position [827, 0]
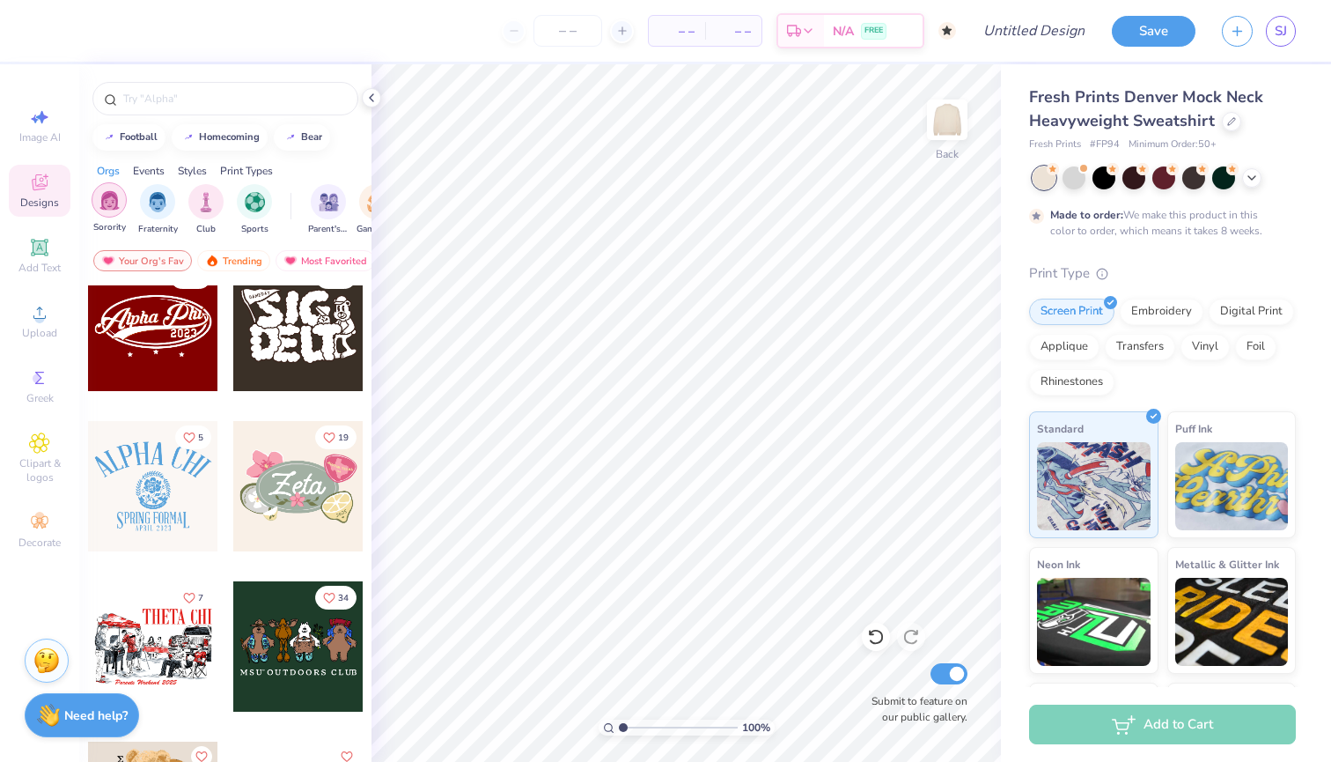
click at [110, 203] on img "filter for Sorority" at bounding box center [110, 200] width 20 height 20
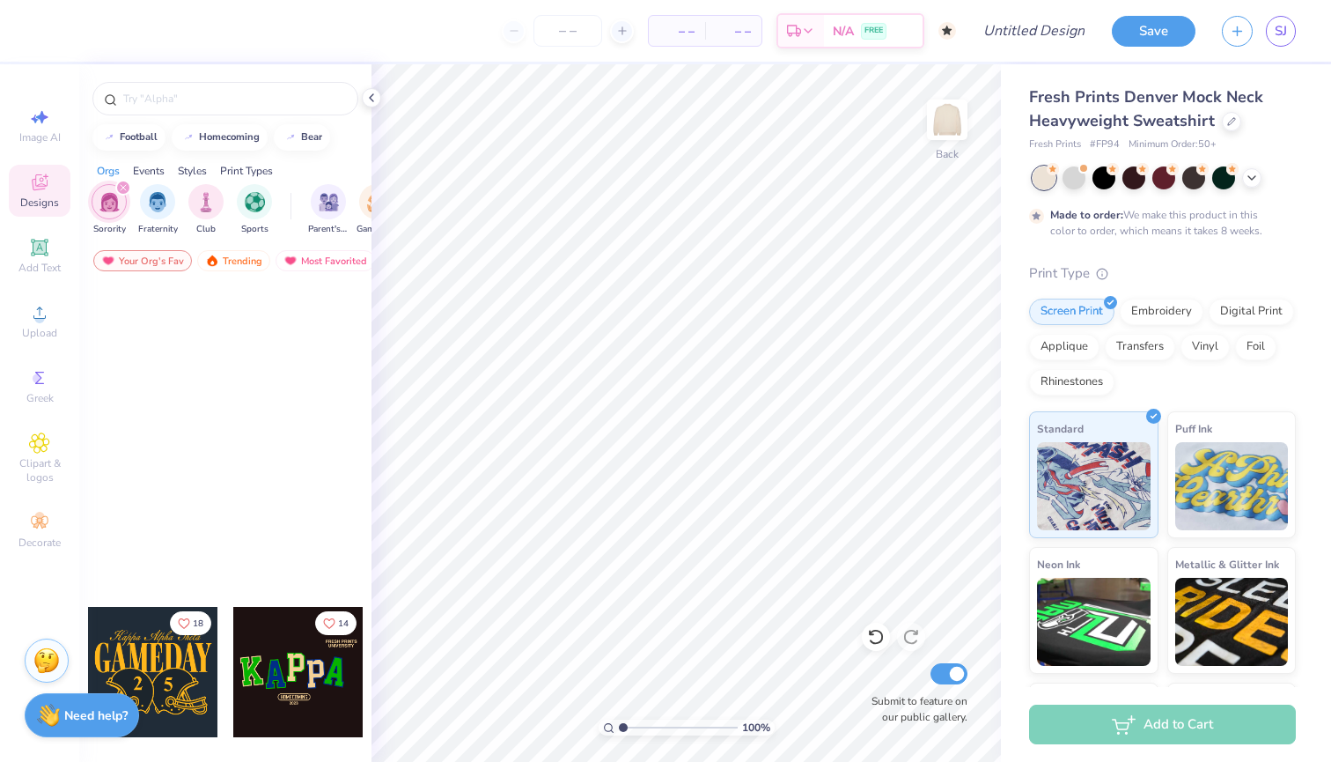
scroll to position [0, 0]
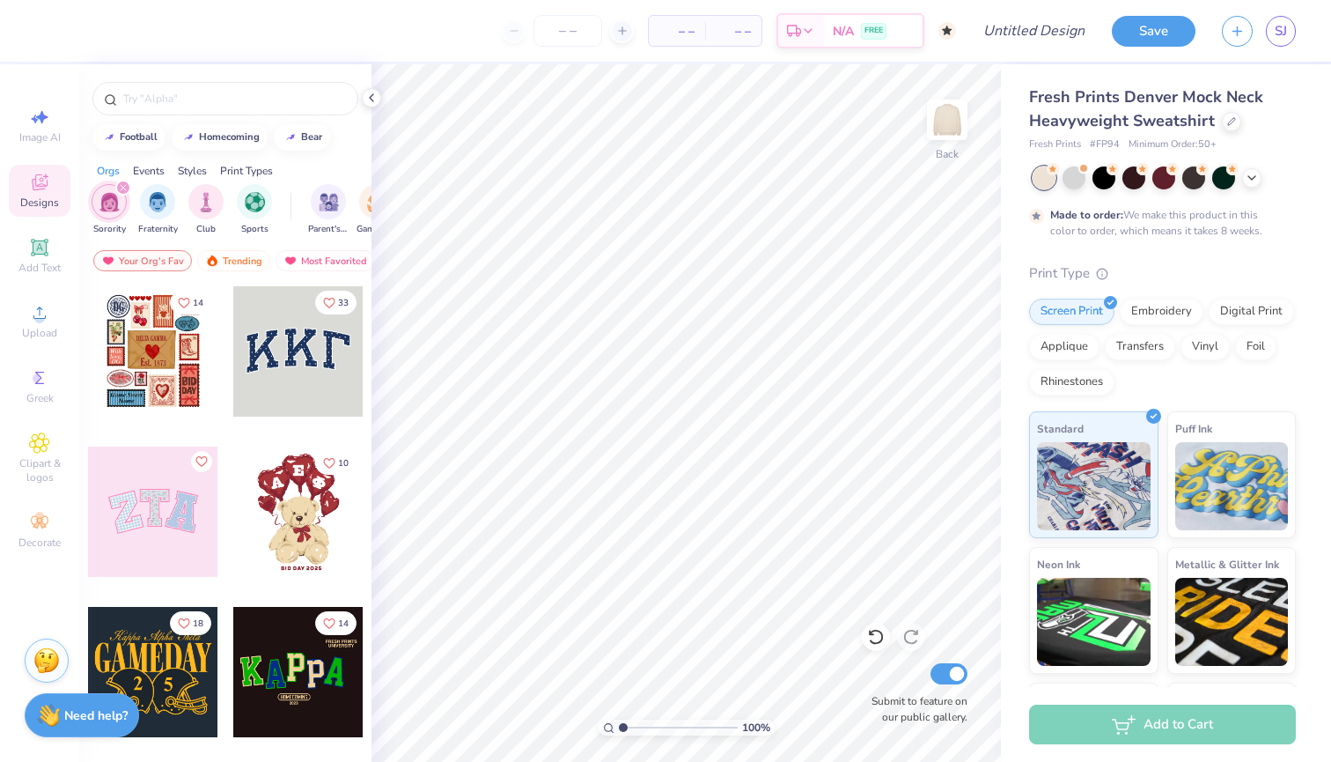
click at [175, 373] on div at bounding box center [153, 351] width 130 height 130
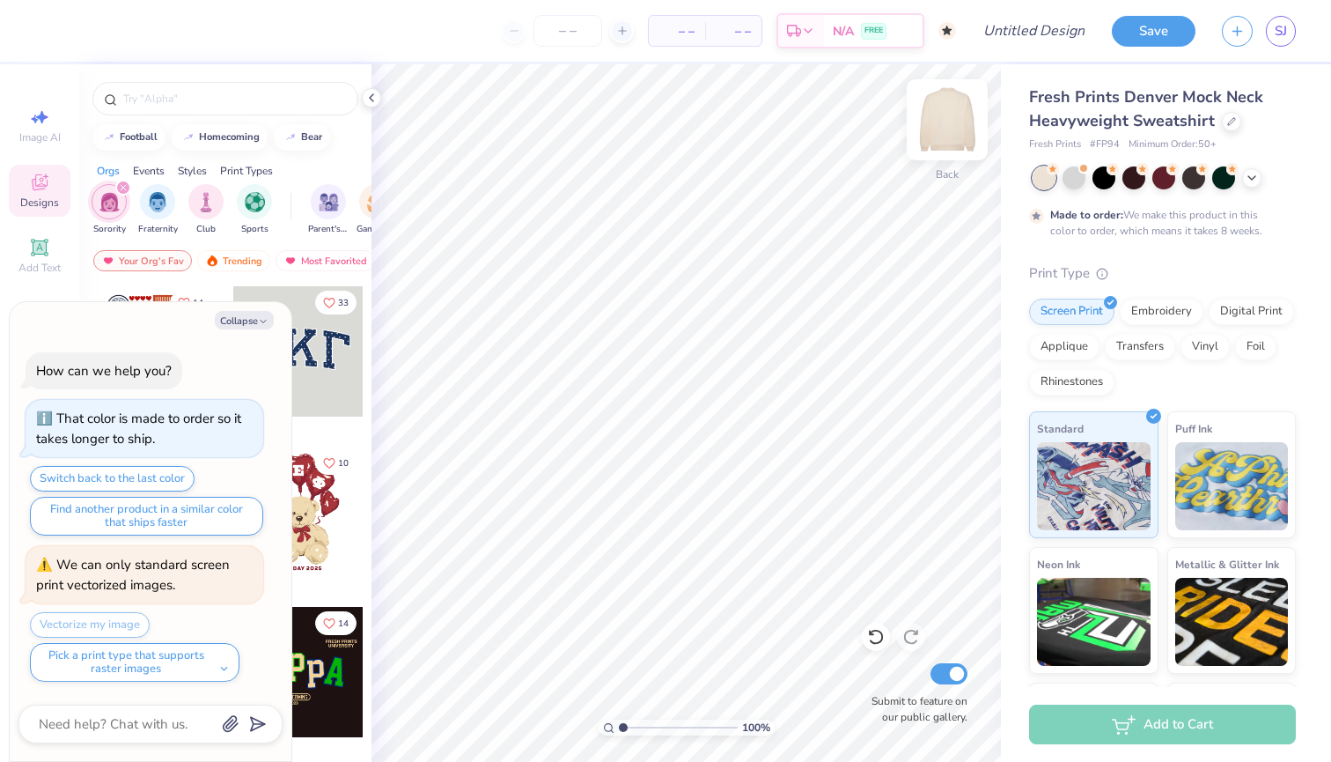
click at [936, 119] on img at bounding box center [947, 120] width 70 height 70
click at [244, 324] on button "Collapse" at bounding box center [244, 320] width 59 height 18
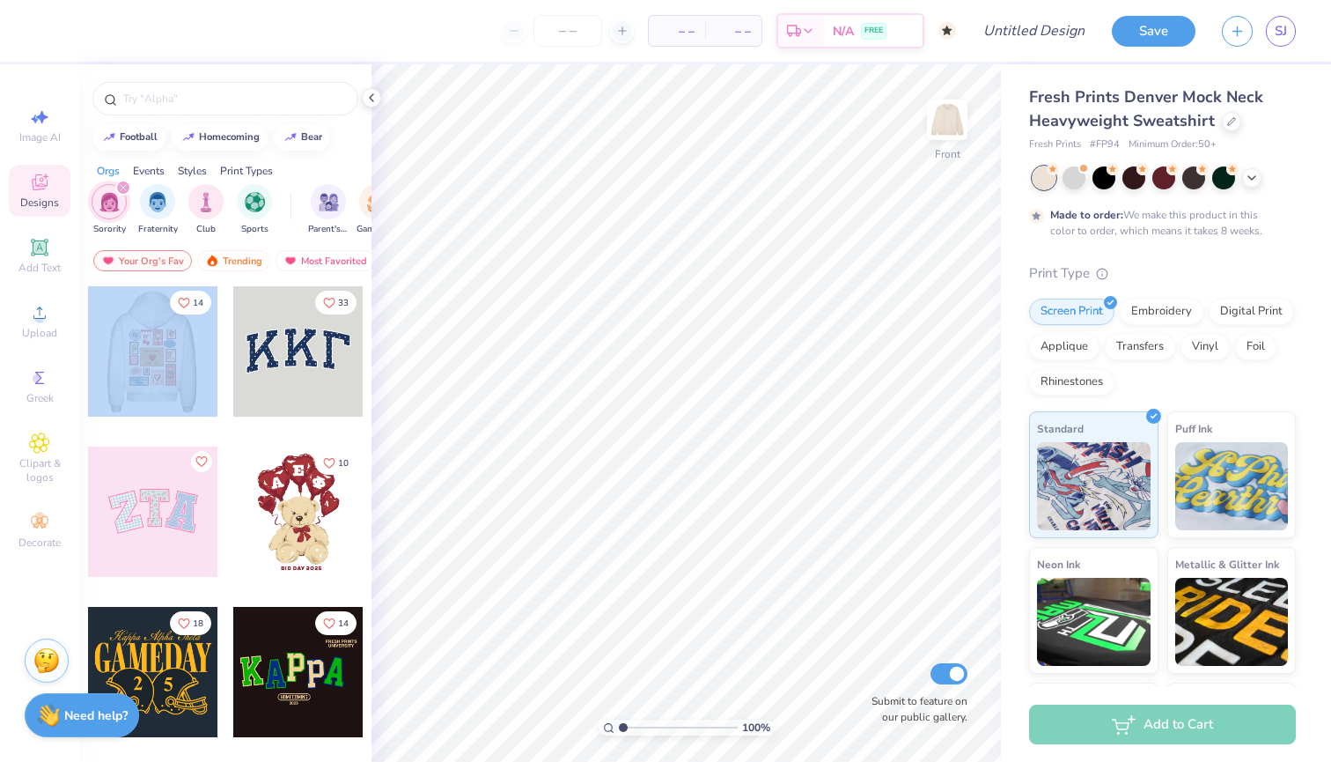
click at [166, 346] on div at bounding box center [153, 351] width 391 height 130
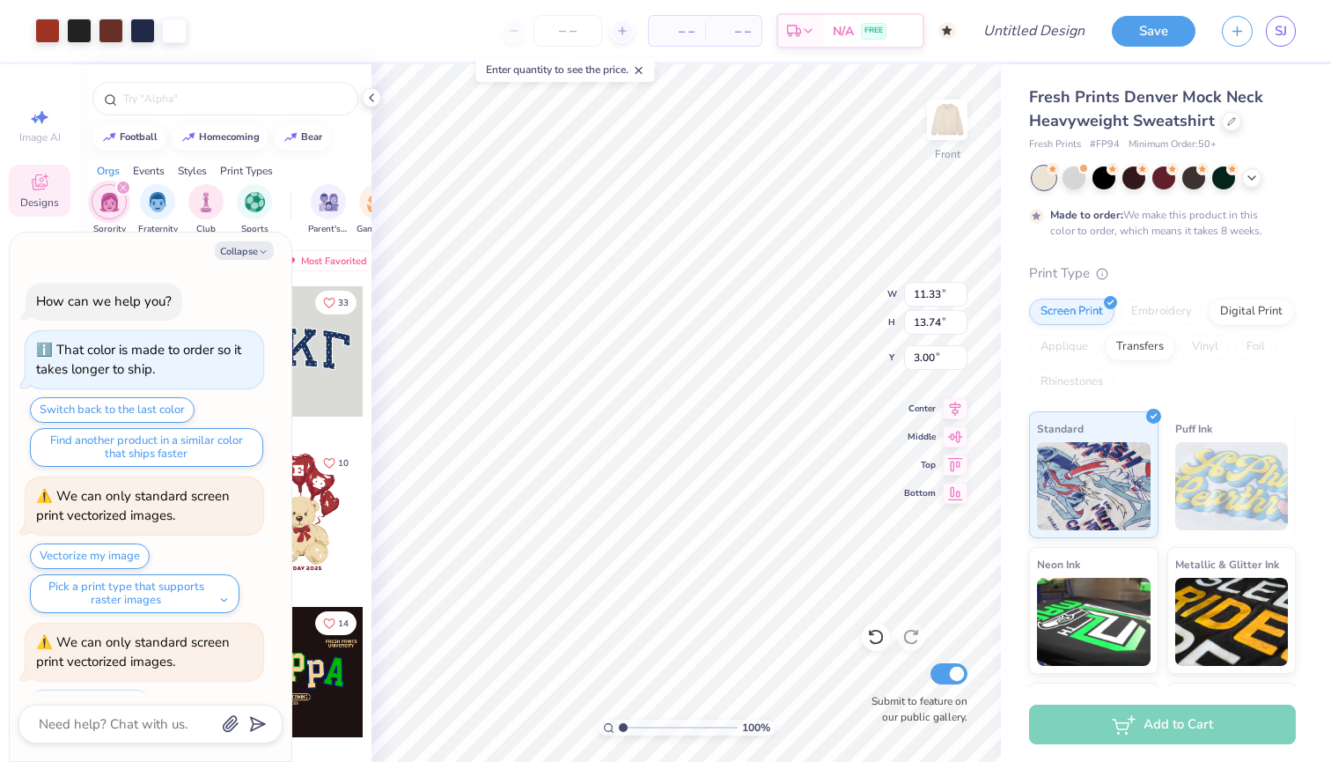
scroll to position [74, 0]
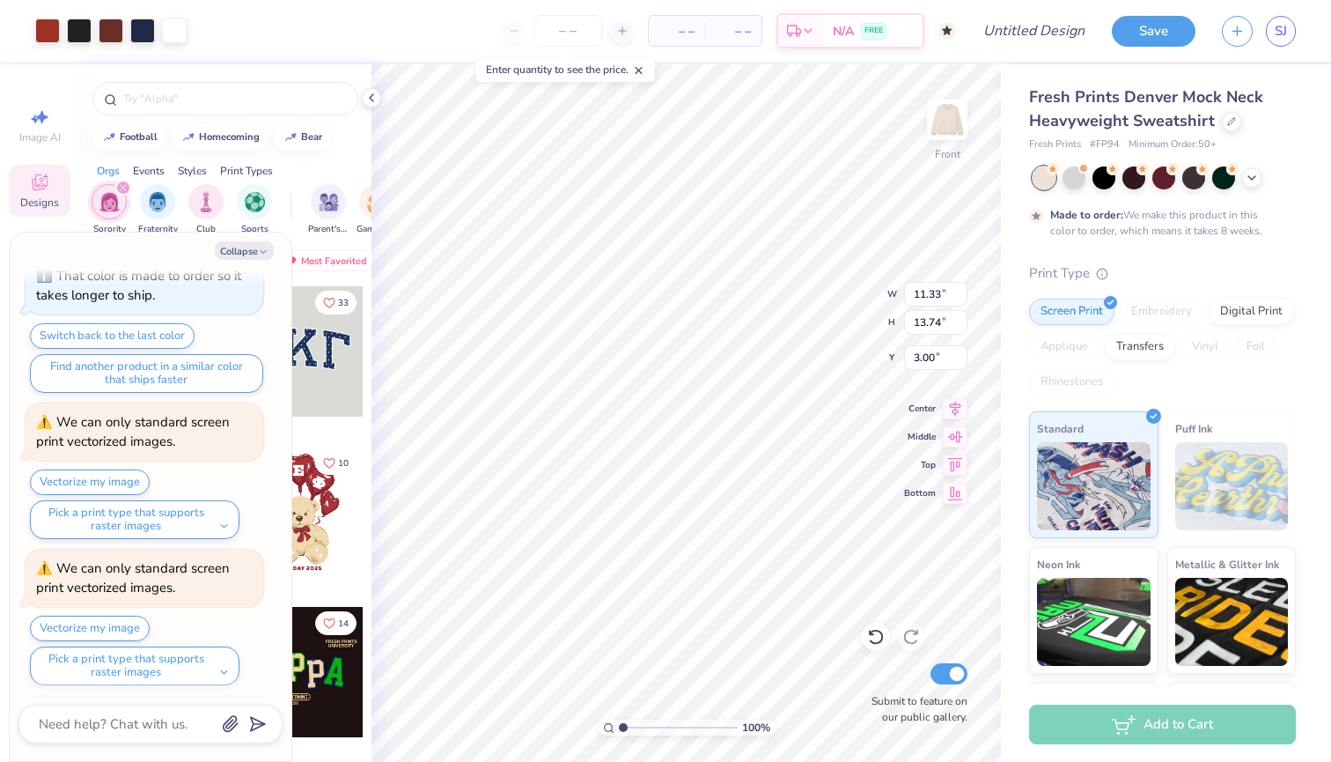
type textarea "x"
type input "5.38"
type textarea "x"
type input "12.81"
type input "15.52"
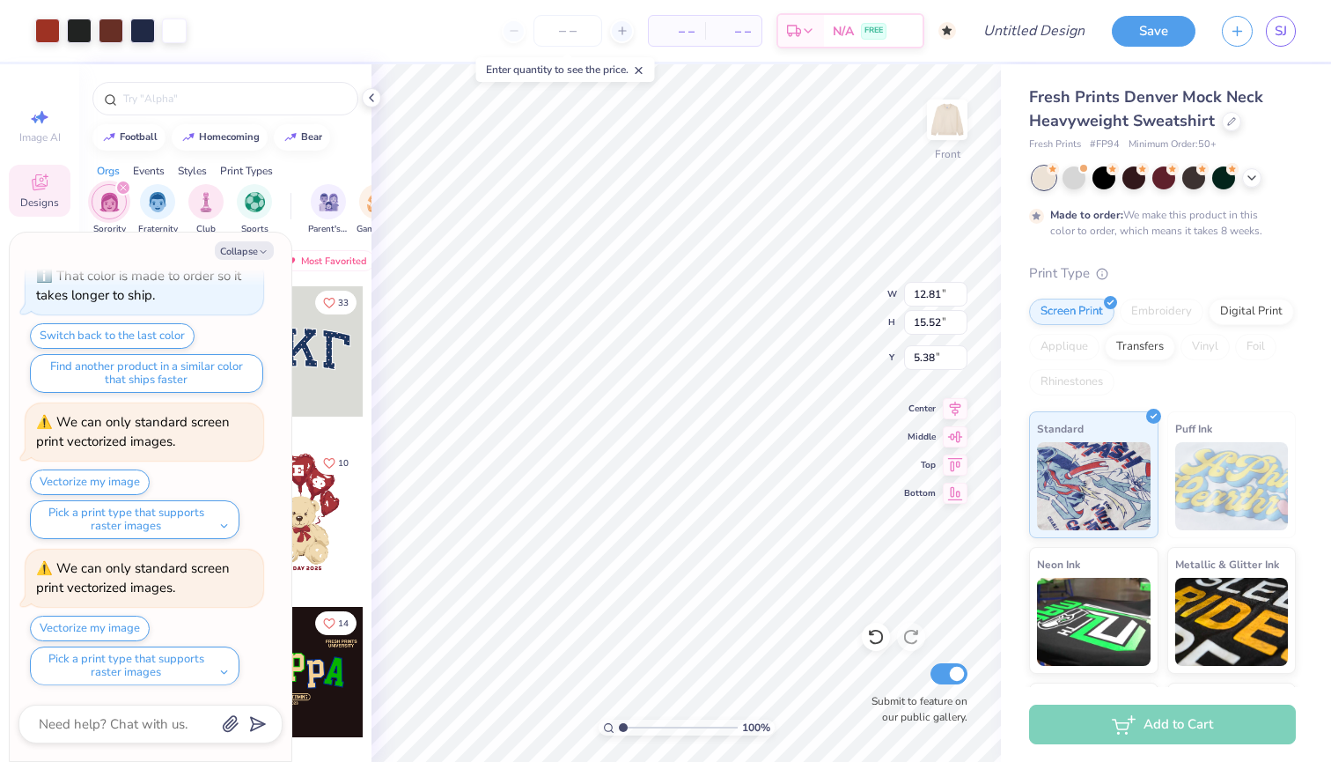
type textarea "x"
type input "4.78"
type textarea "x"
type input "4.82"
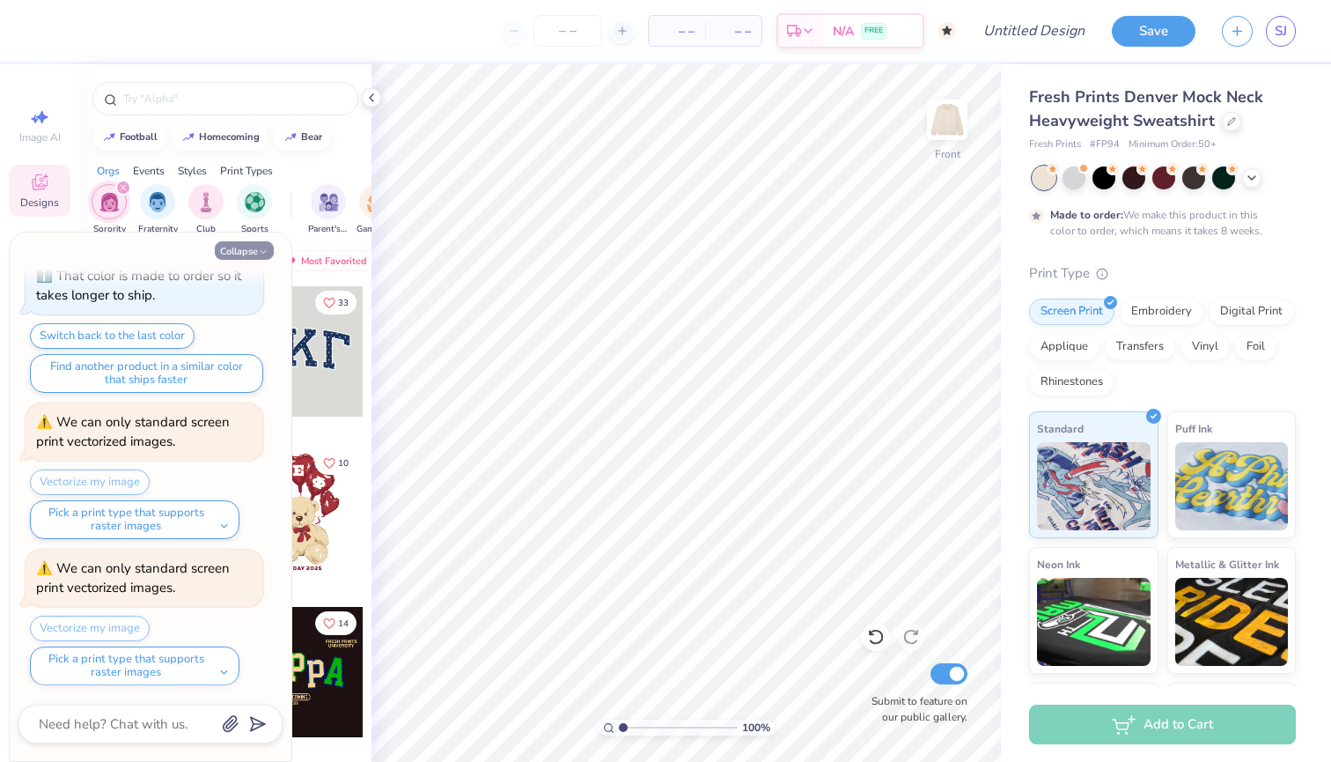
click at [260, 248] on icon "button" at bounding box center [263, 252] width 11 height 11
type textarea "x"
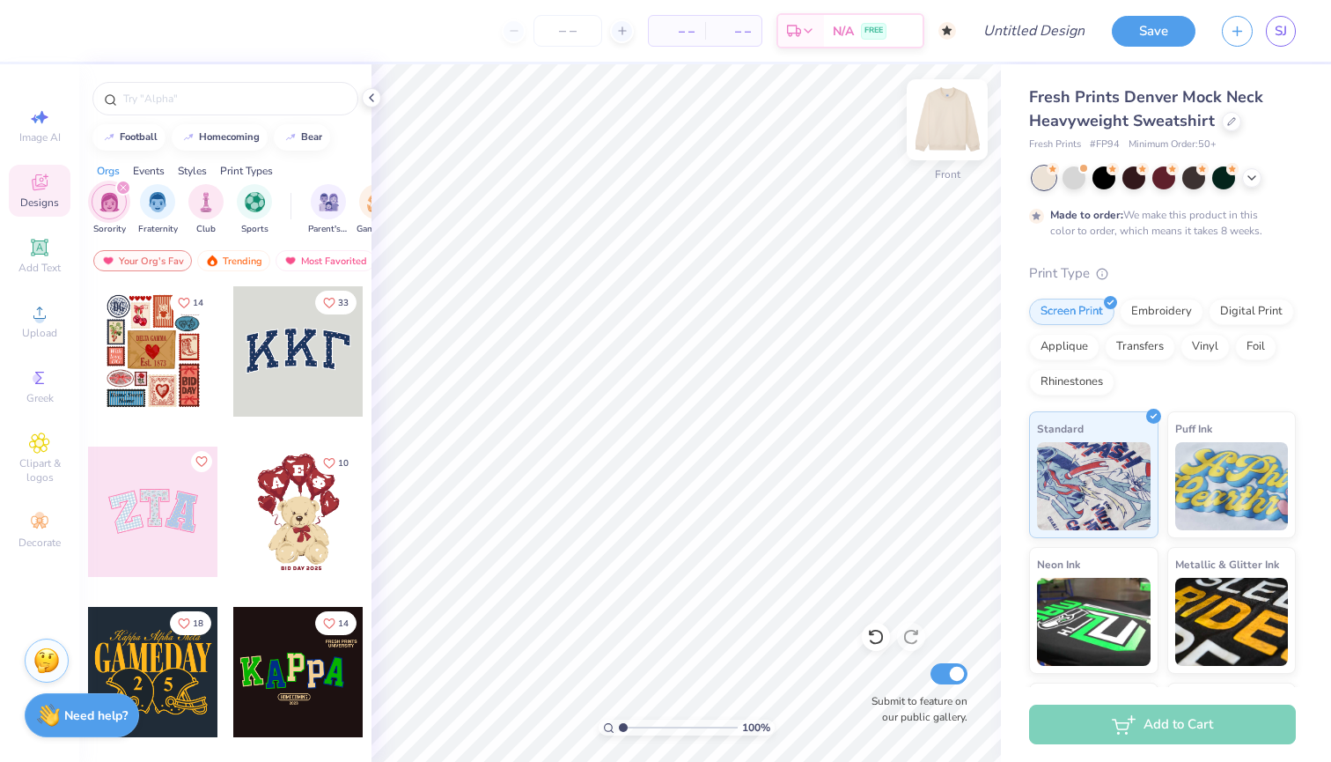
click at [953, 122] on img at bounding box center [947, 120] width 70 height 70
click at [292, 343] on div at bounding box center [298, 351] width 130 height 130
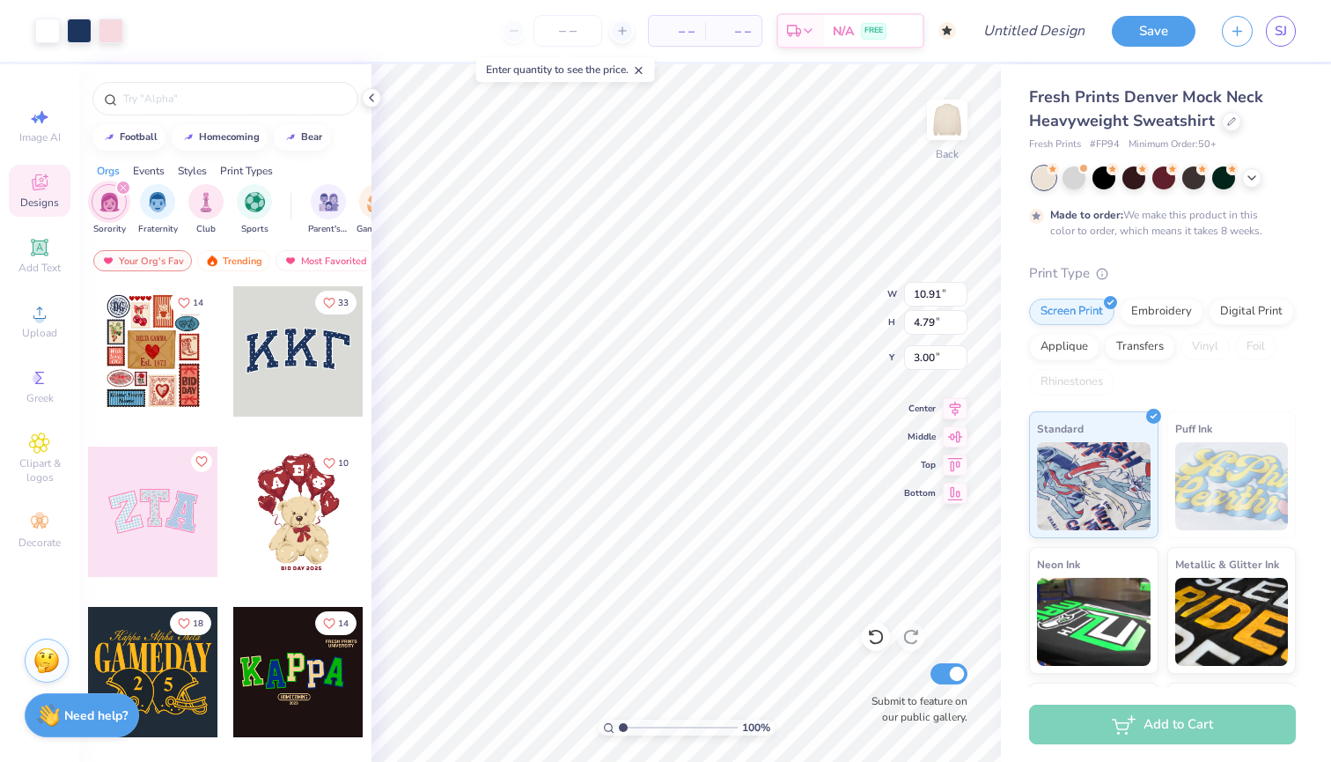
type input "4.41"
type input "1.93"
type input "5.85"
type input "4.33"
type input "1.85"
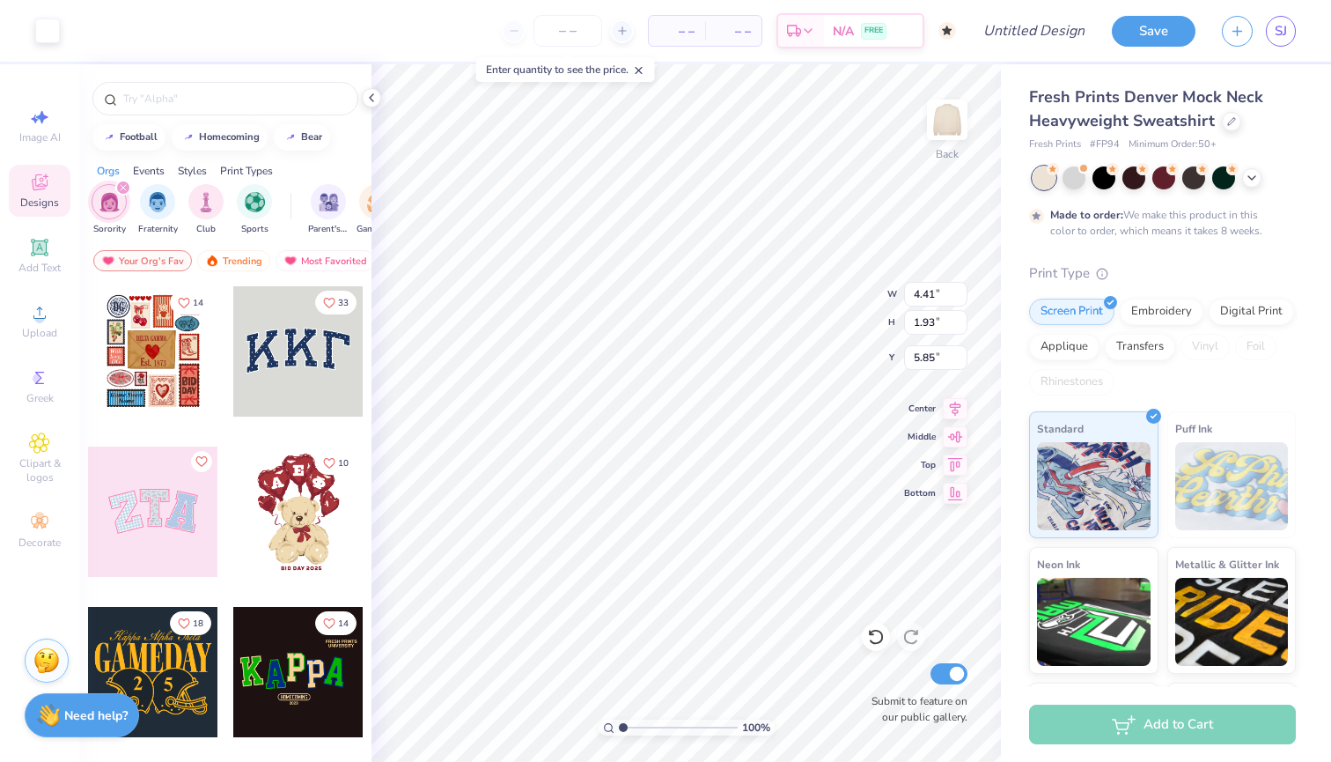
type input "5.89"
click at [869, 638] on icon at bounding box center [876, 637] width 18 height 18
click at [190, 166] on div "Styles" at bounding box center [192, 171] width 29 height 16
click at [241, 172] on div "Print Types" at bounding box center [246, 171] width 53 height 16
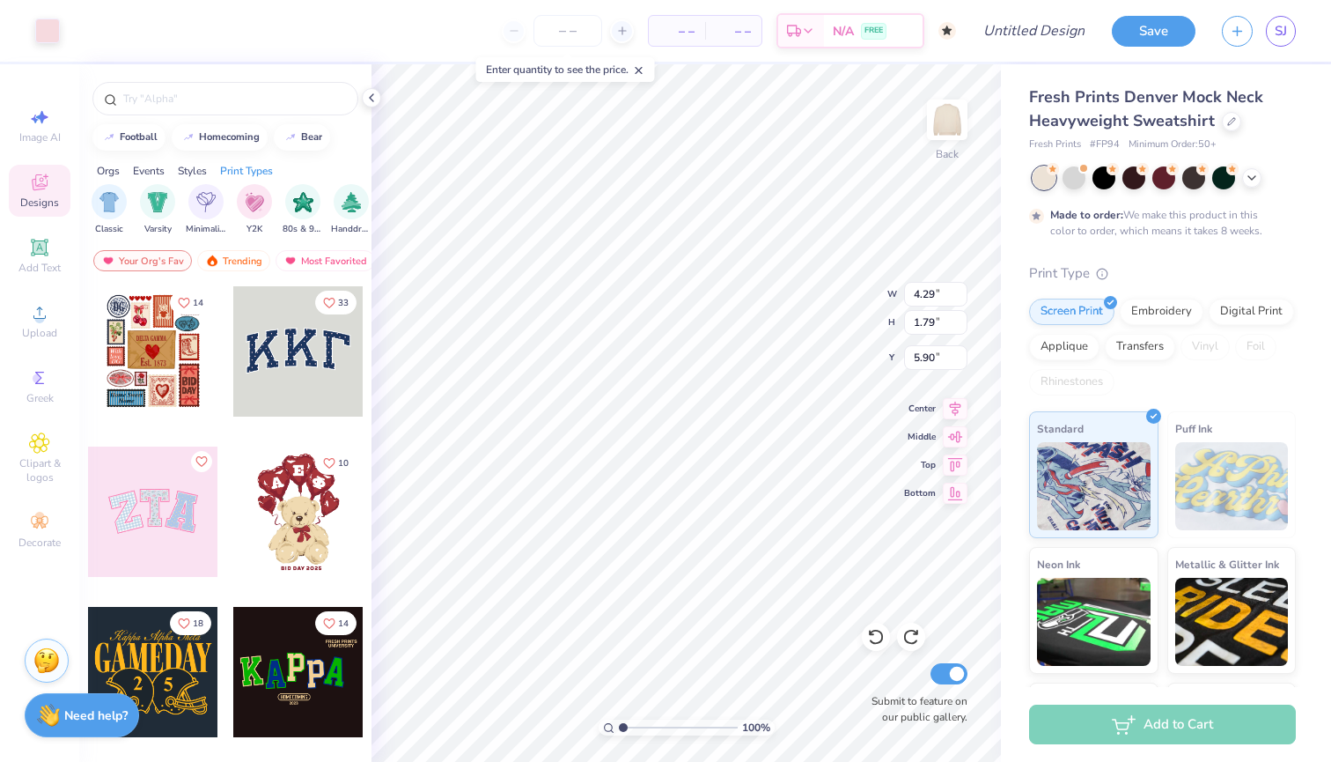
scroll to position [0, 1433]
click at [113, 195] on img "filter for Embroidery" at bounding box center [110, 200] width 20 height 20
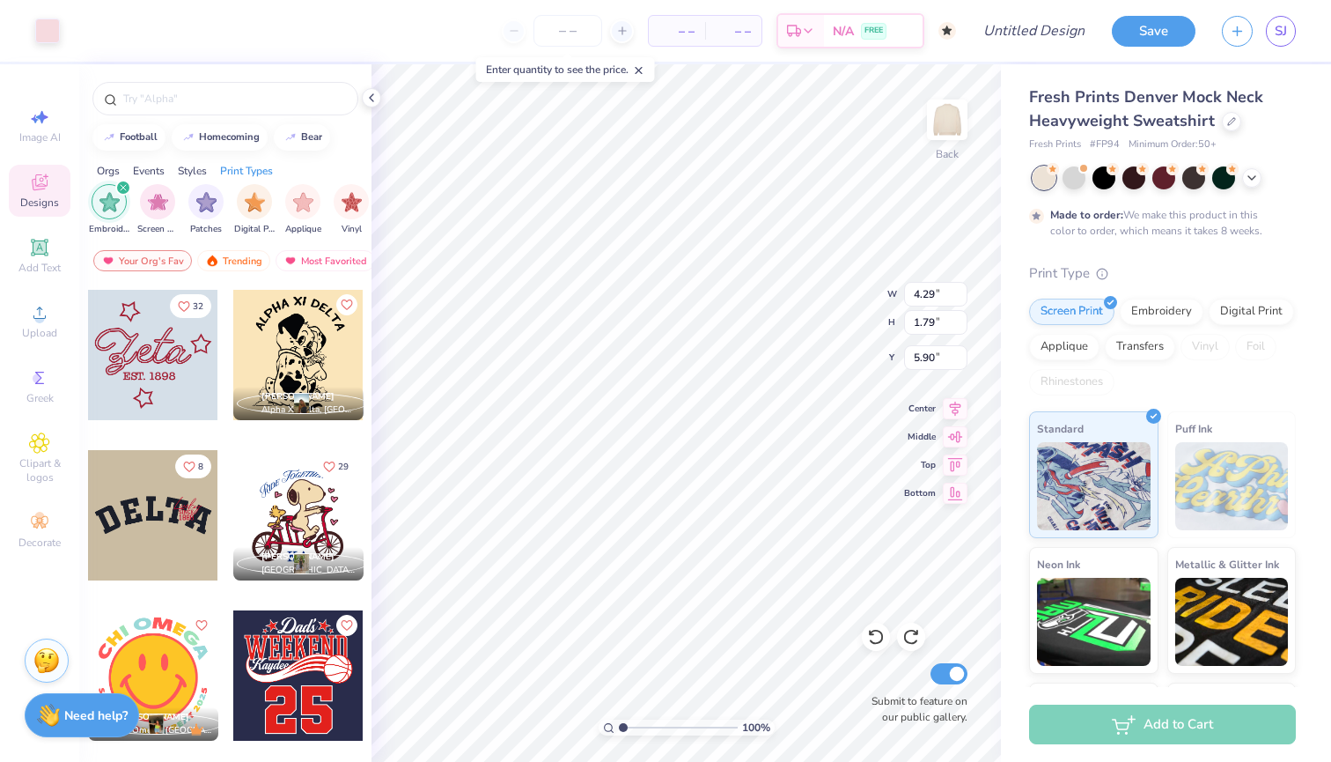
scroll to position [479, 0]
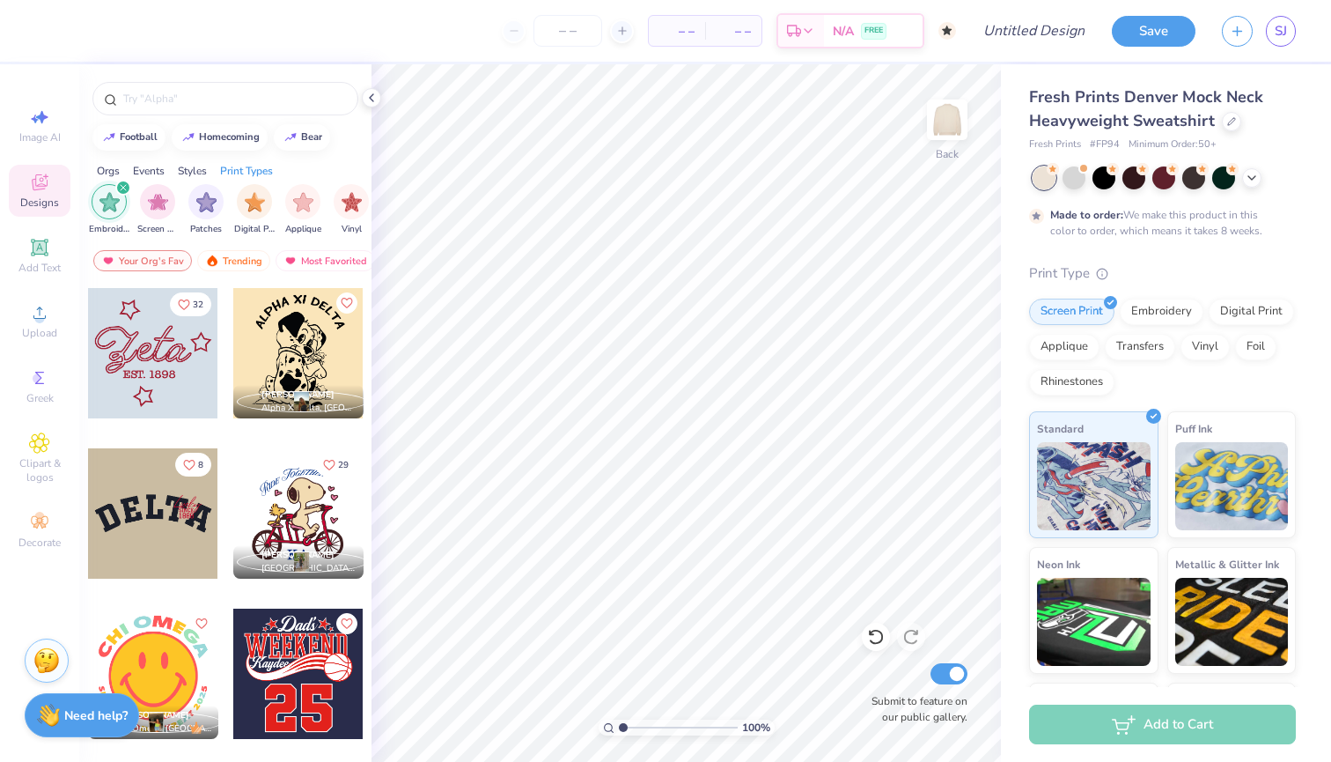
click at [170, 350] on div at bounding box center [153, 353] width 130 height 130
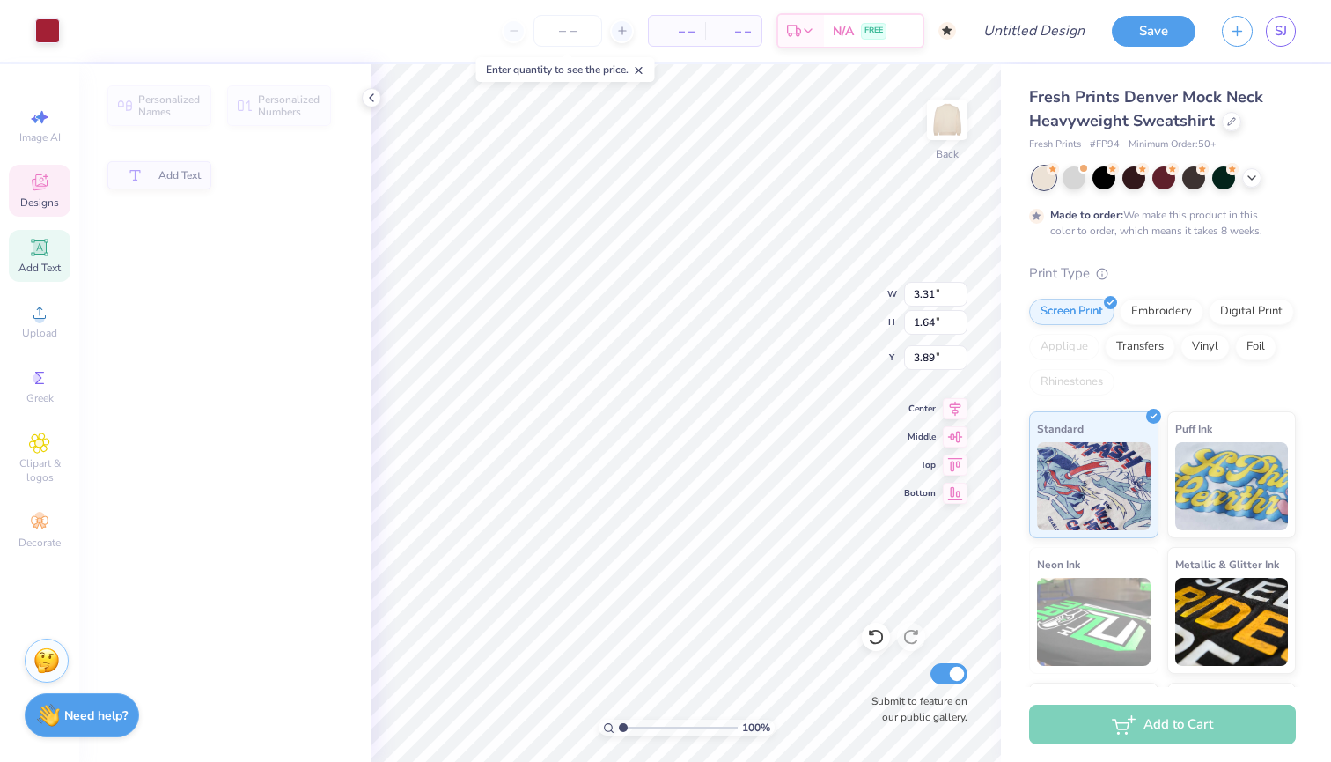
type input "3.31"
type input "1.64"
type input "3.89"
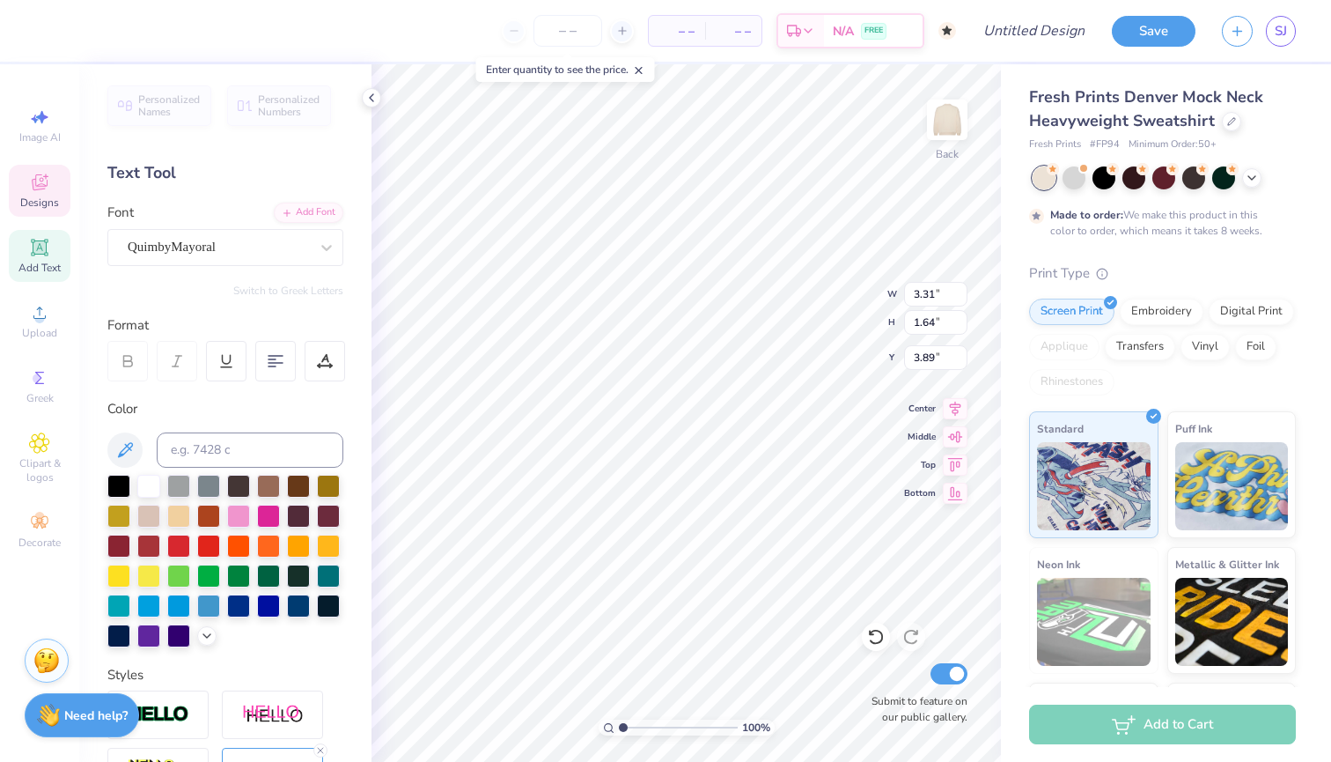
scroll to position [0, 0]
type textarea "D"
type textarea "dtg"
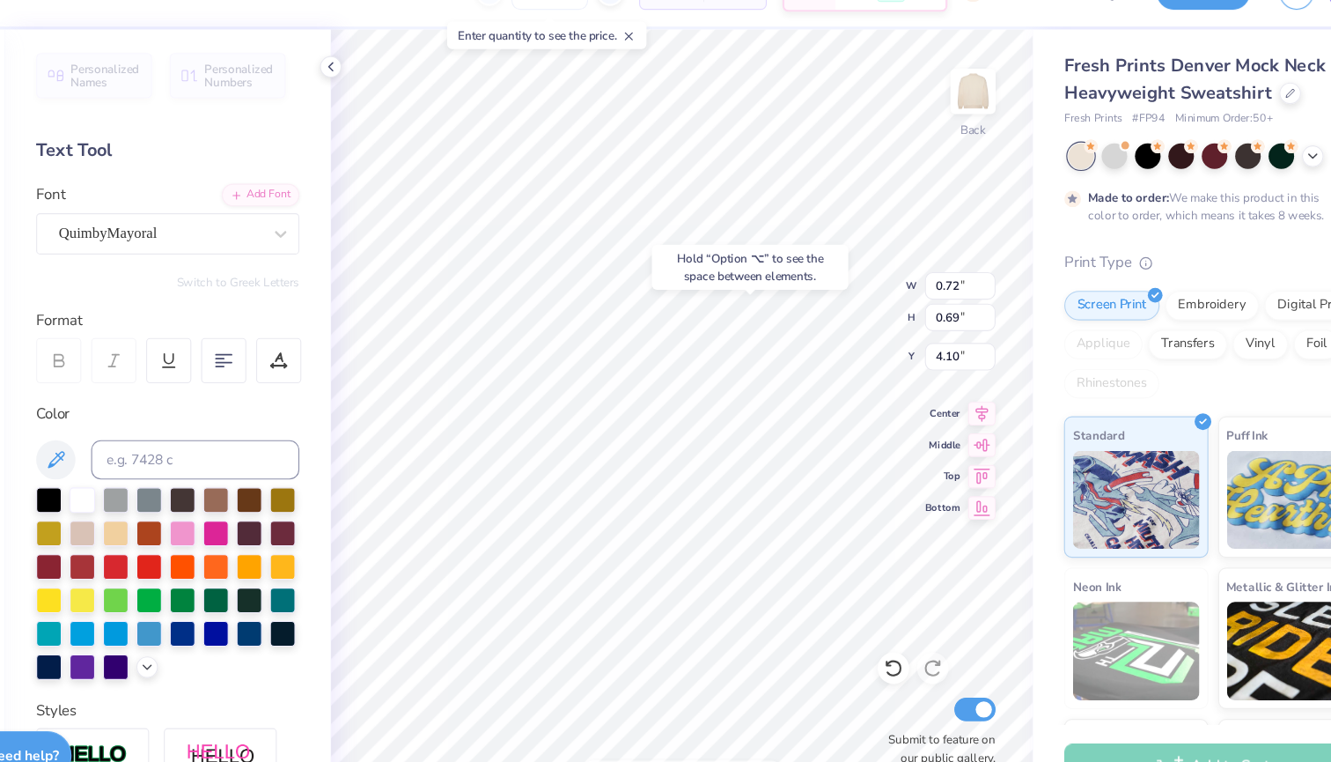
type input "4.01"
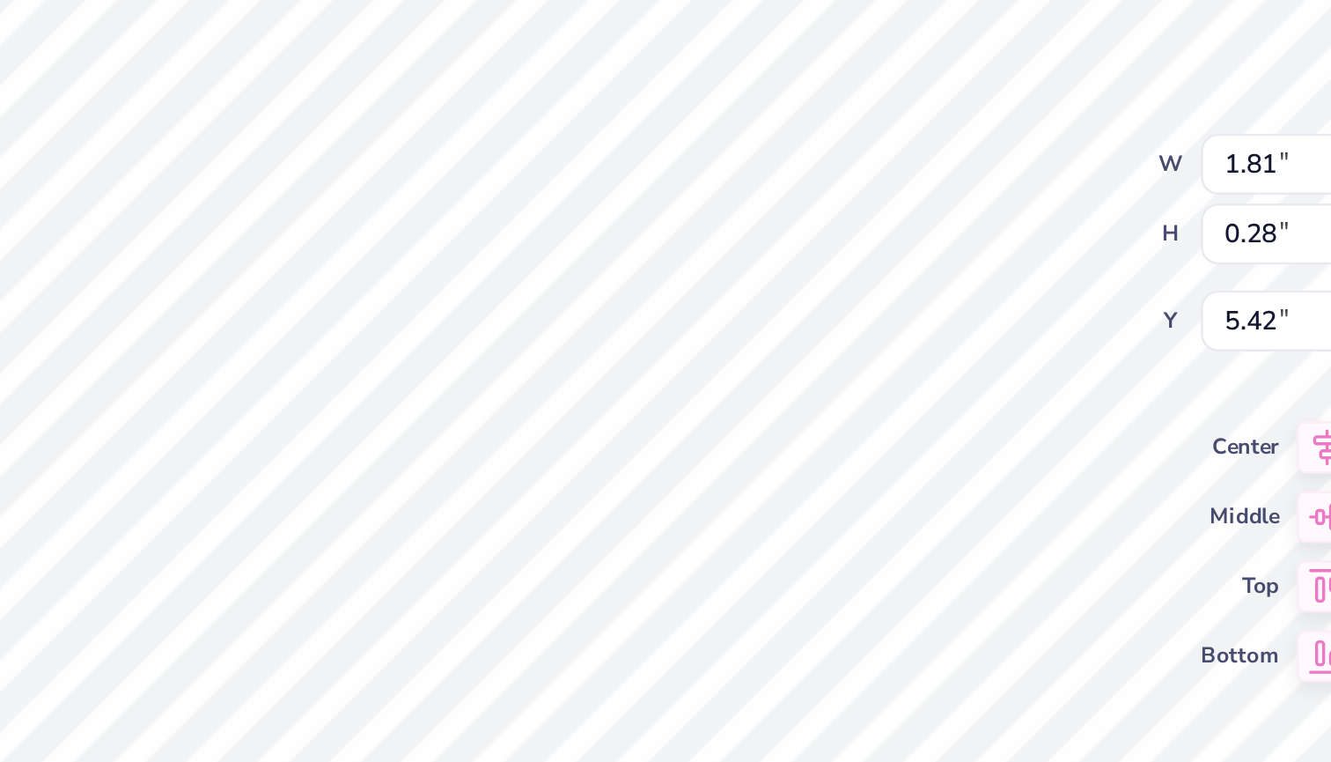
type input "2.22"
type input "1.79"
type input "3.36"
type input "5.67"
type input "2.22"
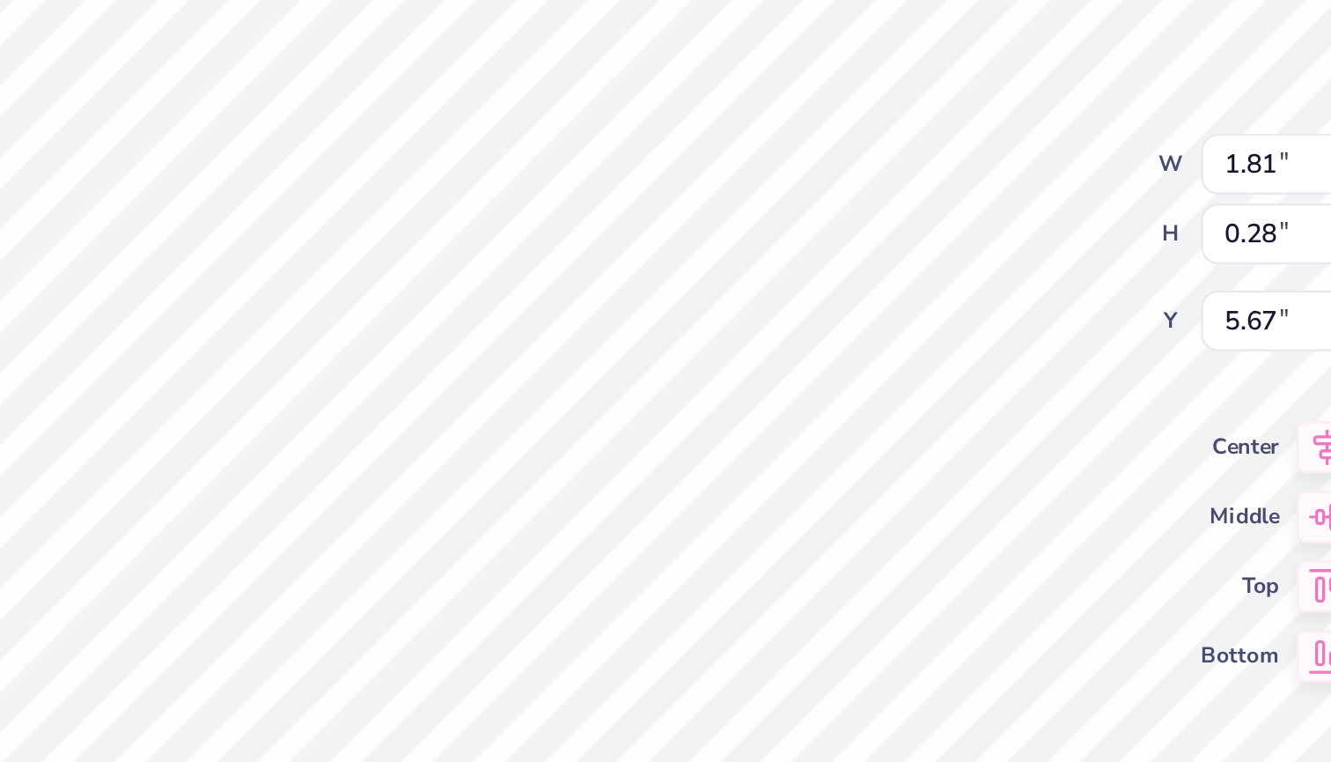
type input "1.79"
type input "3.71"
type input "3.91"
type input "1.81"
type input "0.28"
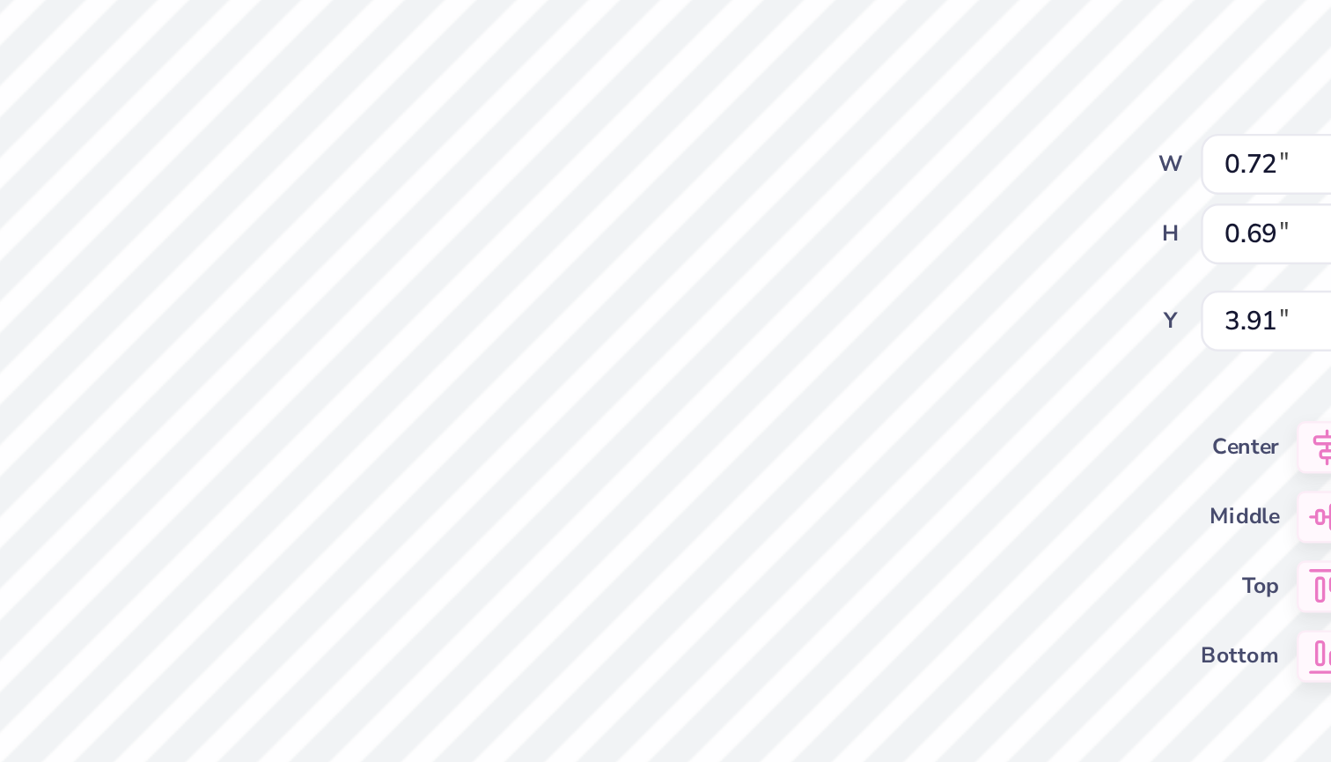
type input "5.67"
type textarea "EST. 2004"
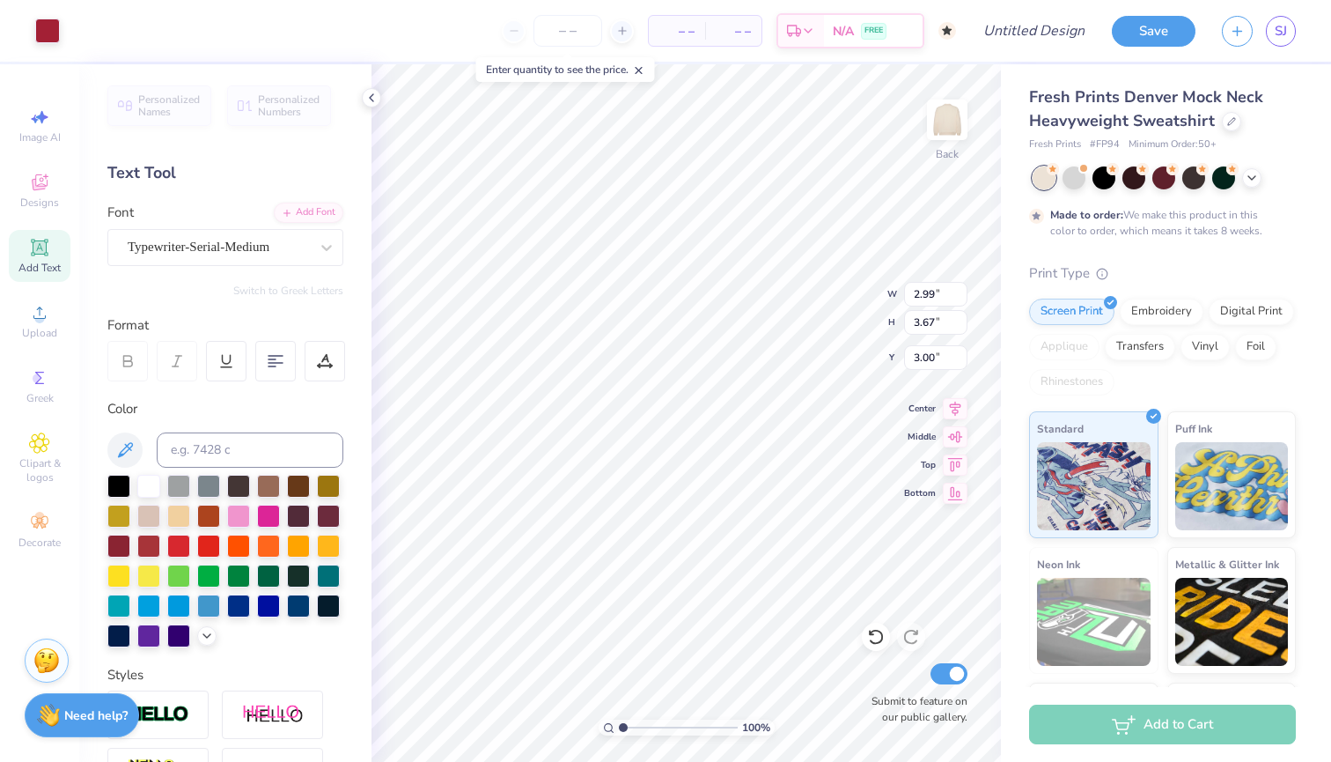
type input "1.95"
type input "2.40"
type input "1.55"
type input "2.30"
type input "2.83"
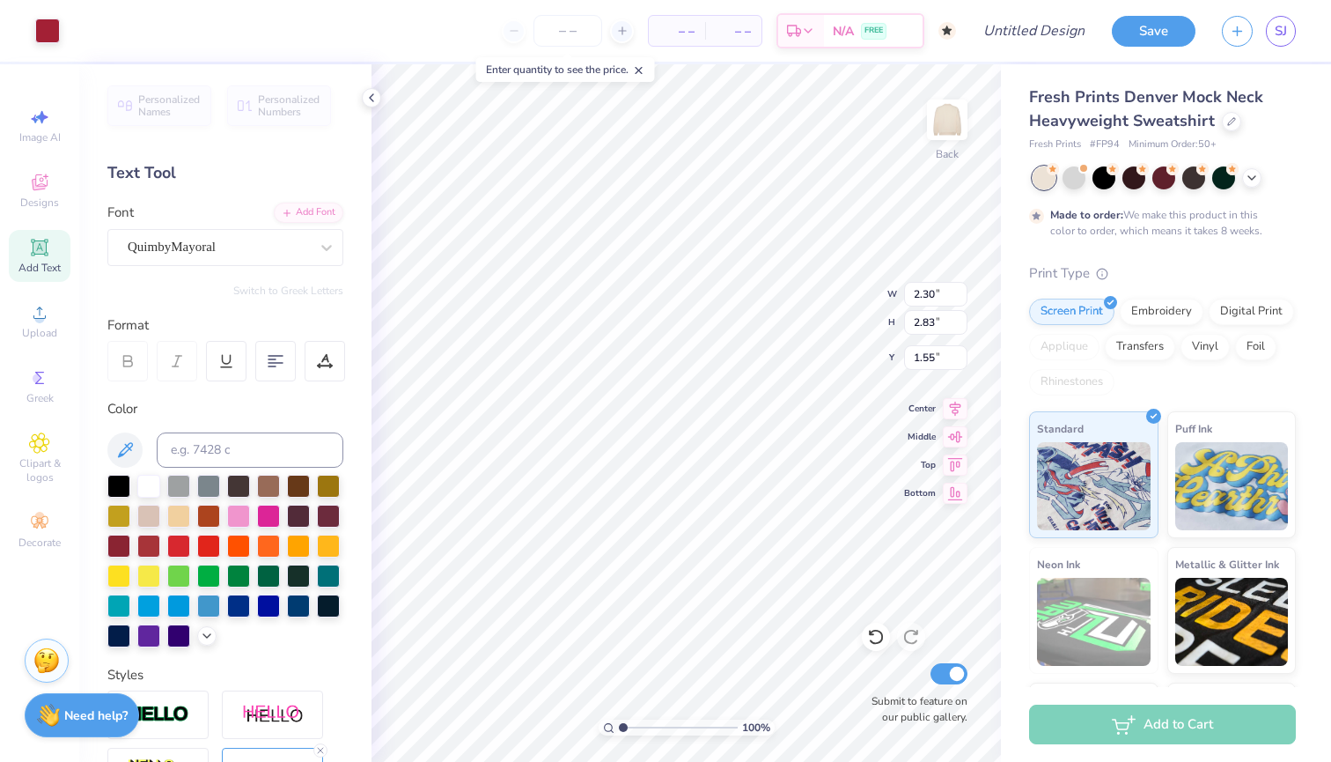
type input "1.95"
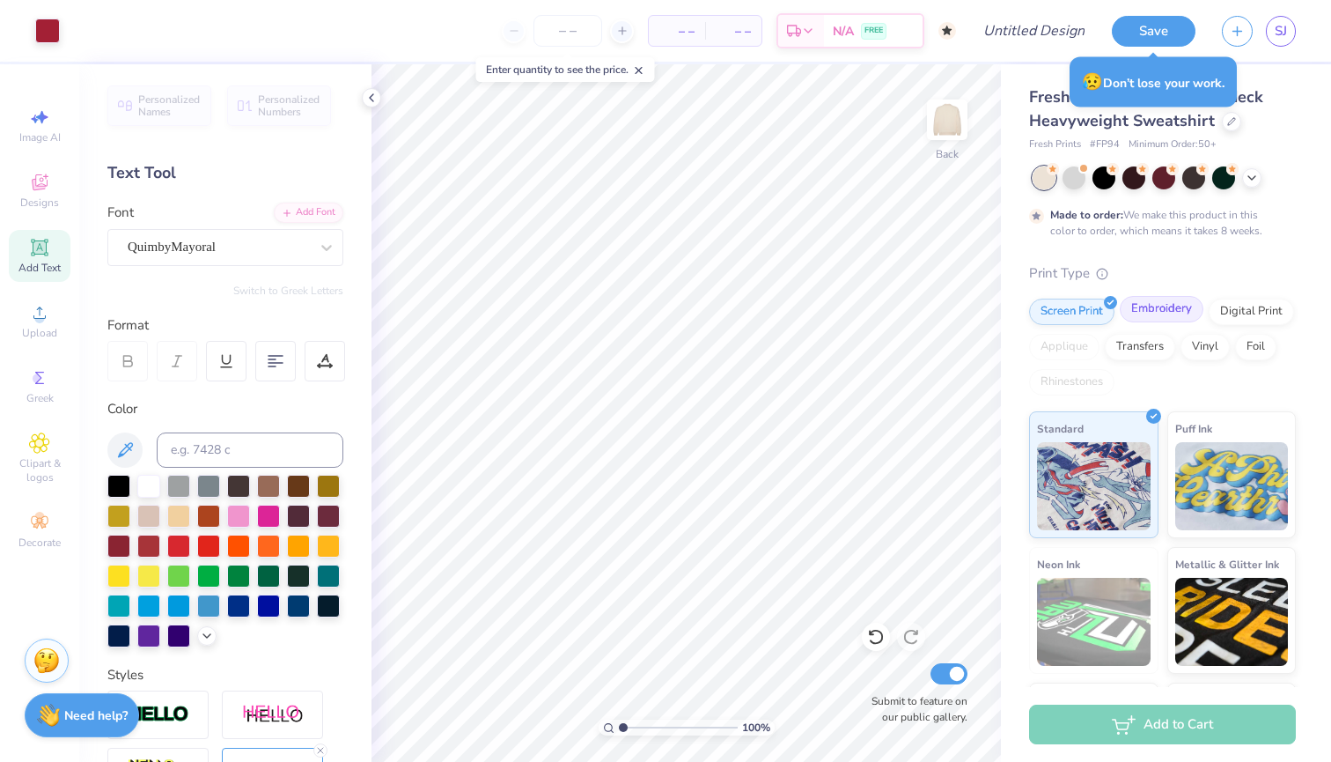
click at [1157, 313] on div "Embroidery" at bounding box center [1162, 309] width 84 height 26
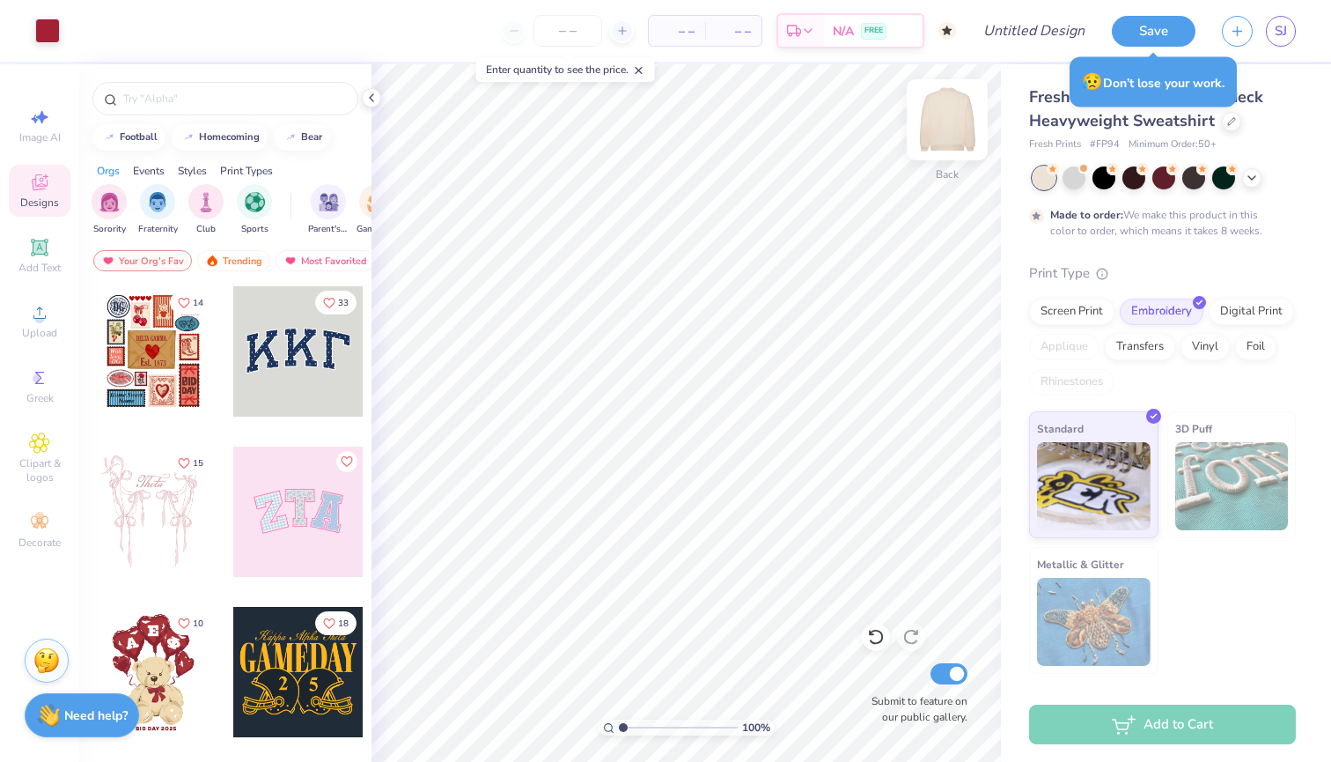
click at [951, 129] on img at bounding box center [947, 120] width 70 height 70
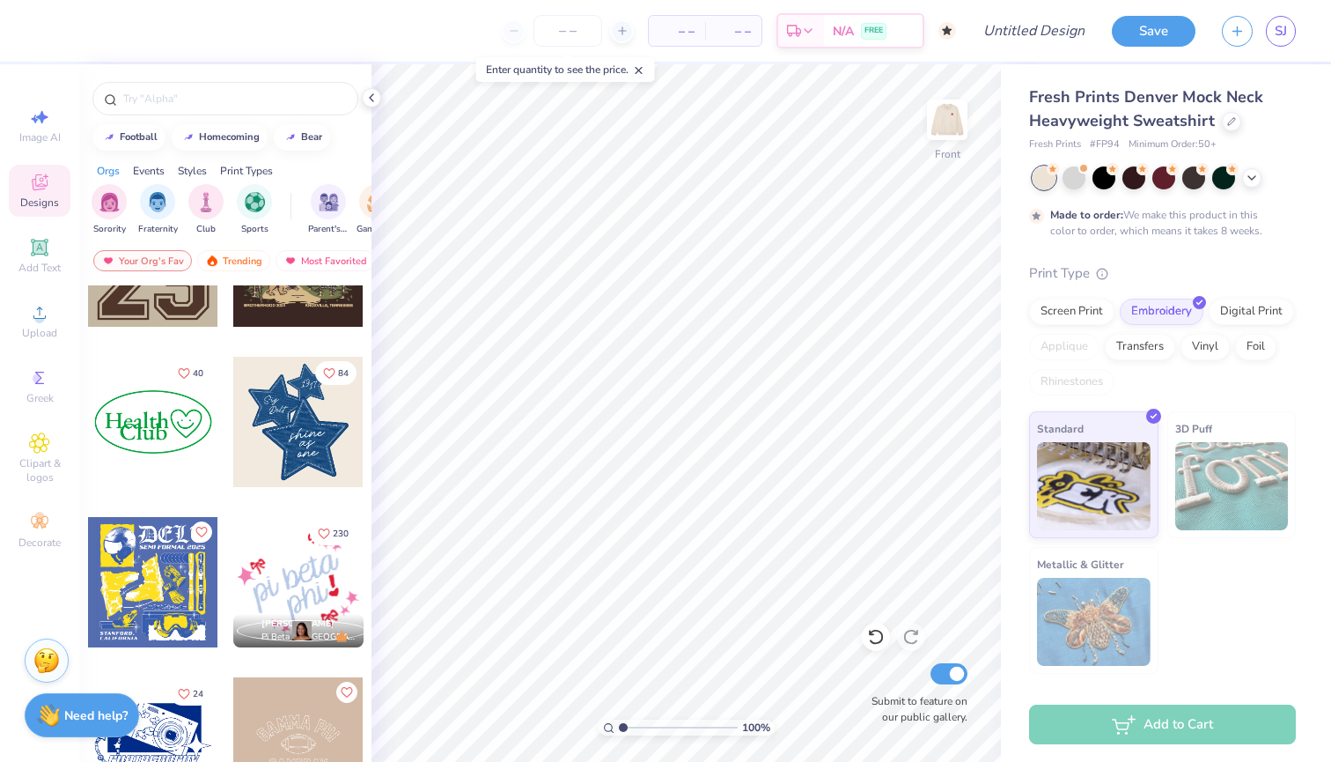
scroll to position [2180, 0]
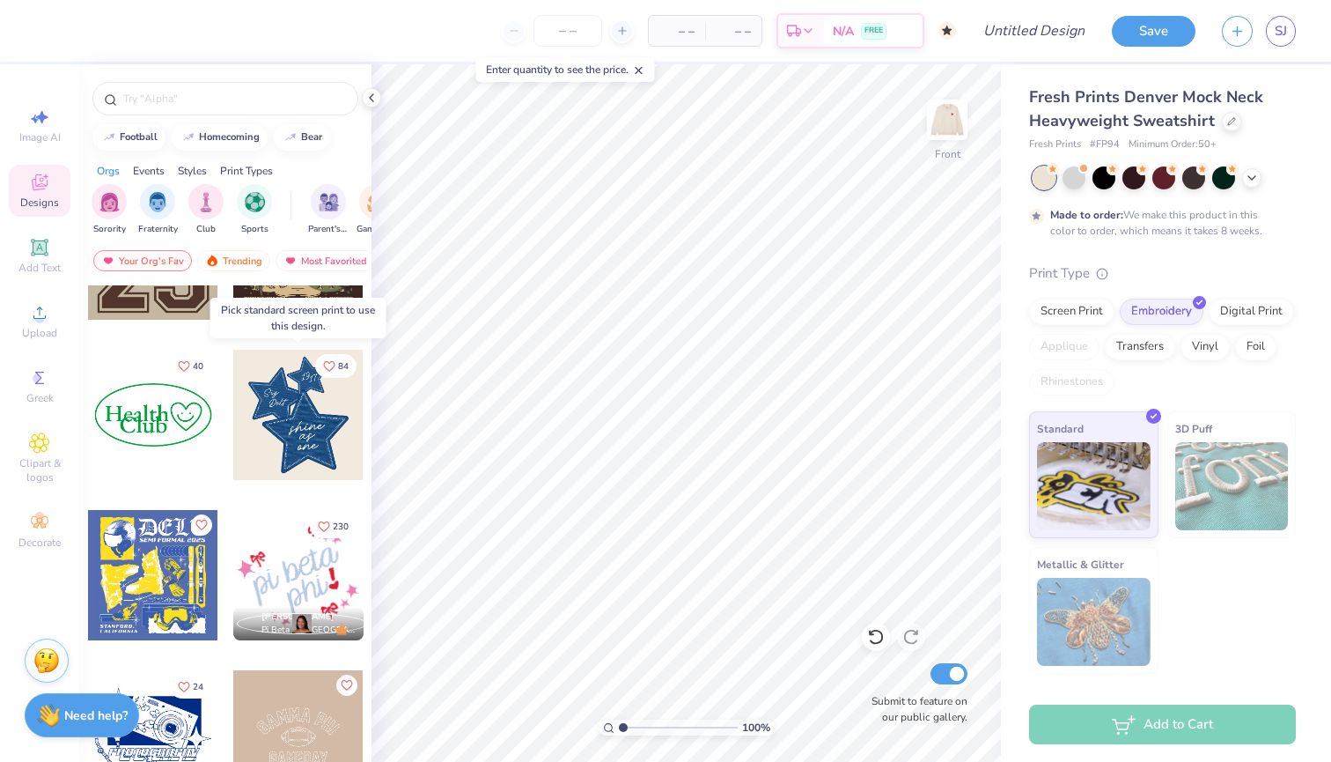
click at [299, 402] on div at bounding box center [298, 415] width 130 height 130
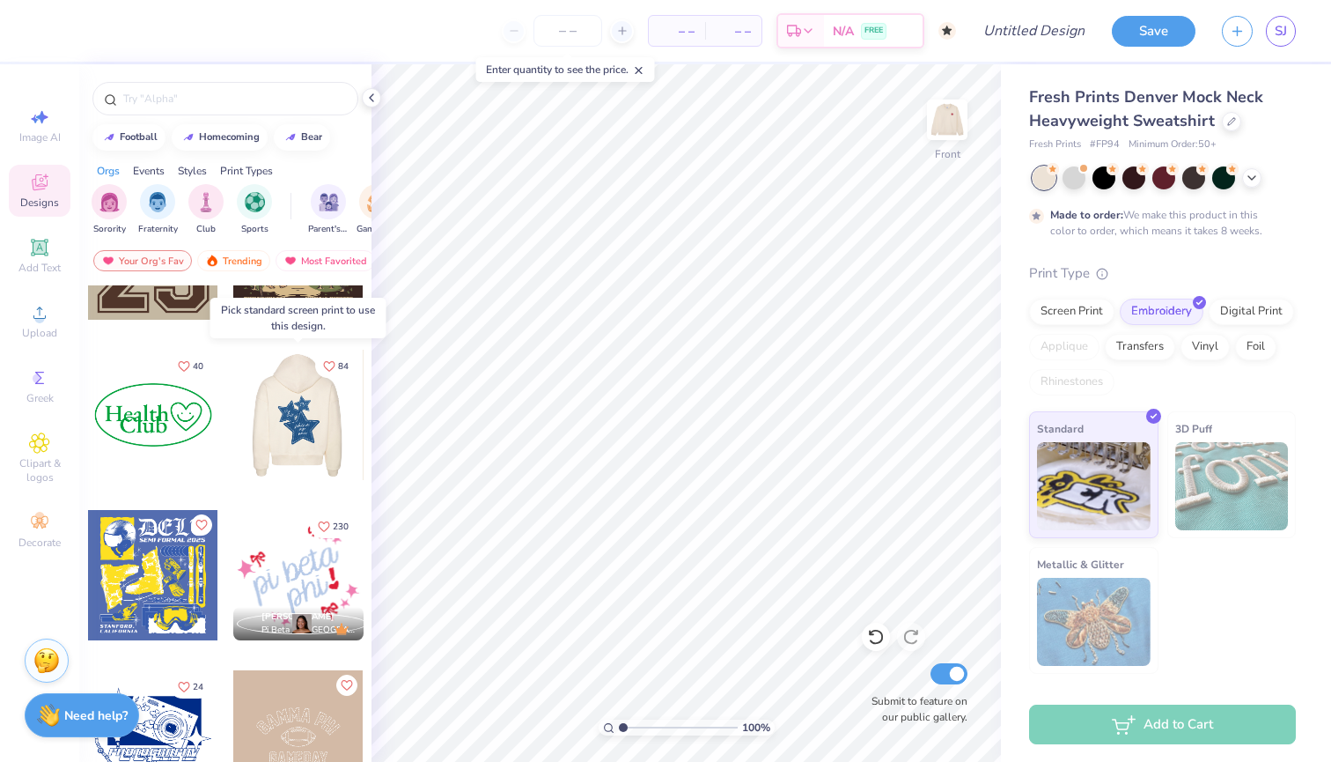
click at [233, 423] on div at bounding box center [168, 415] width 130 height 130
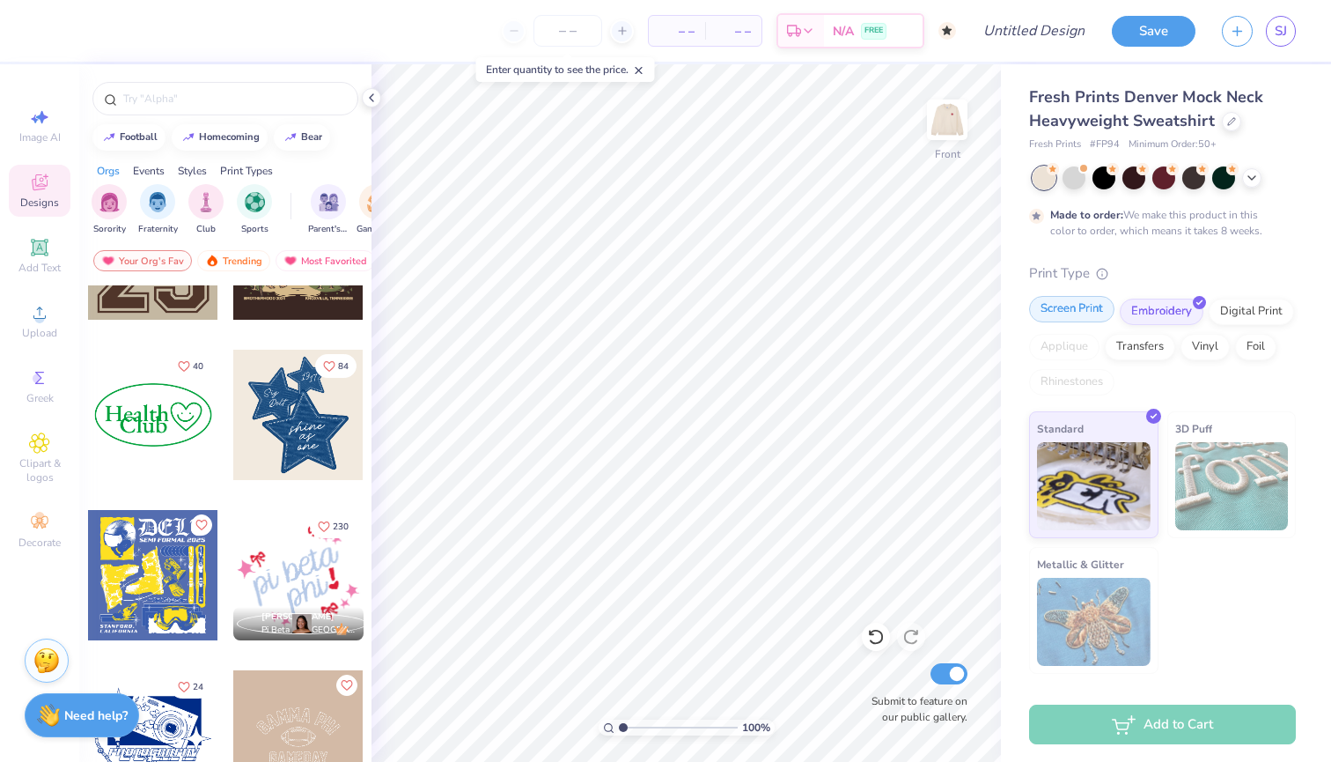
click at [1088, 313] on div "Screen Print" at bounding box center [1071, 309] width 85 height 26
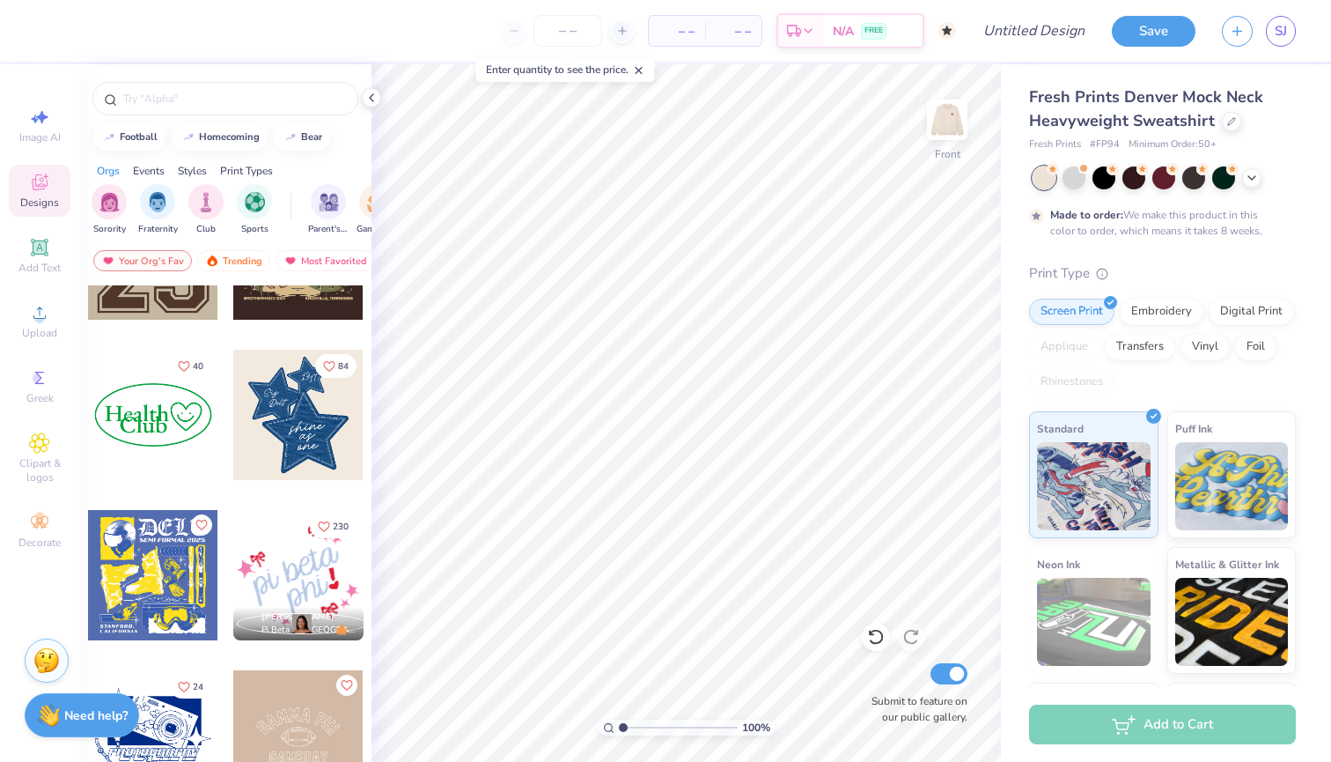
click at [297, 414] on div at bounding box center [298, 415] width 130 height 130
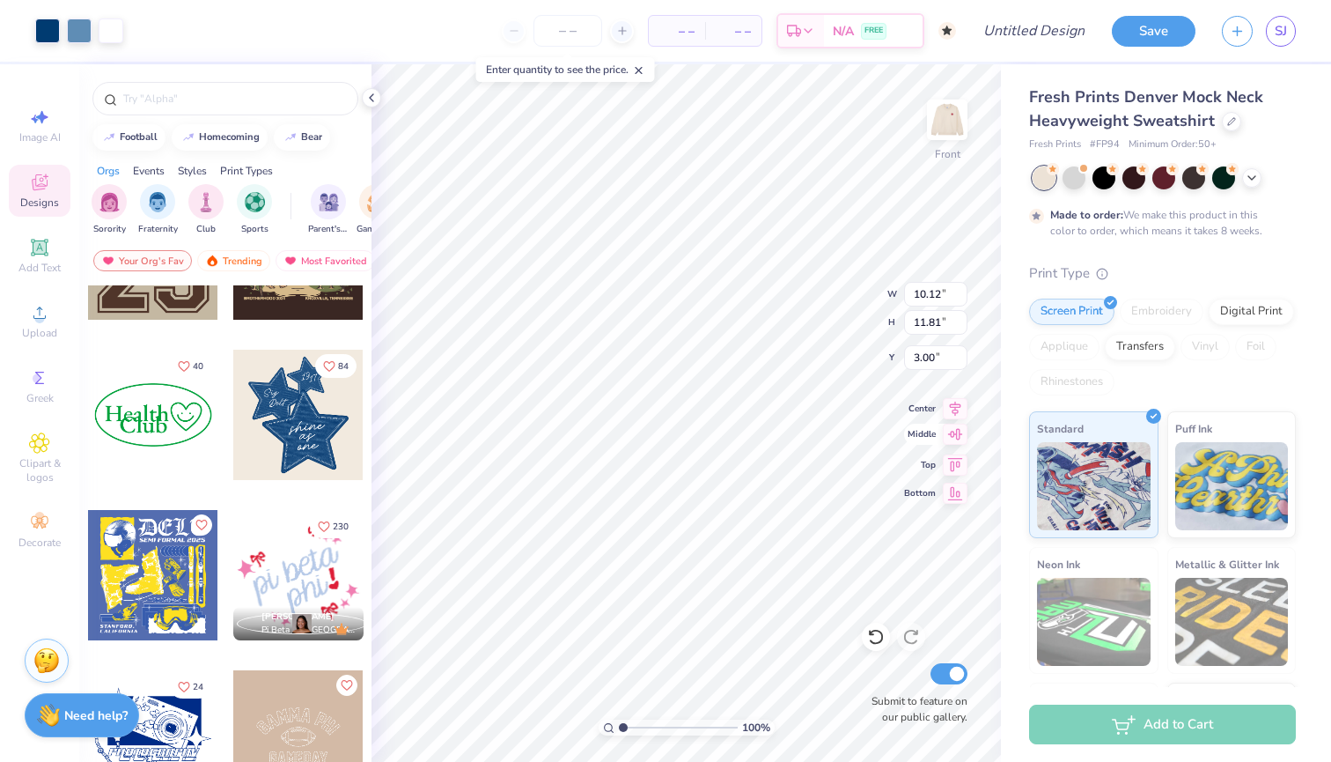
type input "6.34"
click at [955, 440] on icon at bounding box center [955, 434] width 25 height 21
click at [955, 413] on icon at bounding box center [955, 405] width 25 height 21
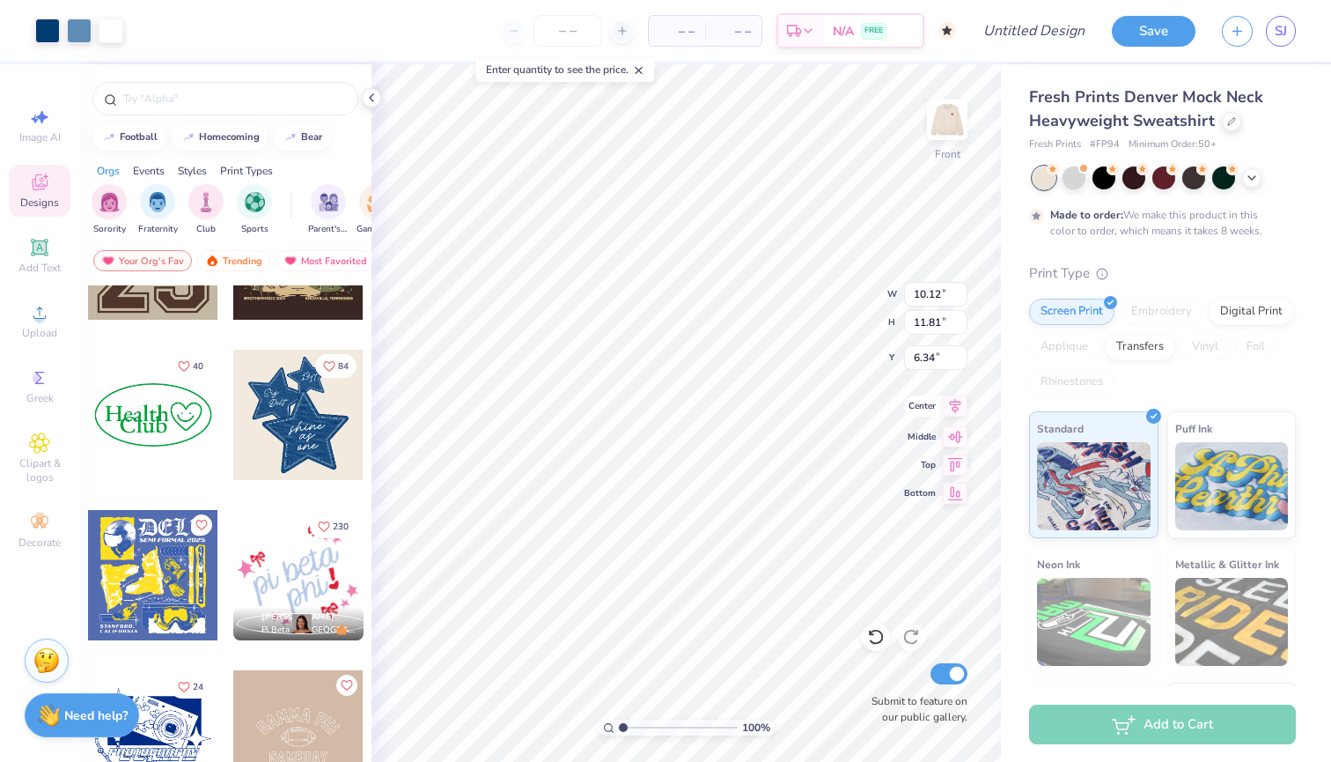
click at [955, 413] on icon at bounding box center [955, 405] width 25 height 21
click at [828, 325] on div "100 % Front W 10.12 10.12 " H 11.81 11.81 " Y 6.34 6.34 " Center Middle Top Bot…" at bounding box center [687, 412] width 630 height 697
click at [949, 403] on icon at bounding box center [955, 405] width 25 height 21
click at [950, 434] on icon at bounding box center [955, 433] width 15 height 11
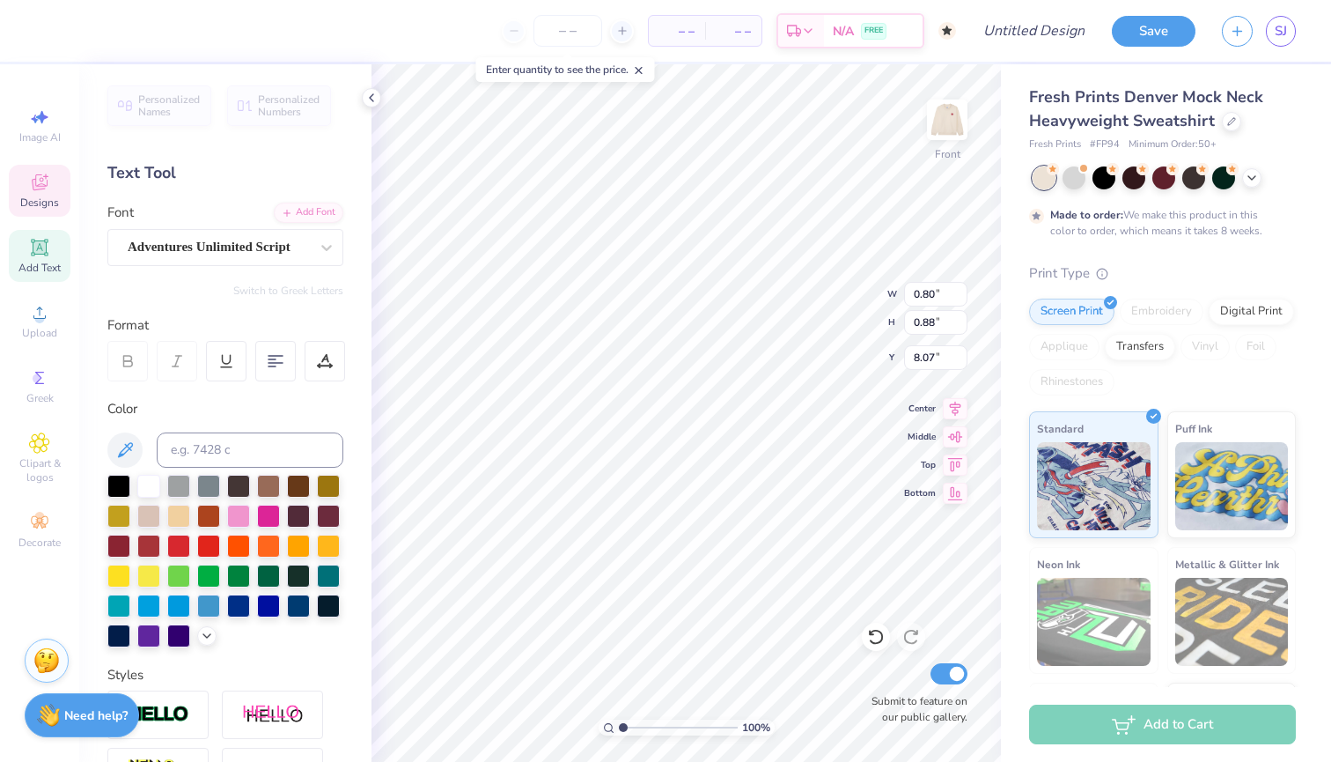
type textarea "1"
type textarea "04"
type input "0.81"
type input "0.87"
type input "8.10"
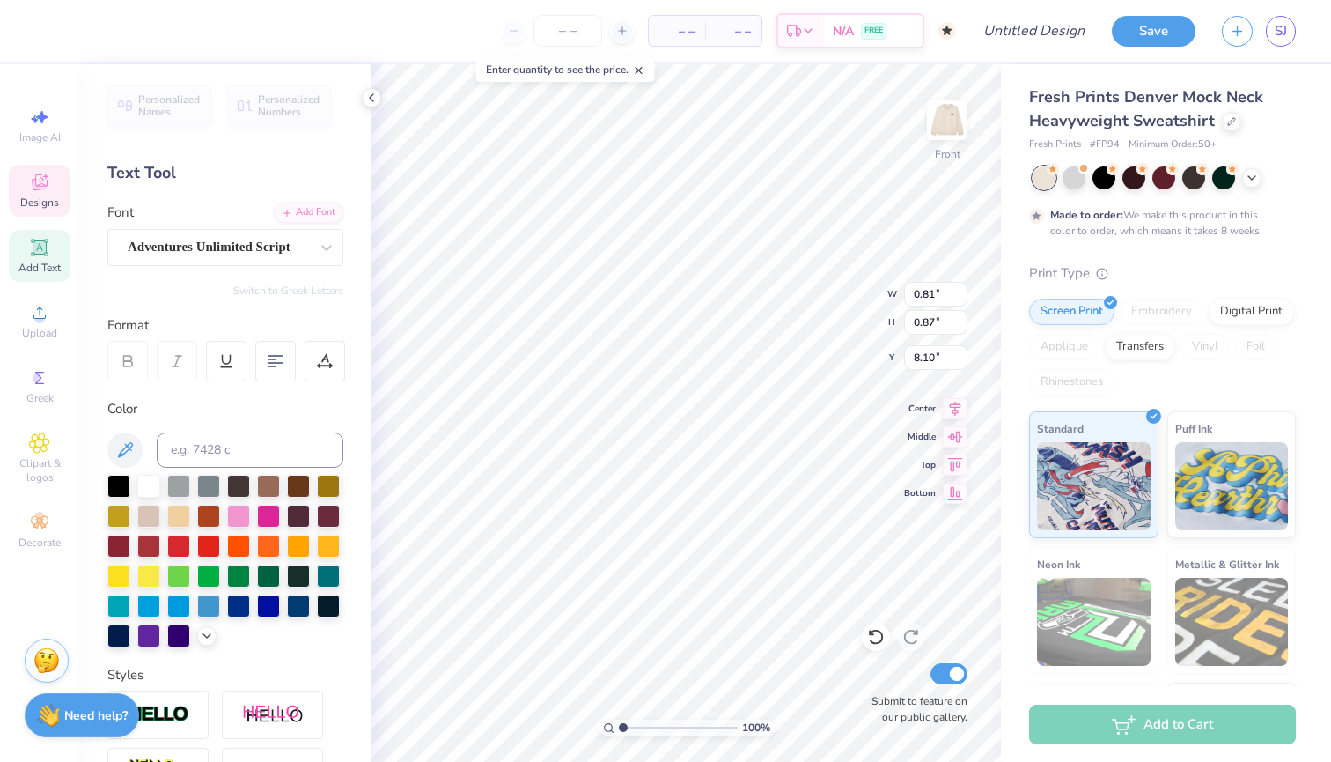
type textarea "20"
type textarea "Love"
type textarea "you mean"
type textarea "it"
